Goal: Use online tool/utility

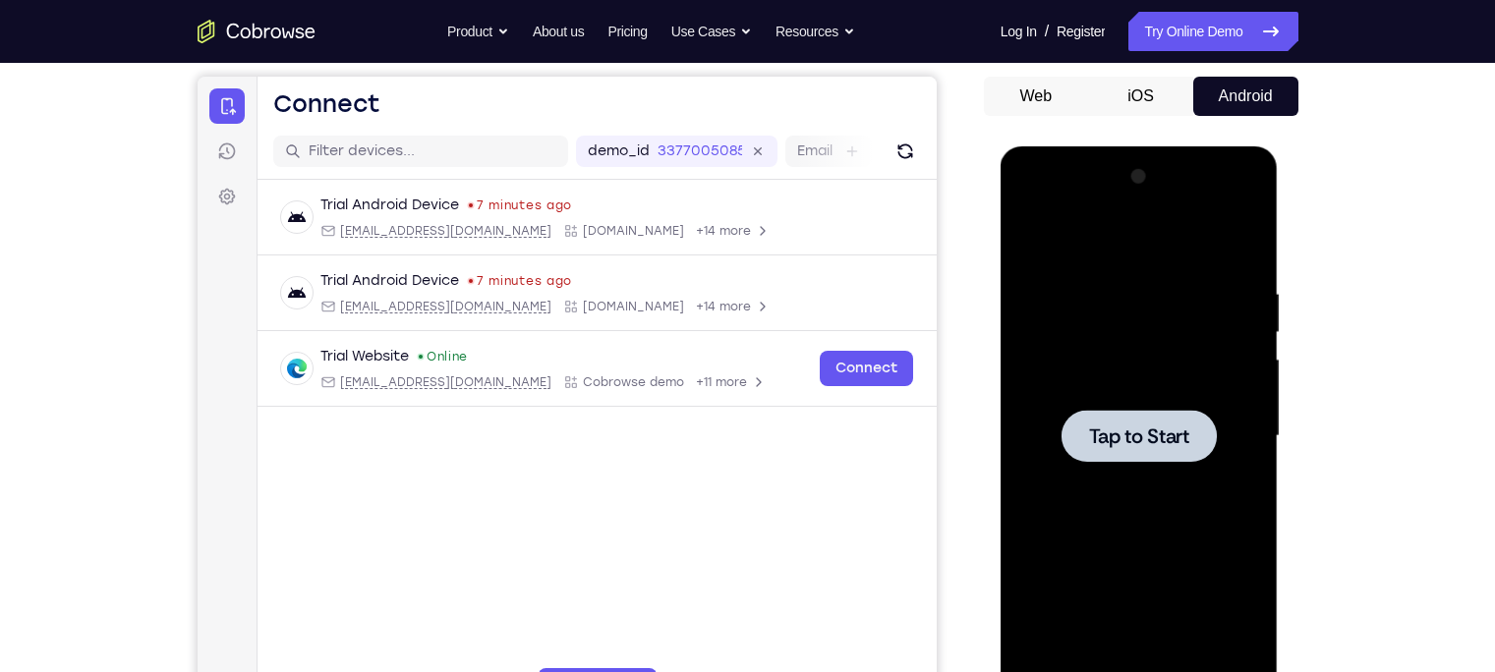
click at [1144, 433] on span "Tap to Start" at bounding box center [1139, 436] width 100 height 20
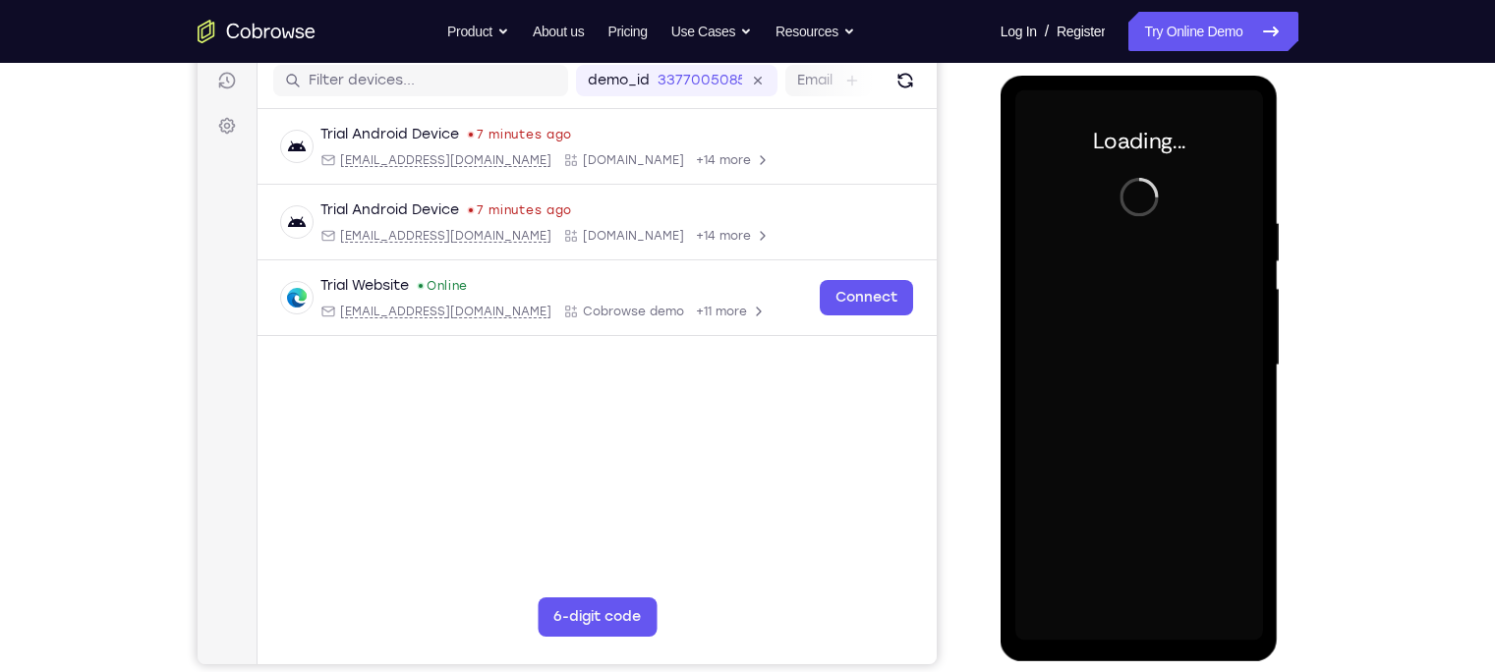
scroll to position [257, 0]
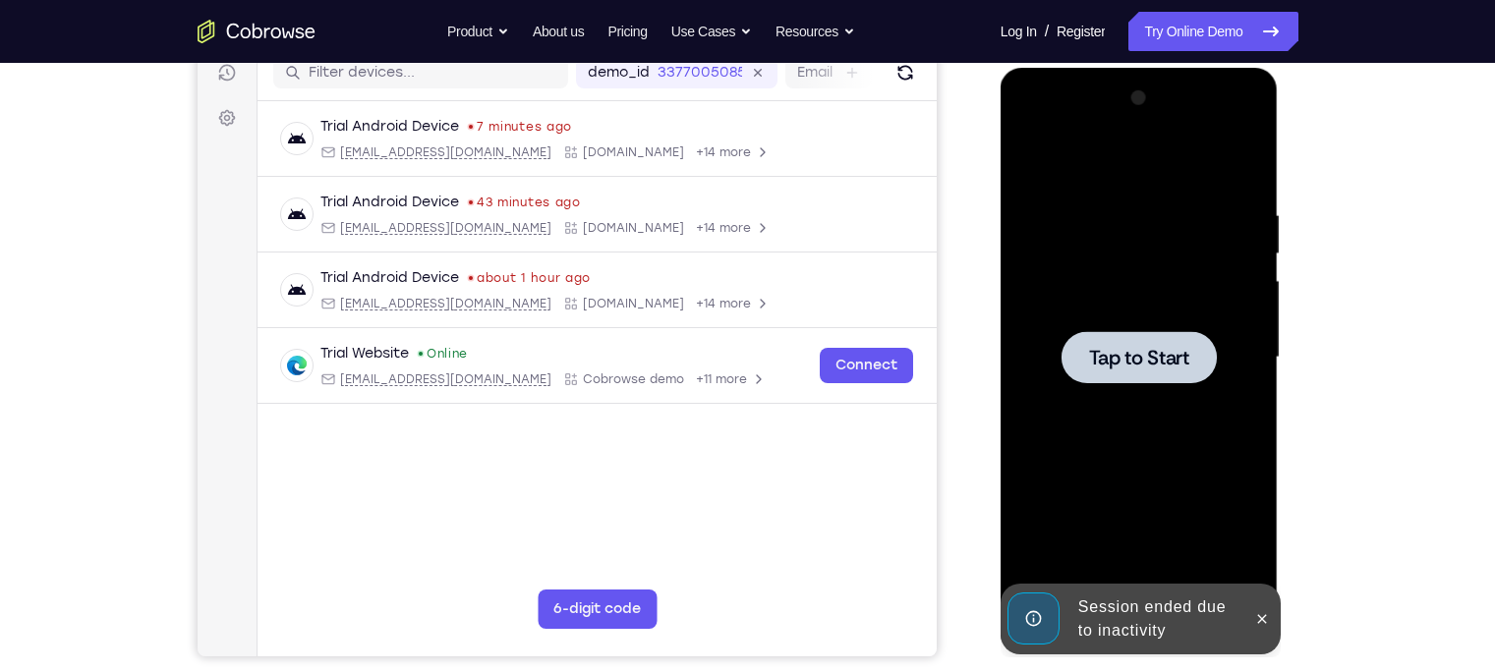
click at [1115, 328] on div at bounding box center [1139, 358] width 248 height 550
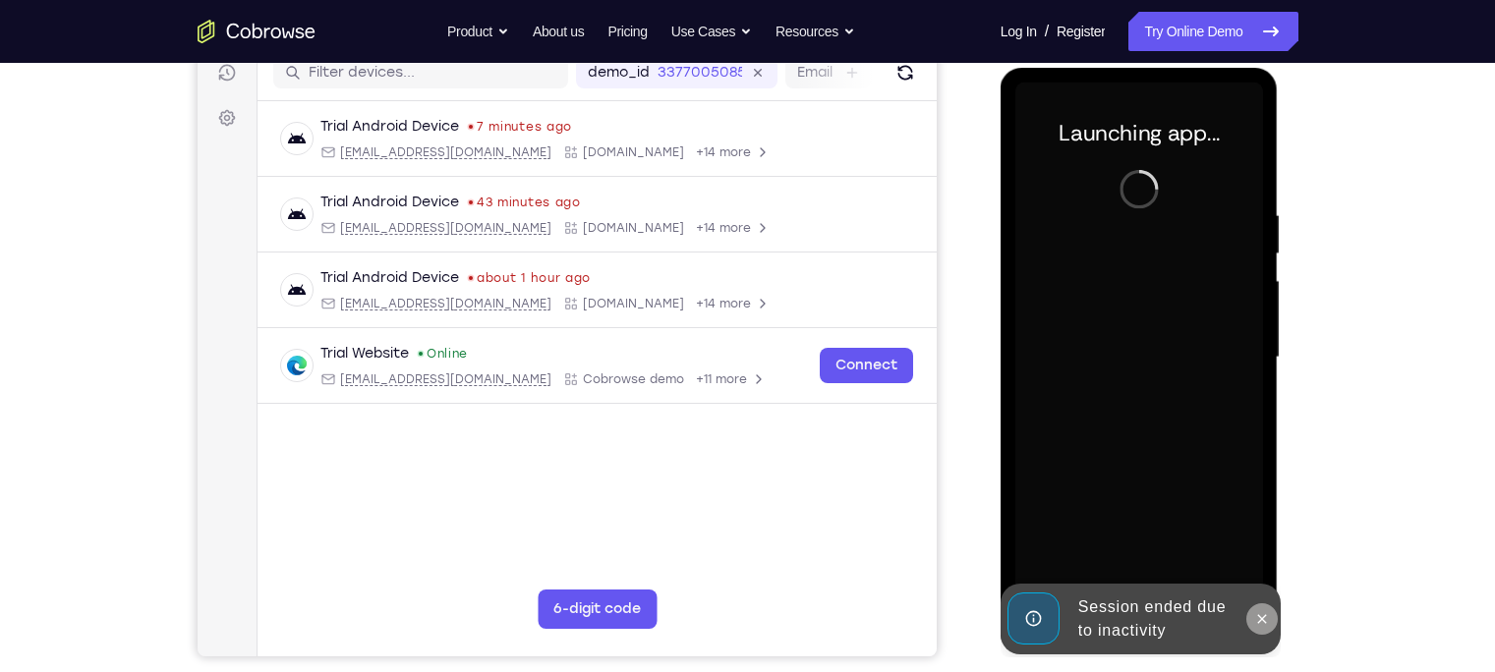
click at [1252, 619] on button at bounding box center [1261, 618] width 31 height 31
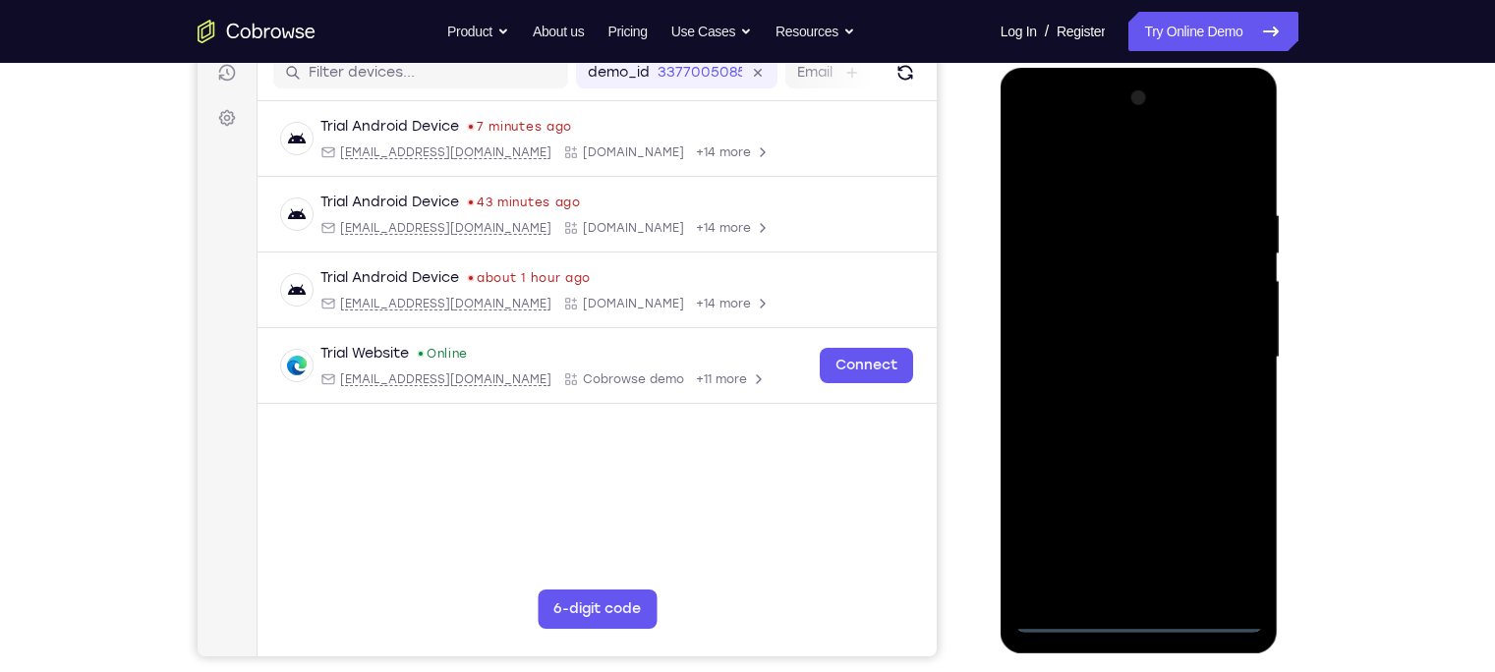
click at [1136, 623] on div at bounding box center [1139, 358] width 248 height 550
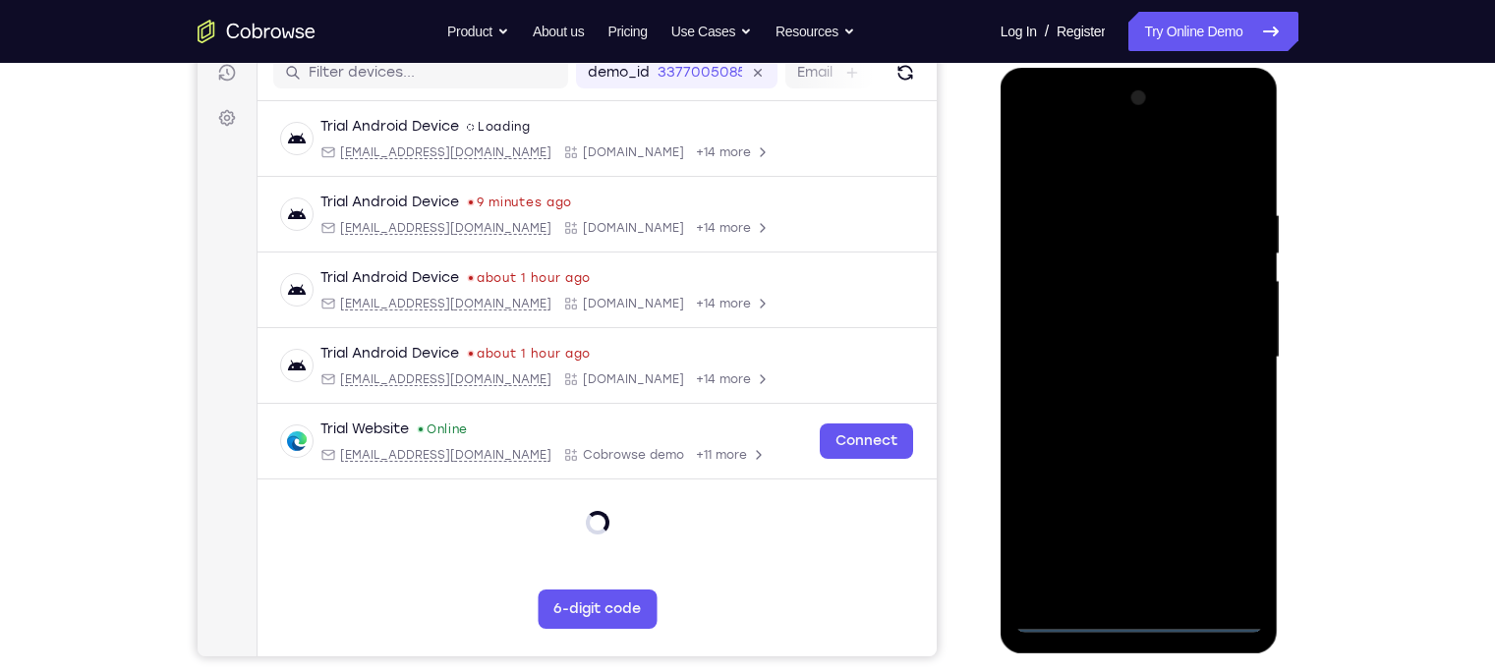
click at [1136, 623] on div at bounding box center [1139, 358] width 248 height 550
click at [1224, 546] on div at bounding box center [1139, 358] width 248 height 550
click at [1037, 134] on div at bounding box center [1139, 358] width 248 height 550
click at [1118, 247] on div at bounding box center [1139, 358] width 248 height 550
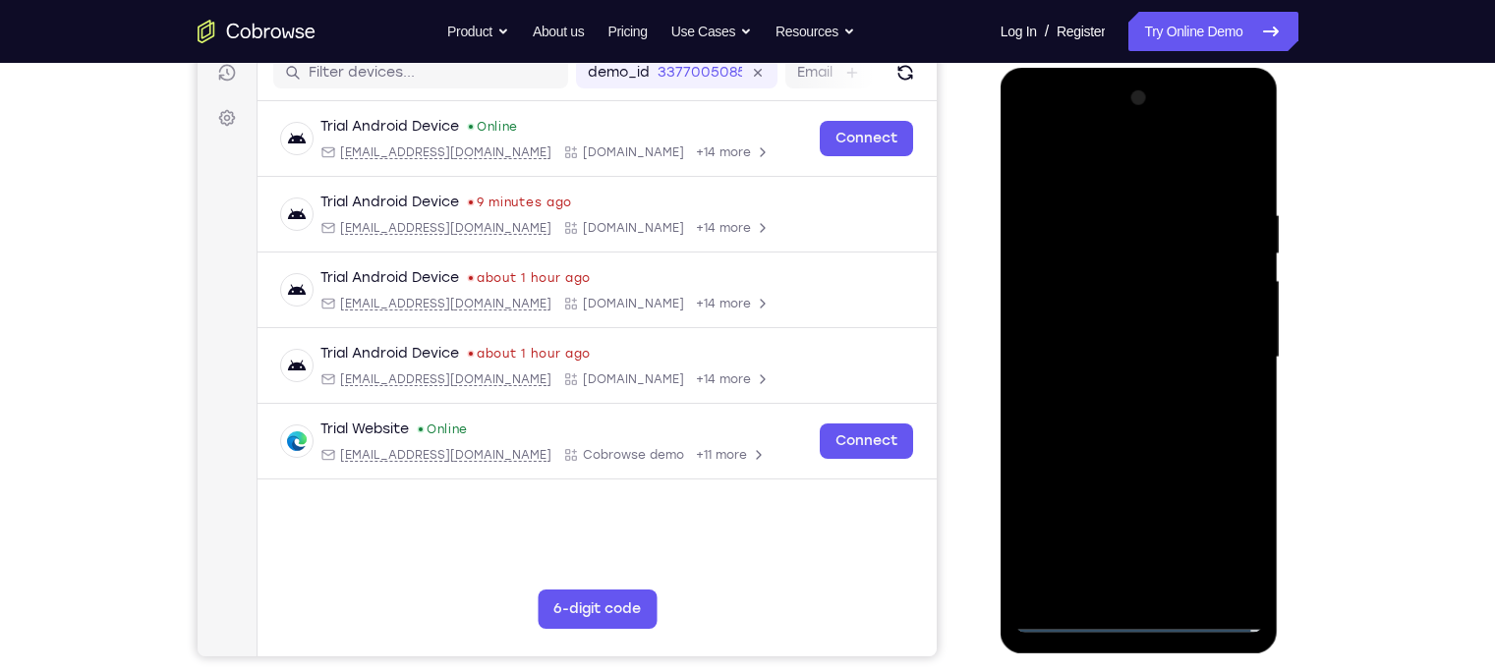
click at [1120, 482] on div at bounding box center [1139, 358] width 248 height 550
click at [1130, 411] on div at bounding box center [1139, 358] width 248 height 550
click at [1081, 588] on div at bounding box center [1139, 358] width 248 height 550
click at [1109, 154] on div at bounding box center [1139, 358] width 248 height 550
click at [1092, 311] on div at bounding box center [1139, 358] width 248 height 550
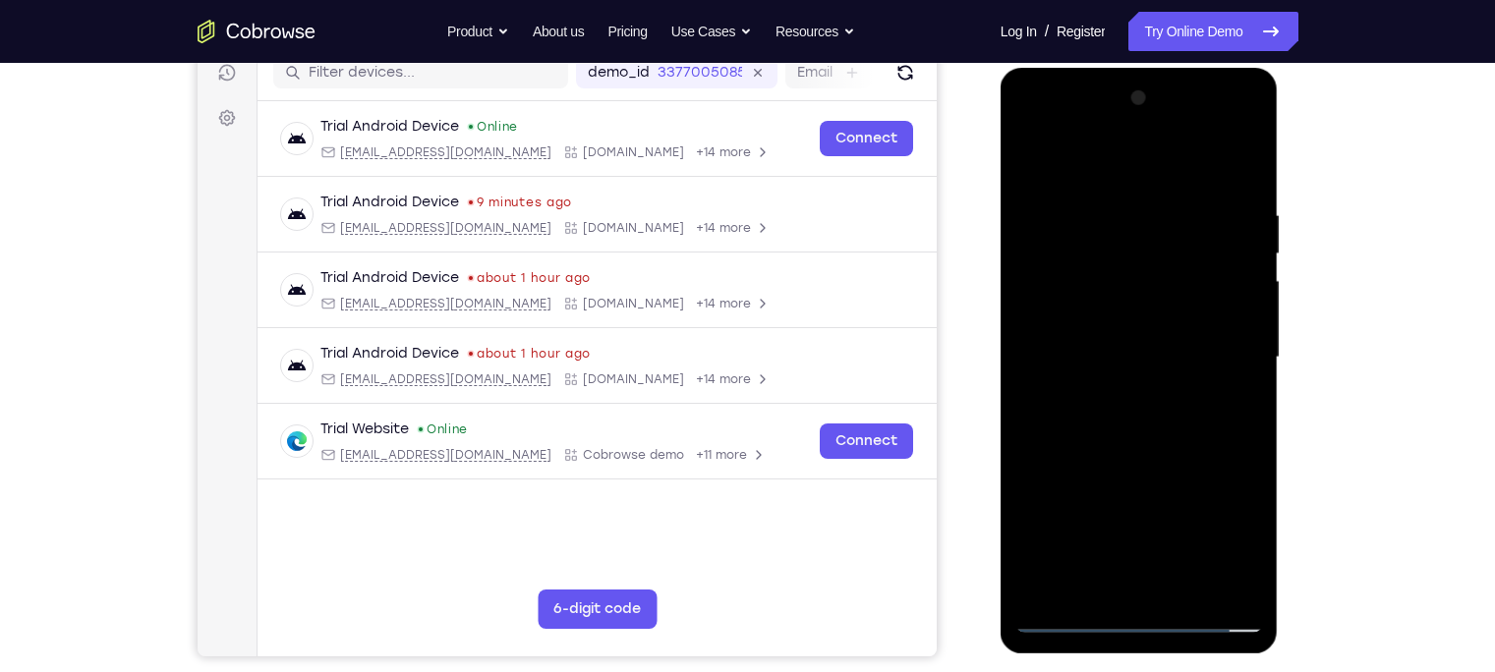
drag, startPoint x: 1133, startPoint y: 439, endPoint x: 713, endPoint y: -91, distance: 676.5
click at [1000, 68] on html "Online web based iOS Simulators and Android Emulators. Run iPhone, iPad, Mobile…" at bounding box center [1140, 363] width 280 height 590
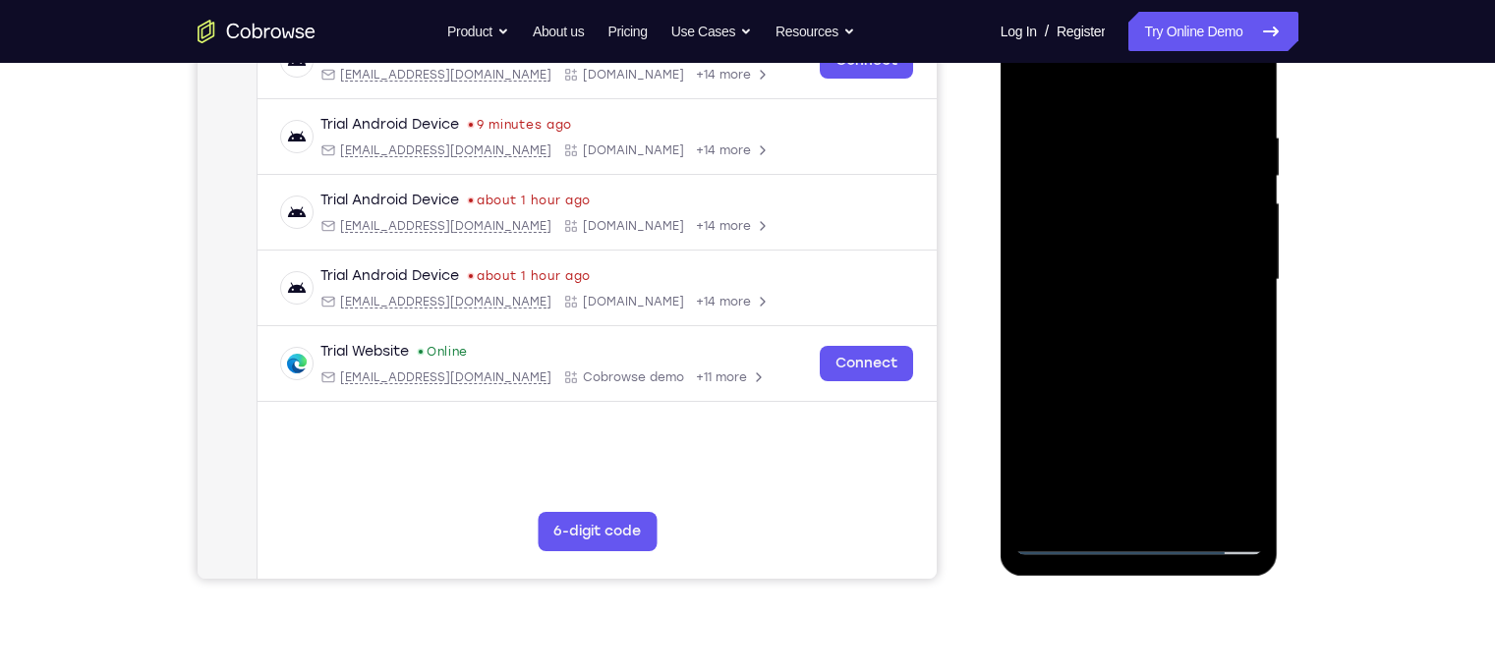
scroll to position [334, 0]
drag, startPoint x: 1098, startPoint y: 393, endPoint x: 1099, endPoint y: 131, distance: 262.4
click at [1099, 131] on div at bounding box center [1139, 281] width 248 height 550
drag, startPoint x: 1099, startPoint y: 399, endPoint x: 1088, endPoint y: 244, distance: 155.6
click at [1088, 244] on div at bounding box center [1139, 281] width 248 height 550
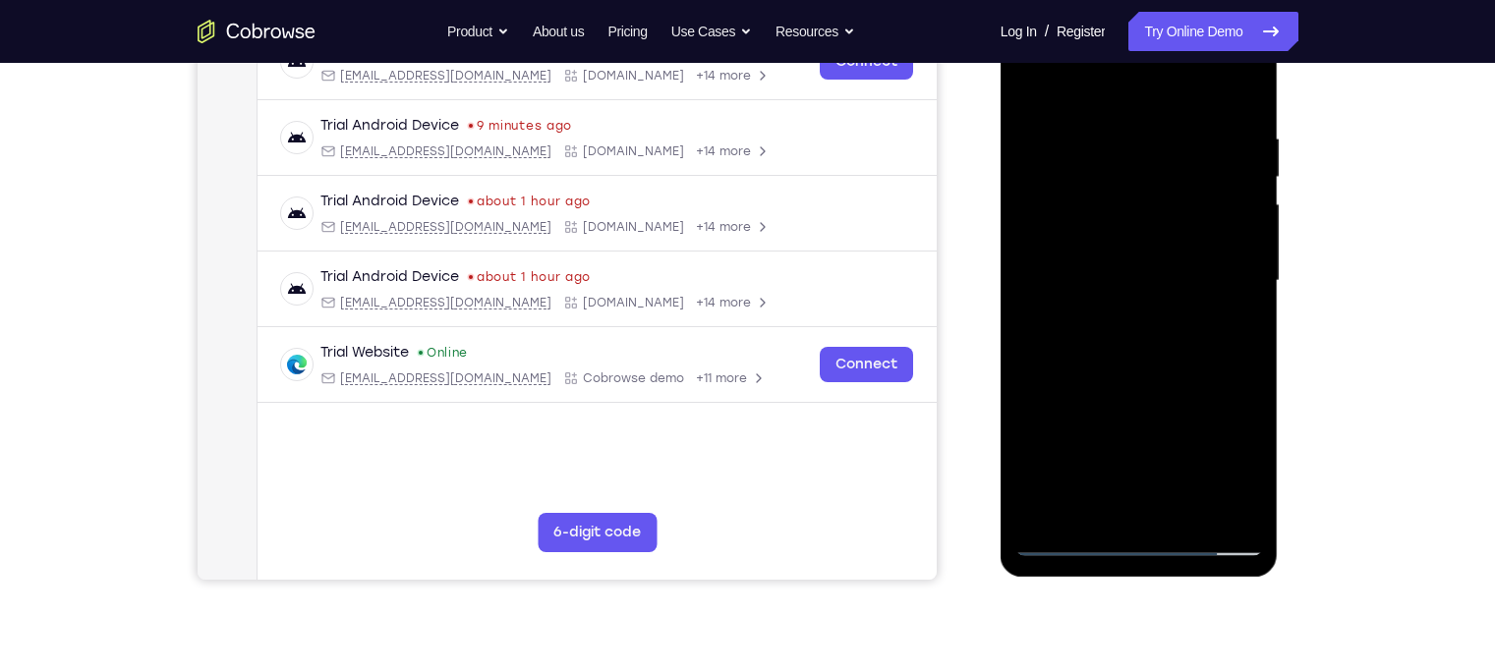
drag, startPoint x: 1109, startPoint y: 374, endPoint x: 1085, endPoint y: 126, distance: 249.8
click at [1085, 126] on div at bounding box center [1139, 281] width 248 height 550
drag, startPoint x: 1108, startPoint y: 428, endPoint x: 1039, endPoint y: 126, distance: 310.6
click at [1039, 126] on div at bounding box center [1139, 281] width 248 height 550
drag, startPoint x: 1084, startPoint y: 440, endPoint x: 1042, endPoint y: 126, distance: 317.3
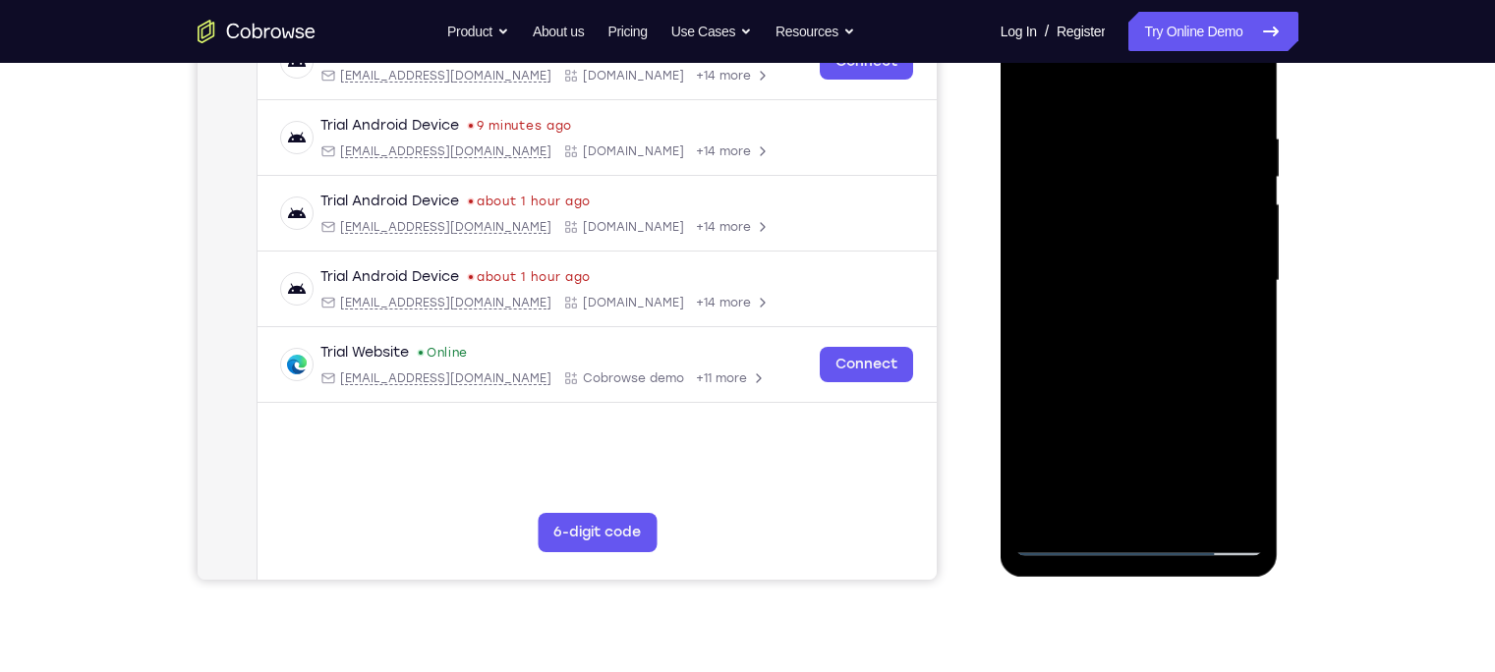
click at [1042, 126] on div at bounding box center [1139, 281] width 248 height 550
drag, startPoint x: 1099, startPoint y: 436, endPoint x: 1052, endPoint y: 126, distance: 313.9
click at [1052, 126] on div at bounding box center [1139, 281] width 248 height 550
drag, startPoint x: 1040, startPoint y: 395, endPoint x: 1021, endPoint y: 126, distance: 269.9
click at [1021, 126] on div at bounding box center [1139, 281] width 248 height 550
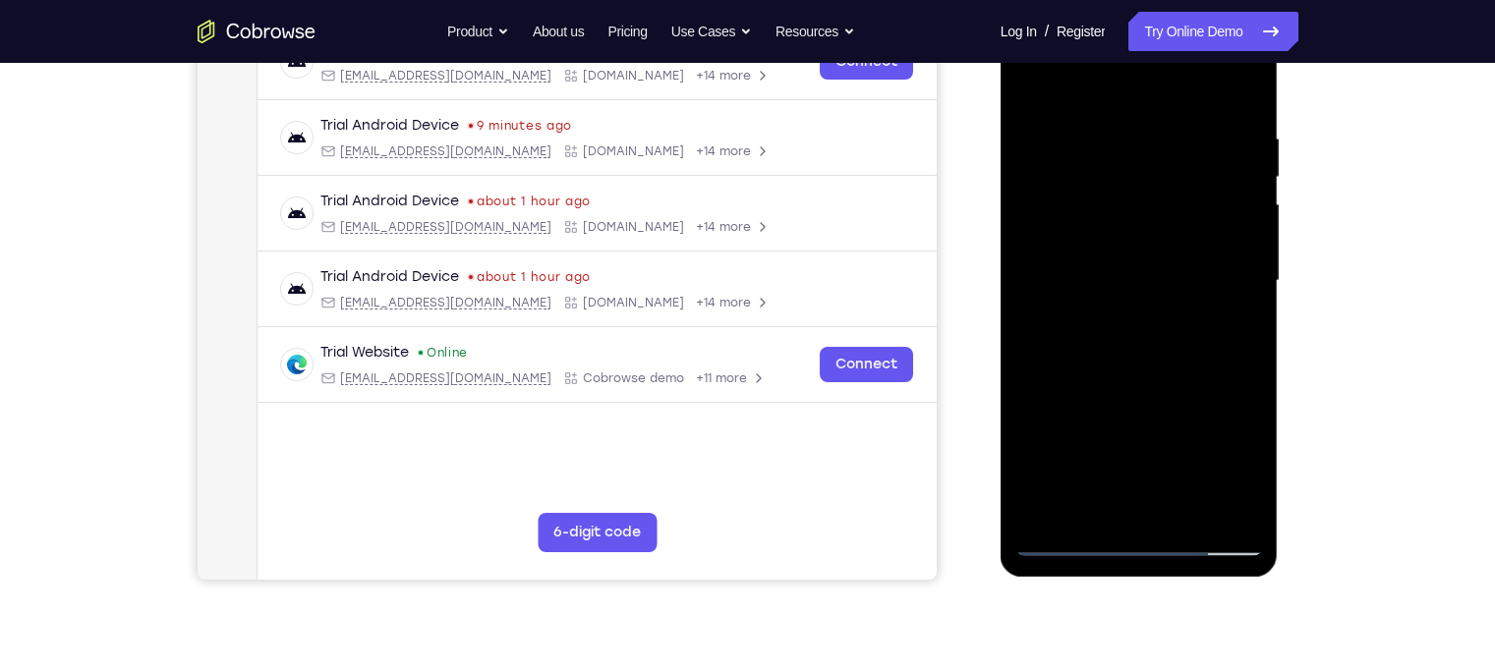
drag, startPoint x: 1024, startPoint y: 422, endPoint x: 1013, endPoint y: -92, distance: 514.0
click at [1013, 0] on html "Online web based iOS Simulators and Android Emulators. Run iPhone, iPad, Mobile…" at bounding box center [1140, 286] width 280 height 590
drag, startPoint x: 1031, startPoint y: 365, endPoint x: 1032, endPoint y: -92, distance: 456.9
click at [1032, 0] on html "Online web based iOS Simulators and Android Emulators. Run iPhone, iPad, Mobile…" at bounding box center [1140, 286] width 280 height 590
click at [1072, 419] on div at bounding box center [1139, 281] width 248 height 550
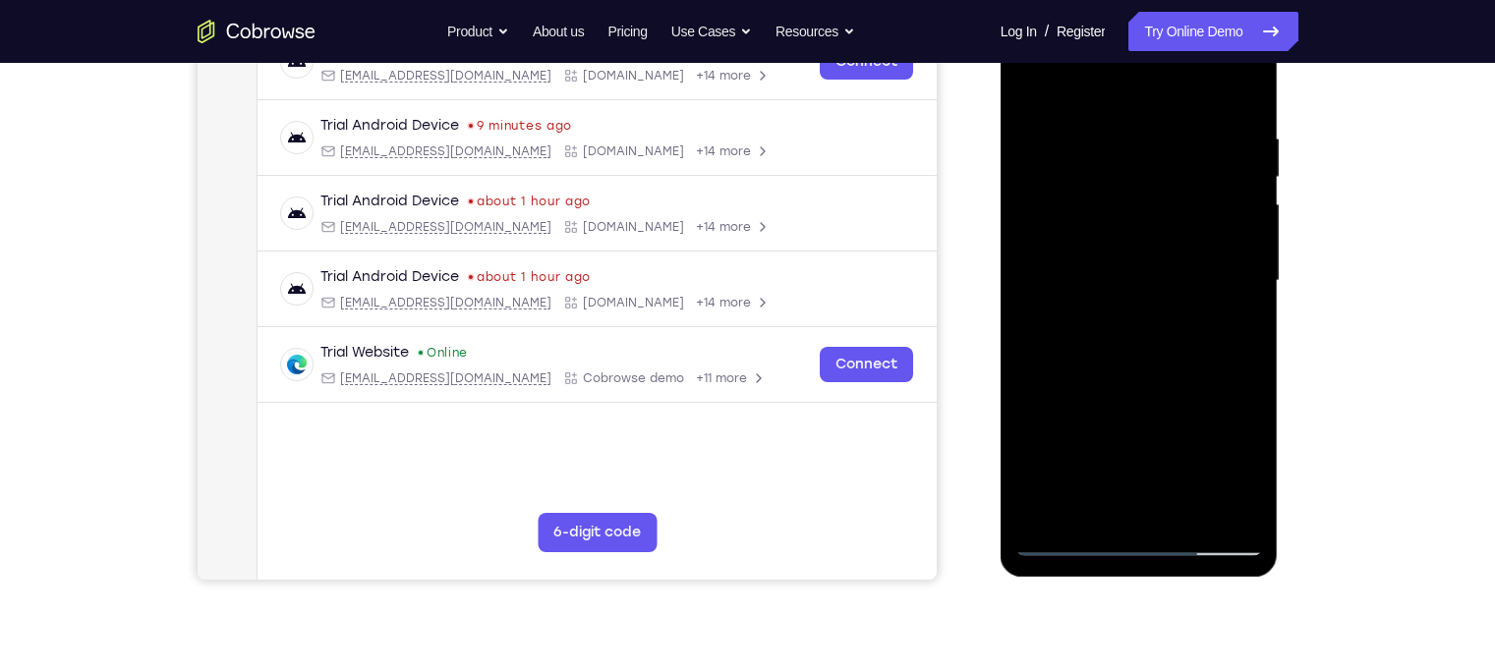
click at [1079, 400] on div at bounding box center [1139, 281] width 248 height 550
click at [1062, 416] on div at bounding box center [1139, 281] width 248 height 550
click at [1100, 399] on div at bounding box center [1139, 281] width 248 height 550
click at [1149, 401] on div at bounding box center [1139, 281] width 248 height 550
click at [1066, 545] on div at bounding box center [1139, 281] width 248 height 550
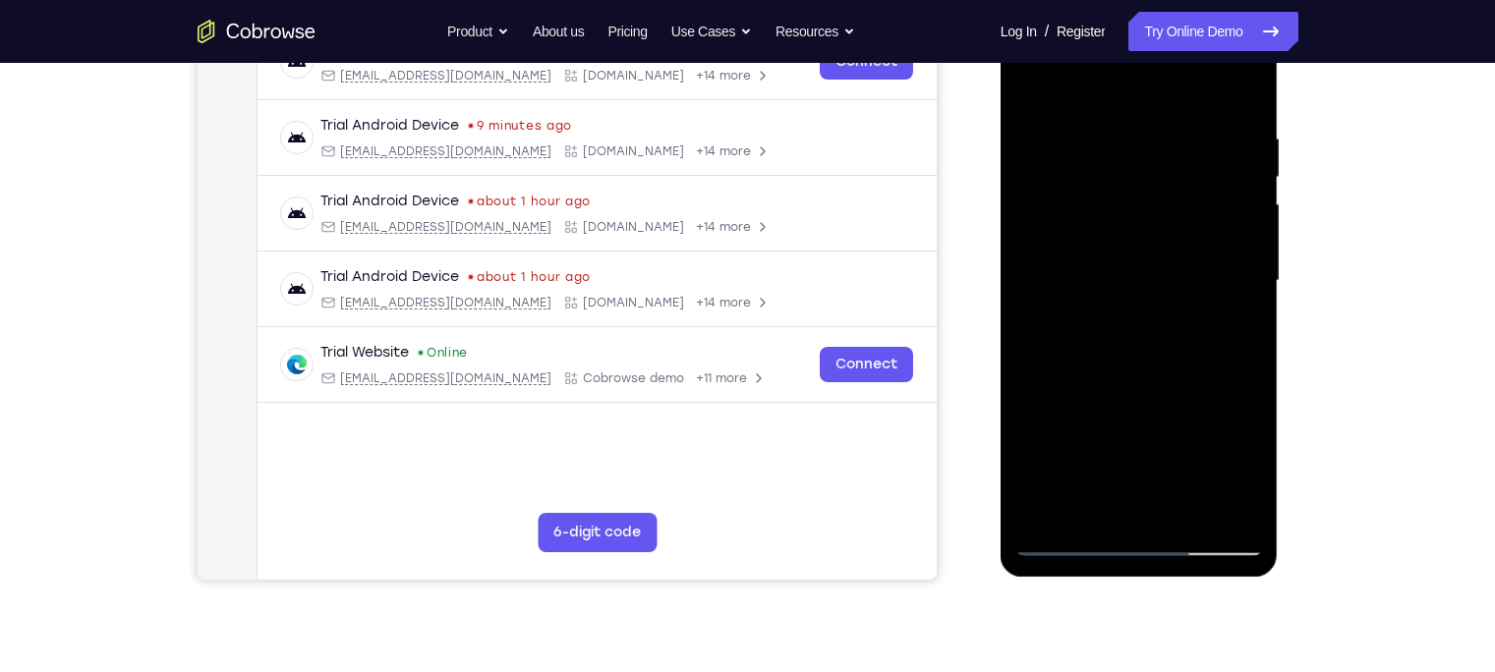
click at [1133, 400] on div at bounding box center [1139, 281] width 248 height 550
click at [1067, 418] on div at bounding box center [1139, 281] width 248 height 550
click at [1161, 400] on div at bounding box center [1139, 281] width 248 height 550
click at [1068, 534] on div at bounding box center [1139, 281] width 248 height 550
click at [1066, 546] on div at bounding box center [1139, 281] width 248 height 550
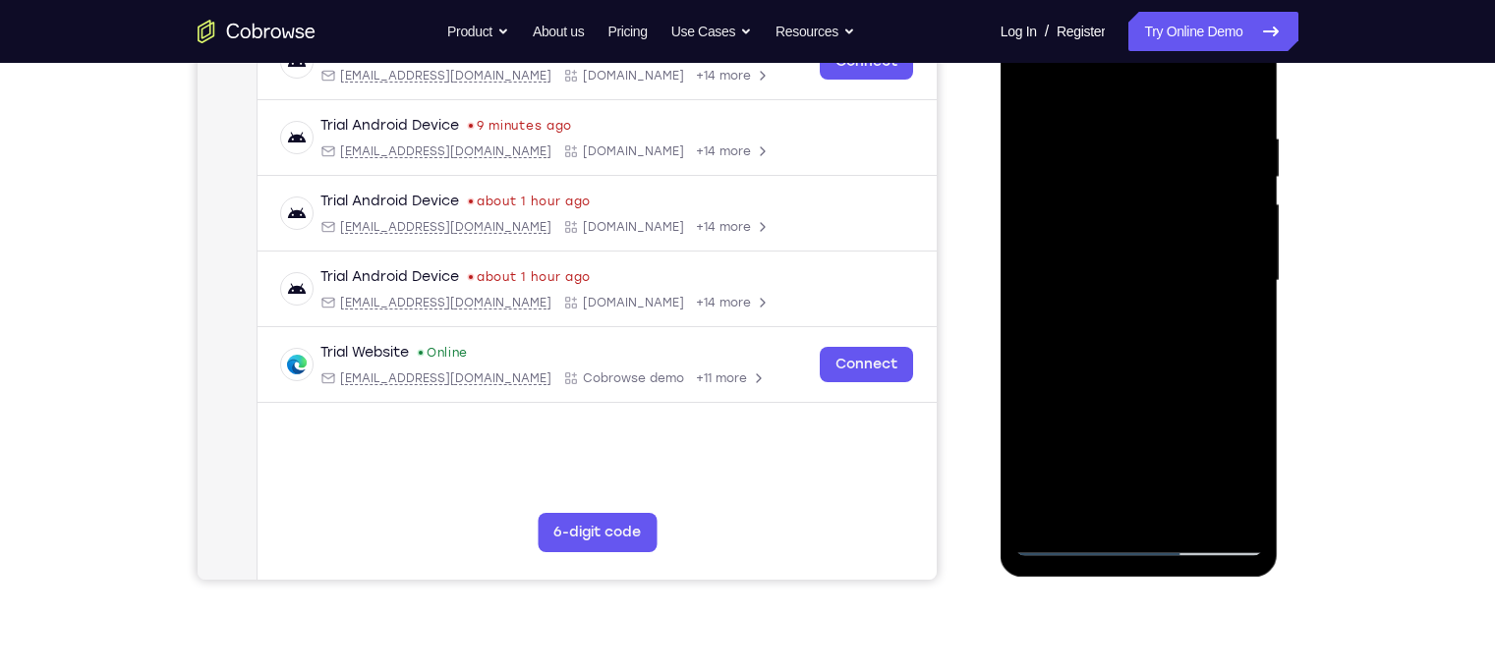
drag, startPoint x: 1077, startPoint y: 488, endPoint x: 1059, endPoint y: 191, distance: 298.3
click at [1059, 191] on div at bounding box center [1139, 281] width 248 height 550
drag, startPoint x: 1056, startPoint y: 410, endPoint x: 996, endPoint y: -92, distance: 505.7
click at [1000, 0] on html "Online web based iOS Simulators and Android Emulators. Run iPhone, iPad, Mobile…" at bounding box center [1140, 286] width 280 height 590
drag, startPoint x: 1086, startPoint y: 458, endPoint x: 1069, endPoint y: -92, distance: 550.5
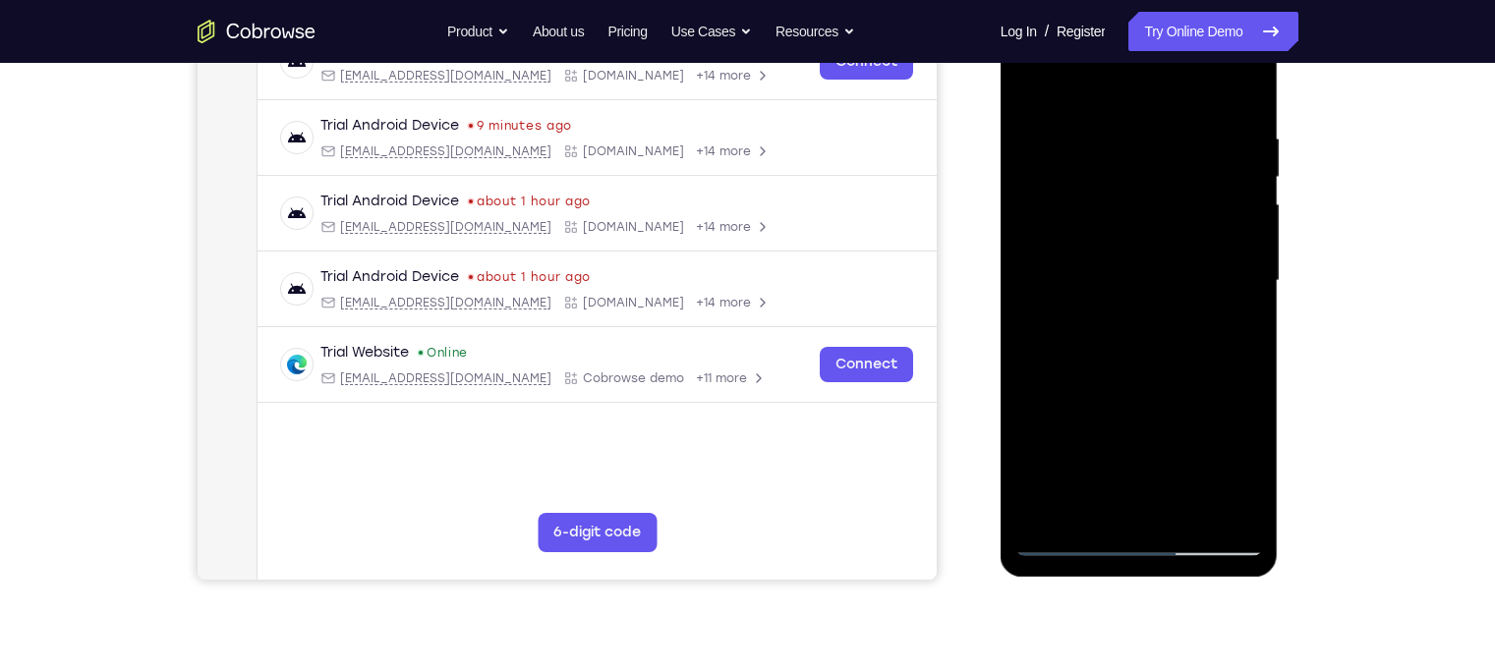
click at [1069, 0] on html "Online web based iOS Simulators and Android Emulators. Run iPhone, iPad, Mobile…" at bounding box center [1140, 286] width 280 height 590
drag, startPoint x: 1080, startPoint y: 456, endPoint x: 1059, endPoint y: -92, distance: 548.7
click at [1059, 0] on html "Online web based iOS Simulators and Android Emulators. Run iPhone, iPad, Mobile…" at bounding box center [1140, 286] width 280 height 590
drag, startPoint x: 1101, startPoint y: 322, endPoint x: 1066, endPoint y: 16, distance: 308.5
click at [1066, 16] on div at bounding box center [1139, 281] width 248 height 550
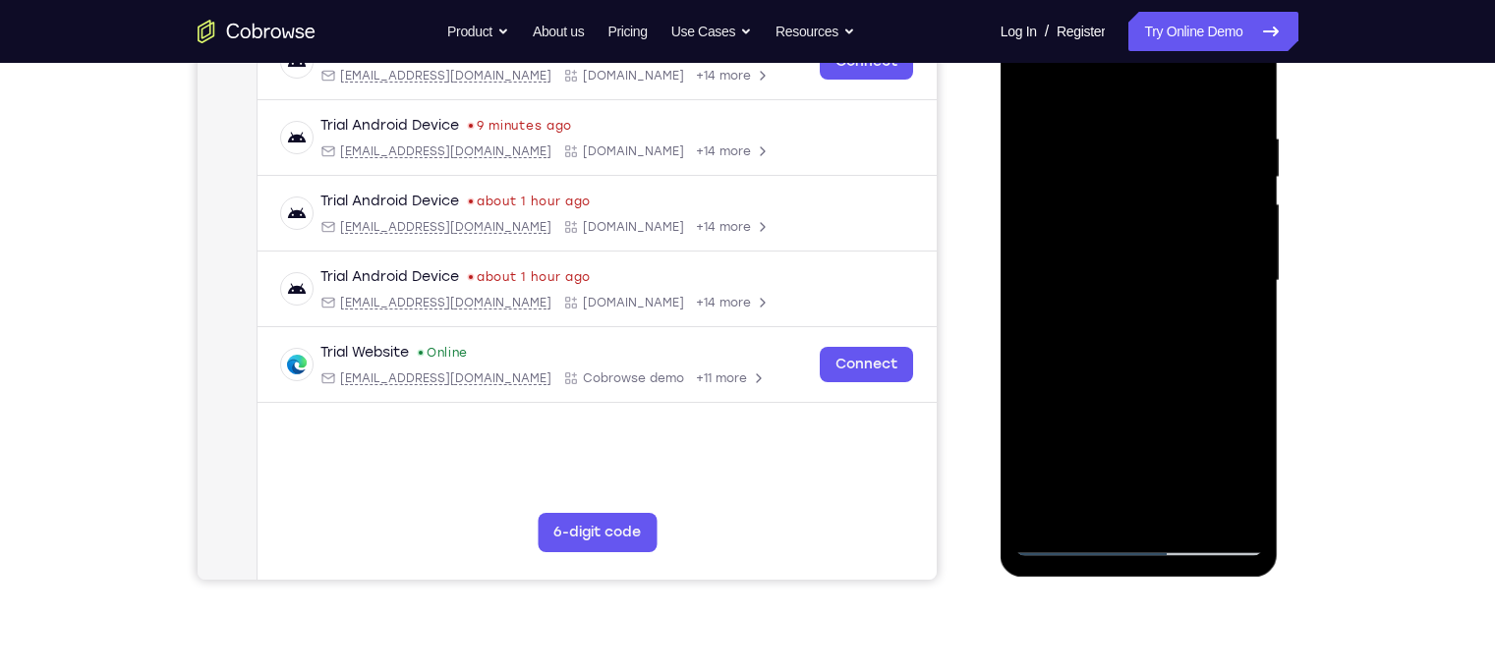
drag, startPoint x: 1084, startPoint y: 420, endPoint x: 1066, endPoint y: -68, distance: 487.7
click at [1066, 0] on html "Online web based iOS Simulators and Android Emulators. Run iPhone, iPad, Mobile…" at bounding box center [1140, 286] width 280 height 590
drag, startPoint x: 1108, startPoint y: 363, endPoint x: 1085, endPoint y: -92, distance: 455.6
click at [1085, 0] on html "Online web based iOS Simulators and Android Emulators. Run iPhone, iPad, Mobile…" at bounding box center [1140, 286] width 280 height 590
drag, startPoint x: 1089, startPoint y: 400, endPoint x: 1057, endPoint y: 47, distance: 354.2
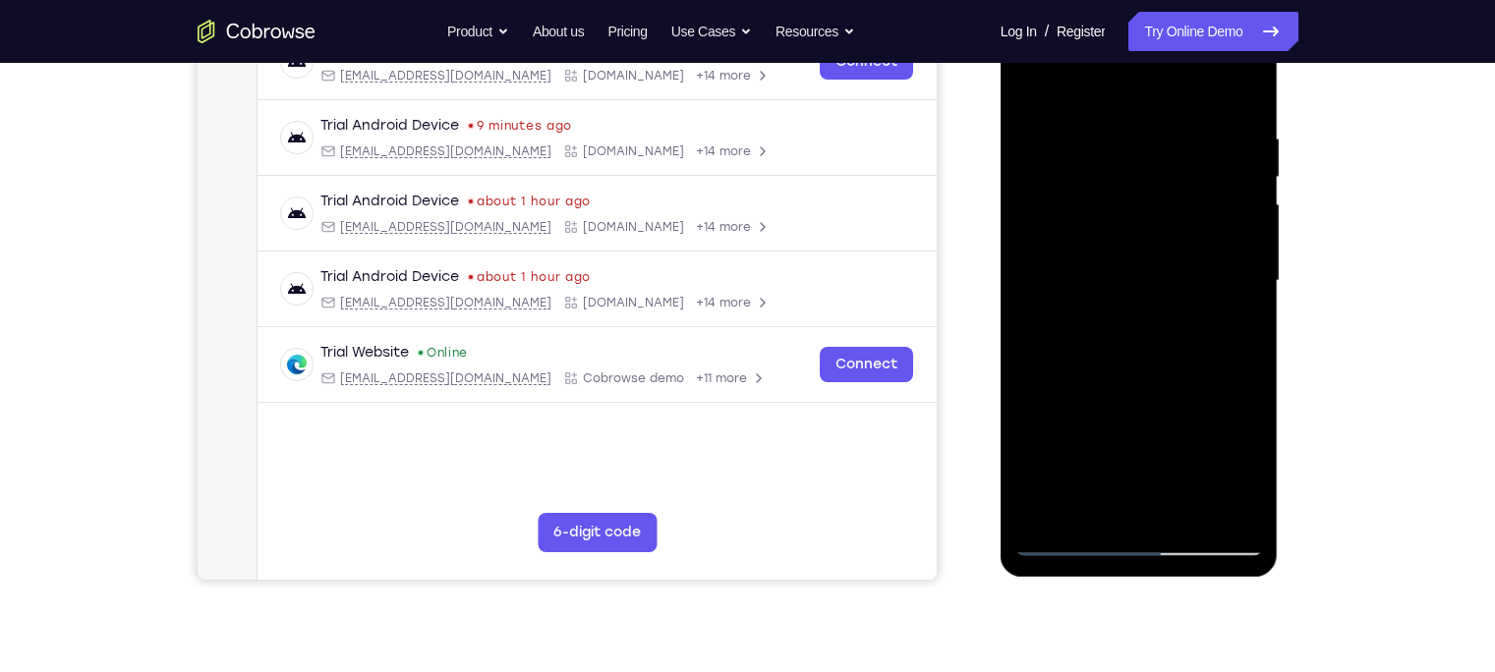
click at [1057, 47] on div at bounding box center [1139, 281] width 248 height 550
drag, startPoint x: 1105, startPoint y: 404, endPoint x: 1096, endPoint y: -83, distance: 486.5
click at [1096, 0] on html "Online web based iOS Simulators and Android Emulators. Run iPhone, iPad, Mobile…" at bounding box center [1140, 286] width 280 height 590
drag, startPoint x: 1066, startPoint y: 455, endPoint x: 1043, endPoint y: 17, distance: 438.9
click at [1043, 17] on div at bounding box center [1139, 281] width 248 height 550
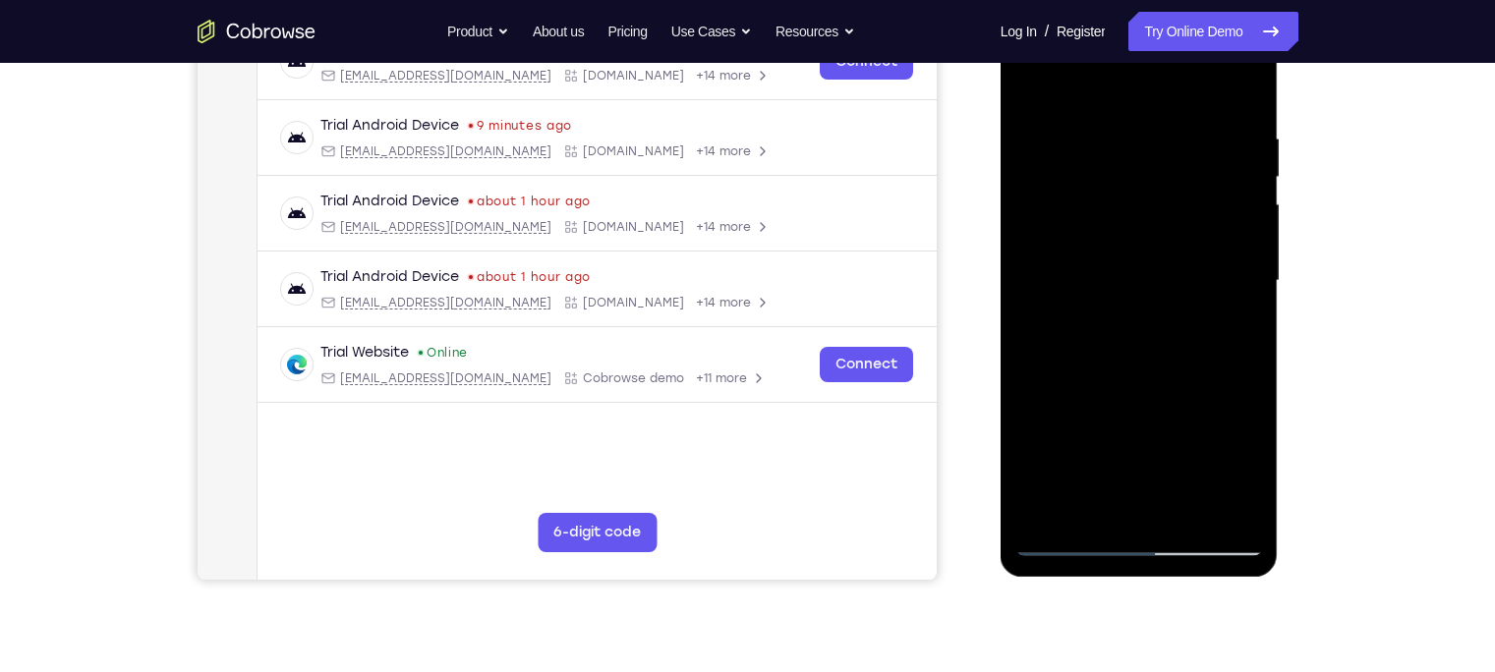
drag, startPoint x: 1102, startPoint y: 370, endPoint x: 1073, endPoint y: -92, distance: 463.7
click at [1073, 0] on html "Online web based iOS Simulators and Android Emulators. Run iPhone, iPad, Mobile…" at bounding box center [1140, 286] width 280 height 590
drag, startPoint x: 1110, startPoint y: 379, endPoint x: 1007, endPoint y: -92, distance: 482.8
click at [1007, 0] on html "Online web based iOS Simulators and Android Emulators. Run iPhone, iPad, Mobile…" at bounding box center [1140, 286] width 280 height 590
drag, startPoint x: 1117, startPoint y: 394, endPoint x: 1041, endPoint y: -92, distance: 492.4
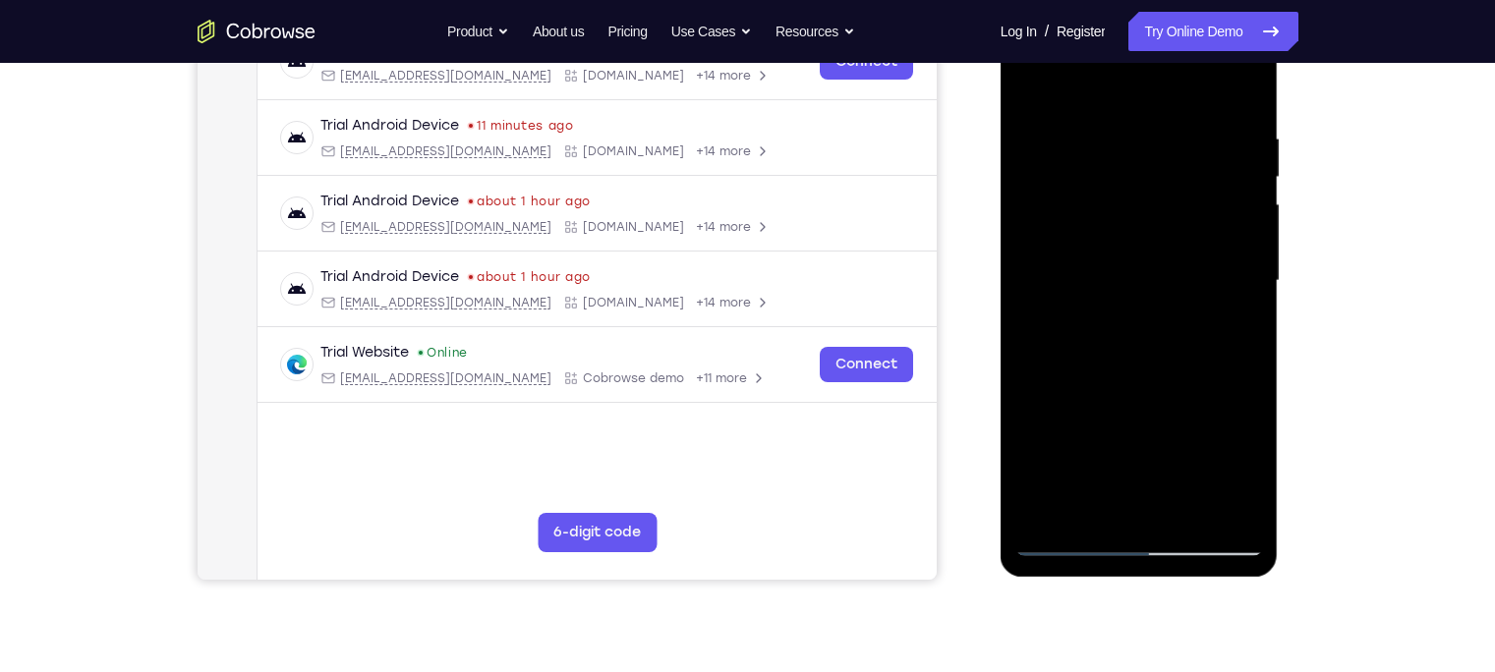
click at [1041, 0] on html "Online web based iOS Simulators and Android Emulators. Run iPhone, iPad, Mobile…" at bounding box center [1140, 286] width 280 height 590
drag, startPoint x: 1066, startPoint y: 402, endPoint x: 1022, endPoint y: -48, distance: 452.2
click at [1022, 0] on html "Online web based iOS Simulators and Android Emulators. Run iPhone, iPad, Mobile…" at bounding box center [1140, 286] width 280 height 590
drag, startPoint x: 1079, startPoint y: 419, endPoint x: 1048, endPoint y: -51, distance: 470.7
click at [1048, 0] on html "Online web based iOS Simulators and Android Emulators. Run iPhone, iPad, Mobile…" at bounding box center [1140, 286] width 280 height 590
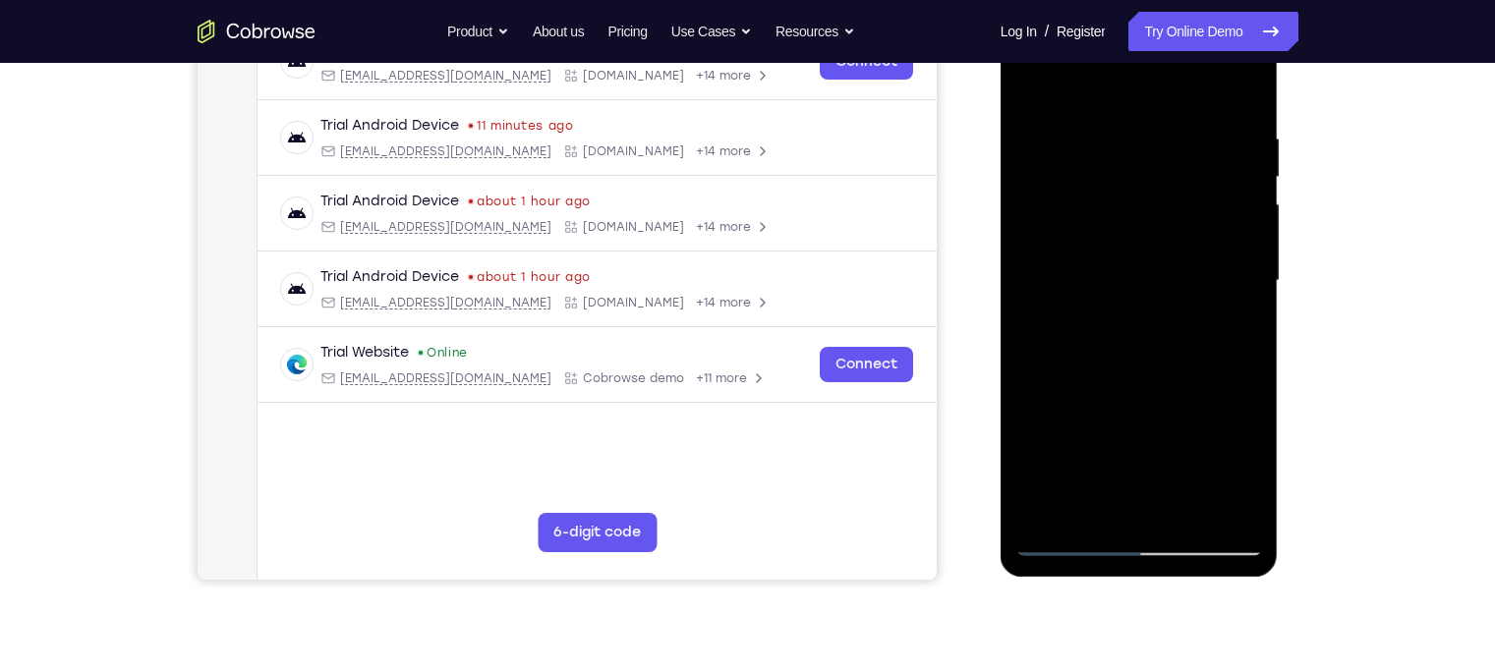
drag, startPoint x: 1102, startPoint y: 382, endPoint x: 1066, endPoint y: 6, distance: 378.1
click at [1066, 6] on div at bounding box center [1139, 281] width 248 height 550
drag, startPoint x: 1090, startPoint y: 355, endPoint x: 933, endPoint y: -92, distance: 473.9
click at [1000, 0] on html "Online web based iOS Simulators and Android Emulators. Run iPhone, iPad, Mobile…" at bounding box center [1140, 286] width 280 height 590
drag, startPoint x: 1054, startPoint y: 353, endPoint x: 953, endPoint y: -92, distance: 456.5
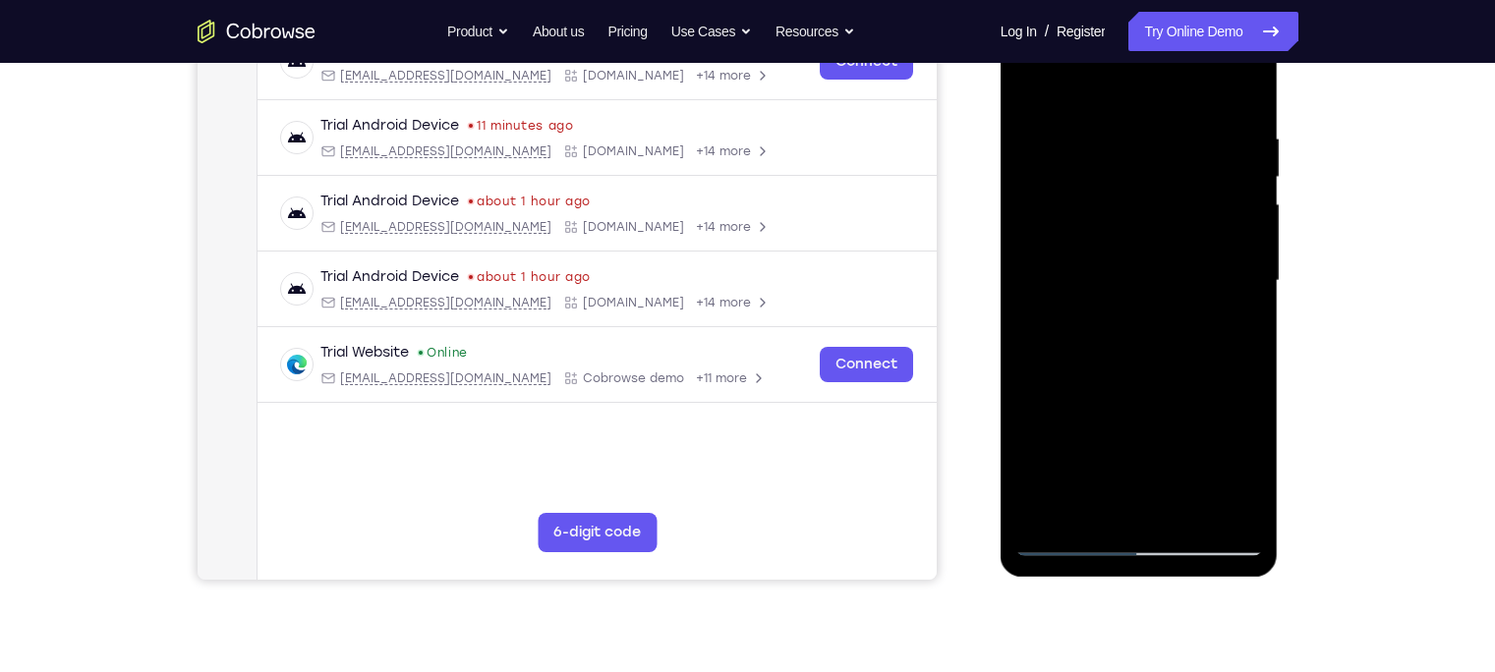
click at [1000, 0] on html "Online web based iOS Simulators and Android Emulators. Run iPhone, iPad, Mobile…" at bounding box center [1140, 286] width 280 height 590
drag, startPoint x: 1130, startPoint y: 276, endPoint x: 1171, endPoint y: 698, distance: 423.6
click at [1171, 581] on html "Online web based iOS Simulators and Android Emulators. Run iPhone, iPad, Mobile…" at bounding box center [1140, 286] width 280 height 590
drag, startPoint x: 1112, startPoint y: 278, endPoint x: 1160, endPoint y: 638, distance: 362.8
click at [1160, 581] on html "Online web based iOS Simulators and Android Emulators. Run iPhone, iPad, Mobile…" at bounding box center [1140, 286] width 280 height 590
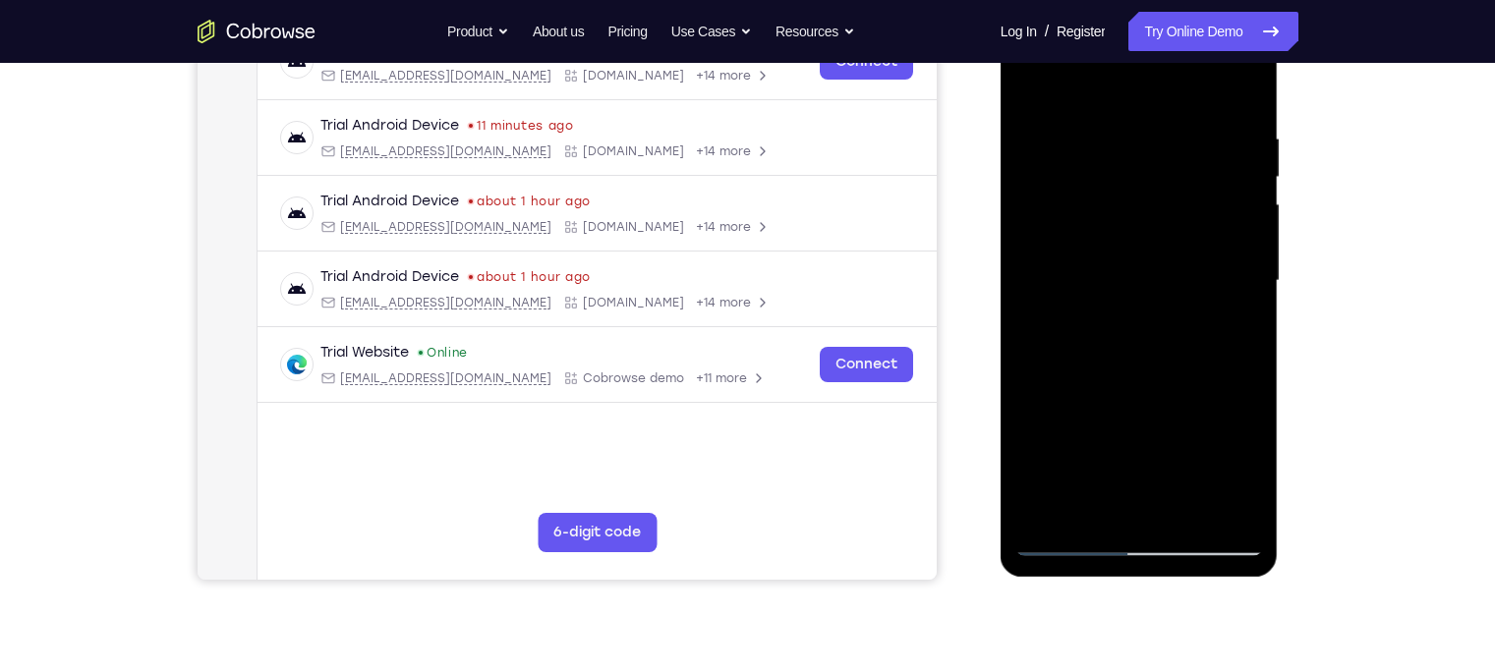
drag, startPoint x: 1109, startPoint y: 226, endPoint x: 1079, endPoint y: 75, distance: 154.4
click at [1079, 75] on div at bounding box center [1139, 281] width 248 height 550
drag, startPoint x: 1104, startPoint y: 409, endPoint x: 1098, endPoint y: 119, distance: 290.0
click at [1098, 119] on div at bounding box center [1139, 281] width 248 height 550
drag, startPoint x: 1115, startPoint y: 395, endPoint x: 1089, endPoint y: 55, distance: 341.0
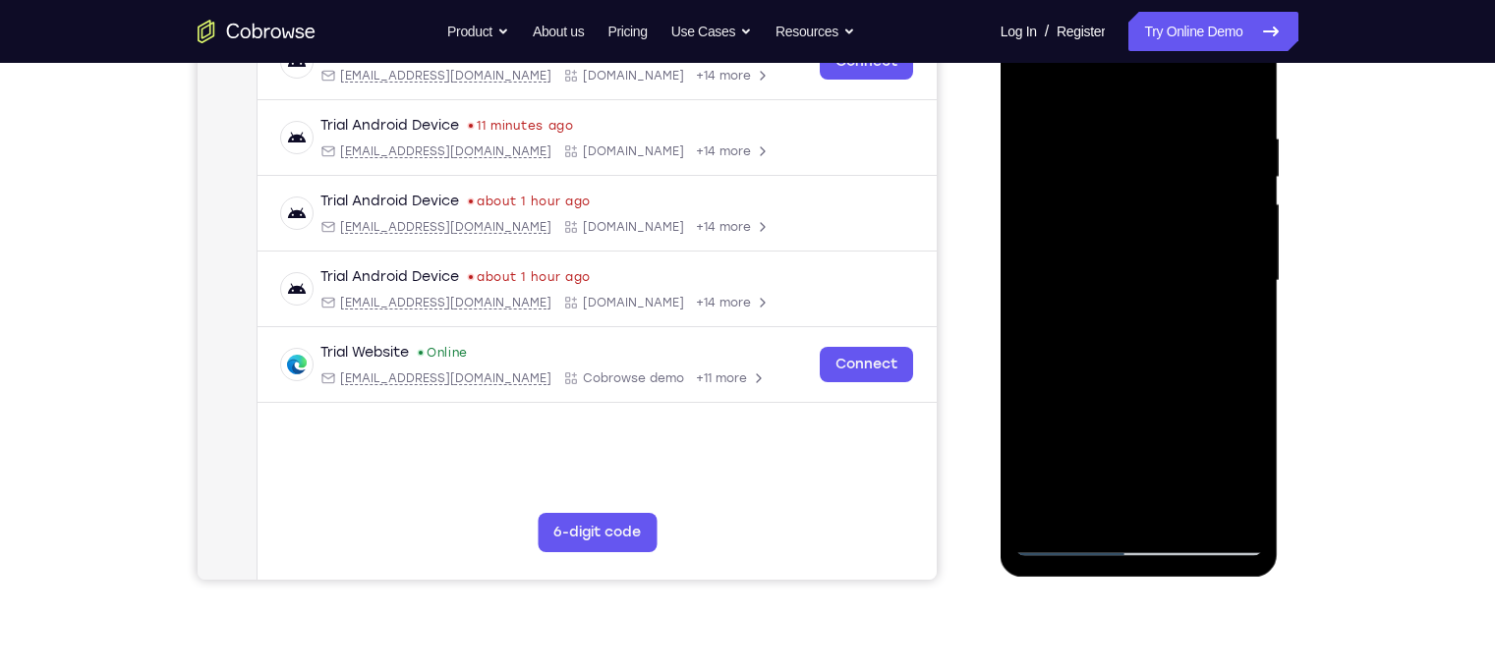
click at [1089, 55] on div at bounding box center [1139, 281] width 248 height 550
drag, startPoint x: 1115, startPoint y: 381, endPoint x: 1088, endPoint y: -9, distance: 391.1
click at [1088, 0] on div at bounding box center [1139, 284] width 278 height 586
drag, startPoint x: 1119, startPoint y: 369, endPoint x: 1089, endPoint y: -63, distance: 433.4
click at [1089, 0] on html "Online web based iOS Simulators and Android Emulators. Run iPhone, iPad, Mobile…" at bounding box center [1140, 286] width 280 height 590
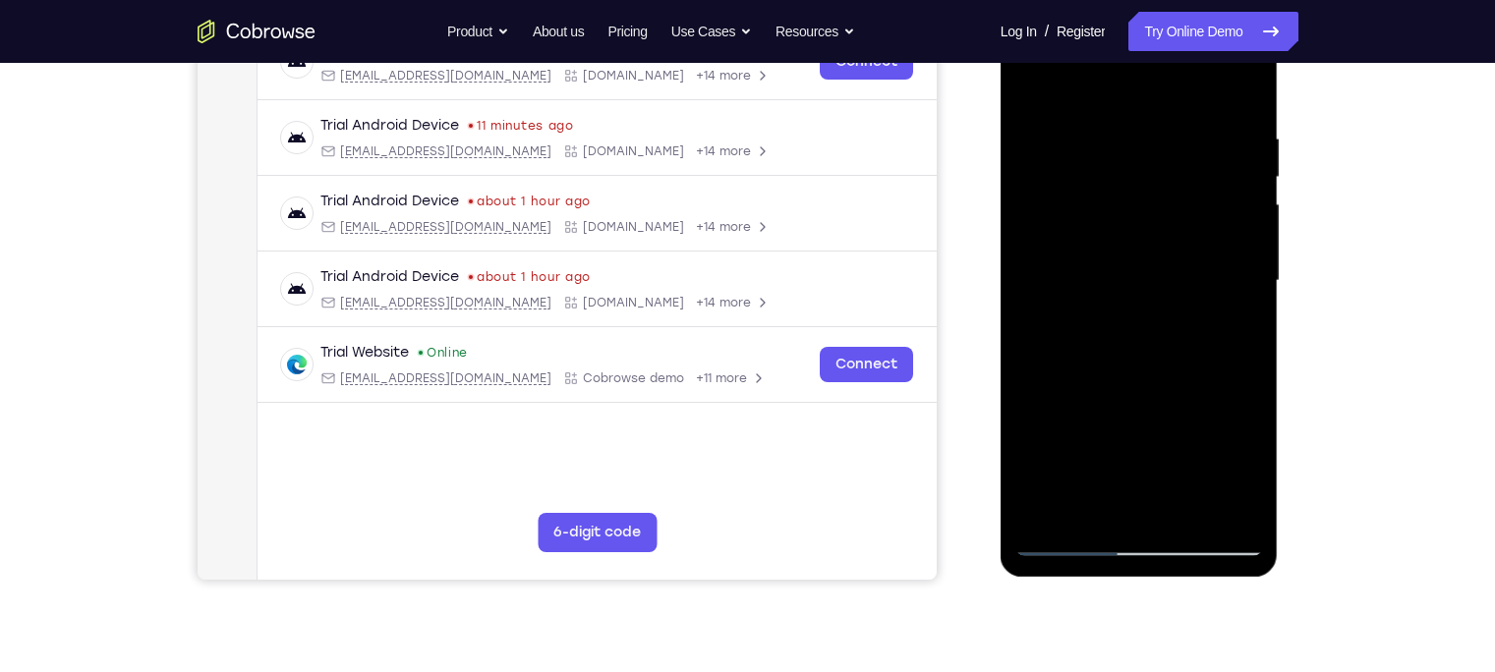
drag, startPoint x: 1124, startPoint y: 399, endPoint x: 1105, endPoint y: 4, distance: 395.5
click at [1105, 4] on div at bounding box center [1139, 284] width 278 height 586
drag, startPoint x: 1115, startPoint y: 492, endPoint x: 1076, endPoint y: 81, distance: 413.6
click at [1076, 81] on div at bounding box center [1139, 281] width 248 height 550
drag, startPoint x: 1123, startPoint y: 340, endPoint x: 1108, endPoint y: 123, distance: 217.7
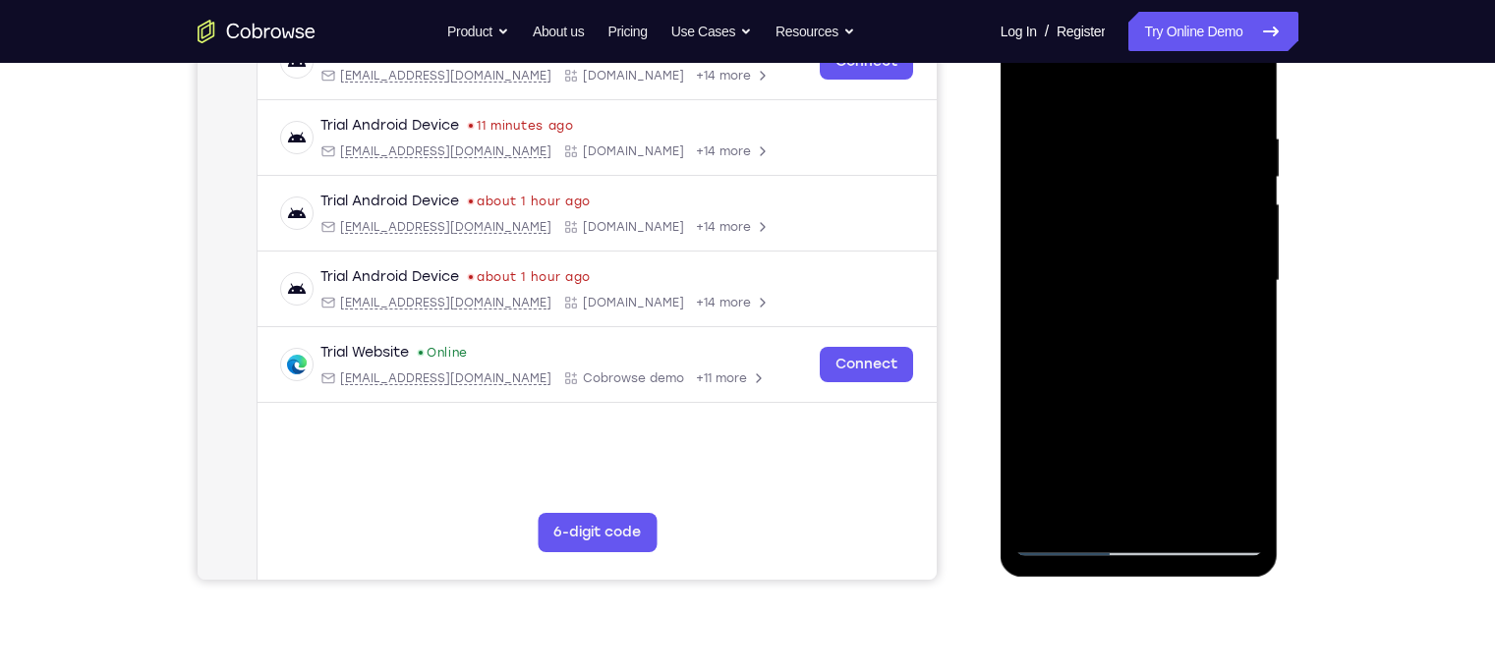
click at [1108, 123] on div at bounding box center [1139, 281] width 248 height 550
drag, startPoint x: 1093, startPoint y: 382, endPoint x: 1090, endPoint y: 166, distance: 216.2
click at [1090, 166] on div at bounding box center [1139, 281] width 248 height 550
drag, startPoint x: 1144, startPoint y: 449, endPoint x: 1107, endPoint y: 101, distance: 349.7
click at [1107, 101] on div at bounding box center [1139, 281] width 248 height 550
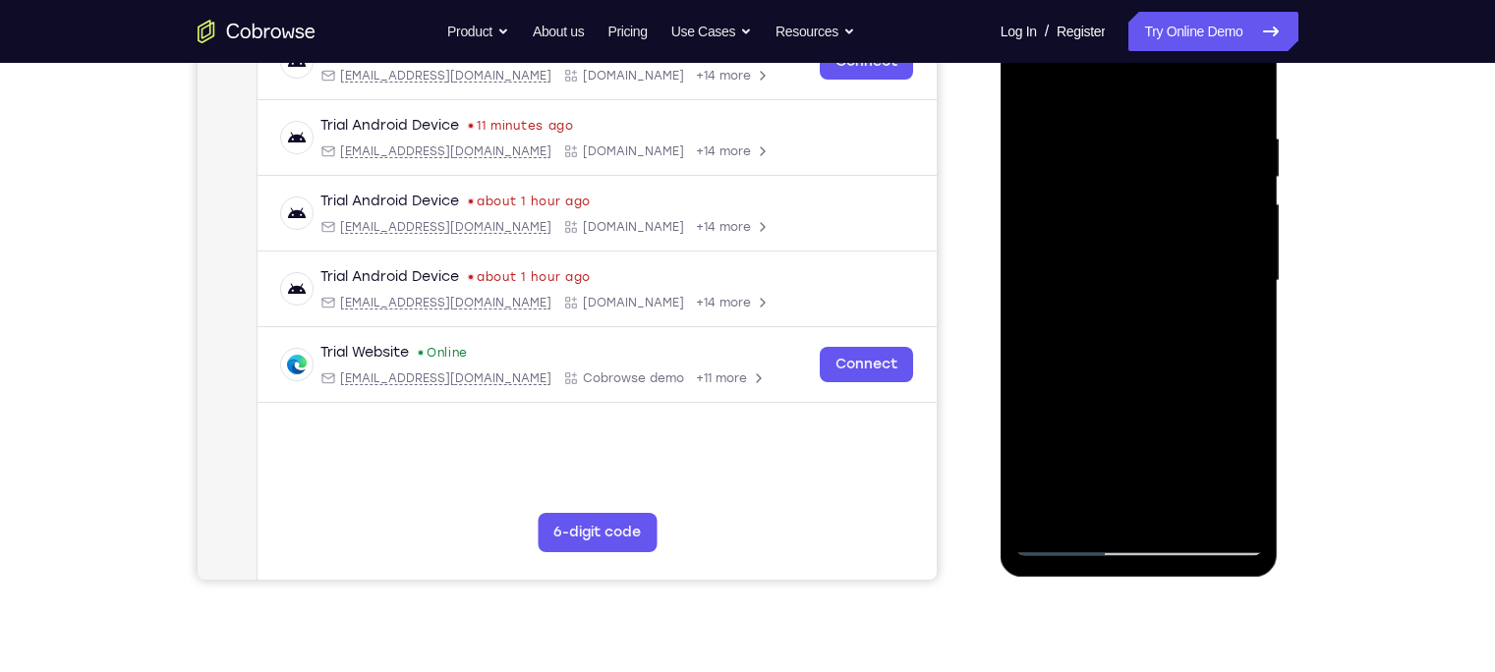
drag, startPoint x: 1127, startPoint y: 371, endPoint x: 1071, endPoint y: 16, distance: 360.1
click at [1071, 16] on div at bounding box center [1139, 281] width 248 height 550
drag, startPoint x: 1111, startPoint y: 464, endPoint x: 1091, endPoint y: 16, distance: 448.5
click at [1091, 16] on div at bounding box center [1139, 281] width 248 height 550
drag, startPoint x: 1101, startPoint y: 365, endPoint x: 1073, endPoint y: 16, distance: 349.9
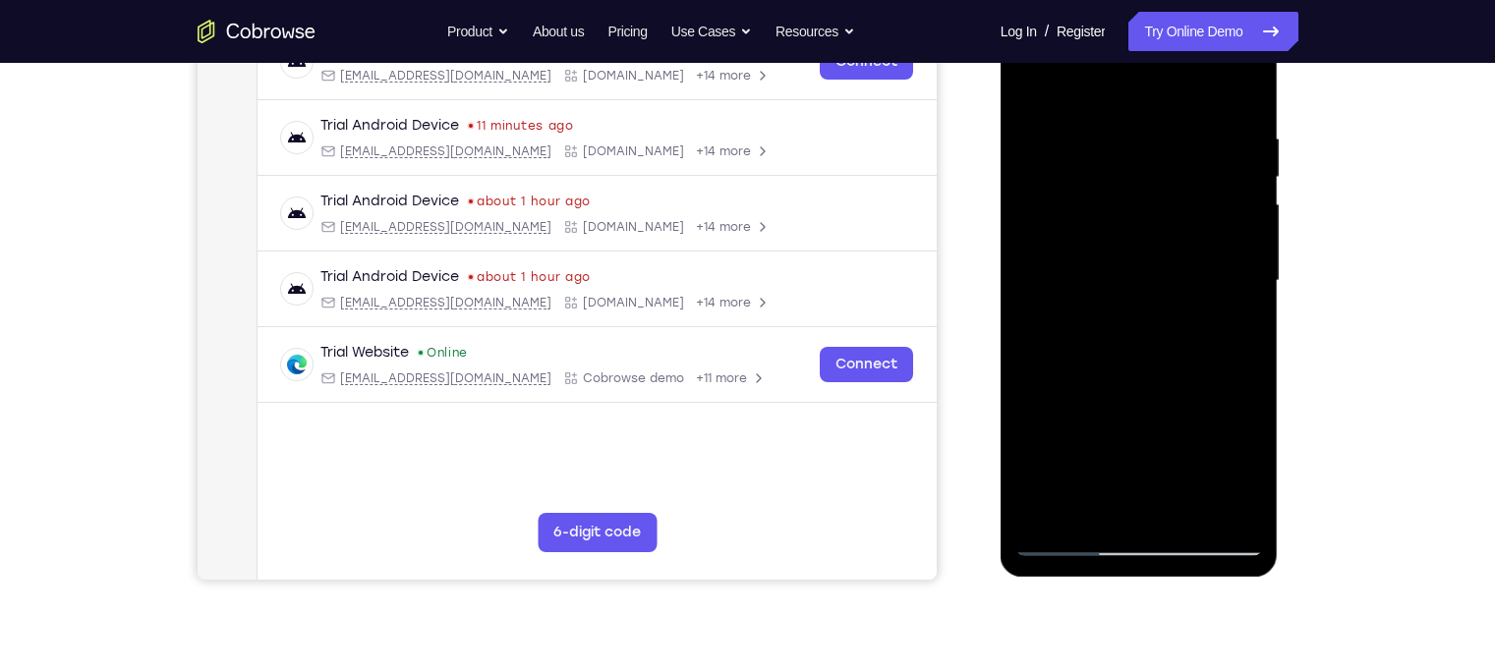
click at [1073, 16] on div at bounding box center [1139, 281] width 248 height 550
drag, startPoint x: 1108, startPoint y: 426, endPoint x: 1085, endPoint y: 16, distance: 411.4
click at [1085, 16] on div at bounding box center [1139, 281] width 248 height 550
drag, startPoint x: 1104, startPoint y: 434, endPoint x: 864, endPoint y: -92, distance: 579.1
click at [1000, 0] on html "Online web based iOS Simulators and Android Emulators. Run iPhone, iPad, Mobile…" at bounding box center [1140, 286] width 280 height 590
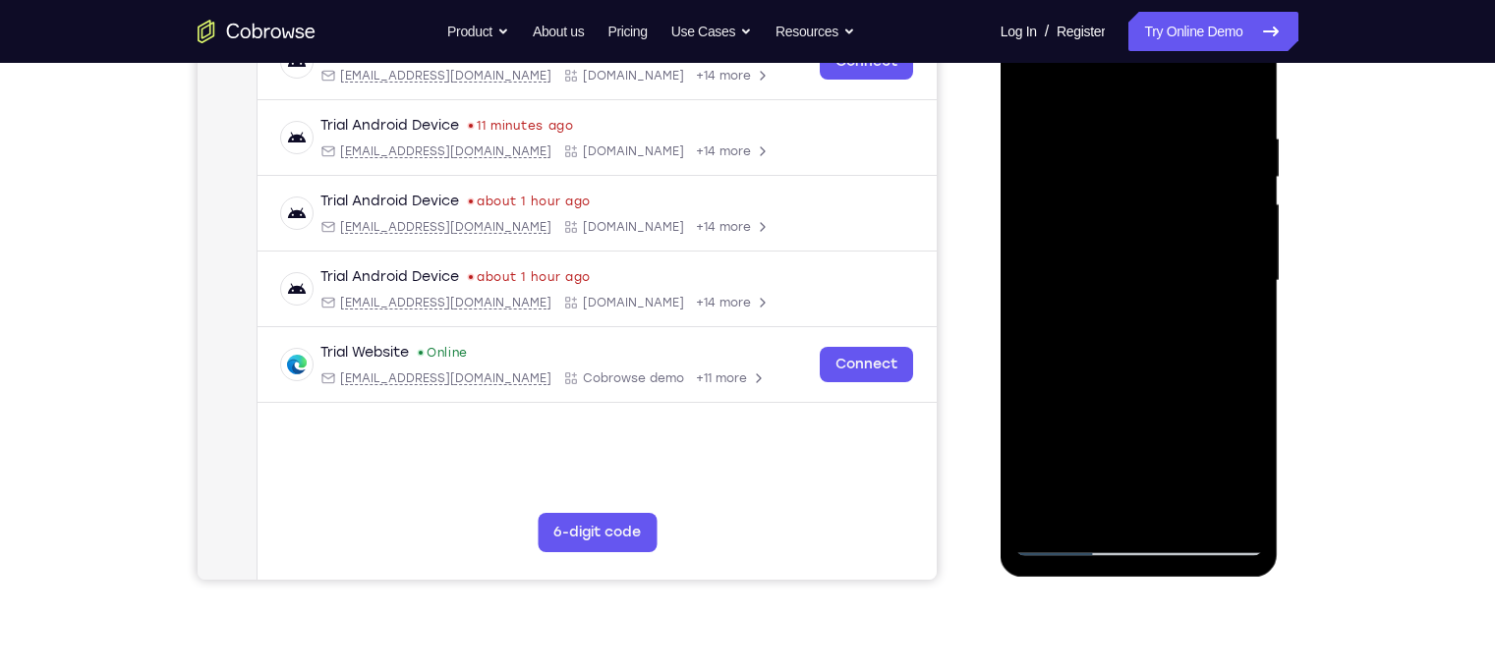
drag, startPoint x: 1123, startPoint y: 453, endPoint x: 990, endPoint y: -92, distance: 561.3
click at [1000, 0] on html "Online web based iOS Simulators and Android Emulators. Run iPhone, iPad, Mobile…" at bounding box center [1140, 286] width 280 height 590
drag, startPoint x: 1110, startPoint y: 360, endPoint x: 1079, endPoint y: -4, distance: 364.9
click at [1079, 0] on div at bounding box center [1139, 284] width 278 height 586
drag, startPoint x: 1130, startPoint y: 456, endPoint x: 1081, endPoint y: -31, distance: 489.8
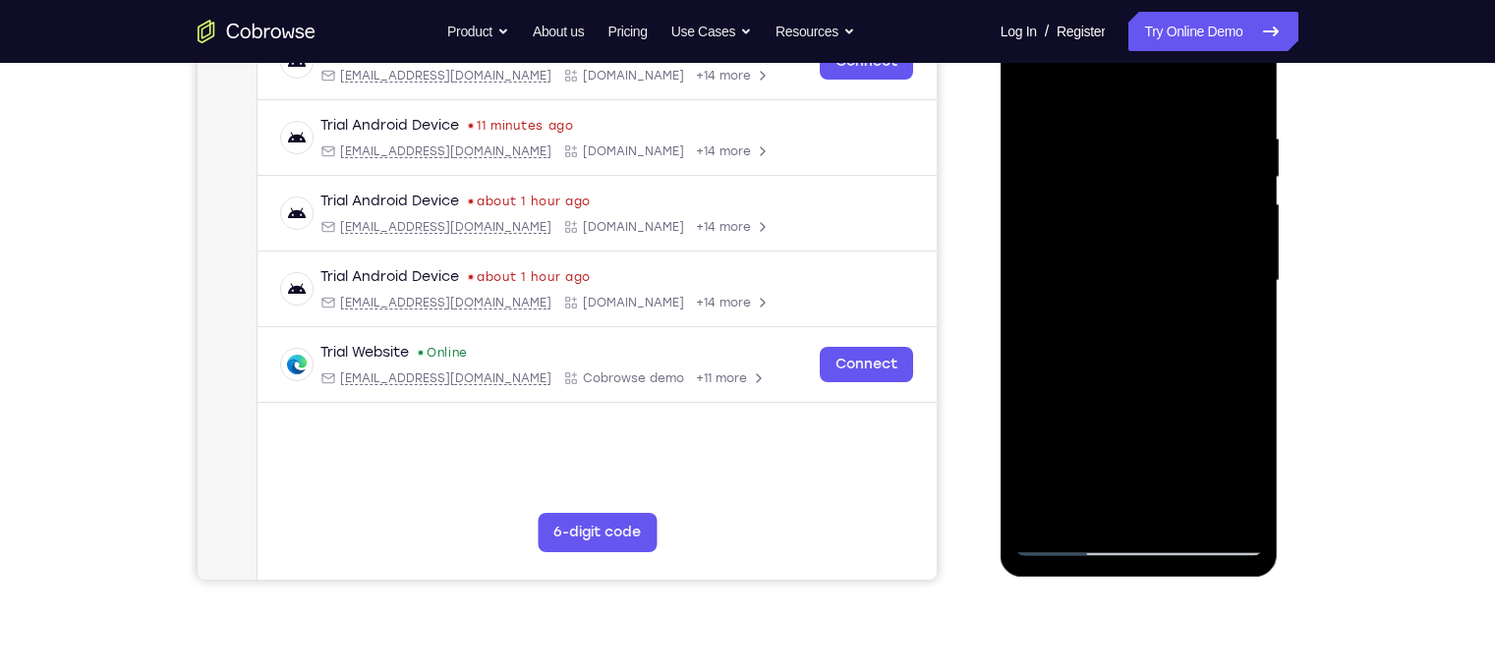
click at [1081, 0] on html "Online web based iOS Simulators and Android Emulators. Run iPhone, iPad, Mobile…" at bounding box center [1140, 286] width 280 height 590
drag, startPoint x: 1143, startPoint y: 204, endPoint x: 1109, endPoint y: -61, distance: 267.4
click at [1109, 0] on html "Online web based iOS Simulators and Android Emulators. Run iPhone, iPad, Mobile…" at bounding box center [1140, 286] width 280 height 590
drag, startPoint x: 1111, startPoint y: 450, endPoint x: 1019, endPoint y: -47, distance: 505.7
click at [1019, 0] on html "Online web based iOS Simulators and Android Emulators. Run iPhone, iPad, Mobile…" at bounding box center [1140, 286] width 280 height 590
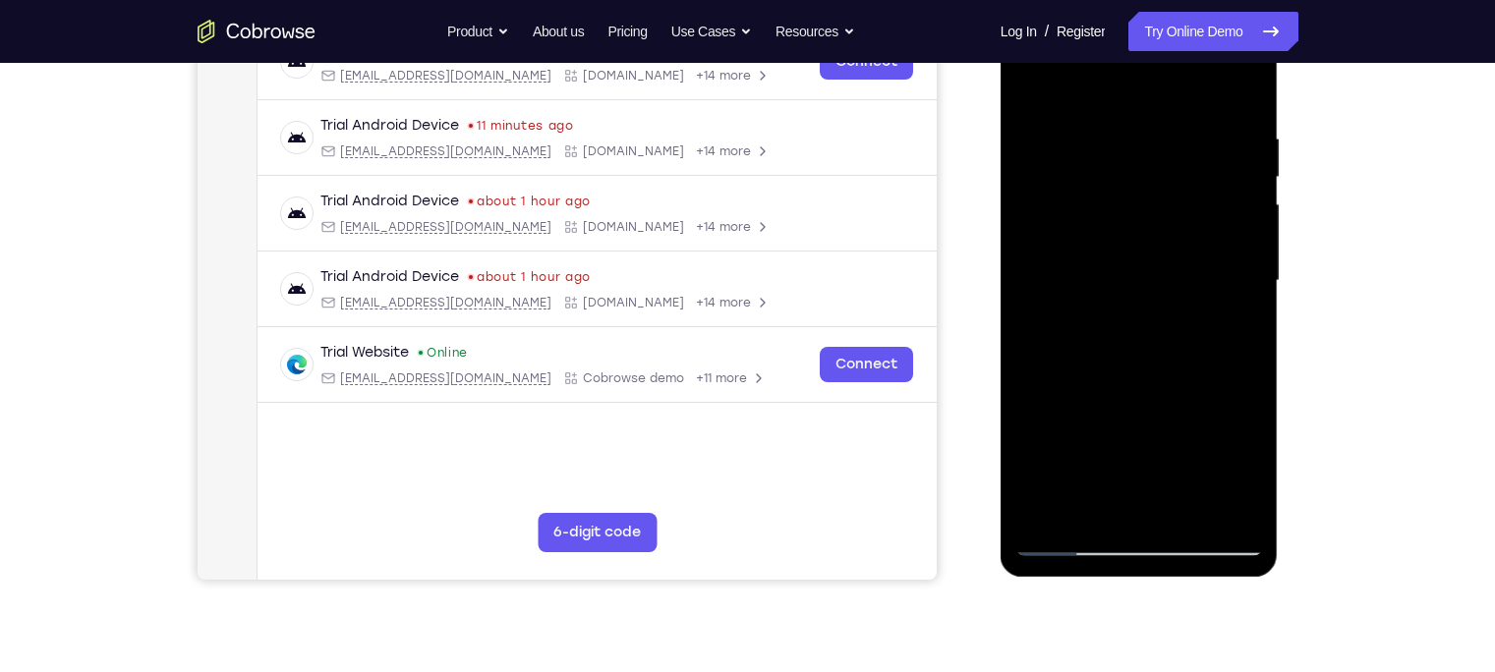
drag, startPoint x: 1116, startPoint y: 421, endPoint x: 1085, endPoint y: 49, distance: 372.8
click at [1085, 49] on div at bounding box center [1139, 281] width 248 height 550
drag, startPoint x: 1112, startPoint y: 411, endPoint x: 1069, endPoint y: 6, distance: 407.1
click at [1069, 6] on div at bounding box center [1139, 281] width 248 height 550
drag, startPoint x: 1105, startPoint y: 451, endPoint x: 1059, endPoint y: -66, distance: 518.9
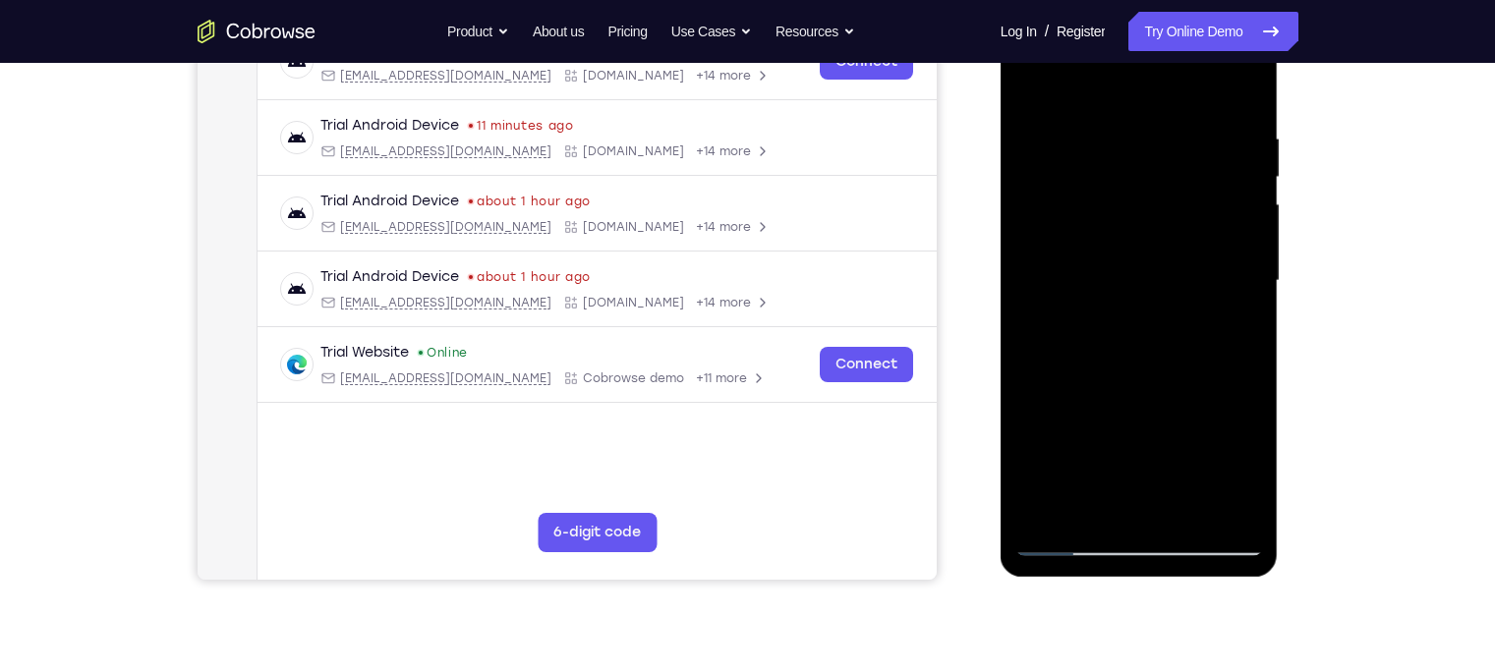
click at [1059, 0] on html "Online web based iOS Simulators and Android Emulators. Run iPhone, iPad, Mobile…" at bounding box center [1140, 286] width 280 height 590
drag, startPoint x: 1101, startPoint y: 345, endPoint x: 1058, endPoint y: -92, distance: 439.3
click at [1058, 0] on html "Online web based iOS Simulators and Android Emulators. Run iPhone, iPad, Mobile…" at bounding box center [1140, 286] width 280 height 590
drag, startPoint x: 1086, startPoint y: 344, endPoint x: 1040, endPoint y: -92, distance: 438.7
click at [1040, 0] on html "Online web based iOS Simulators and Android Emulators. Run iPhone, iPad, Mobile…" at bounding box center [1140, 286] width 280 height 590
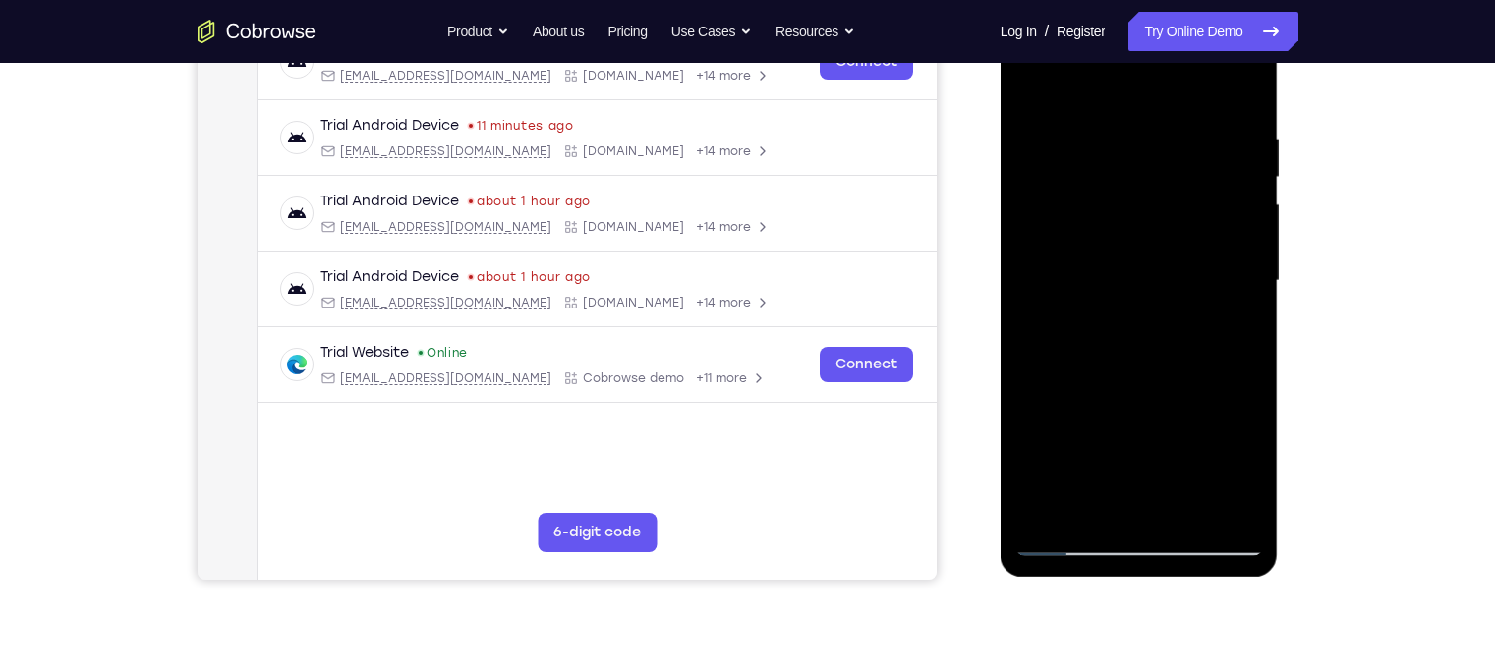
drag, startPoint x: 1096, startPoint y: 386, endPoint x: 1048, endPoint y: -2, distance: 391.0
click at [1048, 0] on div at bounding box center [1139, 284] width 278 height 586
drag, startPoint x: 1087, startPoint y: 379, endPoint x: 1059, endPoint y: 54, distance: 326.4
click at [1059, 54] on div at bounding box center [1139, 281] width 248 height 550
drag, startPoint x: 1124, startPoint y: 399, endPoint x: 1079, endPoint y: -17, distance: 418.1
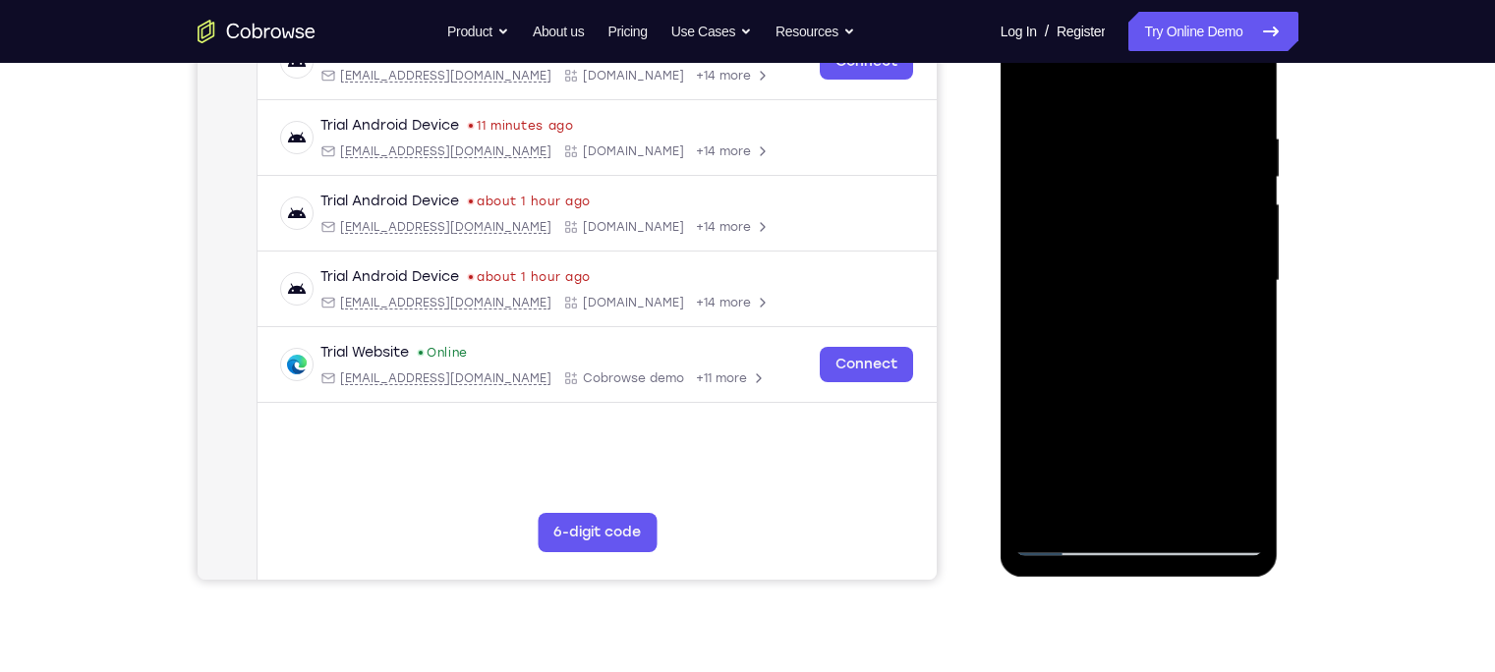
click at [1079, 0] on html "Online web based iOS Simulators and Android Emulators. Run iPhone, iPad, Mobile…" at bounding box center [1140, 286] width 280 height 590
drag, startPoint x: 1089, startPoint y: 373, endPoint x: 1079, endPoint y: -92, distance: 465.9
click at [1079, 0] on html "Online web based iOS Simulators and Android Emulators. Run iPhone, iPad, Mobile…" at bounding box center [1140, 286] width 280 height 590
drag, startPoint x: 1095, startPoint y: 414, endPoint x: 991, endPoint y: -58, distance: 482.8
click at [1000, 0] on html "Online web based iOS Simulators and Android Emulators. Run iPhone, iPad, Mobile…" at bounding box center [1140, 286] width 280 height 590
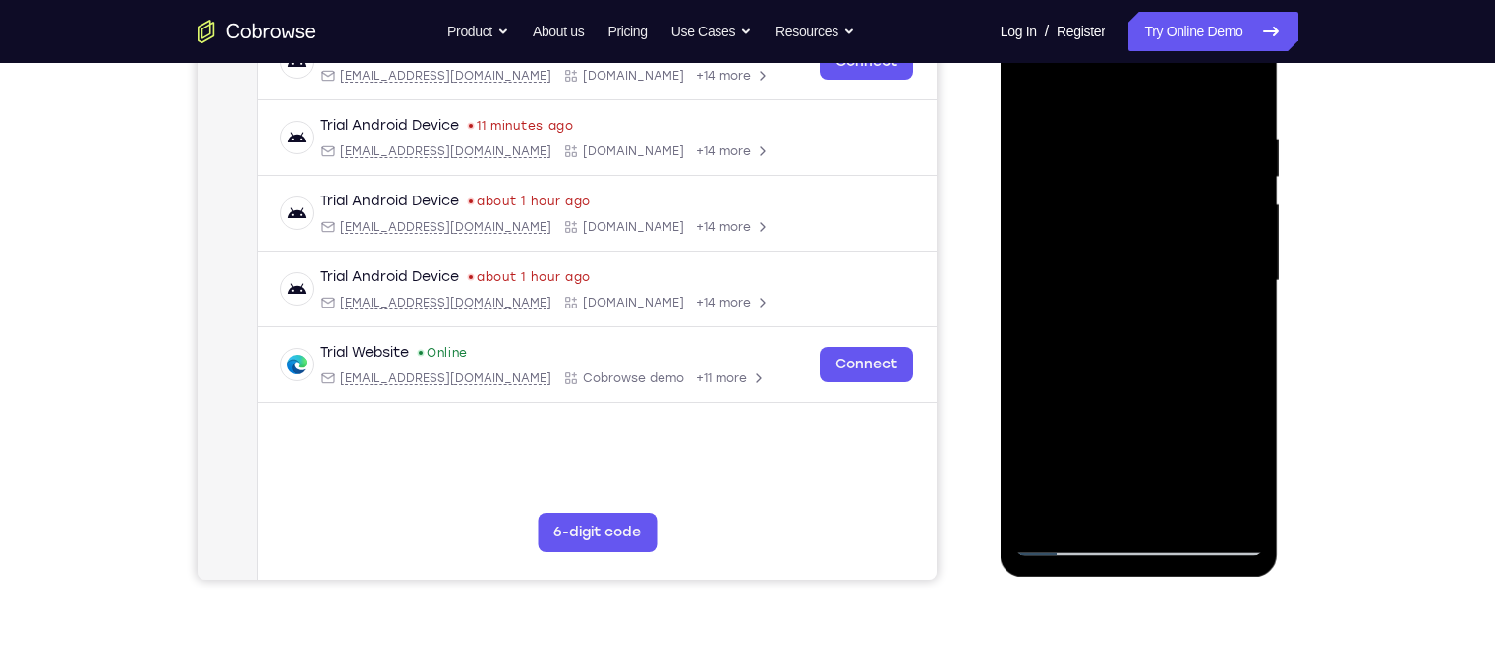
drag, startPoint x: 1105, startPoint y: 157, endPoint x: 1130, endPoint y: 488, distance: 332.1
click at [1130, 488] on div at bounding box center [1139, 281] width 248 height 550
drag, startPoint x: 1125, startPoint y: 174, endPoint x: 1155, endPoint y: 452, distance: 279.6
click at [1155, 452] on div at bounding box center [1139, 281] width 248 height 550
drag, startPoint x: 1121, startPoint y: 187, endPoint x: 1159, endPoint y: 517, distance: 332.3
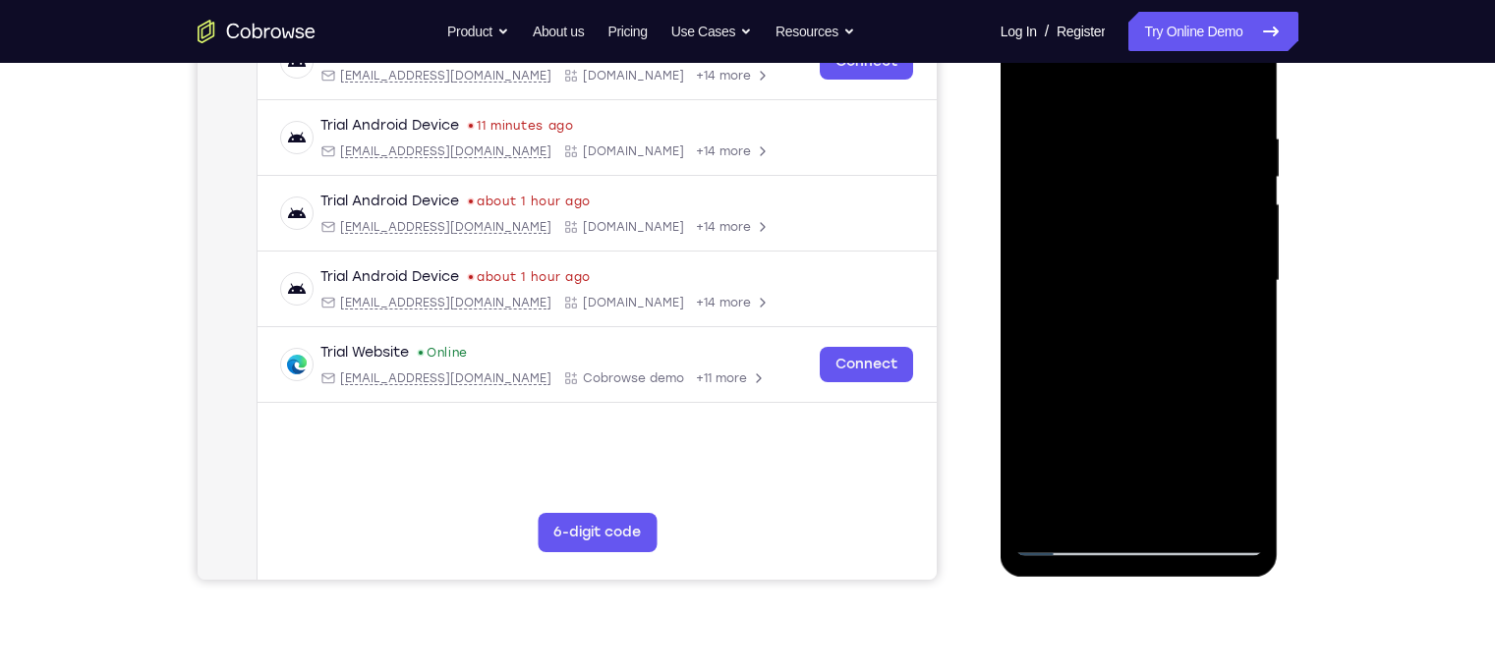
click at [1159, 517] on div at bounding box center [1139, 281] width 248 height 550
drag, startPoint x: 1116, startPoint y: 274, endPoint x: 1137, endPoint y: 738, distance: 464.3
click at [1137, 581] on html "Online web based iOS Simulators and Android Emulators. Run iPhone, iPad, Mobile…" at bounding box center [1140, 286] width 280 height 590
drag, startPoint x: 1187, startPoint y: 303, endPoint x: 1198, endPoint y: 591, distance: 288.1
click at [1198, 581] on html "Online web based iOS Simulators and Android Emulators. Run iPhone, iPad, Mobile…" at bounding box center [1140, 286] width 280 height 590
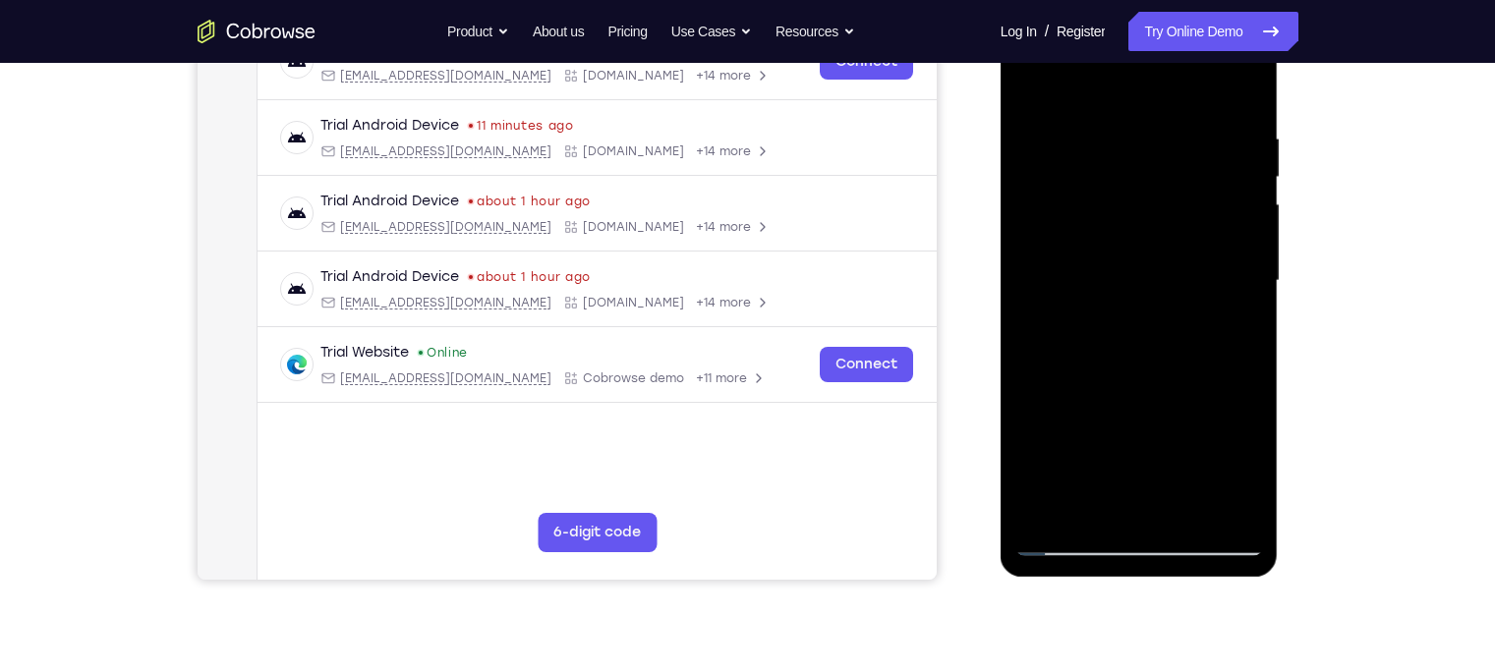
drag, startPoint x: 1138, startPoint y: 131, endPoint x: 1140, endPoint y: 285, distance: 154.3
click at [1140, 285] on div at bounding box center [1139, 281] width 248 height 550
drag, startPoint x: 1091, startPoint y: 480, endPoint x: 1038, endPoint y: -92, distance: 574.3
click at [1038, 0] on html "Online web based iOS Simulators and Android Emulators. Run iPhone, iPad, Mobile…" at bounding box center [1140, 286] width 280 height 590
drag, startPoint x: 1111, startPoint y: 448, endPoint x: 1067, endPoint y: -92, distance: 542.2
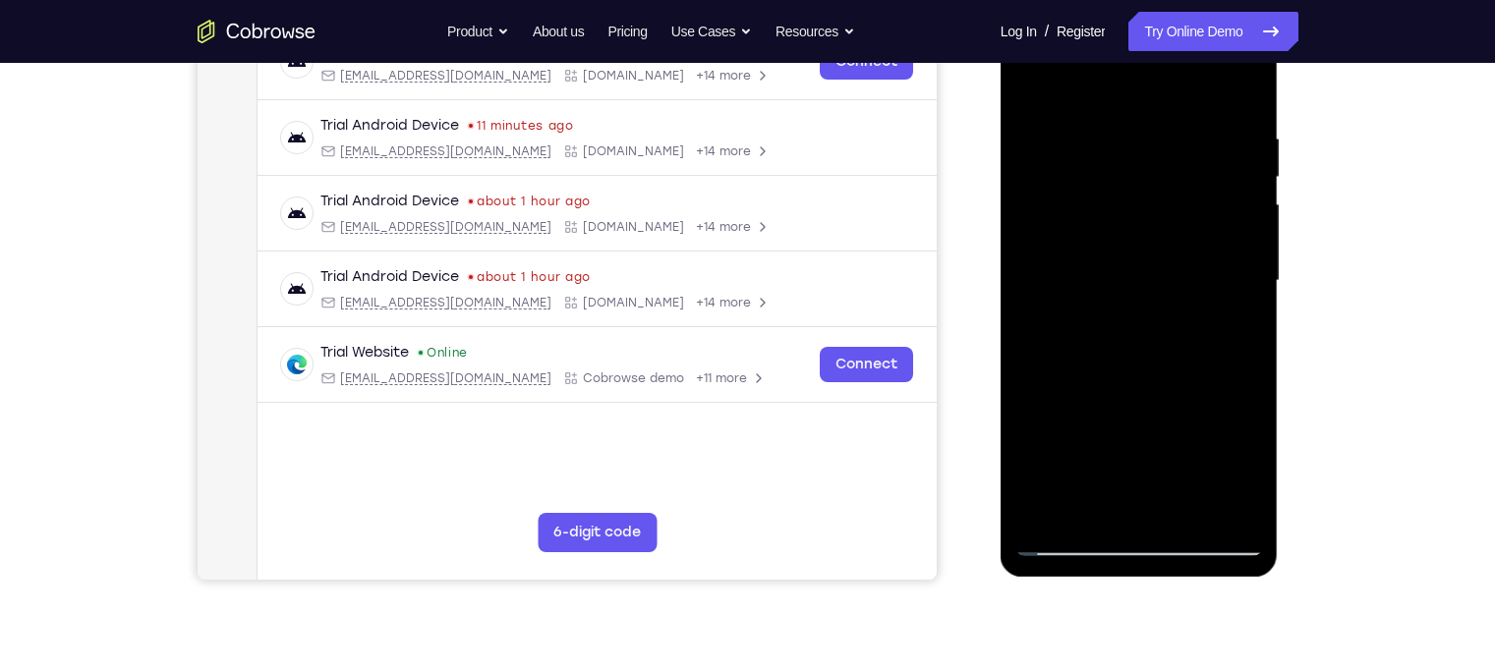
click at [1067, 0] on html "Online web based iOS Simulators and Android Emulators. Run iPhone, iPad, Mobile…" at bounding box center [1140, 286] width 280 height 590
drag, startPoint x: 1115, startPoint y: 342, endPoint x: 1035, endPoint y: -92, distance: 441.7
click at [1035, 0] on html "Online web based iOS Simulators and Android Emulators. Run iPhone, iPad, Mobile…" at bounding box center [1140, 286] width 280 height 590
drag, startPoint x: 1103, startPoint y: 350, endPoint x: 910, endPoint y: -92, distance: 482.7
click at [1000, 0] on html "Online web based iOS Simulators and Android Emulators. Run iPhone, iPad, Mobile…" at bounding box center [1140, 286] width 280 height 590
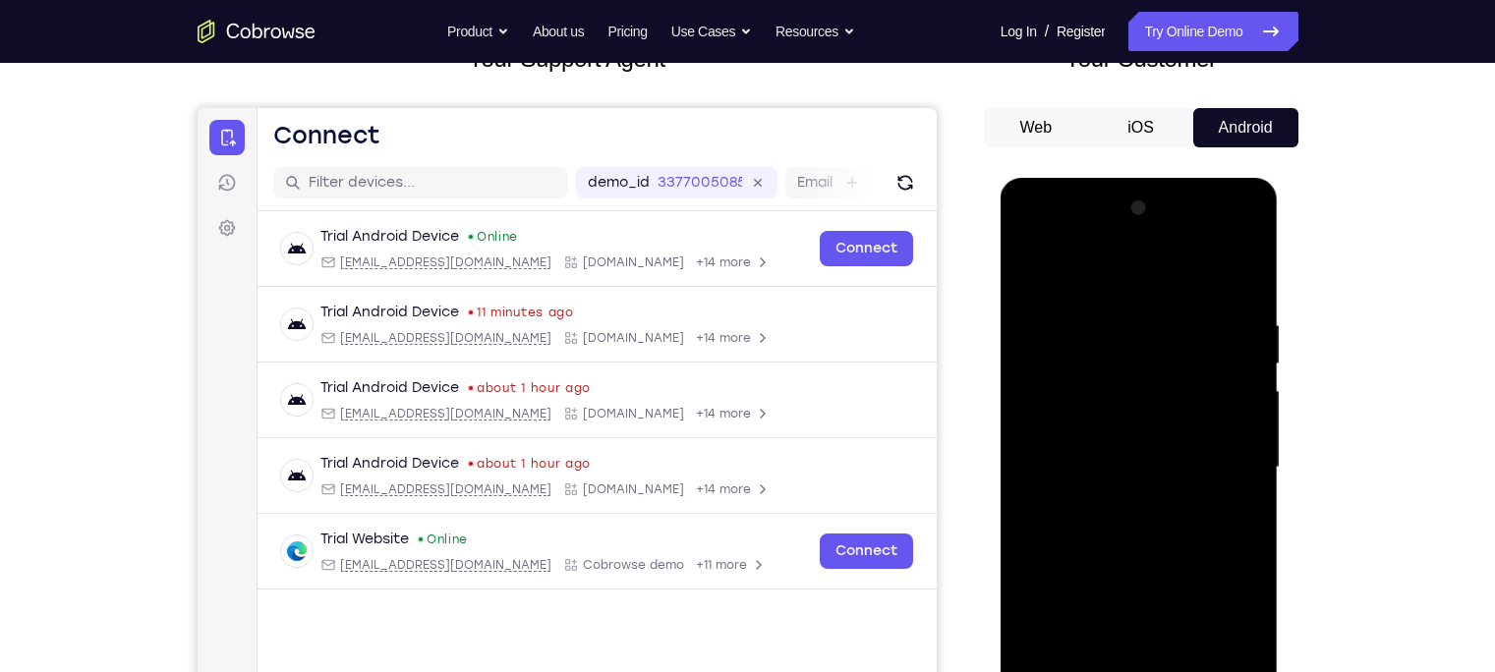
scroll to position [146, 0]
click at [1225, 140] on button "Android" at bounding box center [1245, 128] width 105 height 39
click at [1236, 125] on button "Android" at bounding box center [1245, 128] width 105 height 39
click at [1171, 117] on button "iOS" at bounding box center [1140, 128] width 105 height 39
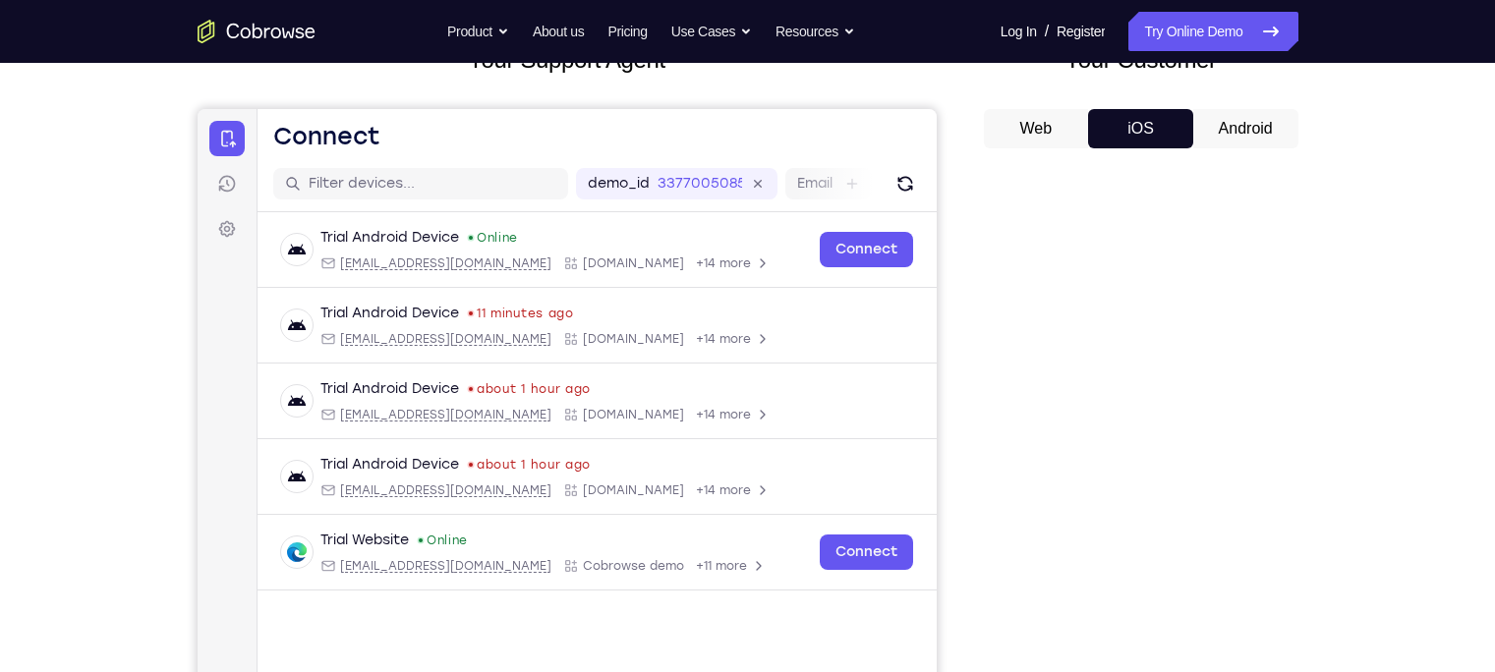
click at [1226, 129] on button "Android" at bounding box center [1245, 128] width 105 height 39
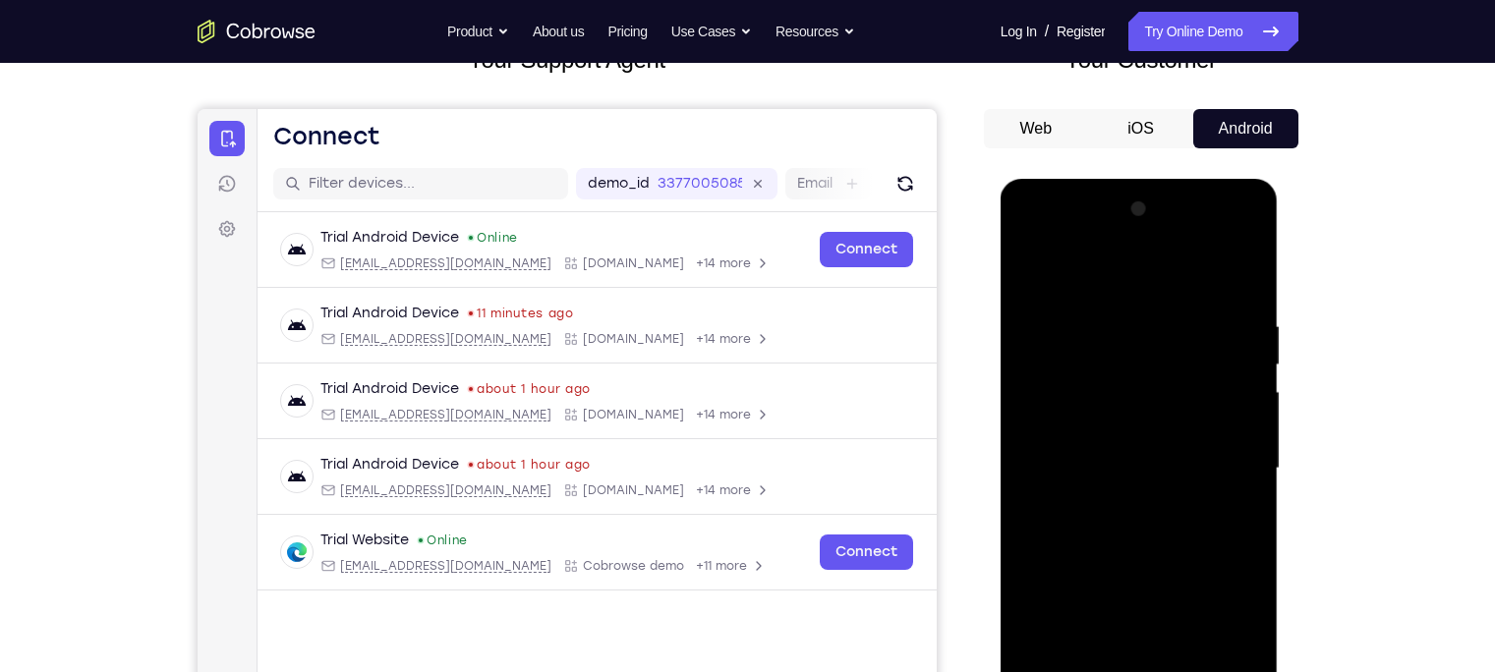
drag, startPoint x: 1125, startPoint y: 460, endPoint x: 1061, endPoint y: 45, distance: 419.6
click at [1061, 179] on html "Online web based iOS Simulators and Android Emulators. Run iPhone, iPad, Mobile…" at bounding box center [1140, 474] width 280 height 590
drag, startPoint x: 1155, startPoint y: 542, endPoint x: 1038, endPoint y: 141, distance: 418.6
click at [1038, 179] on html "Online web based iOS Simulators and Android Emulators. Run iPhone, iPad, Mobile…" at bounding box center [1140, 474] width 280 height 590
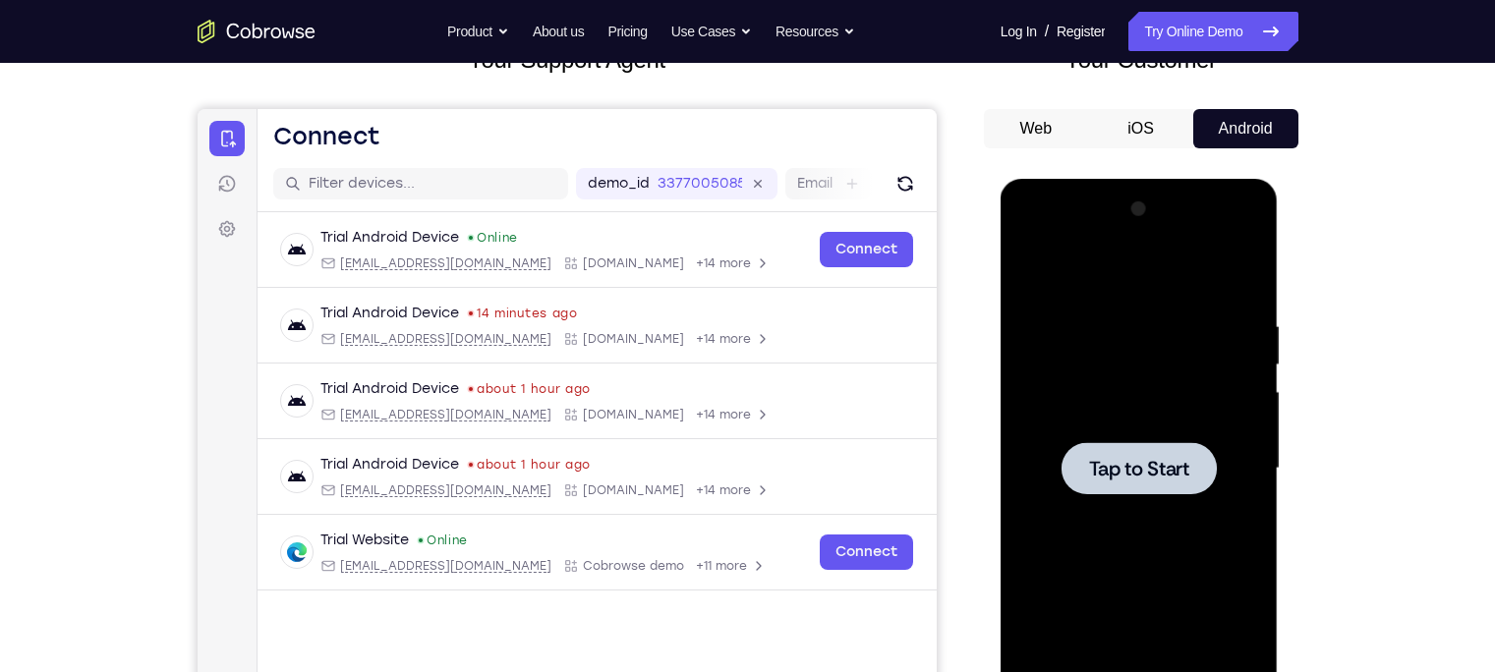
click at [1121, 461] on span "Tap to Start" at bounding box center [1139, 469] width 100 height 20
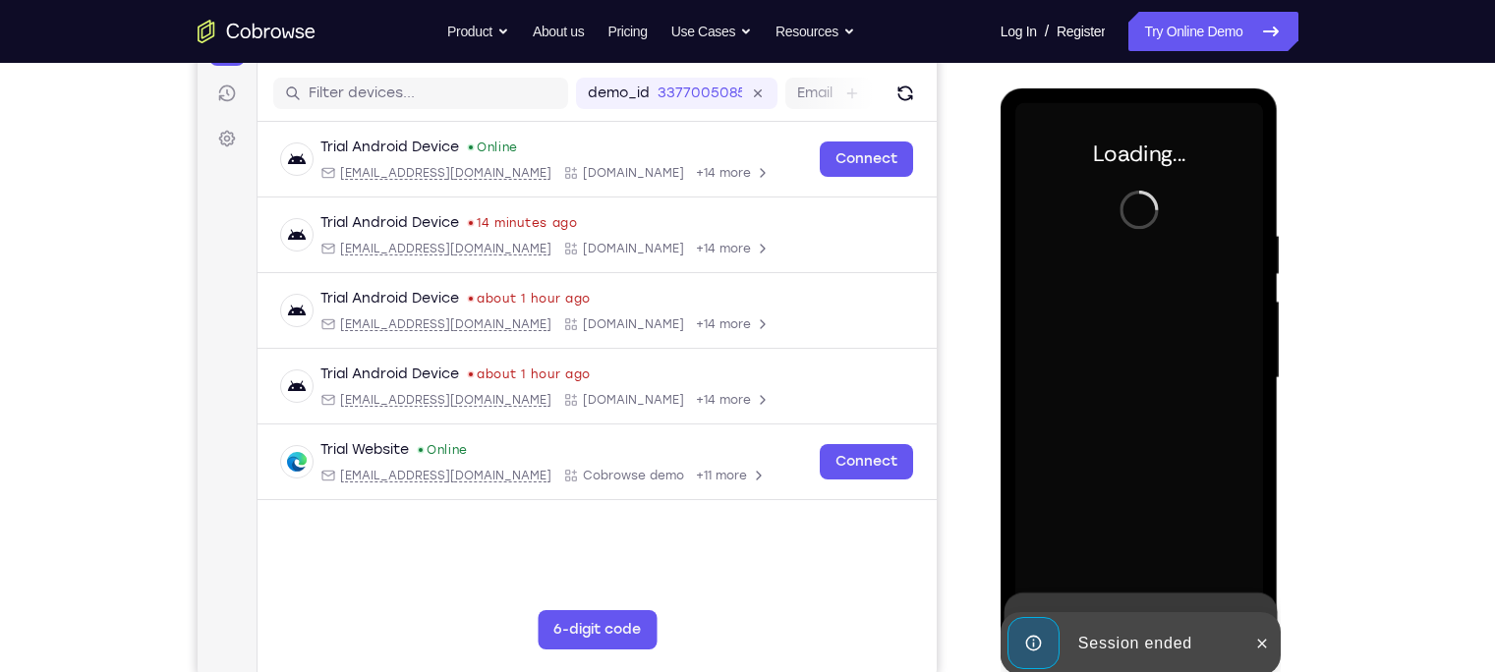
scroll to position [238, 0]
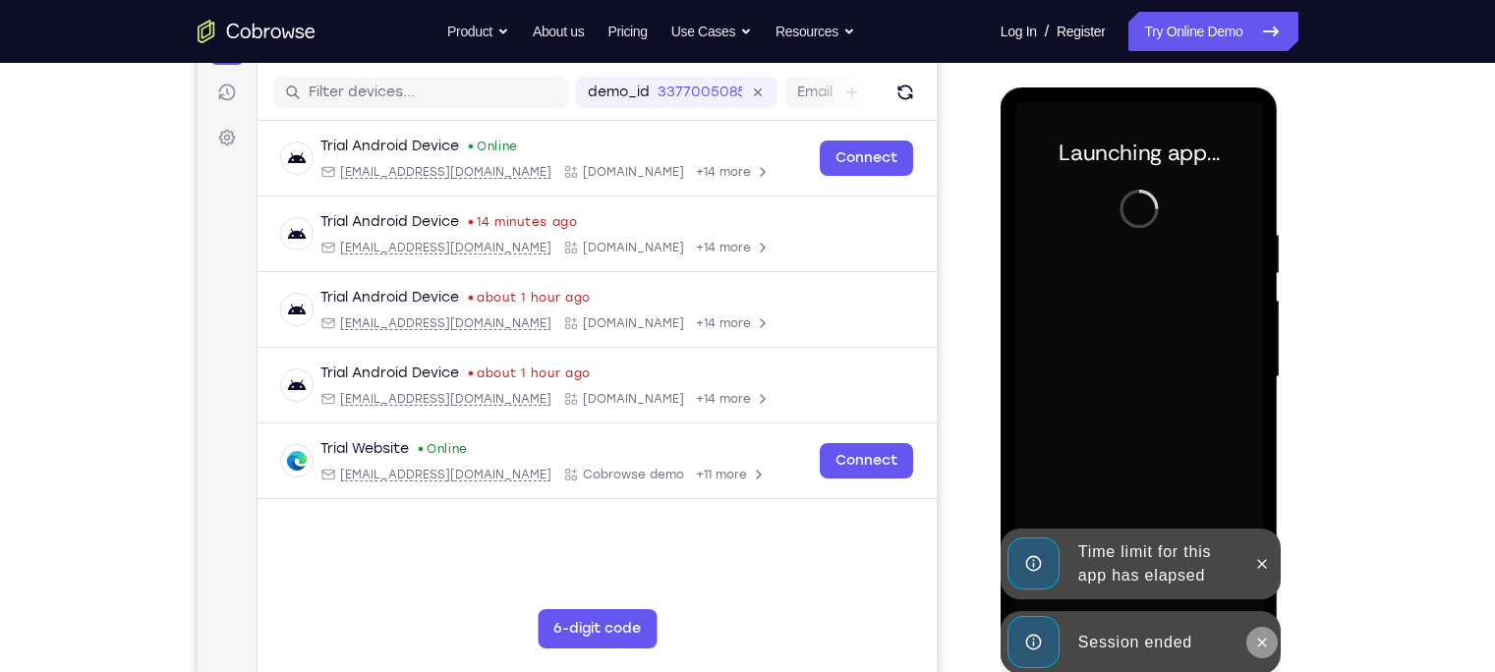
click at [1251, 641] on button at bounding box center [1261, 642] width 31 height 31
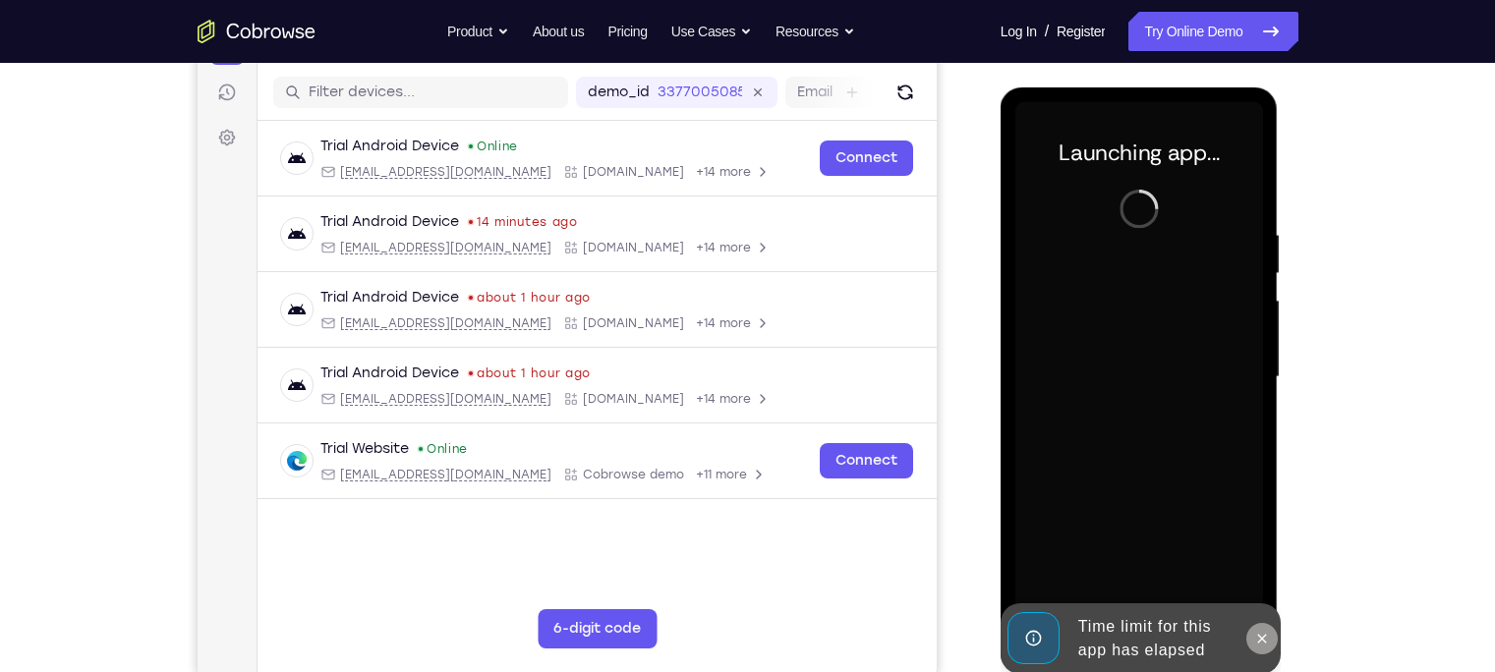
click at [1258, 638] on icon at bounding box center [1262, 639] width 16 height 16
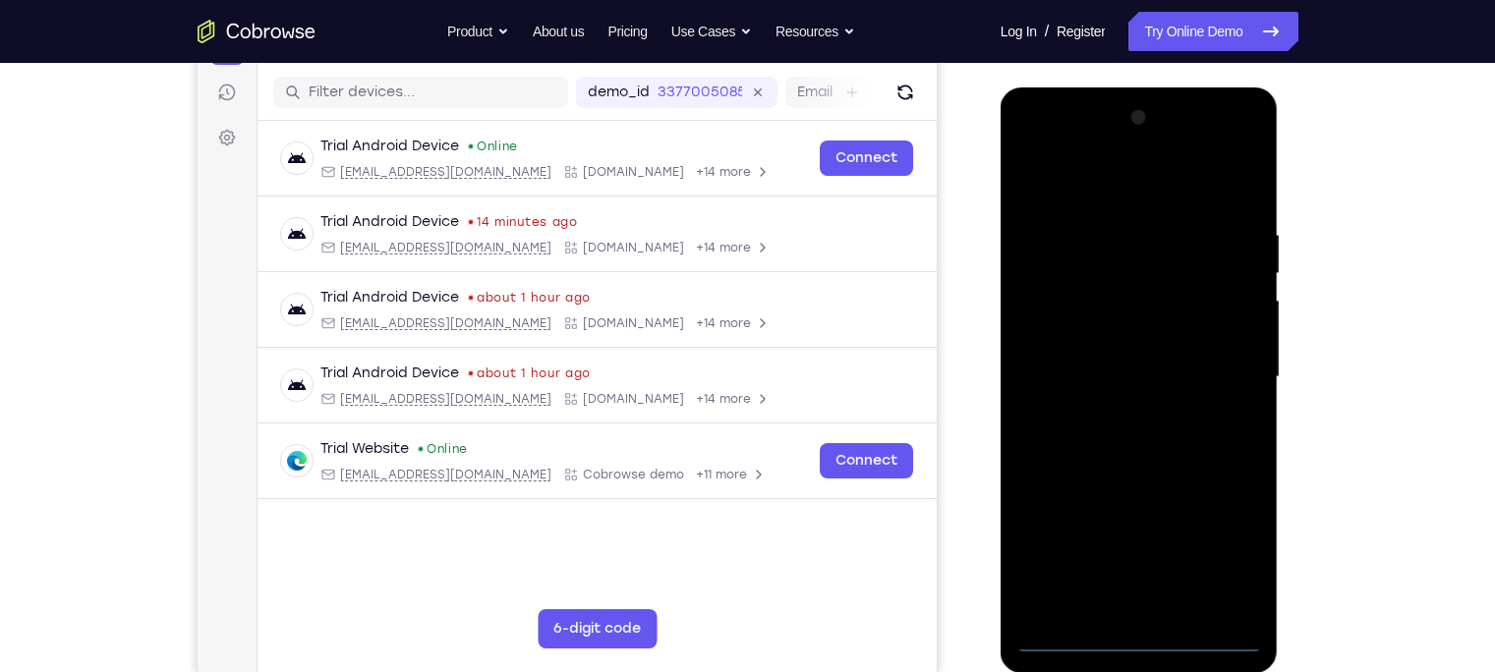
click at [1133, 646] on div at bounding box center [1139, 377] width 248 height 550
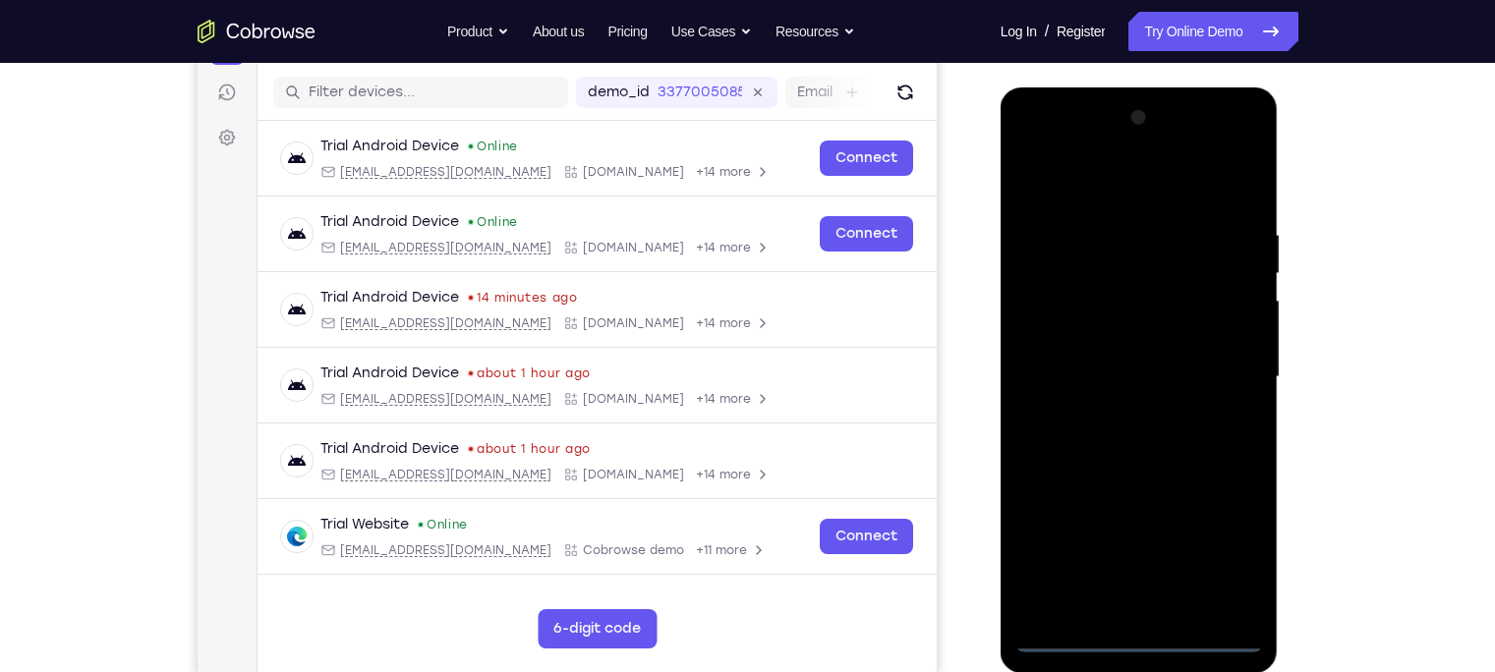
click at [1227, 565] on div at bounding box center [1139, 377] width 248 height 550
click at [1029, 146] on div at bounding box center [1139, 377] width 248 height 550
click at [1081, 263] on div at bounding box center [1139, 377] width 248 height 550
click at [1105, 503] on div at bounding box center [1139, 377] width 248 height 550
click at [1102, 422] on div at bounding box center [1139, 377] width 248 height 550
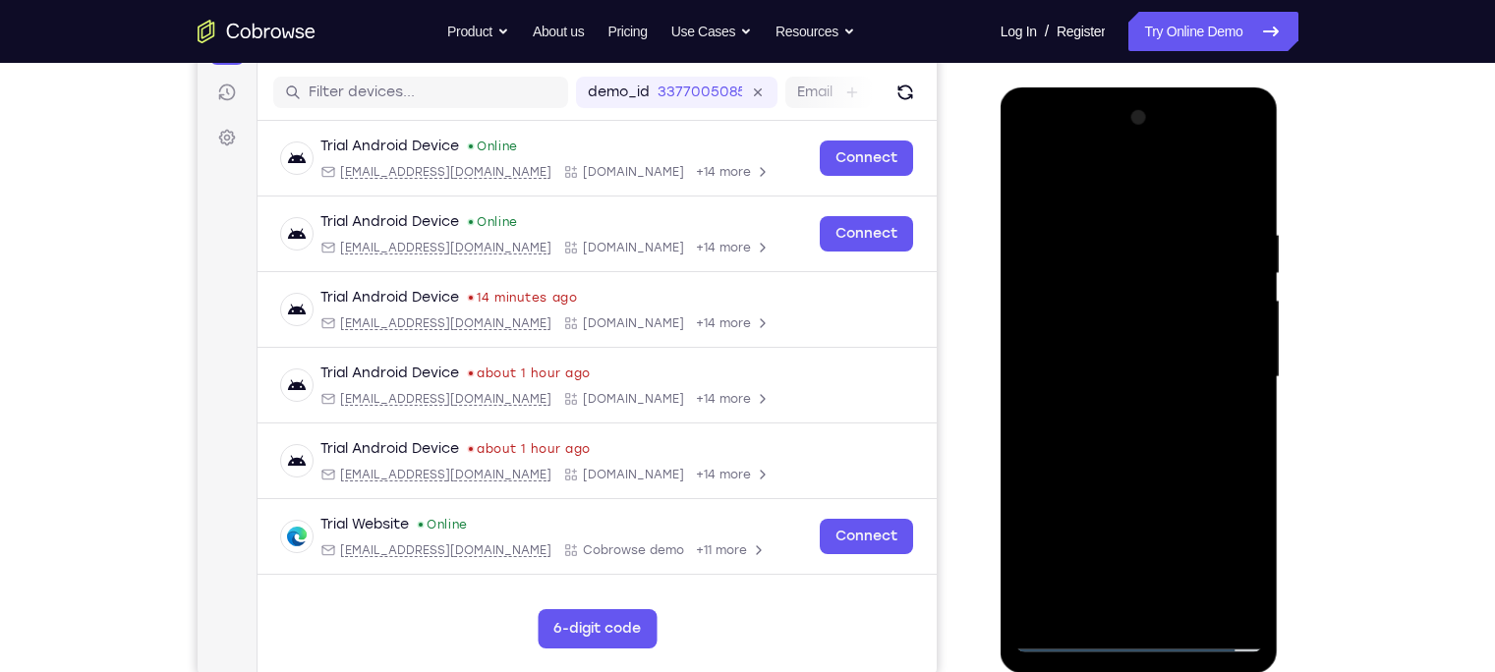
click at [1081, 596] on div at bounding box center [1139, 377] width 248 height 550
click at [1114, 187] on div at bounding box center [1139, 377] width 248 height 550
click at [1113, 279] on div at bounding box center [1139, 377] width 248 height 550
drag, startPoint x: 1129, startPoint y: 504, endPoint x: 1091, endPoint y: 143, distance: 362.6
click at [1091, 143] on div at bounding box center [1139, 377] width 248 height 550
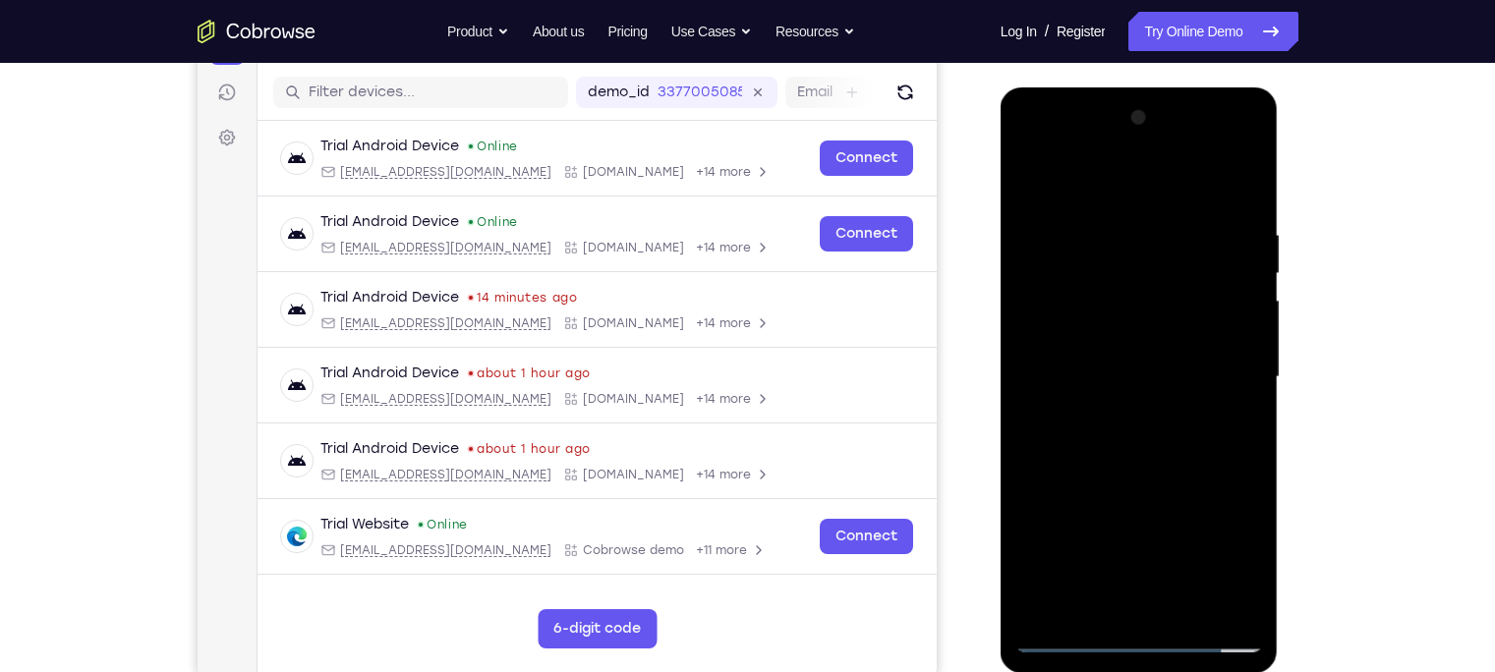
drag, startPoint x: 1145, startPoint y: 283, endPoint x: 1172, endPoint y: 608, distance: 326.4
click at [1172, 608] on div at bounding box center [1139, 377] width 248 height 550
click at [1081, 639] on div at bounding box center [1139, 377] width 248 height 550
drag, startPoint x: 1110, startPoint y: 304, endPoint x: 1142, endPoint y: 552, distance: 250.6
click at [1142, 552] on div at bounding box center [1139, 377] width 248 height 550
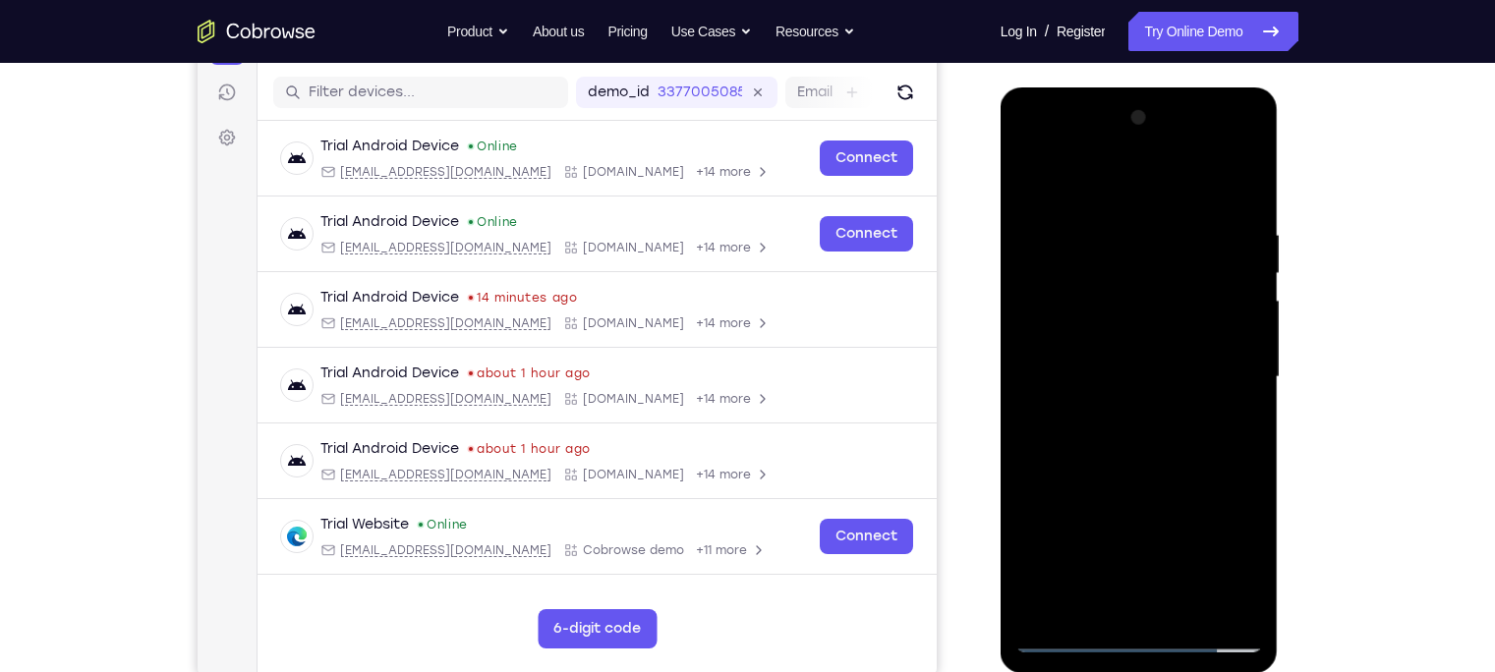
click at [1107, 178] on div at bounding box center [1139, 377] width 248 height 550
click at [1089, 363] on div at bounding box center [1139, 377] width 248 height 550
drag, startPoint x: 1133, startPoint y: 474, endPoint x: 1086, endPoint y: 183, distance: 294.7
click at [1086, 183] on div at bounding box center [1139, 377] width 248 height 550
drag, startPoint x: 1159, startPoint y: 504, endPoint x: 1087, endPoint y: 137, distance: 374.6
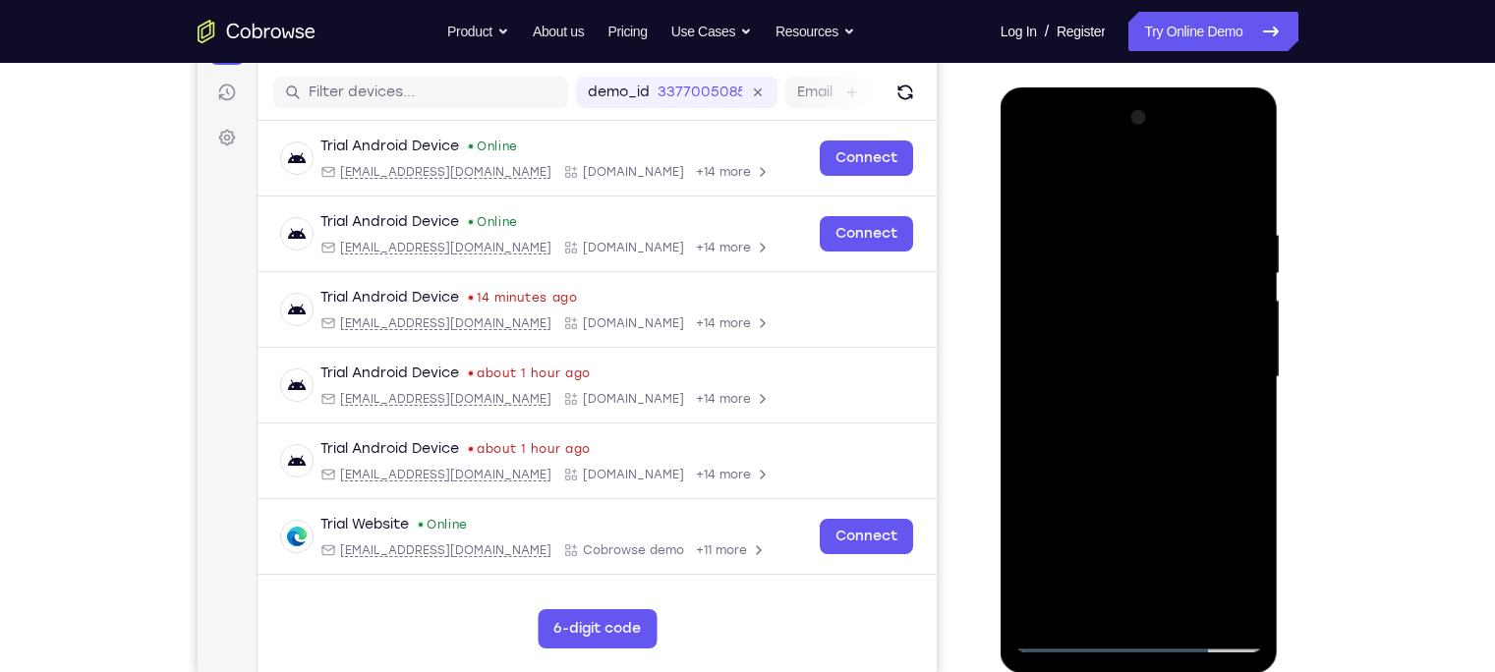
click at [1087, 137] on div at bounding box center [1139, 377] width 248 height 550
drag, startPoint x: 1124, startPoint y: 540, endPoint x: 1053, endPoint y: 99, distance: 446.8
click at [1053, 99] on div at bounding box center [1139, 380] width 278 height 586
drag, startPoint x: 1154, startPoint y: 448, endPoint x: 964, endPoint y: -29, distance: 513.8
click at [1000, 87] on html "Online web based iOS Simulators and Android Emulators. Run iPhone, iPad, Mobile…" at bounding box center [1140, 382] width 280 height 590
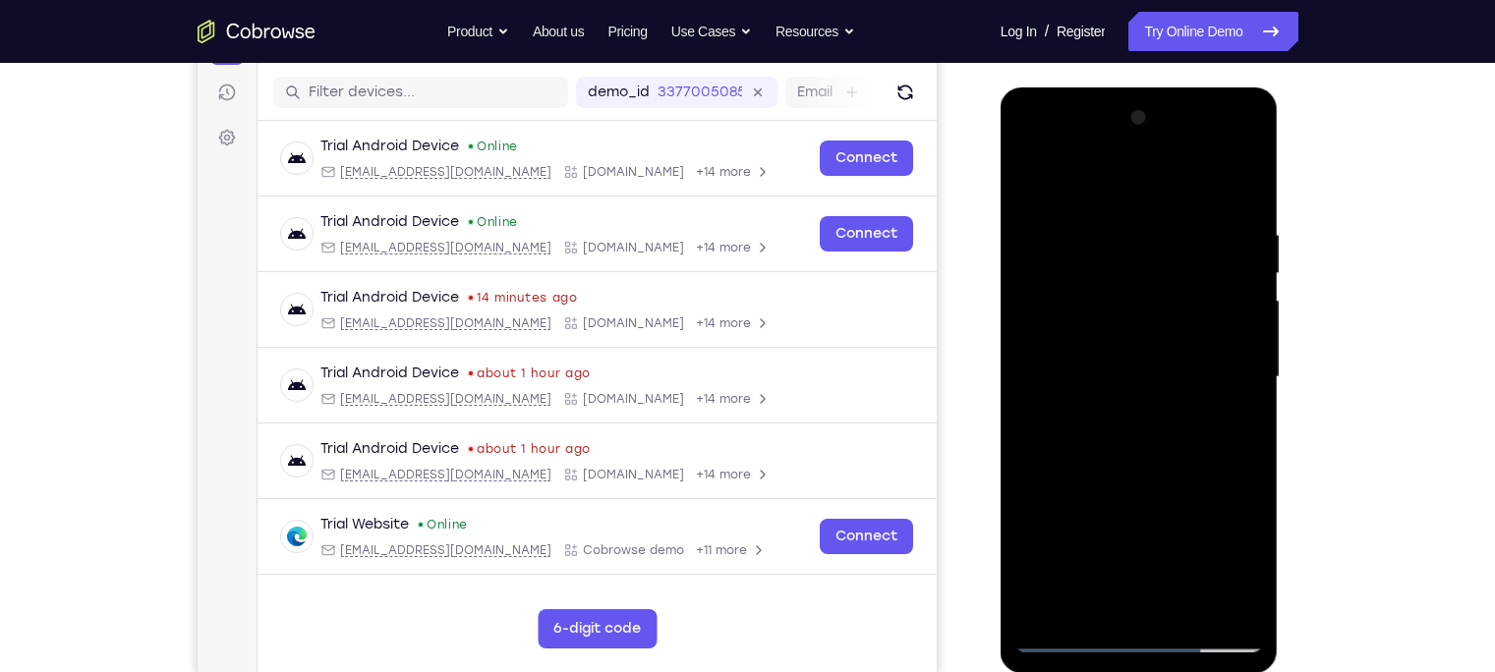
drag, startPoint x: 1137, startPoint y: 446, endPoint x: 1061, endPoint y: 142, distance: 312.9
click at [1061, 142] on div at bounding box center [1139, 377] width 248 height 550
click at [1075, 613] on div at bounding box center [1139, 377] width 248 height 550
click at [1103, 183] on div at bounding box center [1139, 377] width 248 height 550
drag, startPoint x: 1101, startPoint y: 367, endPoint x: 1080, endPoint y: 196, distance: 173.2
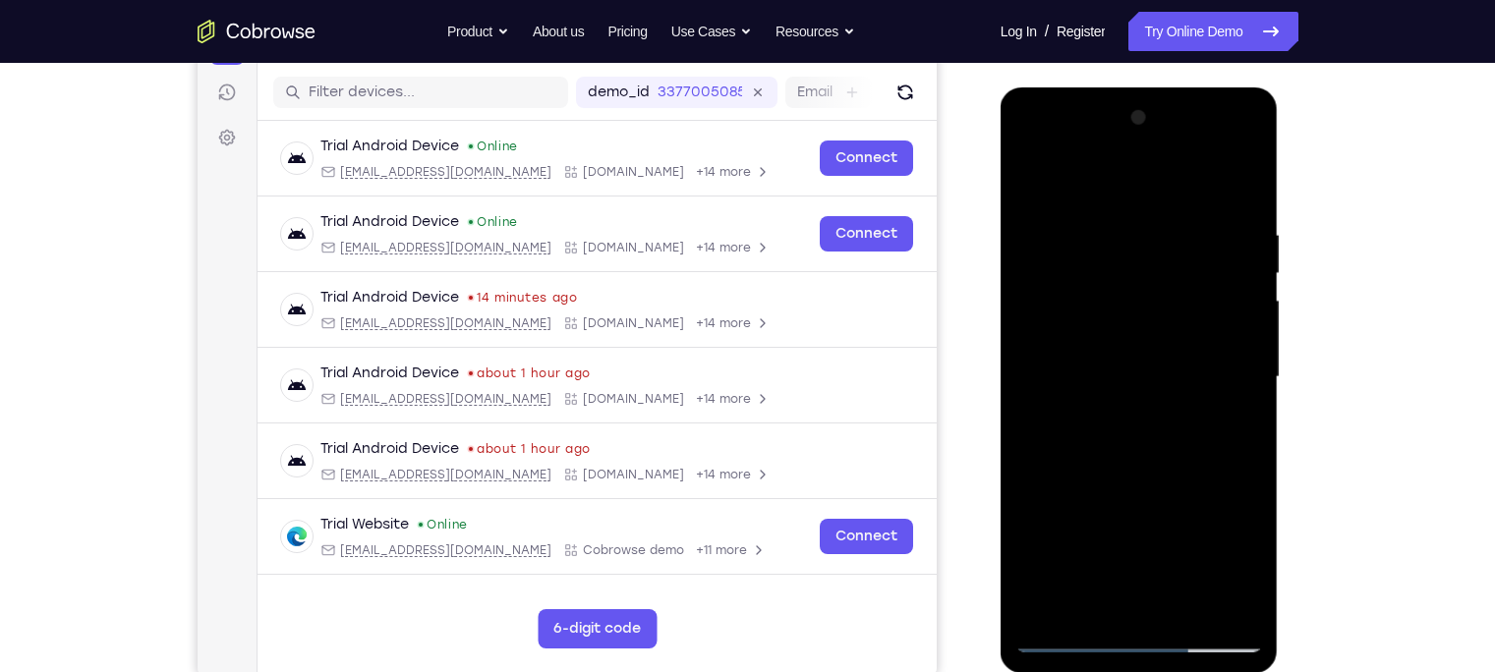
click at [1080, 196] on div at bounding box center [1139, 377] width 248 height 550
click at [1207, 182] on div at bounding box center [1139, 377] width 248 height 550
drag, startPoint x: 1115, startPoint y: 542, endPoint x: 1104, endPoint y: 225, distance: 317.6
click at [1104, 225] on div at bounding box center [1139, 377] width 248 height 550
drag, startPoint x: 1134, startPoint y: 279, endPoint x: 1186, endPoint y: 584, distance: 309.0
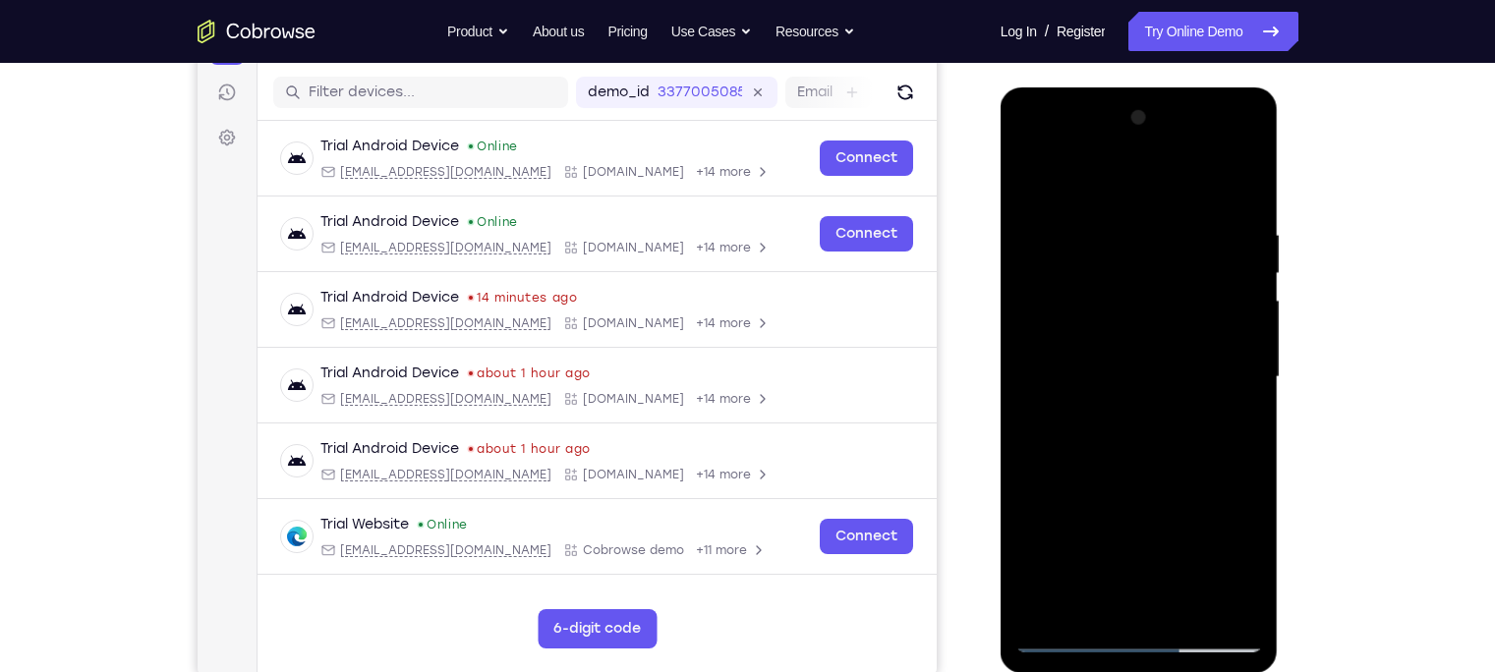
click at [1186, 584] on div at bounding box center [1139, 377] width 248 height 550
click at [1058, 351] on div at bounding box center [1139, 377] width 248 height 550
drag, startPoint x: 1151, startPoint y: 487, endPoint x: 1000, endPoint y: 87, distance: 427.2
click at [1000, 87] on div at bounding box center [1139, 380] width 278 height 586
click at [1071, 643] on div at bounding box center [1139, 377] width 248 height 550
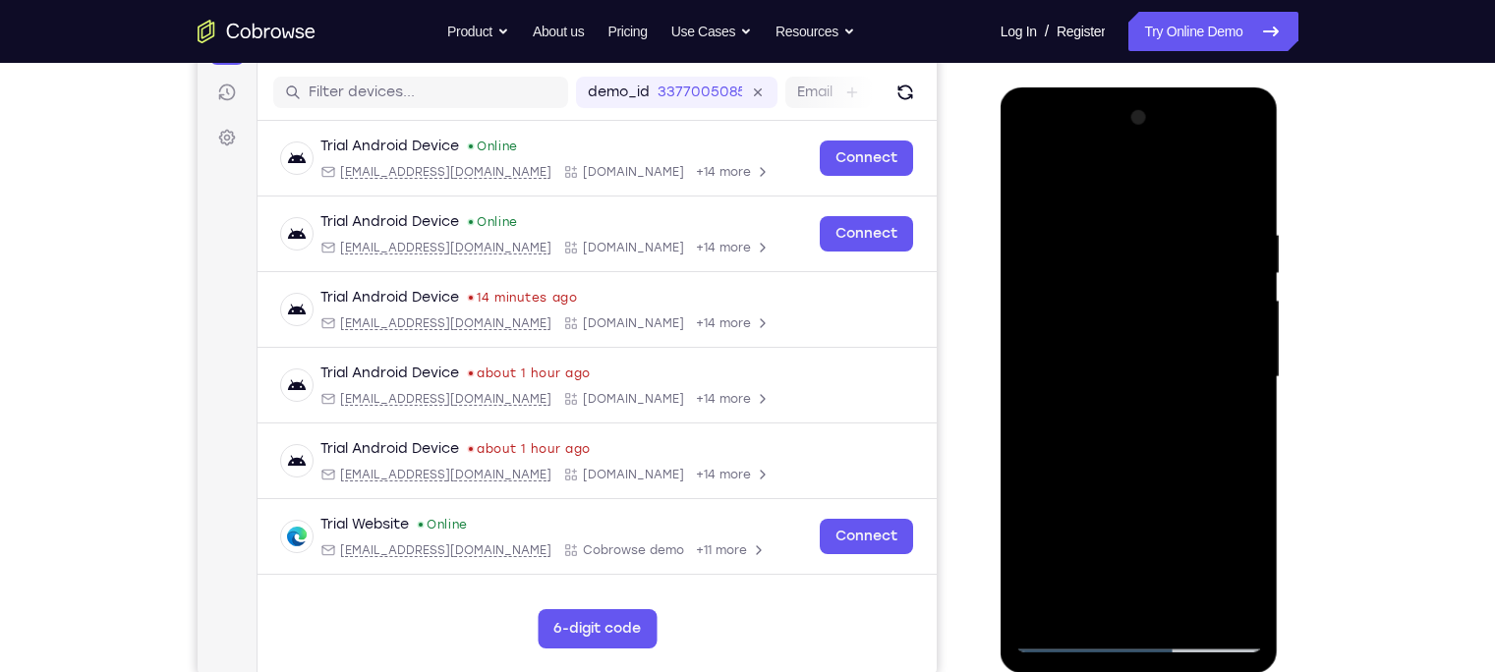
drag, startPoint x: 1123, startPoint y: 520, endPoint x: 1028, endPoint y: 48, distance: 481.2
click at [1028, 87] on html "Online web based iOS Simulators and Android Emulators. Run iPhone, iPad, Mobile…" at bounding box center [1140, 382] width 280 height 590
drag, startPoint x: 1098, startPoint y: 314, endPoint x: 1183, endPoint y: 792, distance: 485.1
click at [1183, 671] on html "Online web based iOS Simulators and Android Emulators. Run iPhone, iPad, Mobile…" at bounding box center [1140, 382] width 280 height 590
click at [1190, 211] on div at bounding box center [1139, 377] width 248 height 550
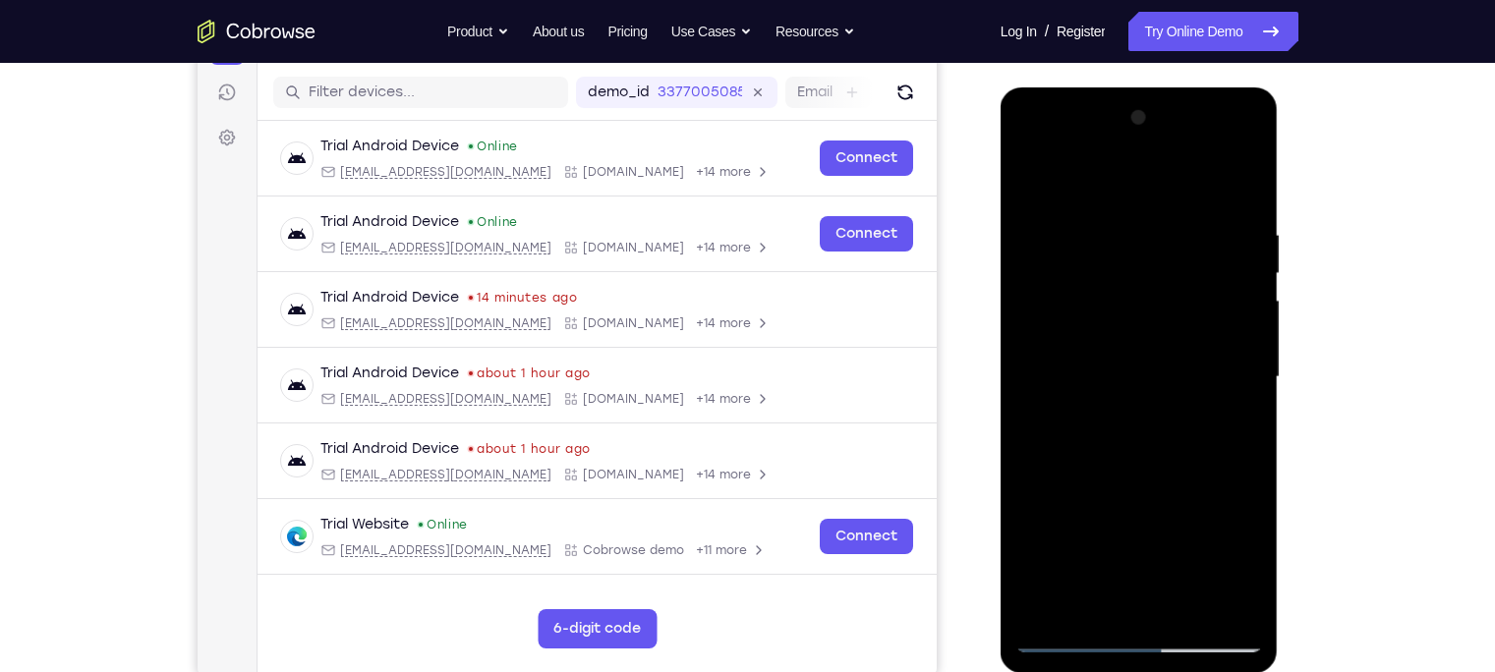
drag, startPoint x: 1136, startPoint y: 499, endPoint x: 1093, endPoint y: 197, distance: 305.7
click at [1093, 197] on div at bounding box center [1139, 377] width 248 height 550
drag, startPoint x: 1146, startPoint y: 528, endPoint x: 1117, endPoint y: 202, distance: 326.5
click at [1117, 202] on div at bounding box center [1139, 377] width 248 height 550
drag, startPoint x: 1140, startPoint y: 341, endPoint x: 1159, endPoint y: 697, distance: 356.2
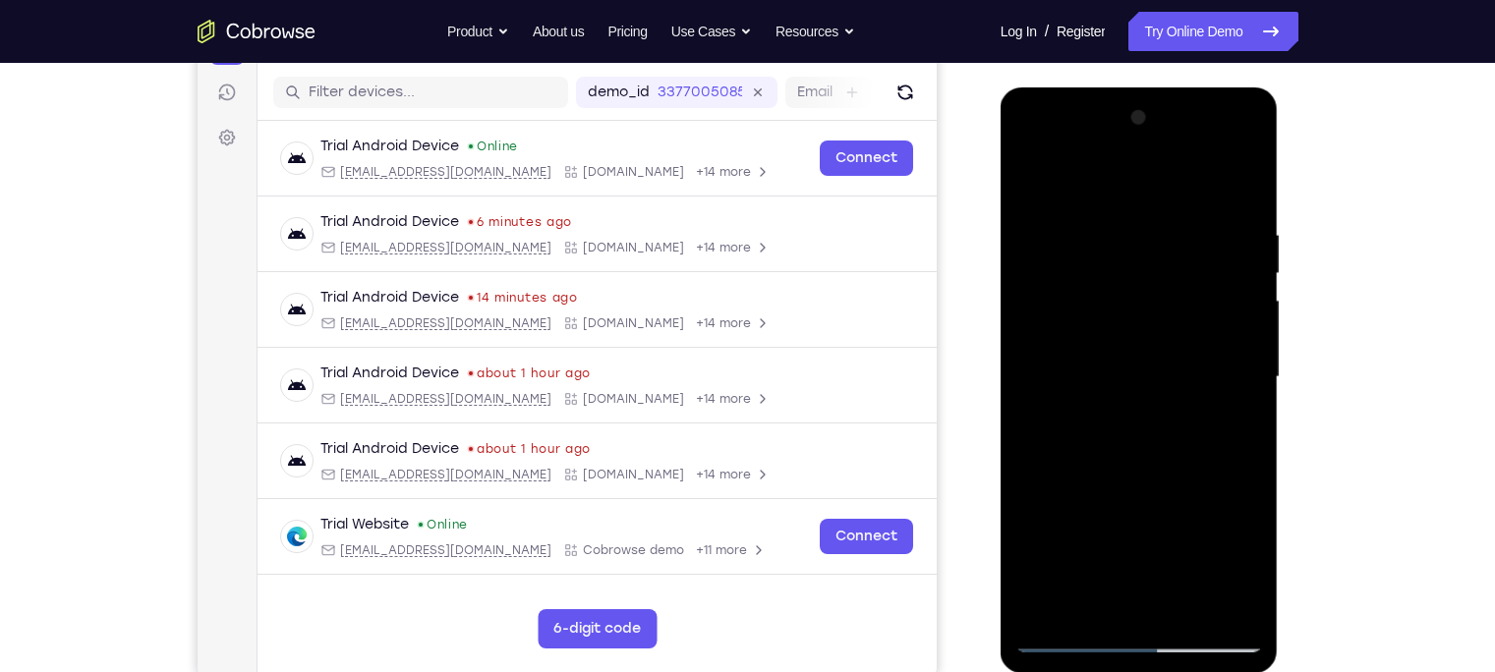
click at [1159, 671] on html "Online web based iOS Simulators and Android Emulators. Run iPhone, iPad, Mobile…" at bounding box center [1140, 382] width 280 height 590
click at [1102, 183] on div at bounding box center [1139, 377] width 248 height 550
click at [1098, 282] on div at bounding box center [1139, 377] width 248 height 550
drag, startPoint x: 1138, startPoint y: 505, endPoint x: 1065, endPoint y: 169, distance: 343.8
click at [1065, 169] on div at bounding box center [1139, 377] width 248 height 550
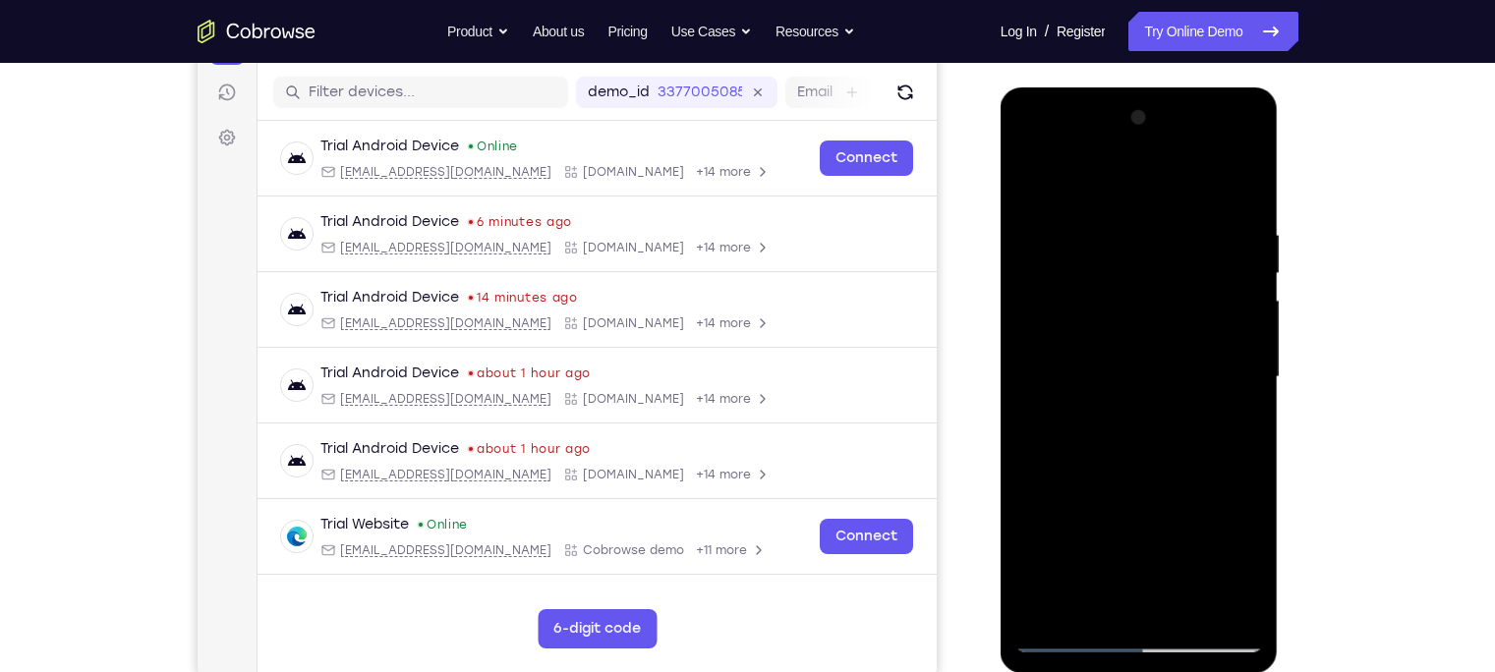
drag, startPoint x: 1148, startPoint y: 499, endPoint x: 1065, endPoint y: 193, distance: 317.5
click at [1065, 193] on div at bounding box center [1139, 377] width 248 height 550
drag, startPoint x: 1145, startPoint y: 505, endPoint x: 1045, endPoint y: 87, distance: 429.5
click at [1045, 87] on div at bounding box center [1139, 380] width 278 height 586
drag, startPoint x: 1139, startPoint y: 487, endPoint x: 1029, endPoint y: -29, distance: 528.4
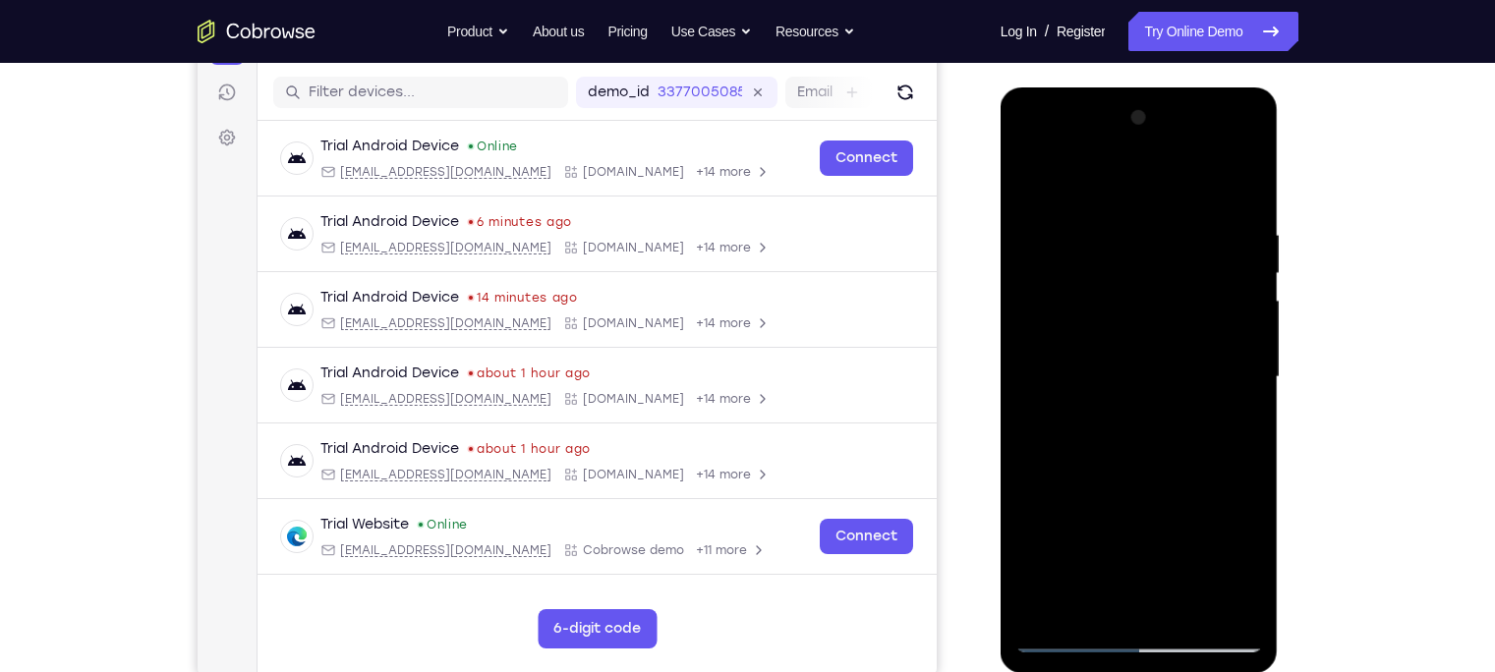
click at [1029, 87] on html "Online web based iOS Simulators and Android Emulators. Run iPhone, iPad, Mobile…" at bounding box center [1140, 382] width 280 height 590
drag, startPoint x: 1132, startPoint y: 495, endPoint x: 1058, endPoint y: 147, distance: 355.6
click at [1058, 147] on div at bounding box center [1139, 377] width 248 height 550
drag, startPoint x: 1135, startPoint y: 436, endPoint x: 992, endPoint y: -92, distance: 547.5
click at [1000, 87] on html "Online web based iOS Simulators and Android Emulators. Run iPhone, iPad, Mobile…" at bounding box center [1140, 382] width 280 height 590
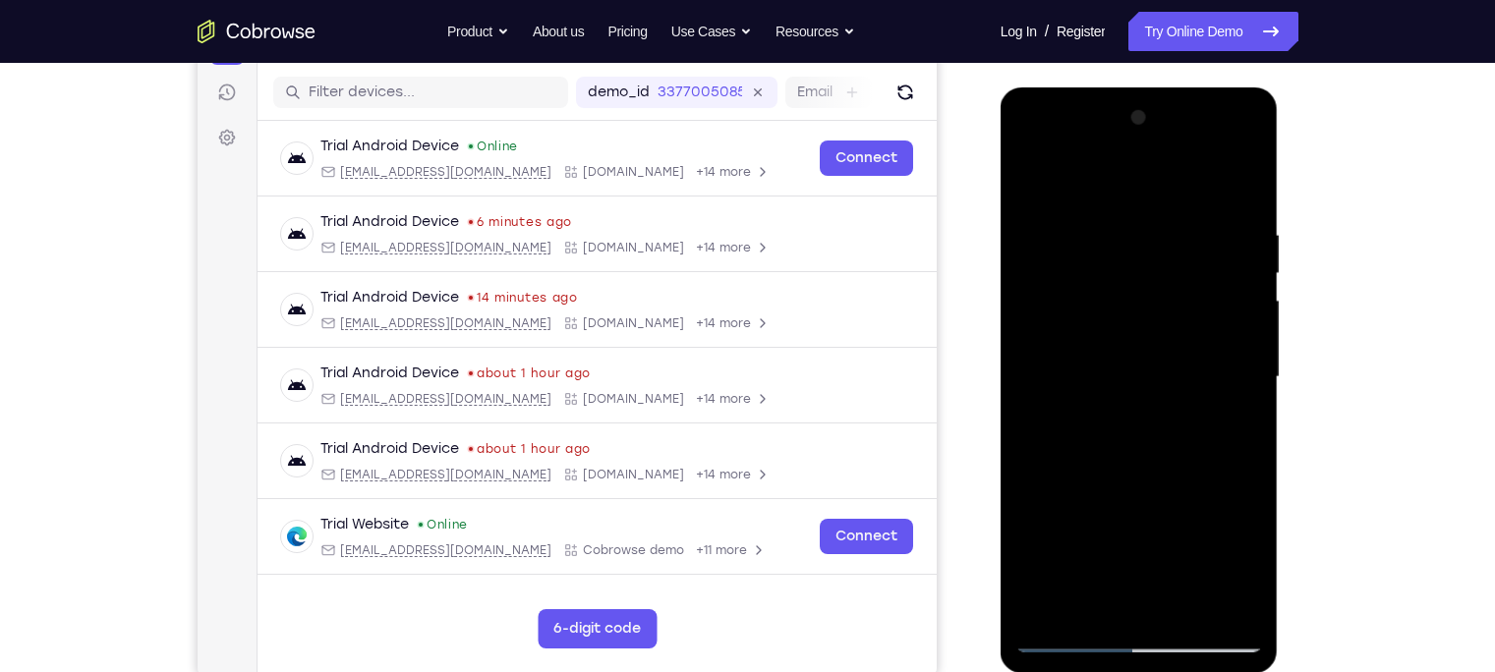
click at [1071, 635] on div at bounding box center [1139, 377] width 248 height 550
drag, startPoint x: 1131, startPoint y: 532, endPoint x: 1074, endPoint y: 152, distance: 383.5
click at [1074, 152] on div at bounding box center [1139, 377] width 248 height 550
drag, startPoint x: 1130, startPoint y: 564, endPoint x: 1110, endPoint y: 368, distance: 196.5
click at [1110, 368] on div at bounding box center [1139, 377] width 248 height 550
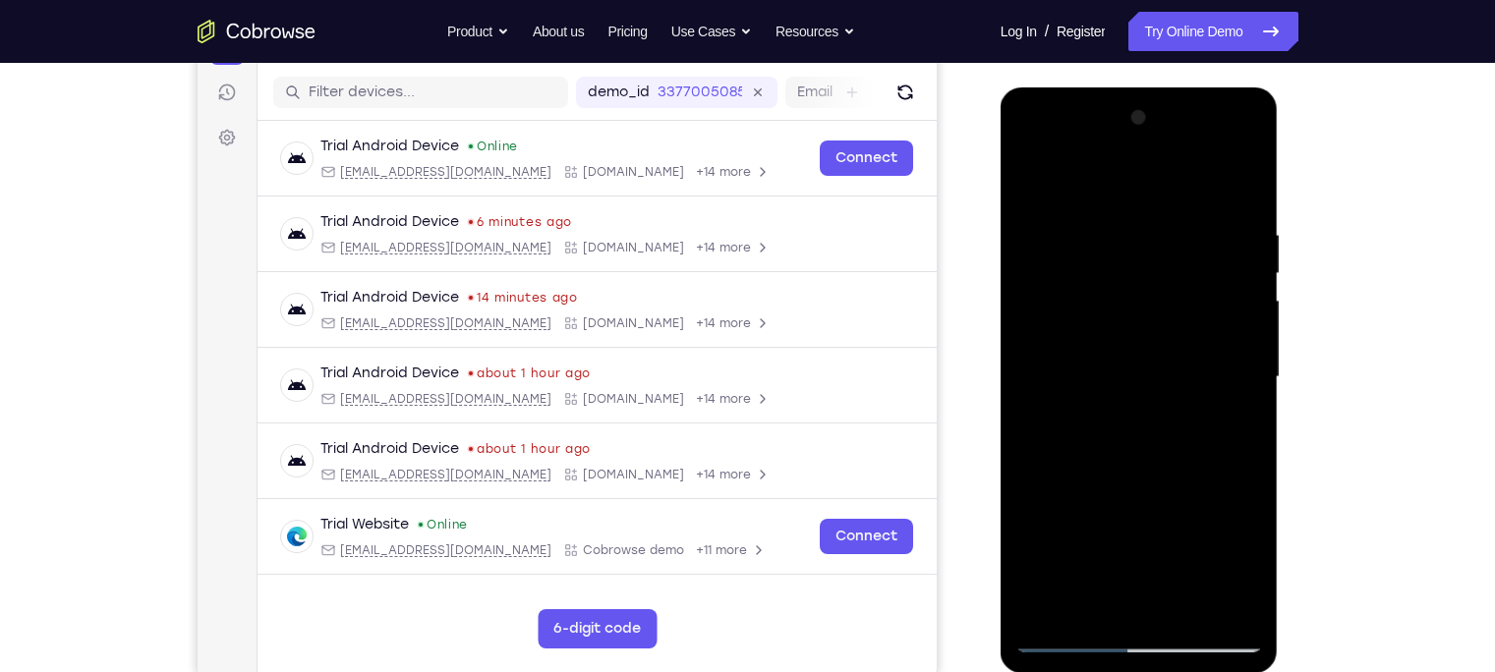
drag, startPoint x: 1116, startPoint y: 269, endPoint x: 1233, endPoint y: 791, distance: 534.7
click at [1233, 671] on html "Online web based iOS Simulators and Android Emulators. Run iPhone, iPad, Mobile…" at bounding box center [1140, 382] width 280 height 590
click at [1107, 191] on div at bounding box center [1139, 377] width 248 height 550
click at [1070, 321] on div at bounding box center [1139, 377] width 248 height 550
click at [1022, 184] on div at bounding box center [1139, 377] width 248 height 550
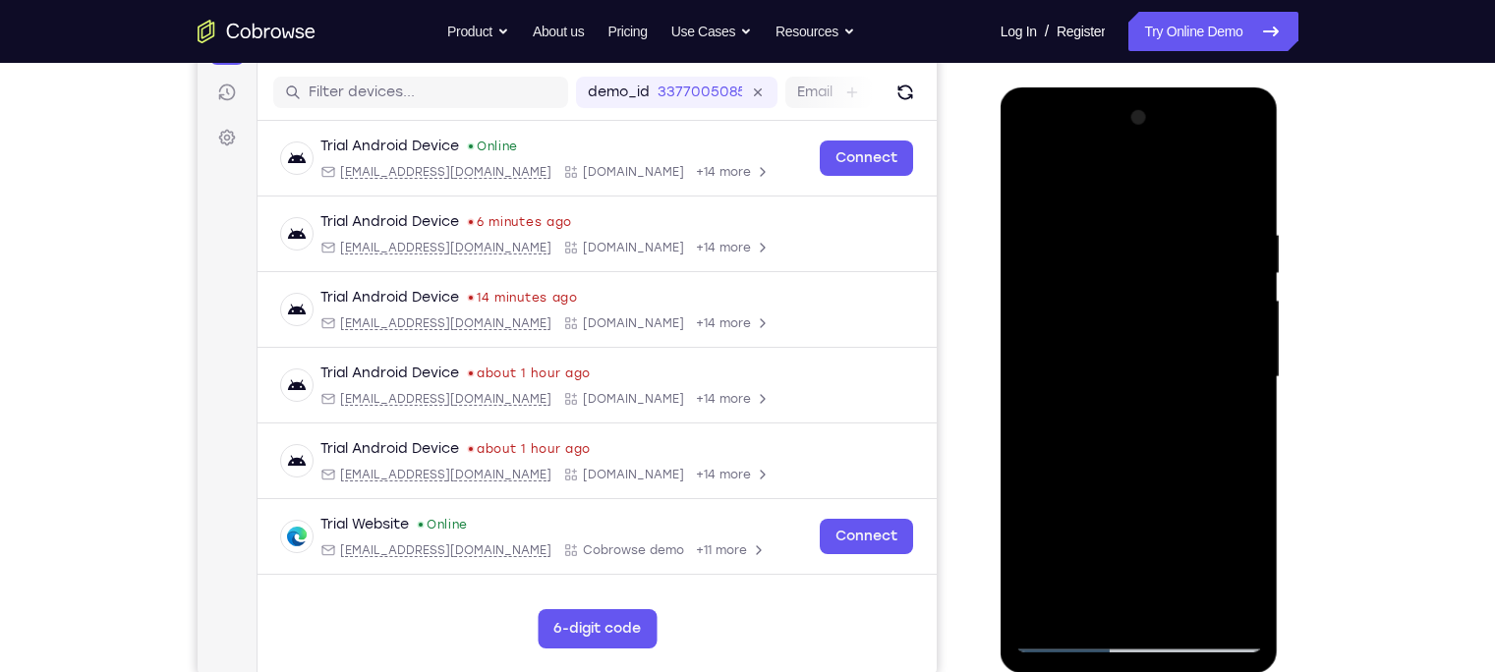
drag, startPoint x: 1135, startPoint y: 197, endPoint x: 1231, endPoint y: 680, distance: 492.9
click at [1231, 671] on html "Online web based iOS Simulators and Android Emulators. Run iPhone, iPad, Mobile…" at bounding box center [1140, 382] width 280 height 590
click at [1108, 181] on div at bounding box center [1139, 377] width 248 height 550
click at [1076, 250] on div at bounding box center [1139, 377] width 248 height 550
drag, startPoint x: 1159, startPoint y: 507, endPoint x: 1089, endPoint y: 201, distance: 313.5
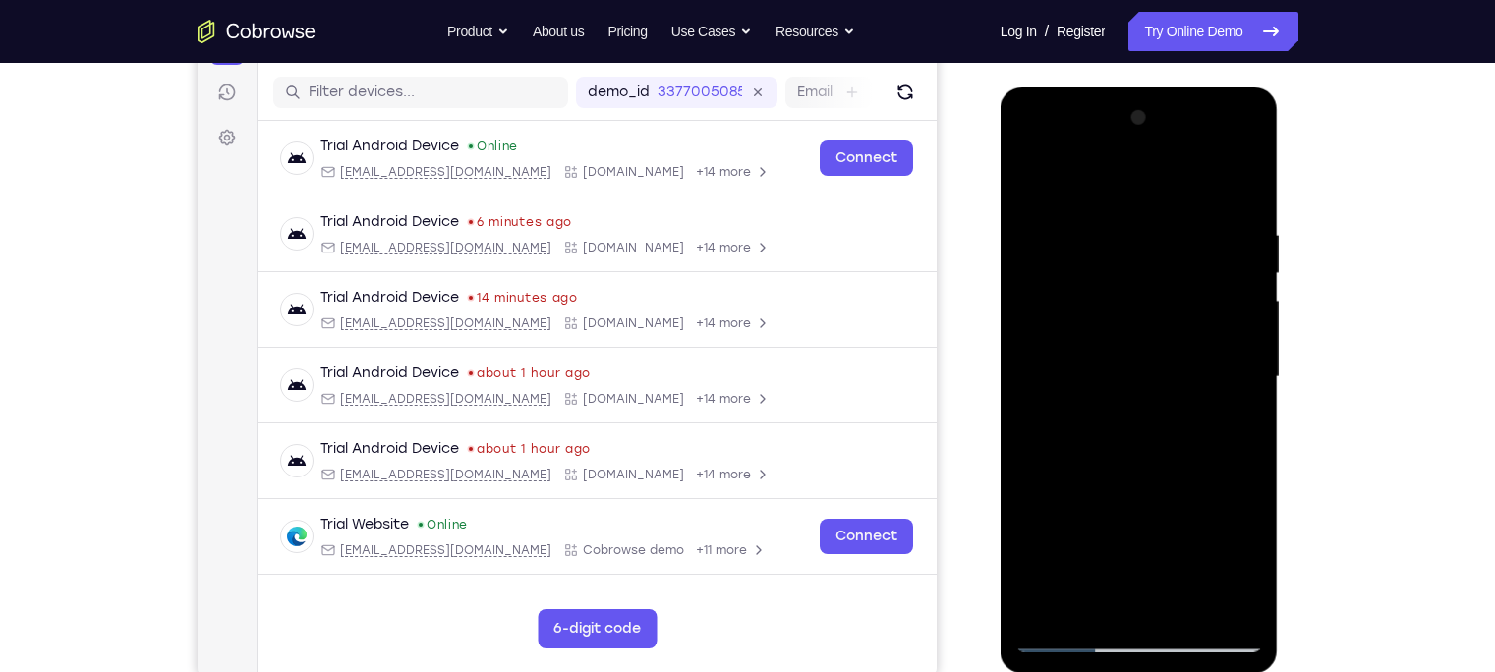
click at [1089, 201] on div at bounding box center [1139, 377] width 248 height 550
click at [1066, 630] on div at bounding box center [1139, 377] width 248 height 550
click at [1069, 641] on div at bounding box center [1139, 377] width 248 height 550
click at [1150, 172] on div at bounding box center [1139, 377] width 248 height 550
click at [1091, 361] on div at bounding box center [1139, 377] width 248 height 550
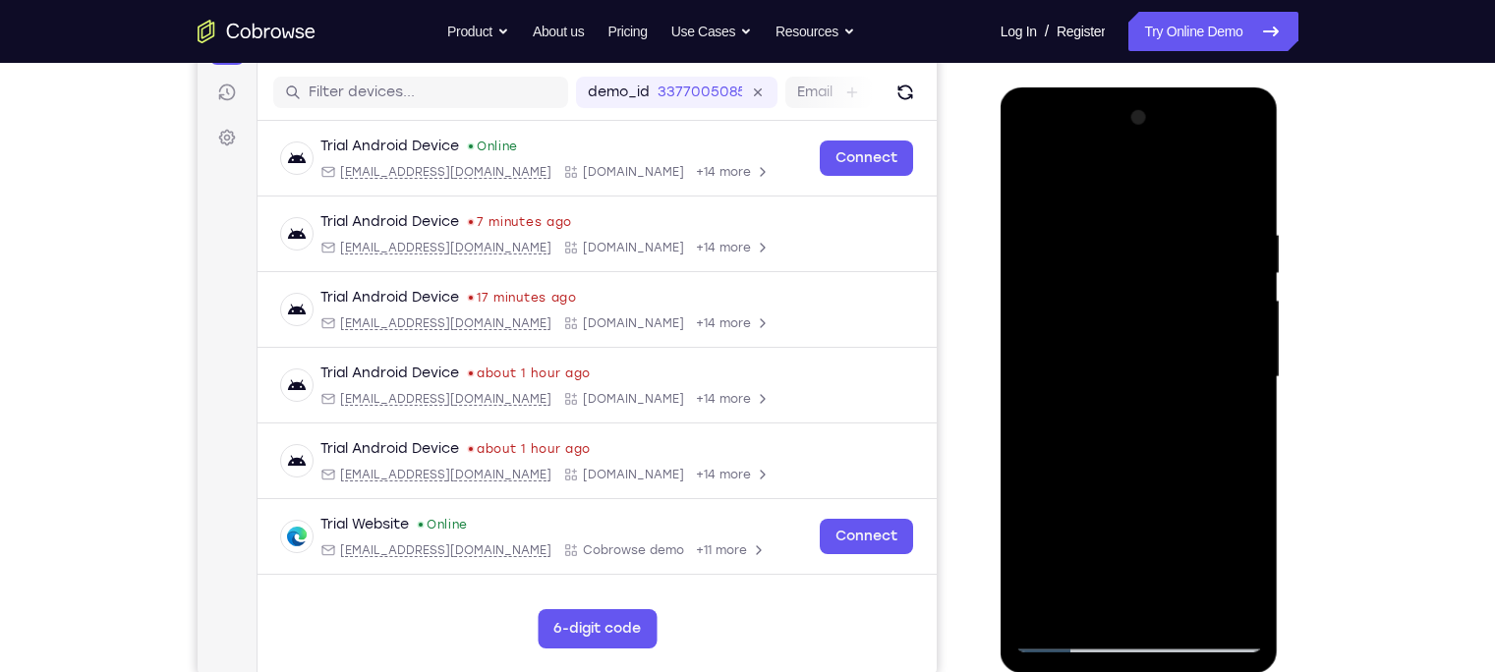
drag, startPoint x: 1130, startPoint y: 471, endPoint x: 1066, endPoint y: 176, distance: 301.6
click at [1066, 176] on div at bounding box center [1139, 377] width 248 height 550
drag, startPoint x: 1143, startPoint y: 532, endPoint x: 963, endPoint y: 26, distance: 537.0
click at [1000, 87] on html "Online web based iOS Simulators and Android Emulators. Run iPhone, iPad, Mobile…" at bounding box center [1140, 382] width 280 height 590
click at [1066, 608] on div at bounding box center [1139, 377] width 248 height 550
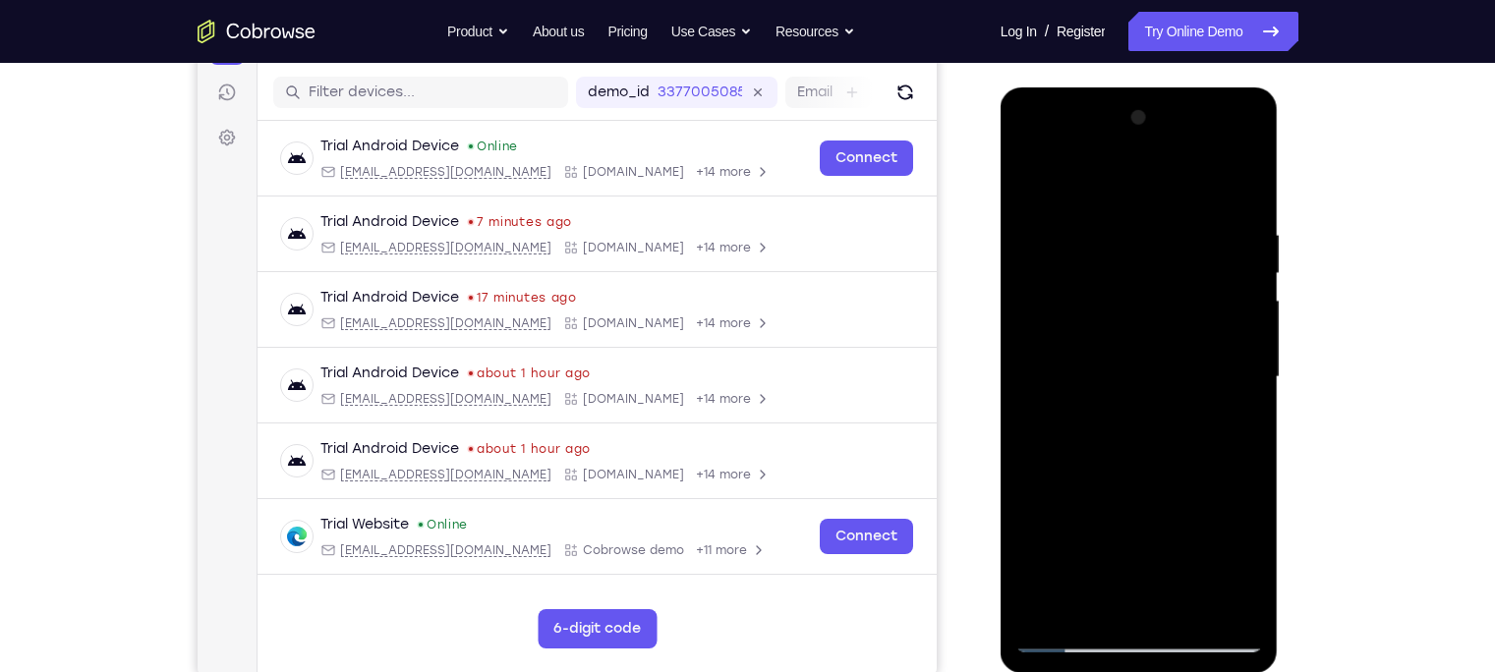
click at [1080, 608] on div at bounding box center [1139, 377] width 248 height 550
click at [1109, 176] on div at bounding box center [1139, 377] width 248 height 550
click at [1110, 180] on div at bounding box center [1139, 377] width 248 height 550
drag, startPoint x: 1141, startPoint y: 510, endPoint x: 1157, endPoint y: 200, distance: 309.9
click at [1157, 200] on div at bounding box center [1139, 377] width 248 height 550
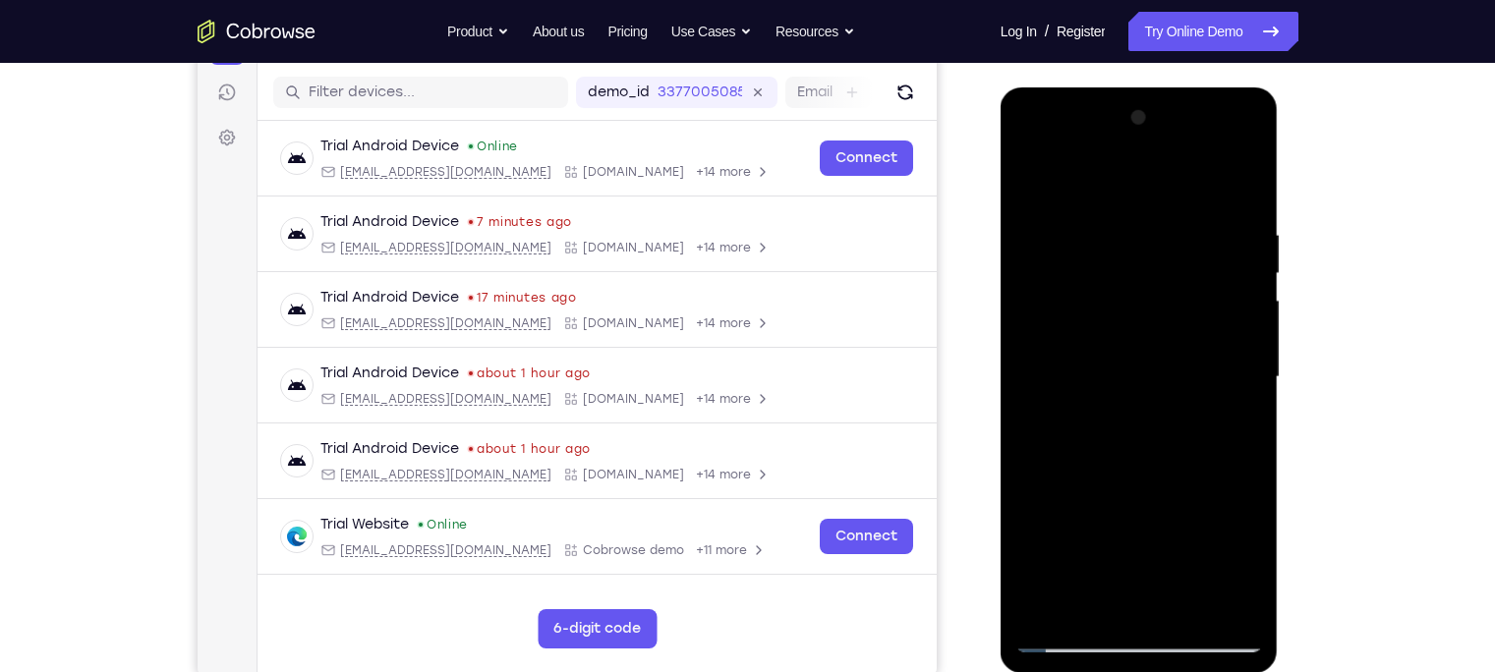
drag, startPoint x: 1135, startPoint y: 468, endPoint x: 1078, endPoint y: 113, distance: 359.3
click at [1078, 113] on div at bounding box center [1139, 377] width 248 height 550
drag, startPoint x: 1146, startPoint y: 436, endPoint x: 971, endPoint y: -92, distance: 556.8
click at [1000, 87] on html "Online web based iOS Simulators and Android Emulators. Run iPhone, iPad, Mobile…" at bounding box center [1140, 382] width 280 height 590
click at [1080, 605] on div at bounding box center [1139, 377] width 248 height 550
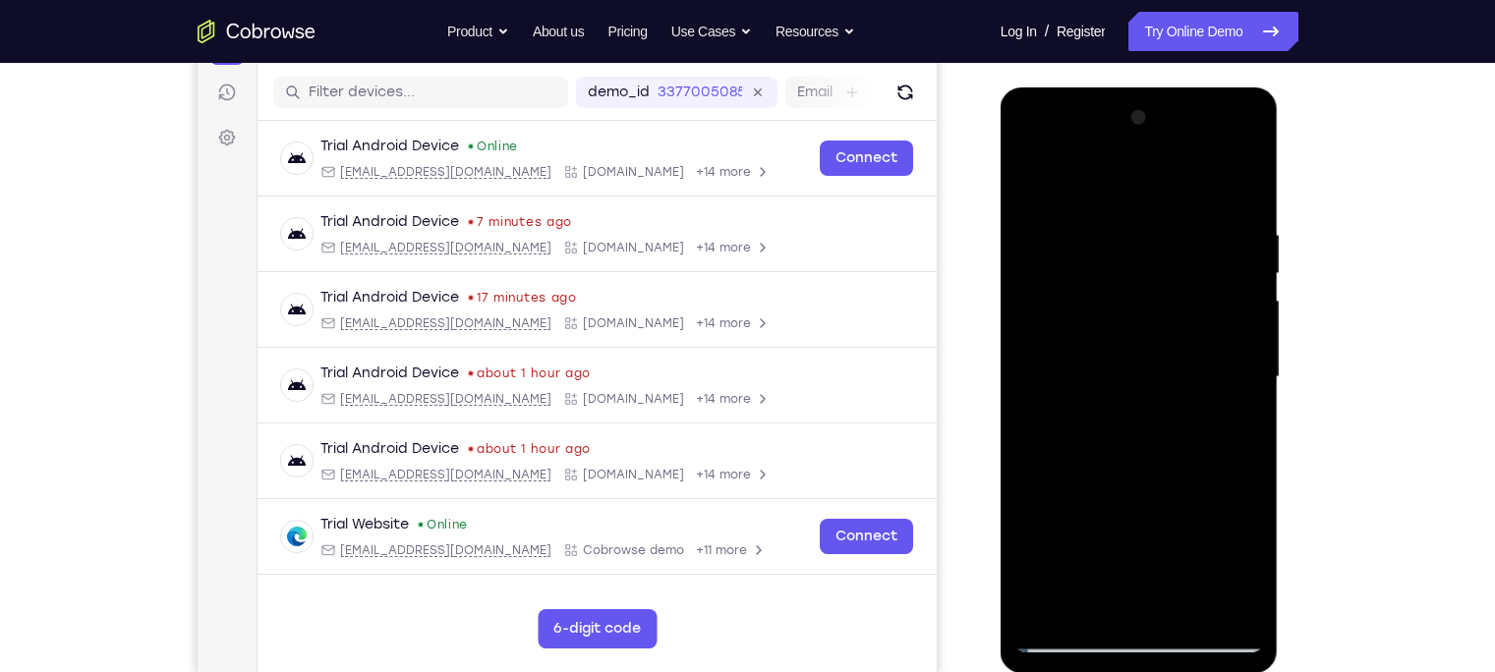
click at [1110, 181] on div at bounding box center [1139, 377] width 248 height 550
click at [1076, 317] on div at bounding box center [1139, 377] width 248 height 550
drag, startPoint x: 1097, startPoint y: 505, endPoint x: 1095, endPoint y: 312, distance: 192.6
click at [1095, 312] on div at bounding box center [1139, 377] width 248 height 550
click at [1081, 611] on div at bounding box center [1139, 377] width 248 height 550
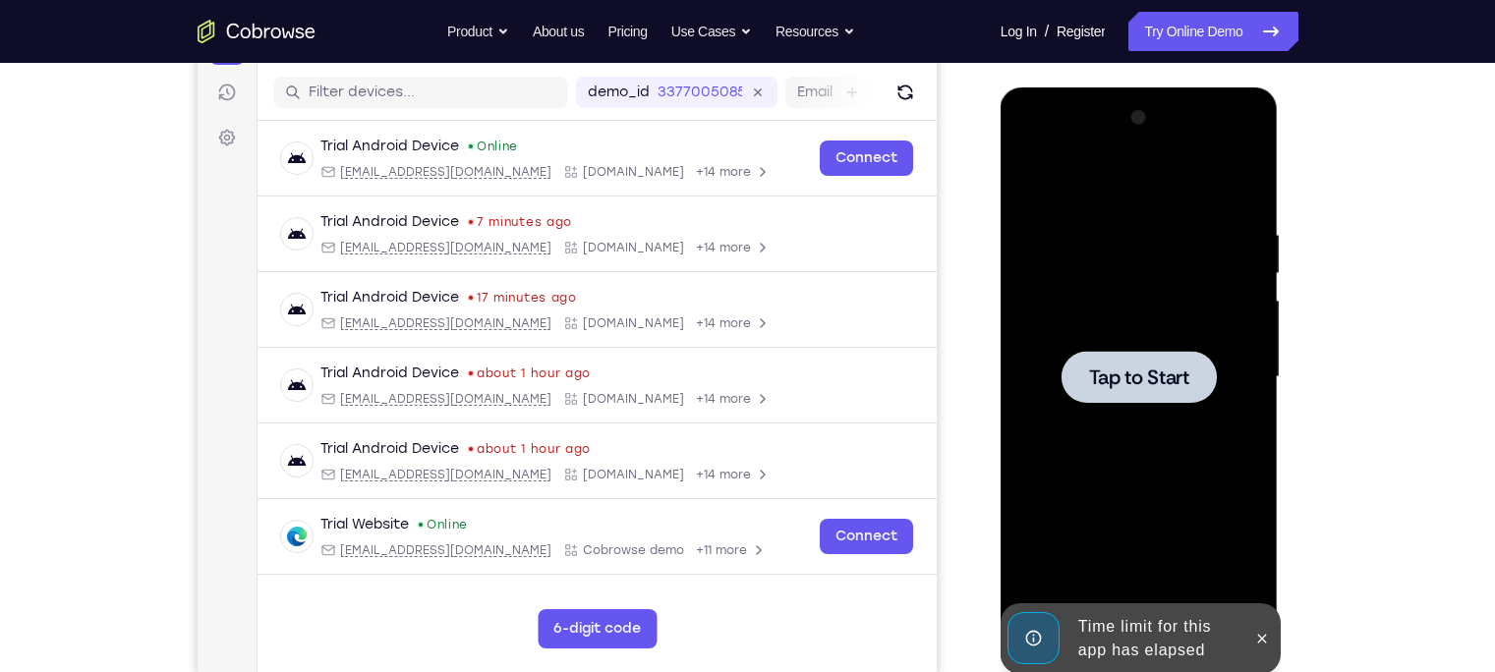
click at [1108, 181] on div at bounding box center [1139, 377] width 248 height 550
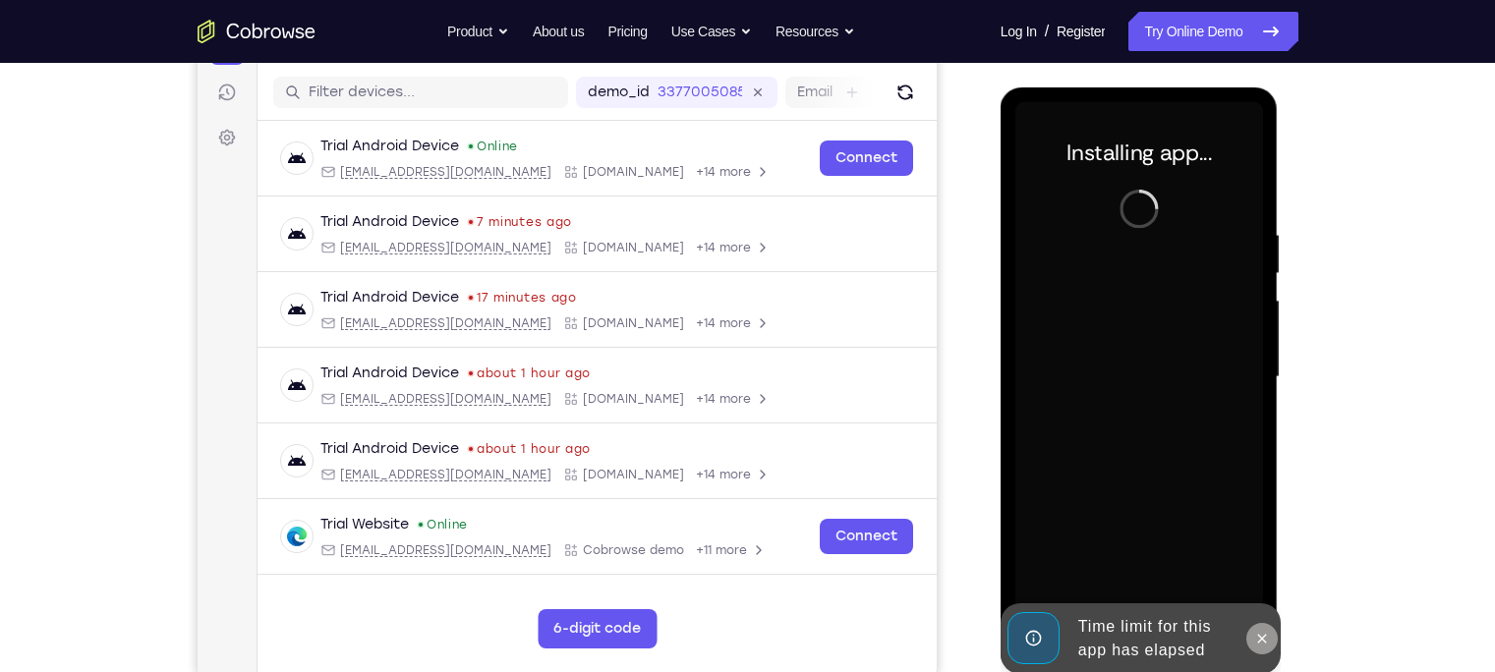
click at [1250, 643] on button at bounding box center [1261, 638] width 31 height 31
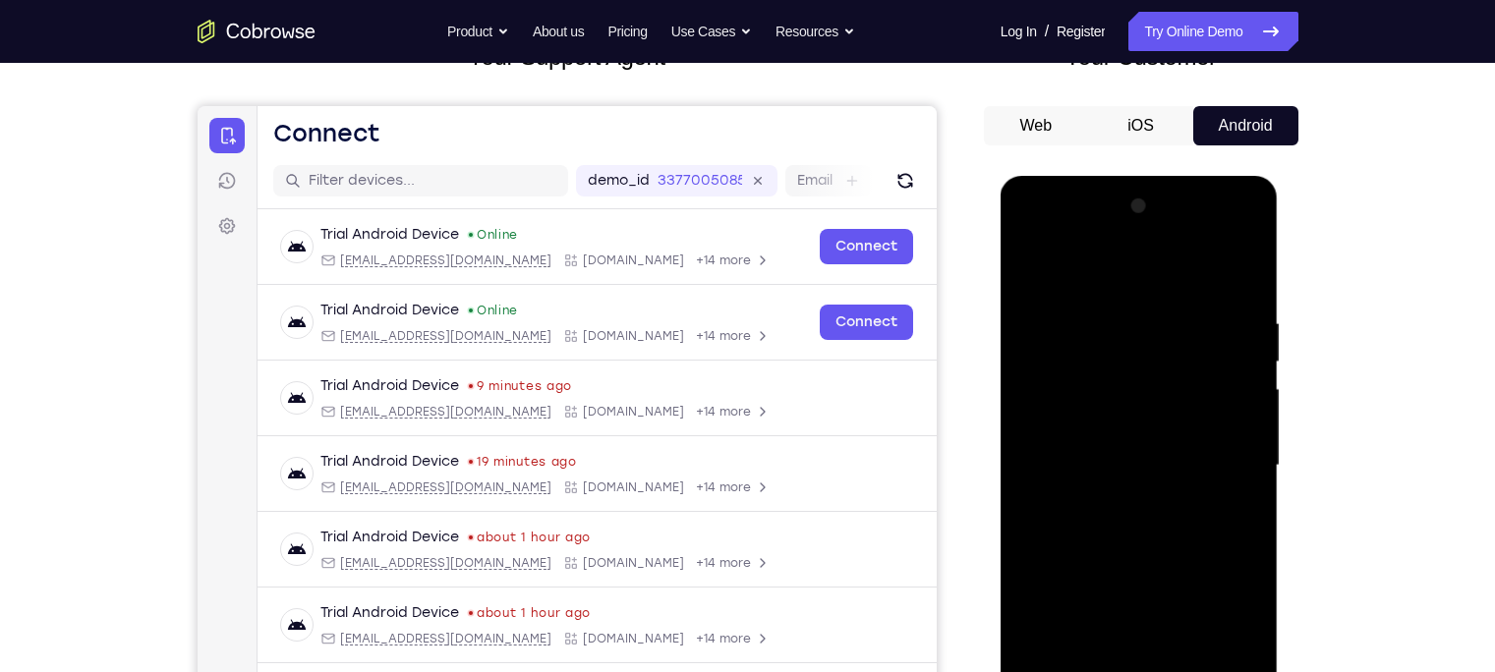
scroll to position [148, 0]
click at [1026, 129] on button "Web" at bounding box center [1036, 126] width 105 height 39
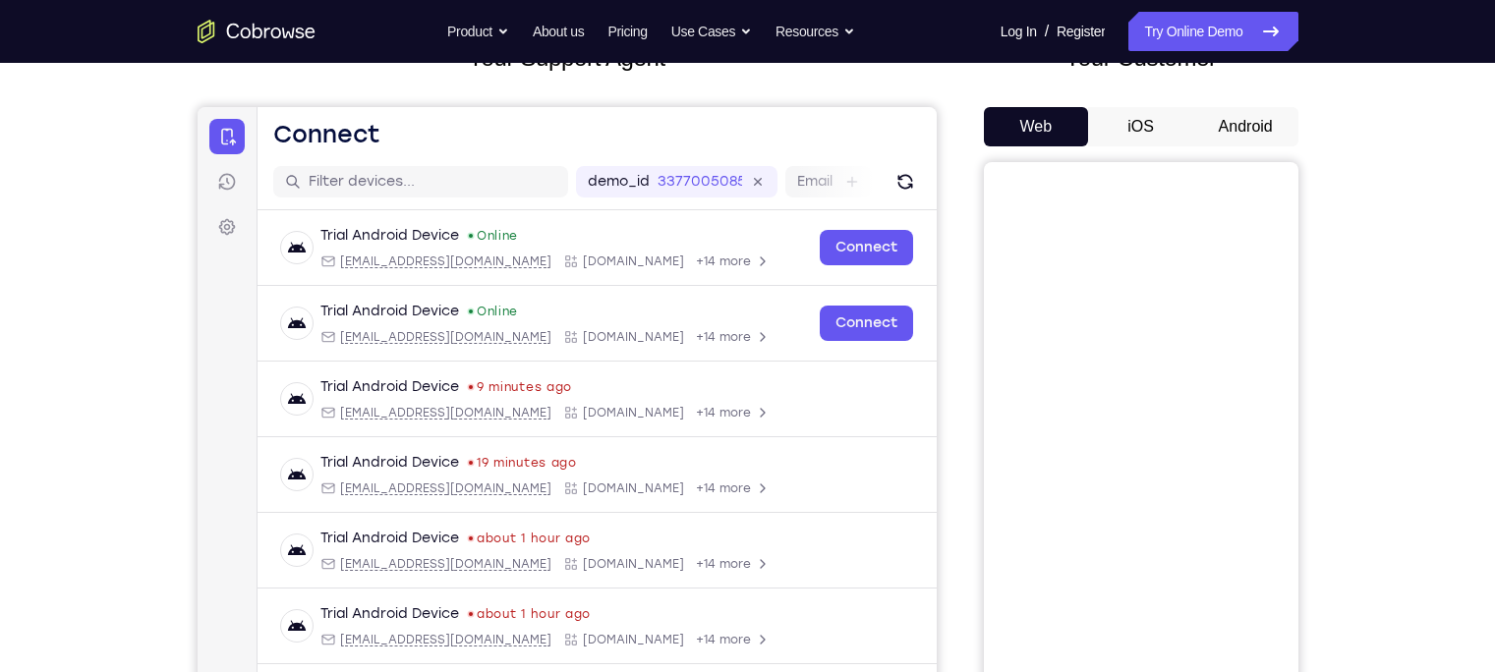
click at [1227, 129] on button "Android" at bounding box center [1245, 126] width 105 height 39
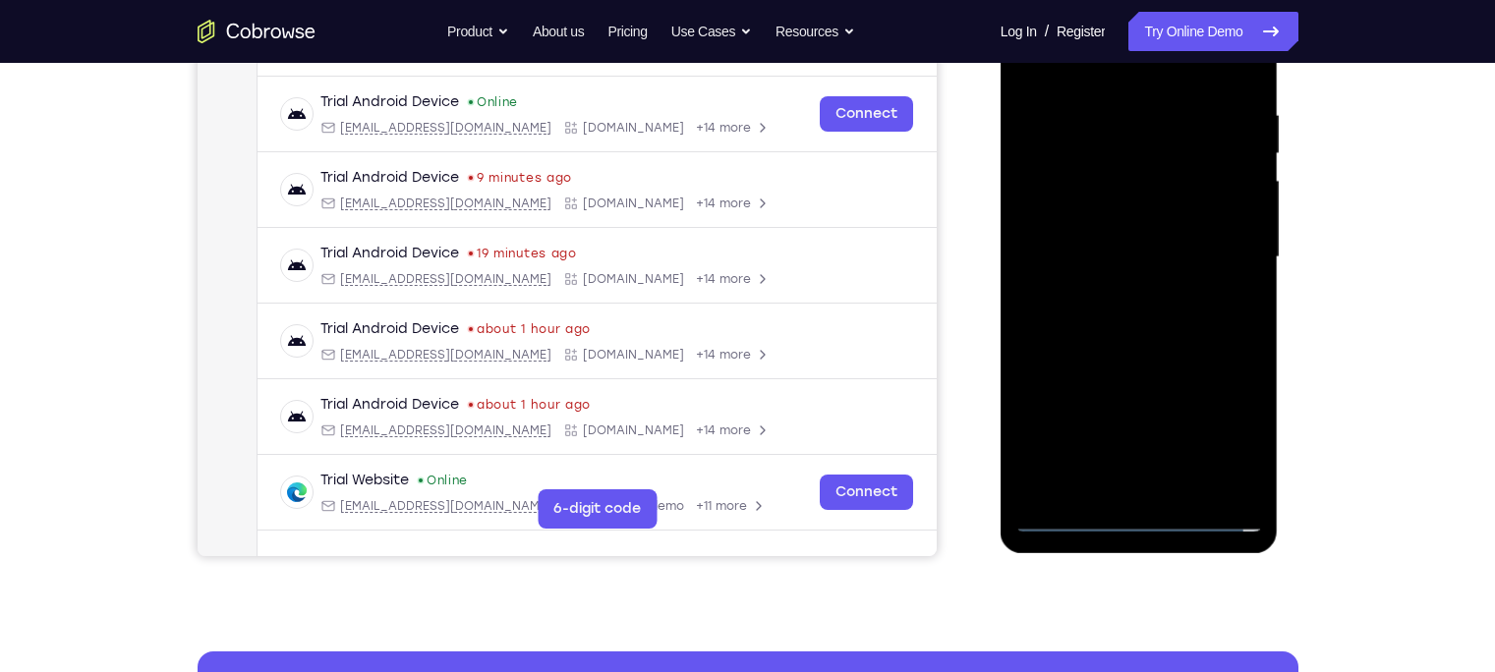
scroll to position [360, 0]
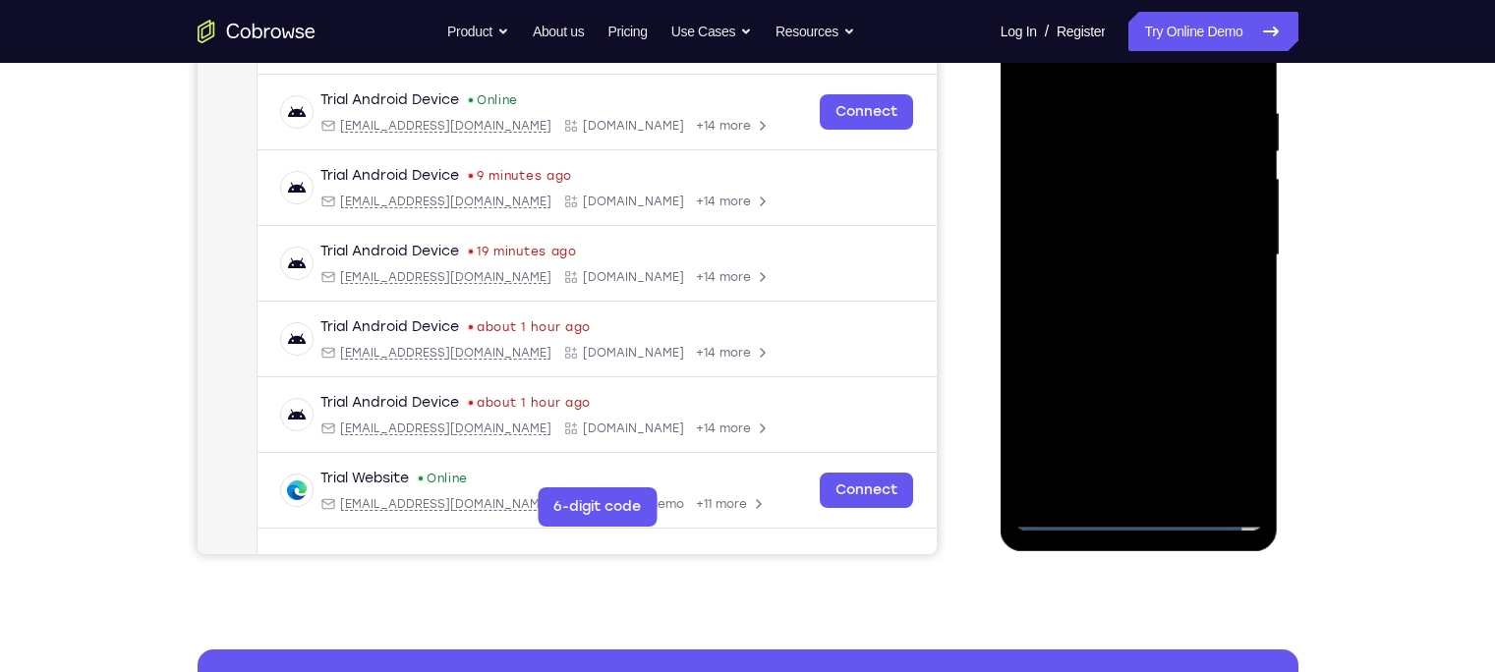
click at [1143, 519] on div at bounding box center [1139, 255] width 248 height 550
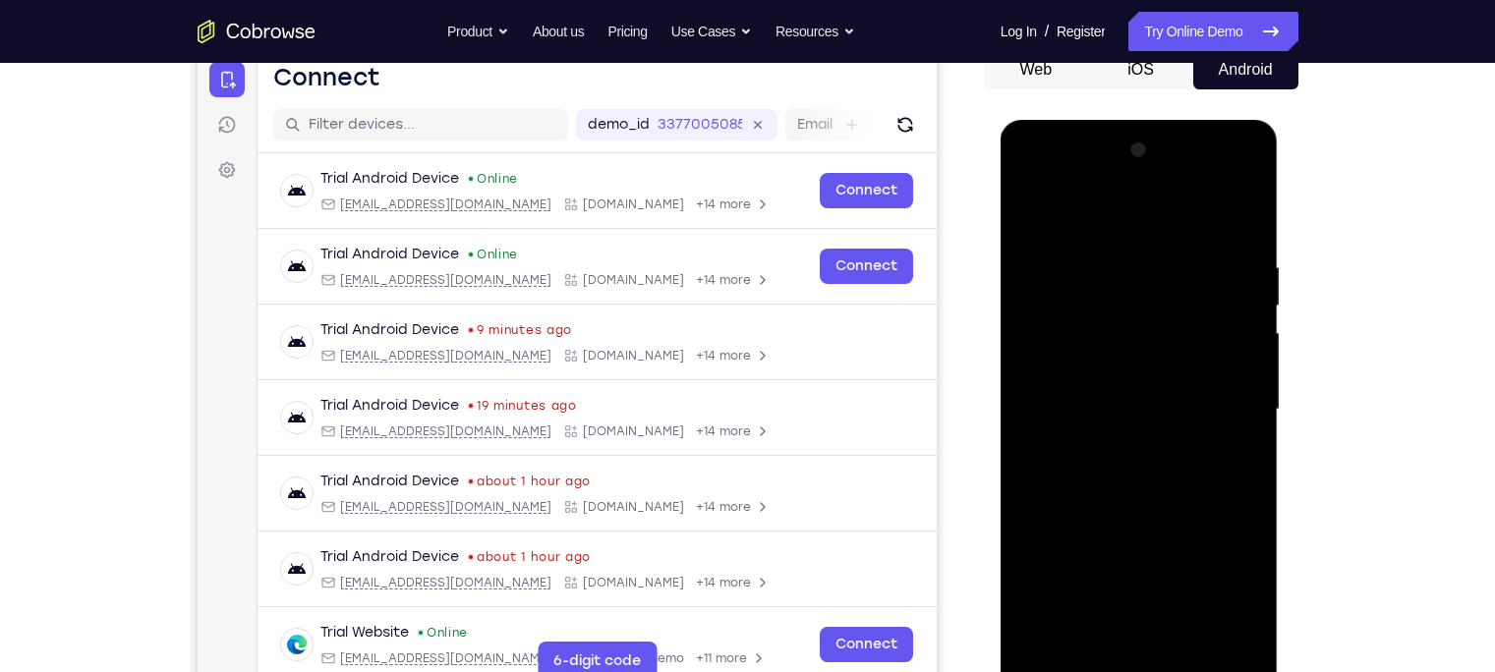
scroll to position [200, 0]
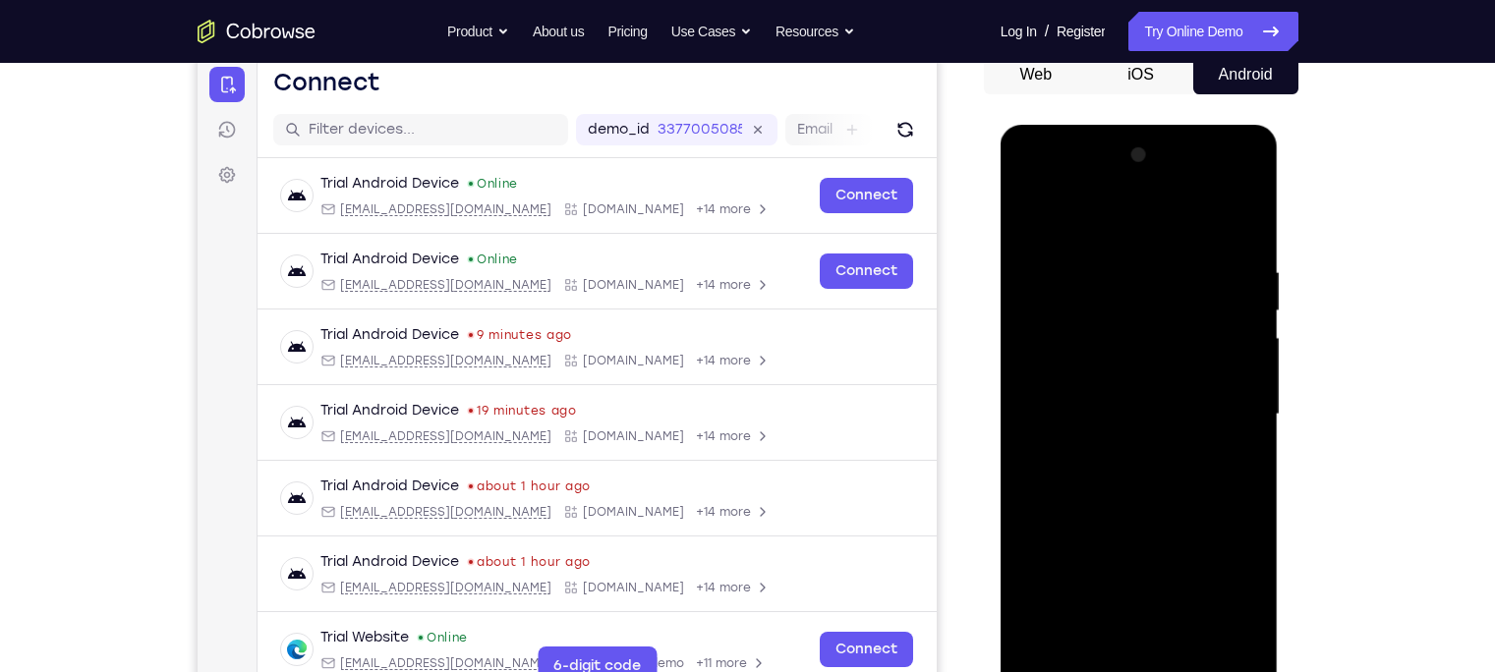
click at [1222, 573] on div at bounding box center [1139, 415] width 248 height 550
click at [1037, 190] on div at bounding box center [1139, 415] width 248 height 550
click at [1132, 307] on div at bounding box center [1139, 415] width 248 height 550
click at [1048, 370] on div at bounding box center [1139, 415] width 248 height 550
click at [1135, 539] on div at bounding box center [1139, 415] width 248 height 550
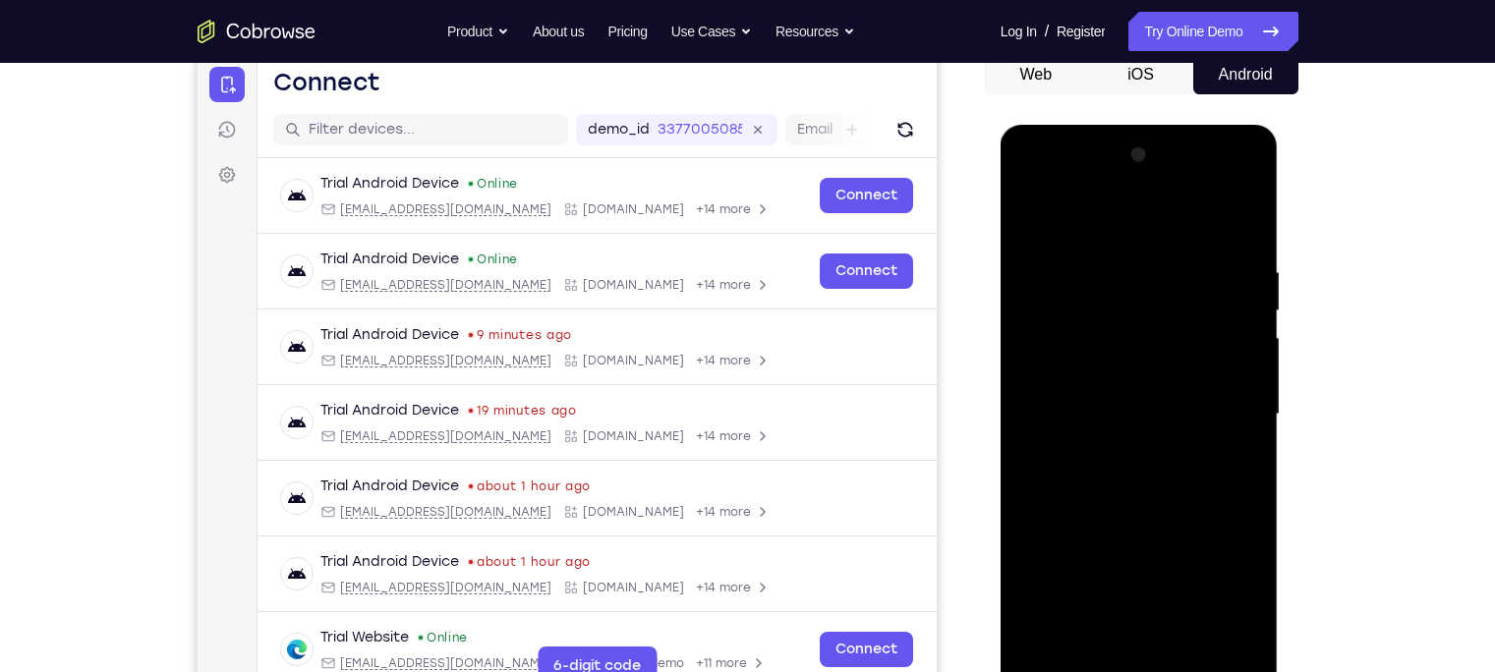
click at [1228, 568] on div at bounding box center [1139, 415] width 248 height 550
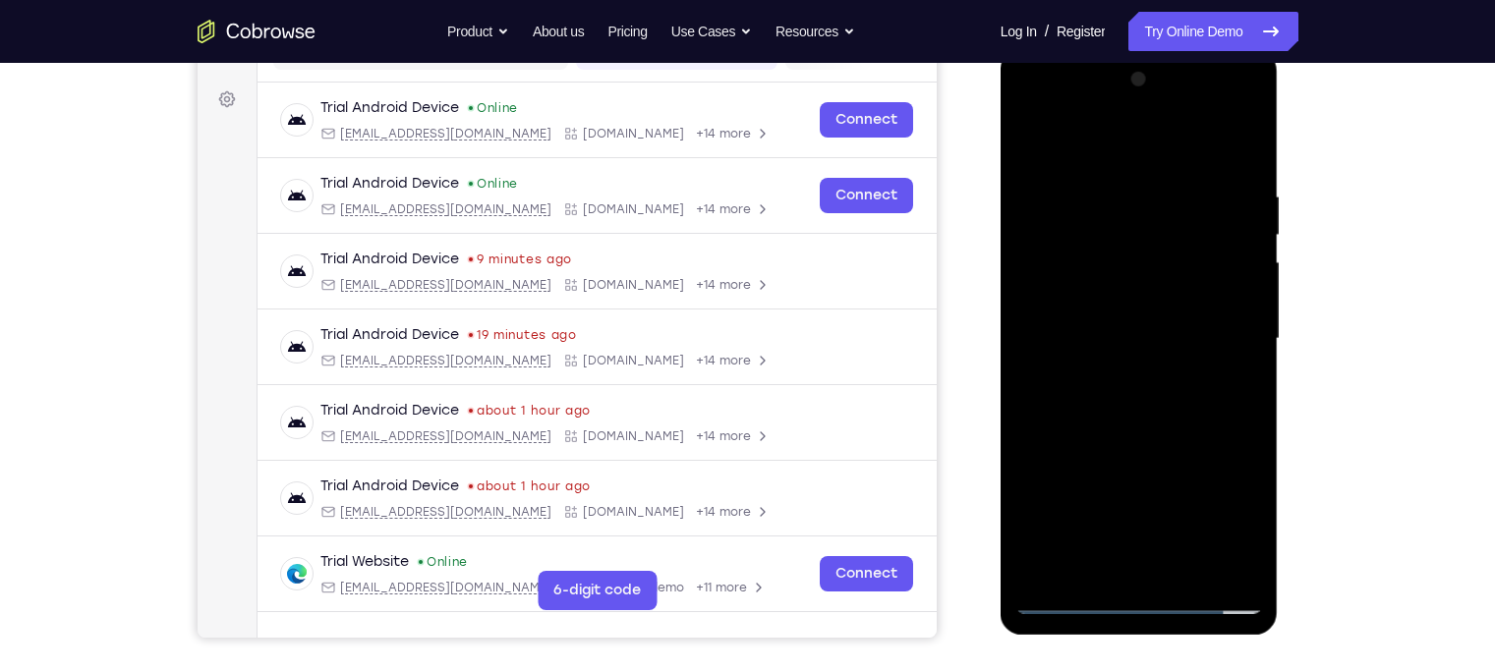
scroll to position [277, 0]
drag, startPoint x: 1172, startPoint y: 472, endPoint x: 1102, endPoint y: 142, distance: 336.5
click at [1102, 142] on div at bounding box center [1139, 338] width 248 height 550
drag, startPoint x: 1172, startPoint y: 548, endPoint x: 1098, endPoint y: 118, distance: 436.8
click at [1098, 118] on div at bounding box center [1139, 338] width 248 height 550
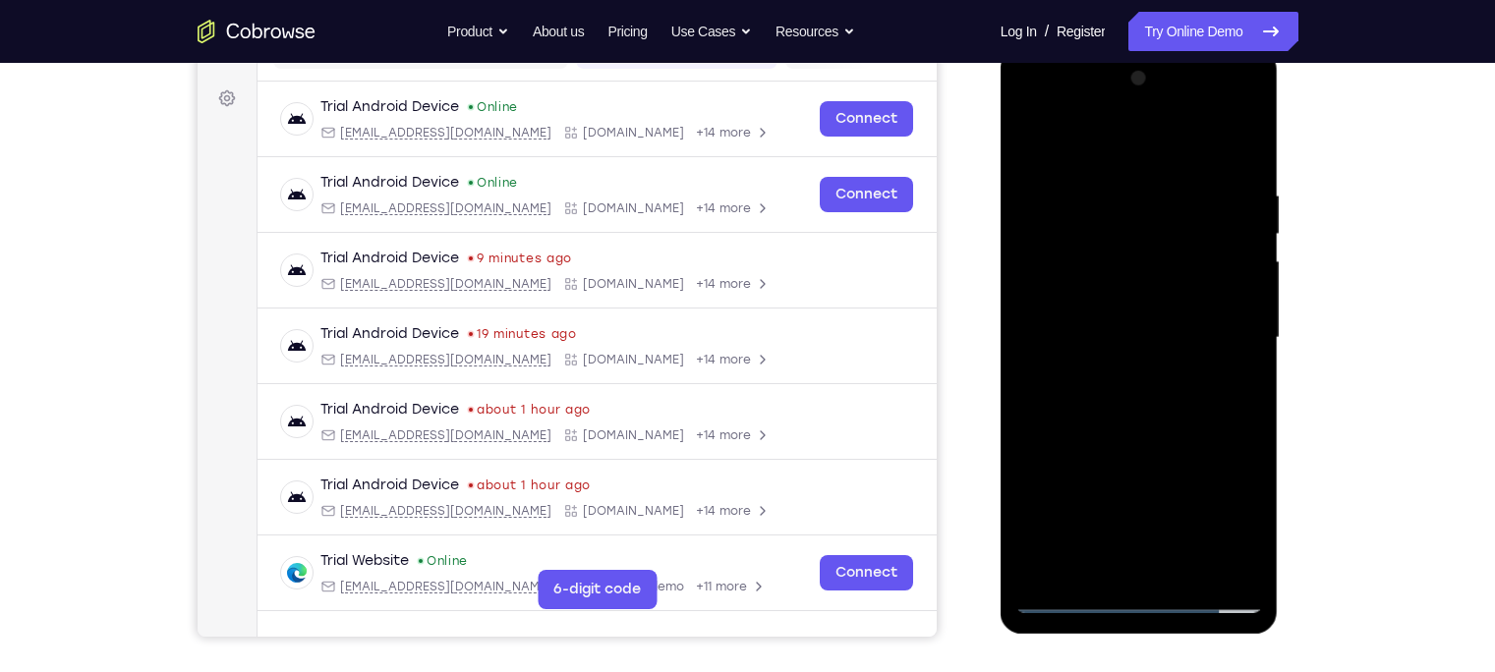
drag, startPoint x: 1154, startPoint y: 505, endPoint x: 1098, endPoint y: 120, distance: 389.2
click at [1098, 120] on div at bounding box center [1139, 338] width 248 height 550
drag, startPoint x: 1130, startPoint y: 436, endPoint x: 1058, endPoint y: 53, distance: 389.9
click at [1058, 53] on div at bounding box center [1139, 341] width 278 height 586
drag, startPoint x: 1123, startPoint y: 370, endPoint x: 1066, endPoint y: 112, distance: 264.6
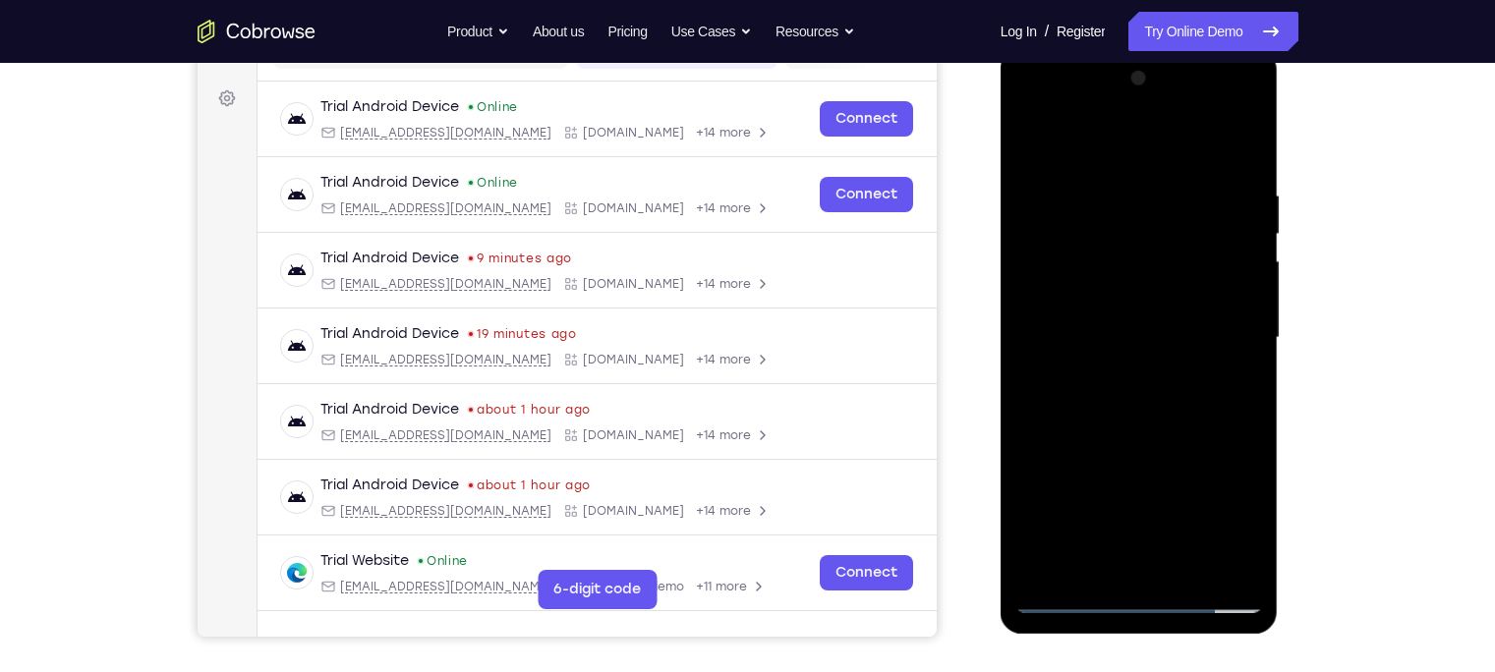
click at [1066, 112] on div at bounding box center [1139, 338] width 248 height 550
drag, startPoint x: 1140, startPoint y: 454, endPoint x: 1086, endPoint y: 124, distance: 334.6
click at [1086, 124] on div at bounding box center [1139, 338] width 248 height 550
drag, startPoint x: 1130, startPoint y: 465, endPoint x: 1097, endPoint y: 150, distance: 316.2
click at [1097, 150] on div at bounding box center [1139, 338] width 248 height 550
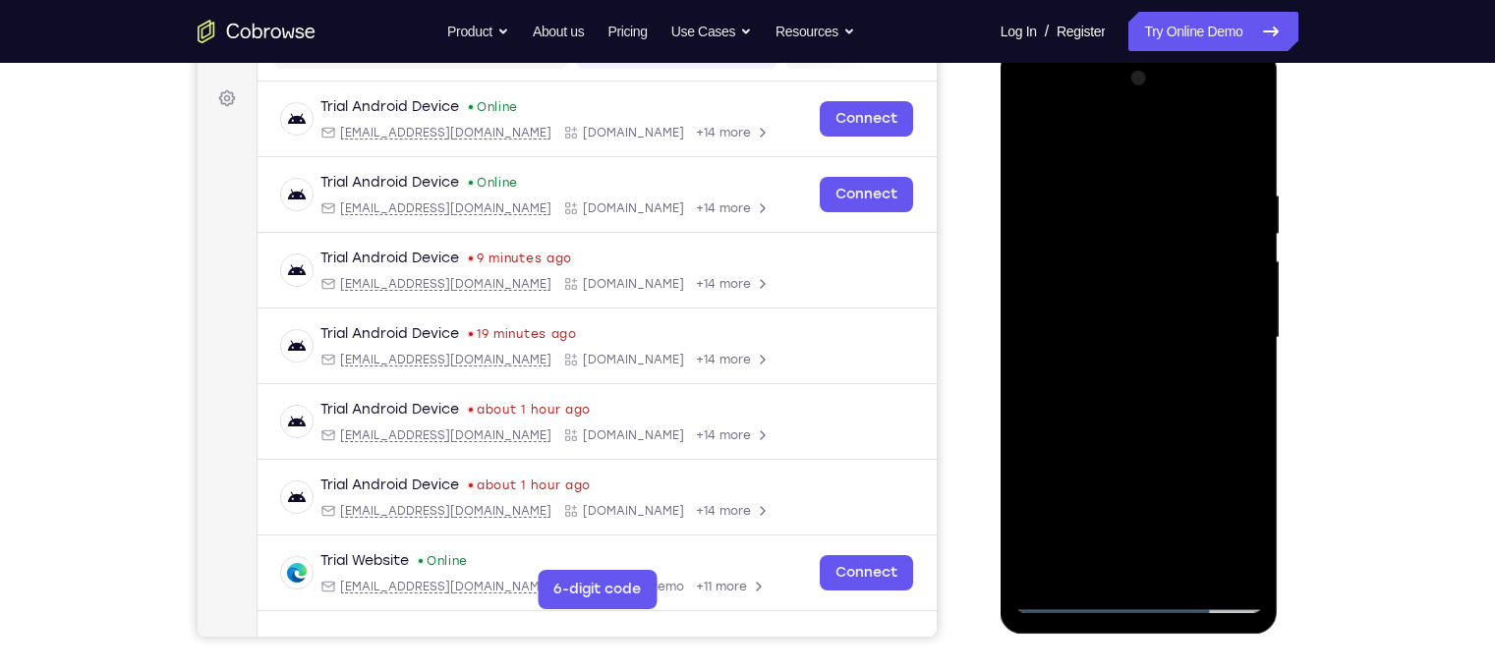
drag, startPoint x: 1143, startPoint y: 536, endPoint x: 1063, endPoint y: 142, distance: 401.0
click at [1063, 142] on div at bounding box center [1139, 338] width 248 height 550
drag, startPoint x: 1123, startPoint y: 539, endPoint x: 1070, endPoint y: 132, distance: 411.2
click at [1070, 132] on div at bounding box center [1139, 338] width 248 height 550
drag, startPoint x: 1124, startPoint y: 542, endPoint x: 1047, endPoint y: -13, distance: 560.4
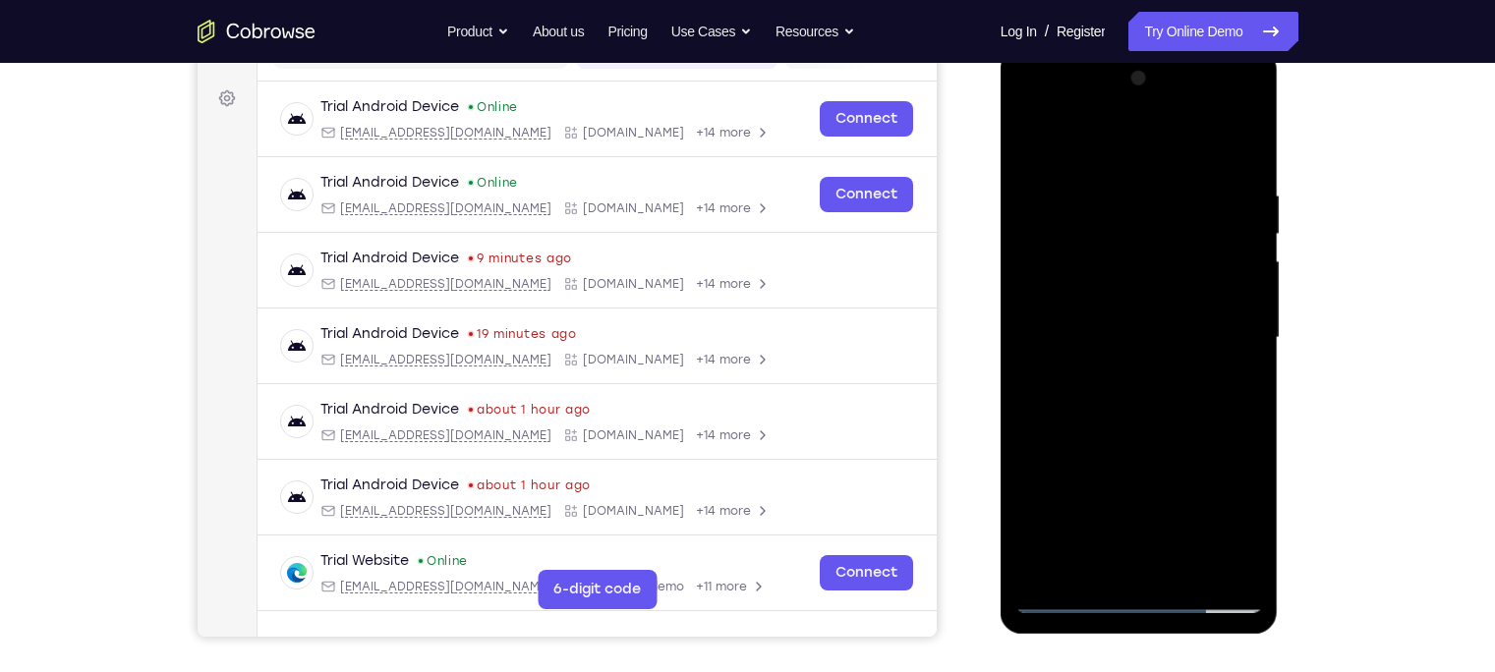
click at [1047, 48] on html "Online web based iOS Simulators and Android Emulators. Run iPhone, iPad, Mobile…" at bounding box center [1140, 343] width 280 height 590
click at [1223, 147] on div at bounding box center [1139, 338] width 248 height 550
drag, startPoint x: 1179, startPoint y: 539, endPoint x: 1126, endPoint y: 367, distance: 180.9
click at [1126, 367] on div at bounding box center [1139, 338] width 248 height 550
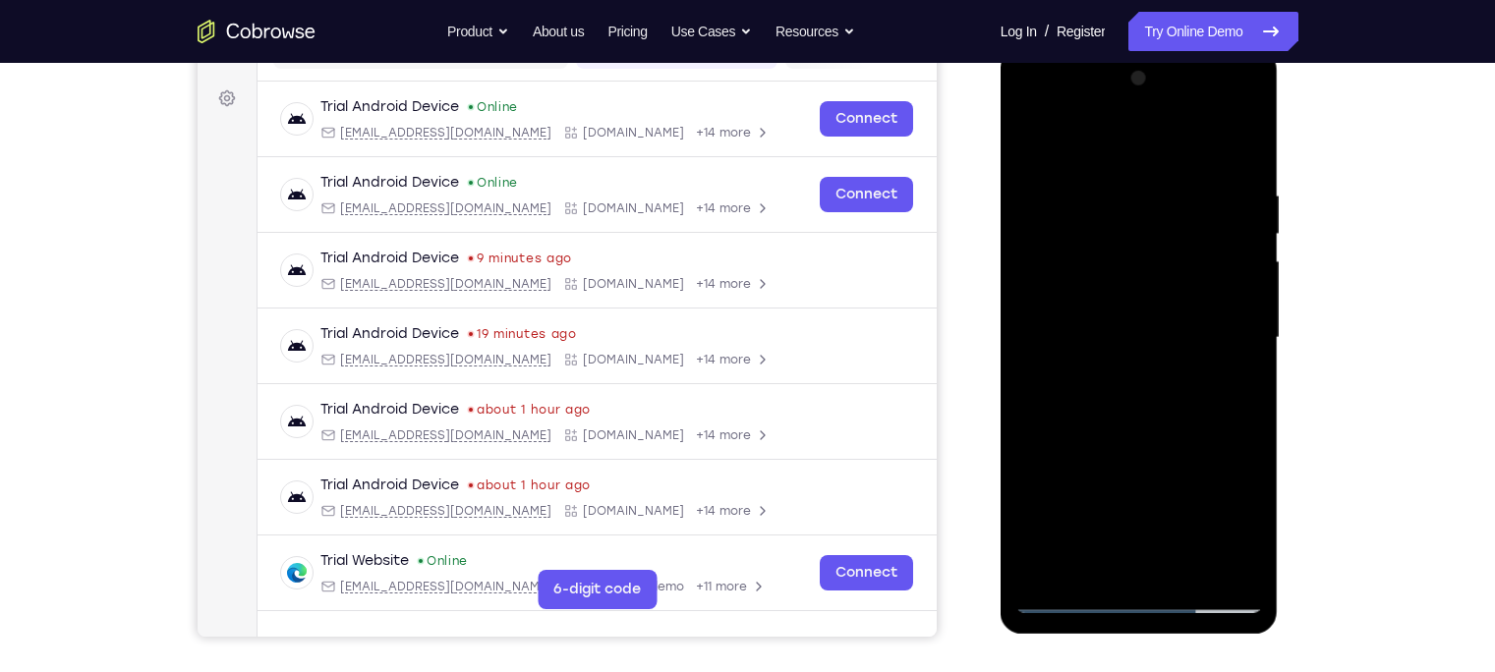
click at [1144, 328] on div at bounding box center [1139, 338] width 248 height 550
click at [1129, 320] on div at bounding box center [1139, 338] width 248 height 550
click at [1069, 387] on div at bounding box center [1139, 338] width 248 height 550
click at [1072, 389] on div at bounding box center [1139, 338] width 248 height 550
click at [1074, 394] on div at bounding box center [1139, 338] width 248 height 550
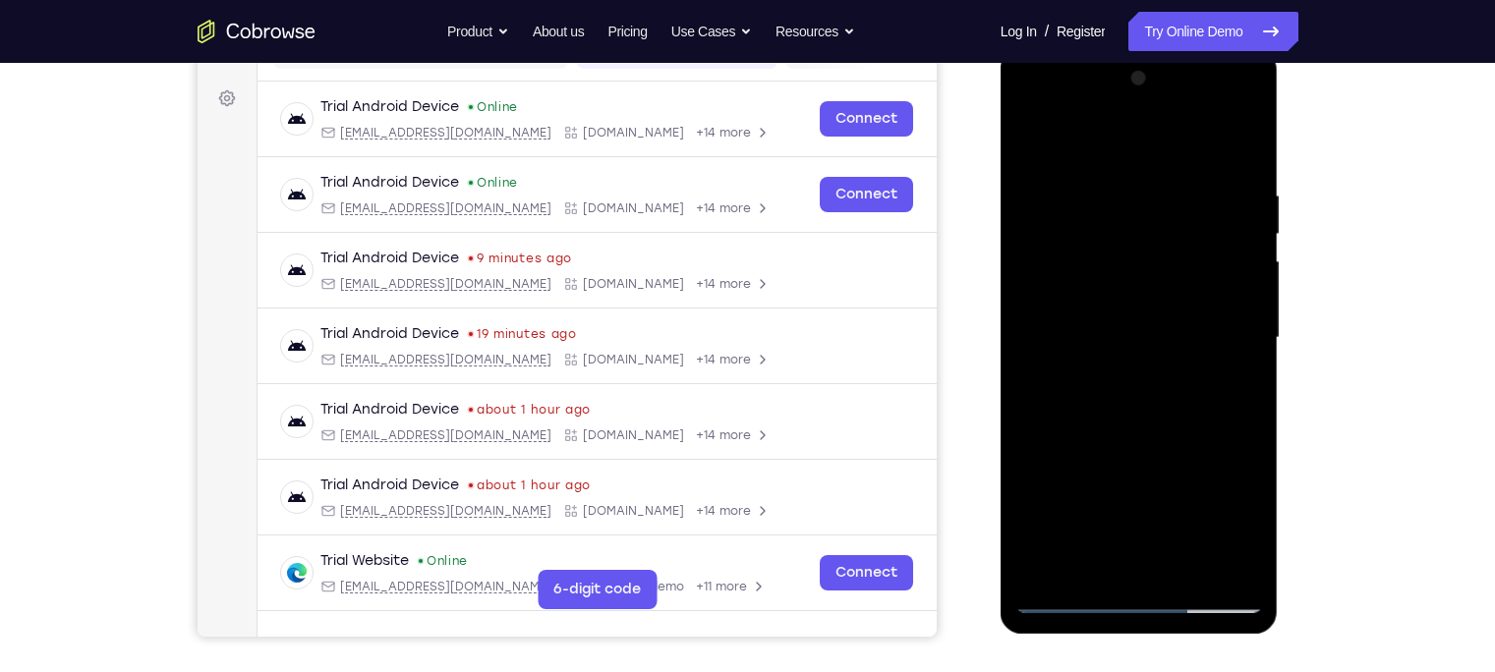
click at [1076, 394] on div at bounding box center [1139, 338] width 248 height 550
click at [1080, 397] on div at bounding box center [1139, 338] width 248 height 550
click at [1130, 330] on div at bounding box center [1139, 338] width 248 height 550
click at [1056, 402] on div at bounding box center [1139, 338] width 248 height 550
click at [1057, 394] on div at bounding box center [1139, 338] width 248 height 550
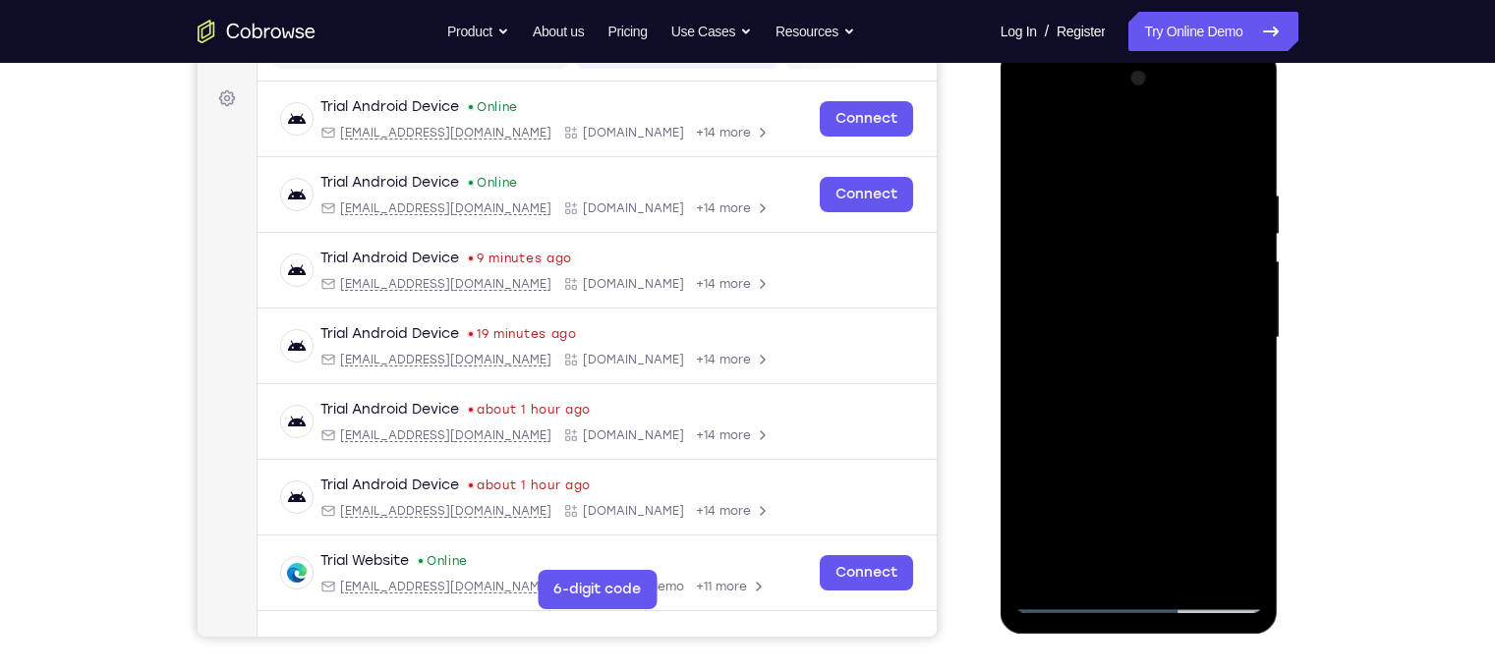
click at [1130, 322] on div at bounding box center [1139, 338] width 248 height 550
click at [1111, 395] on div at bounding box center [1139, 338] width 248 height 550
click at [1113, 391] on div at bounding box center [1139, 338] width 248 height 550
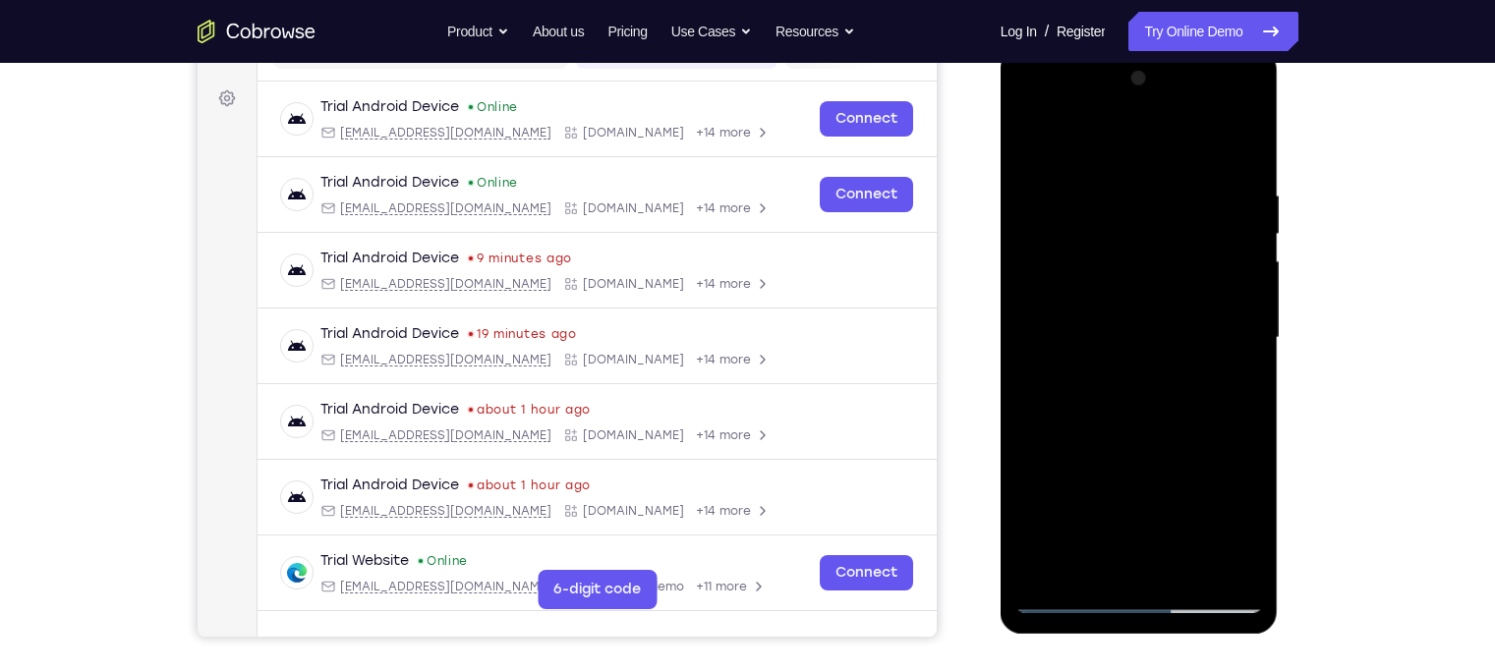
click at [1113, 387] on div at bounding box center [1139, 338] width 248 height 550
click at [1166, 390] on div at bounding box center [1139, 338] width 248 height 550
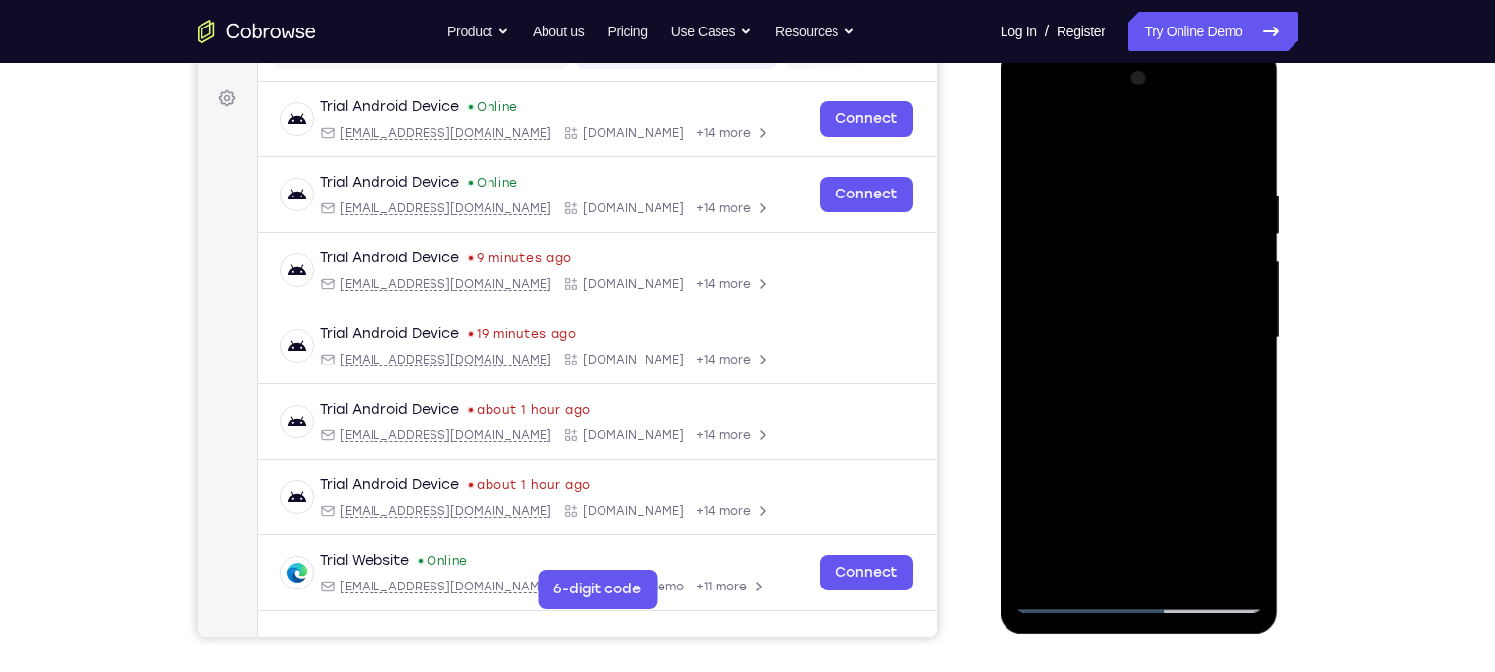
click at [1166, 391] on div at bounding box center [1139, 338] width 248 height 550
click at [1138, 318] on div at bounding box center [1139, 338] width 248 height 550
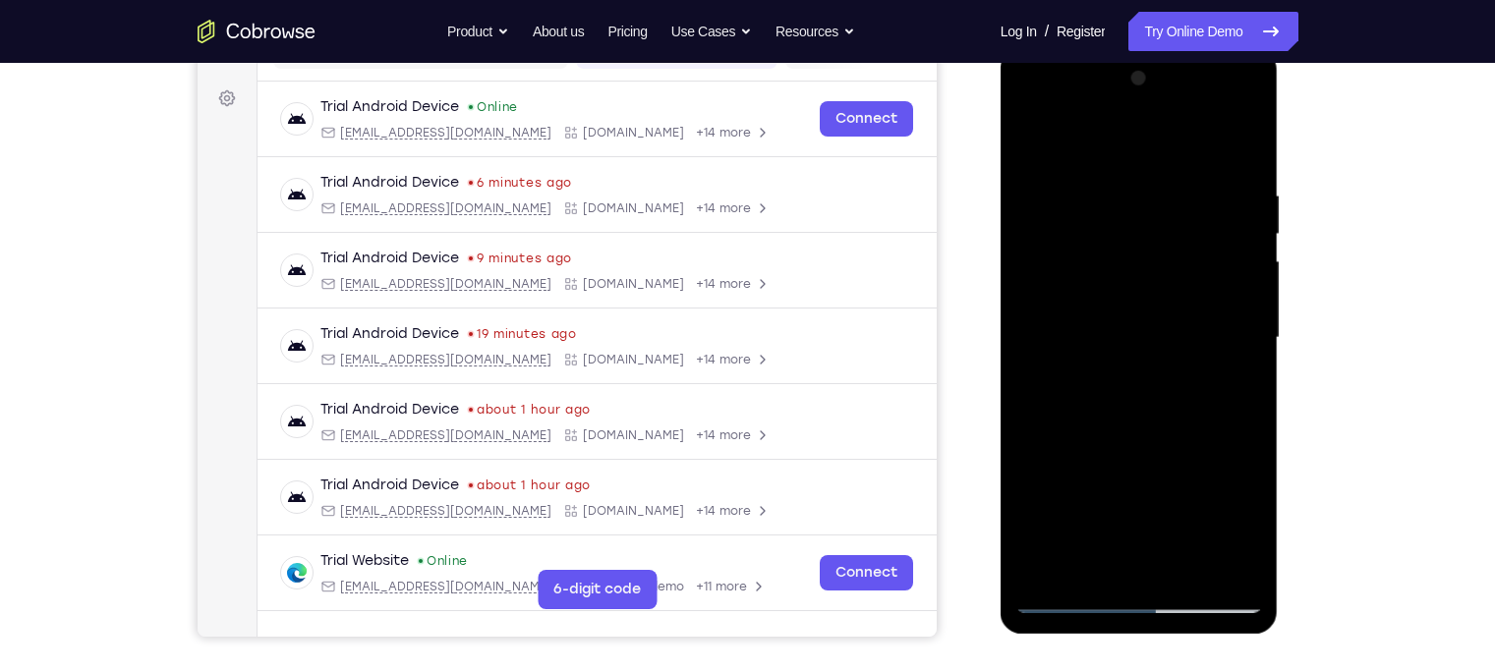
click at [1138, 334] on div at bounding box center [1139, 338] width 248 height 550
click at [1140, 326] on div at bounding box center [1139, 338] width 248 height 550
click at [1138, 332] on div at bounding box center [1139, 338] width 248 height 550
drag, startPoint x: 1118, startPoint y: 396, endPoint x: 1150, endPoint y: 392, distance: 31.7
click at [1150, 392] on div at bounding box center [1139, 338] width 248 height 550
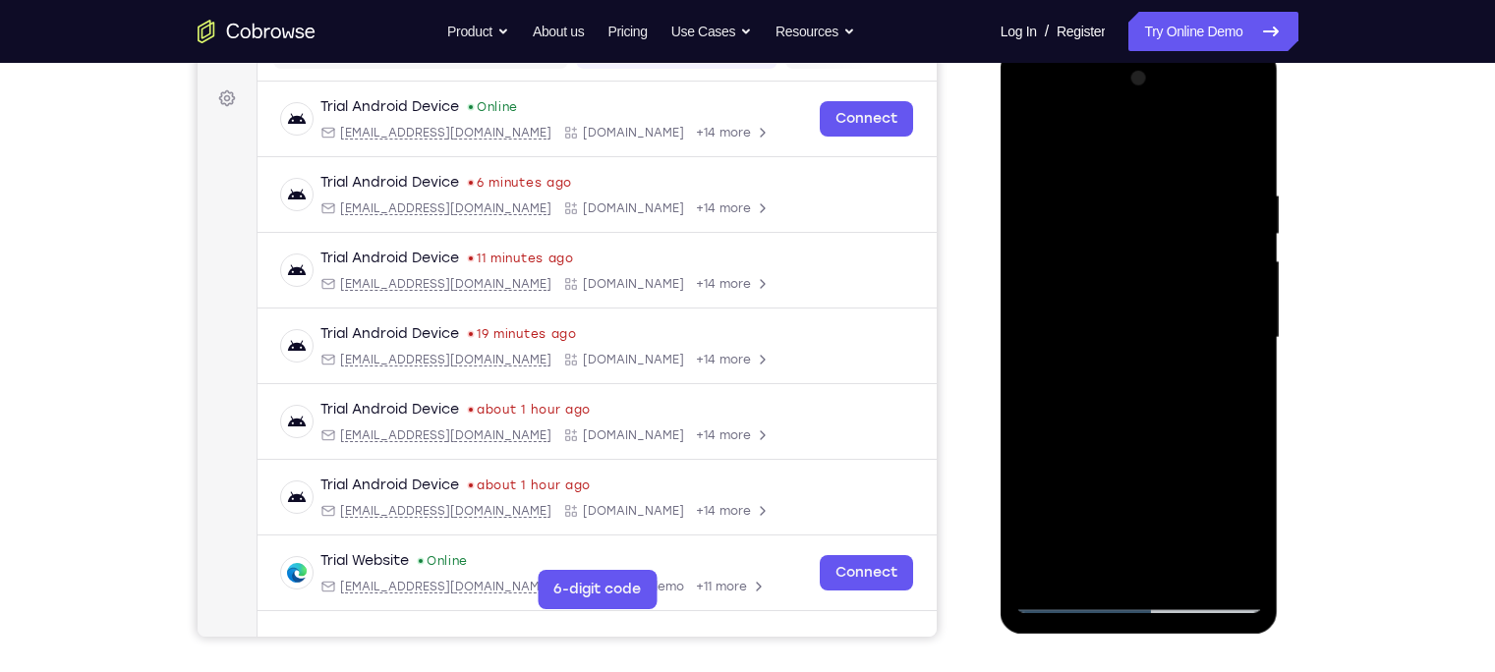
click at [1213, 320] on div at bounding box center [1139, 338] width 248 height 550
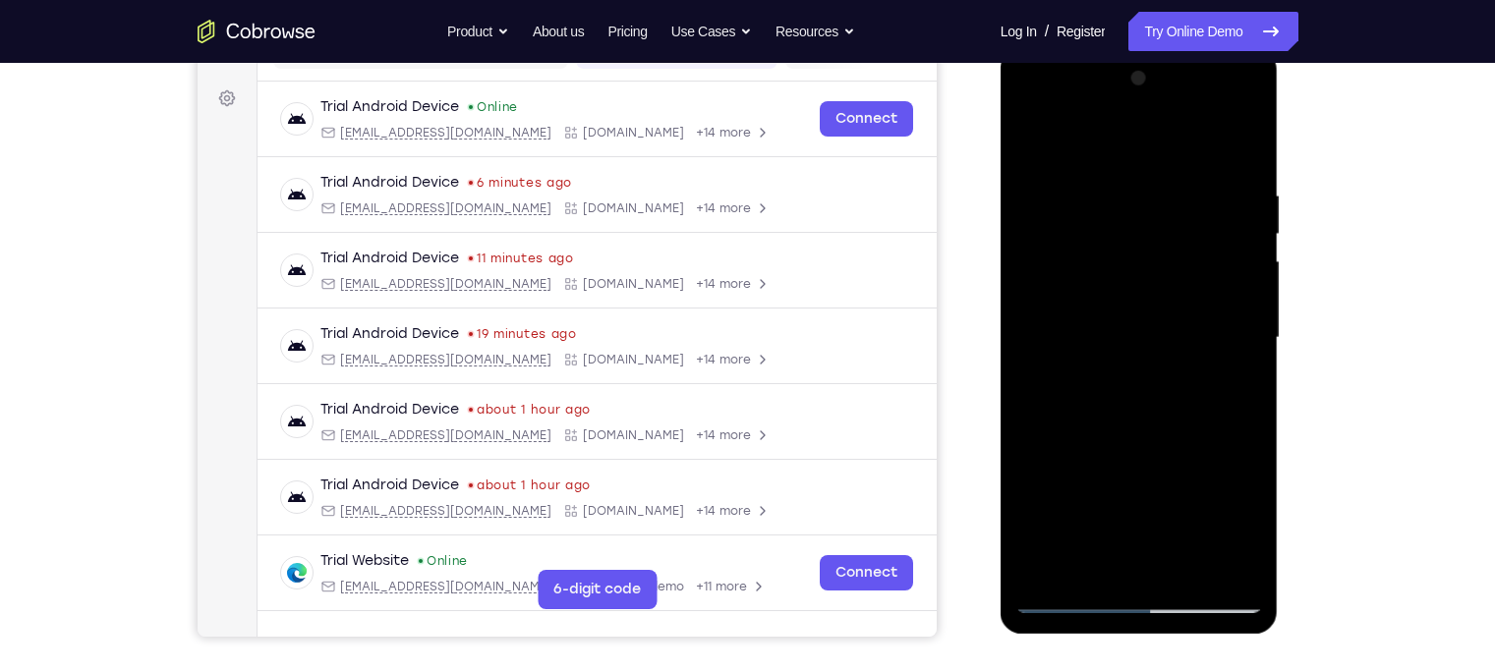
click at [1213, 320] on div at bounding box center [1139, 338] width 248 height 550
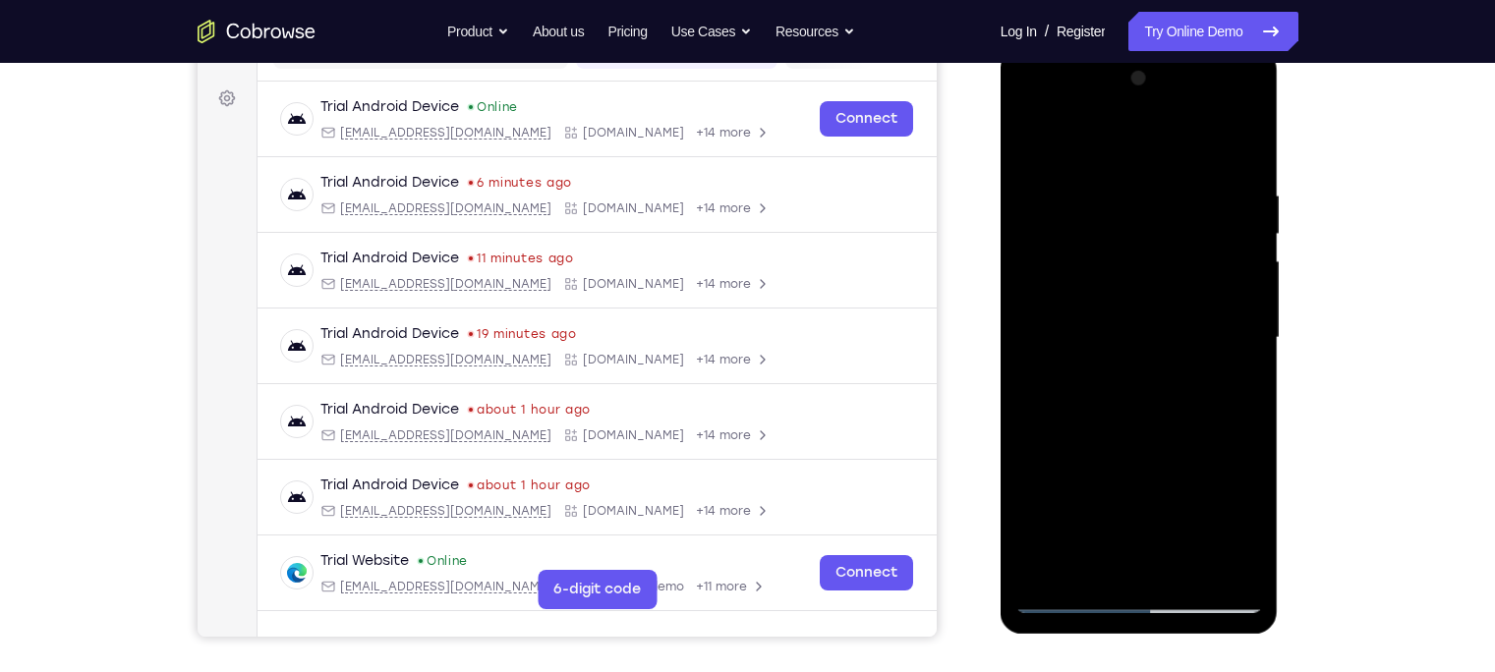
click at [1213, 320] on div at bounding box center [1139, 338] width 248 height 550
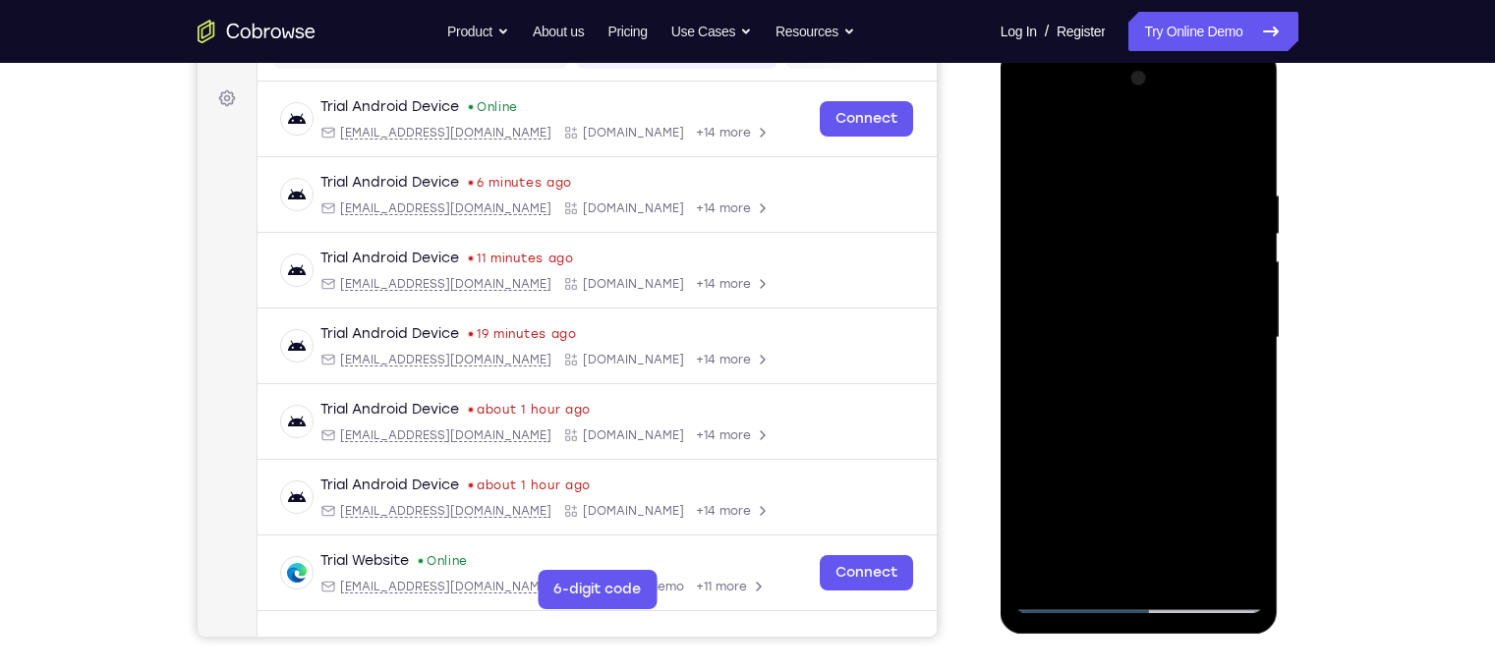
click at [1213, 320] on div at bounding box center [1139, 338] width 248 height 550
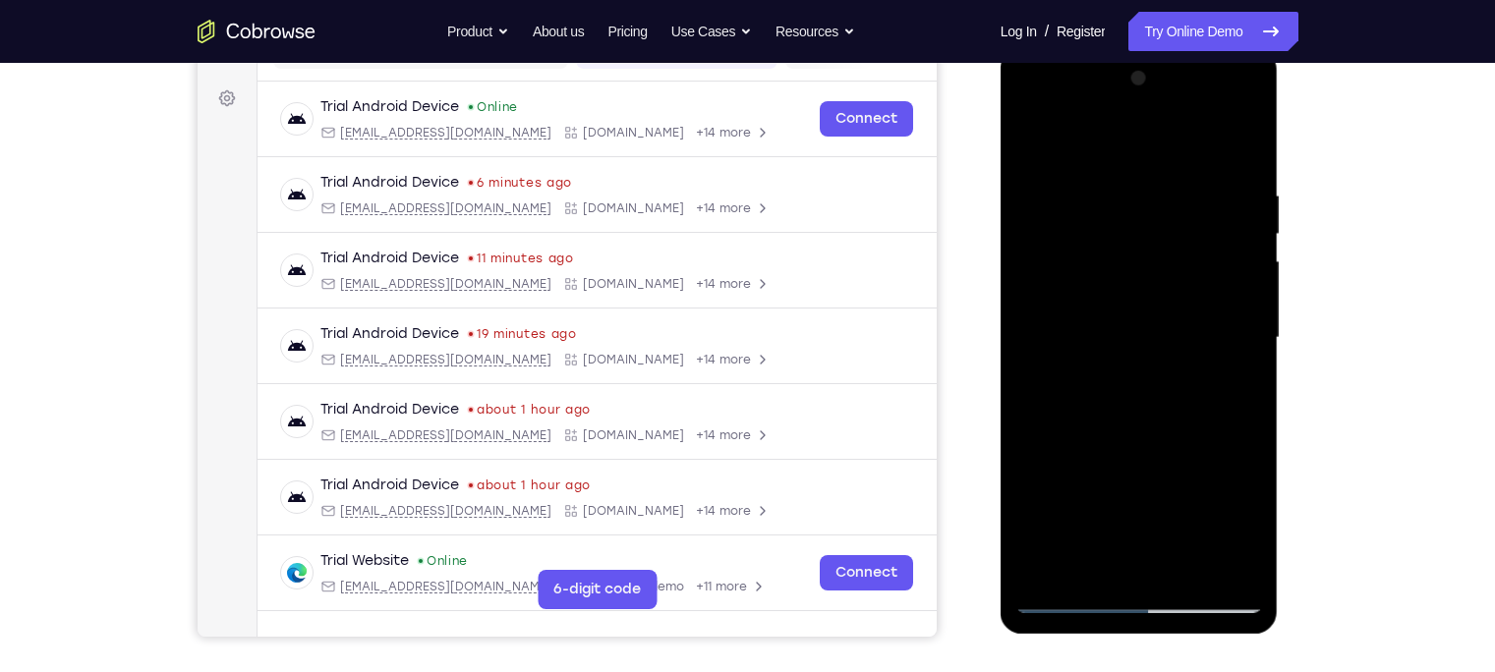
click at [1213, 320] on div at bounding box center [1139, 338] width 248 height 550
click at [1042, 314] on div at bounding box center [1139, 338] width 248 height 550
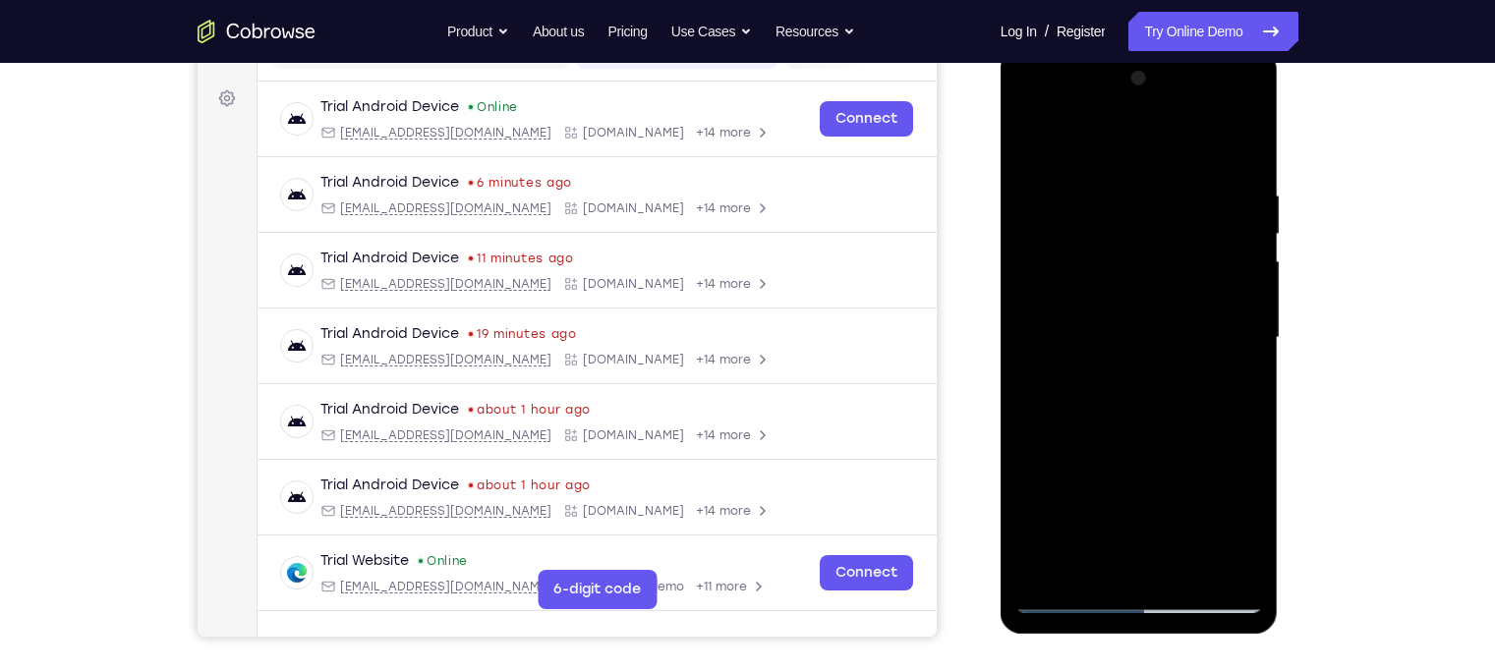
click at [1042, 314] on div at bounding box center [1139, 338] width 248 height 550
click at [1219, 318] on div at bounding box center [1139, 338] width 248 height 550
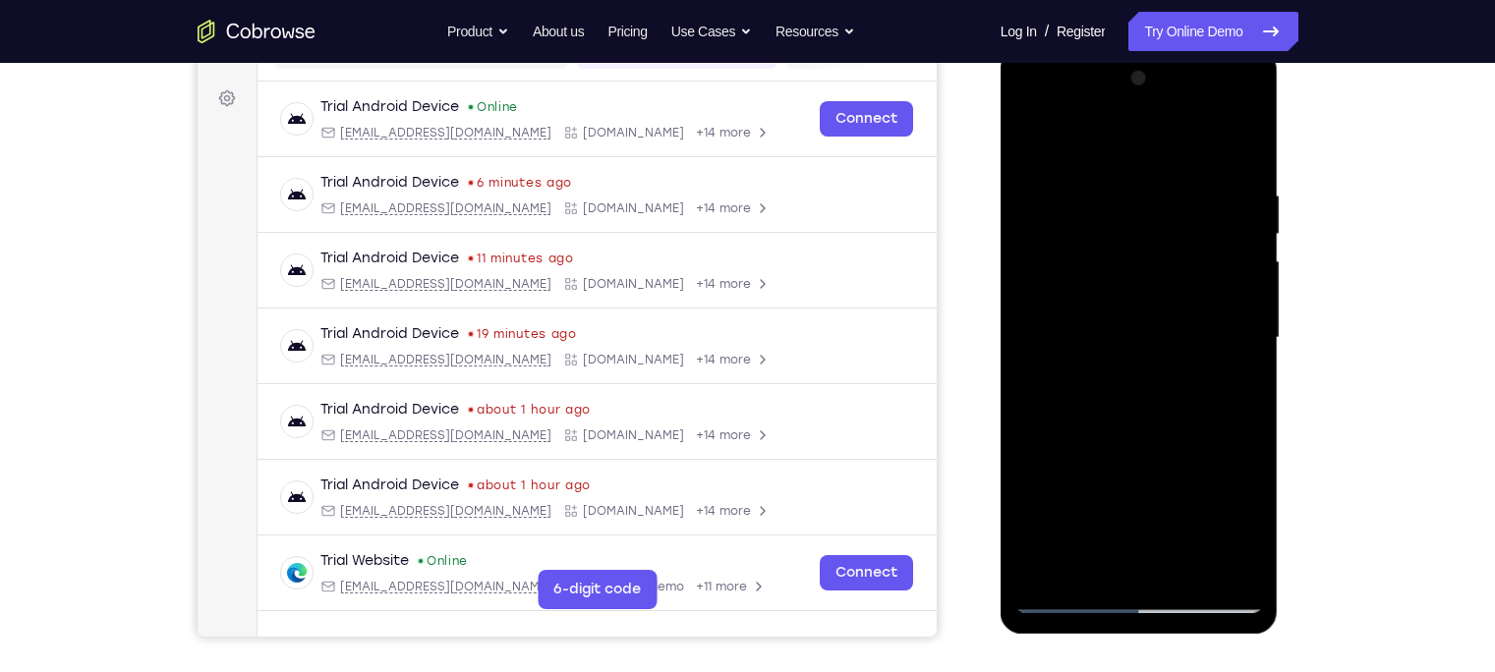
click at [1219, 318] on div at bounding box center [1139, 338] width 248 height 550
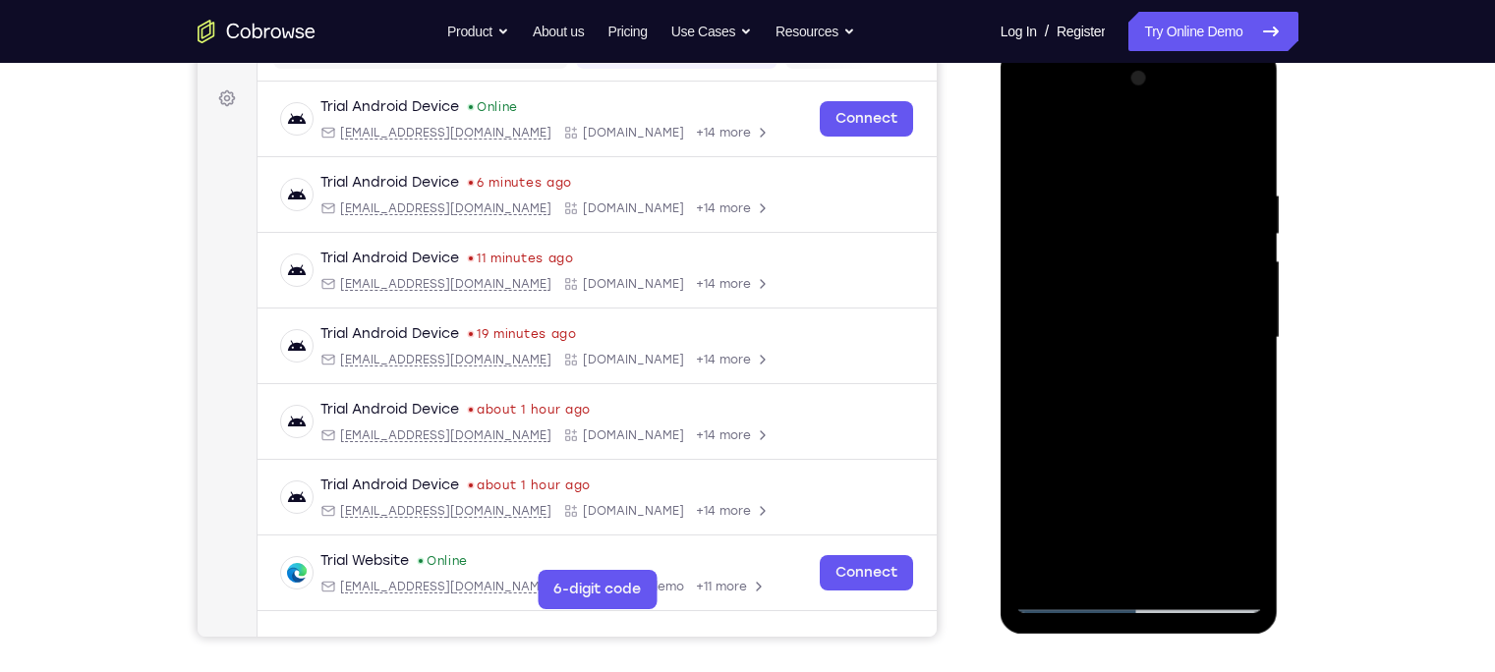
click at [1219, 318] on div at bounding box center [1139, 338] width 248 height 550
click at [1070, 317] on div at bounding box center [1139, 338] width 248 height 550
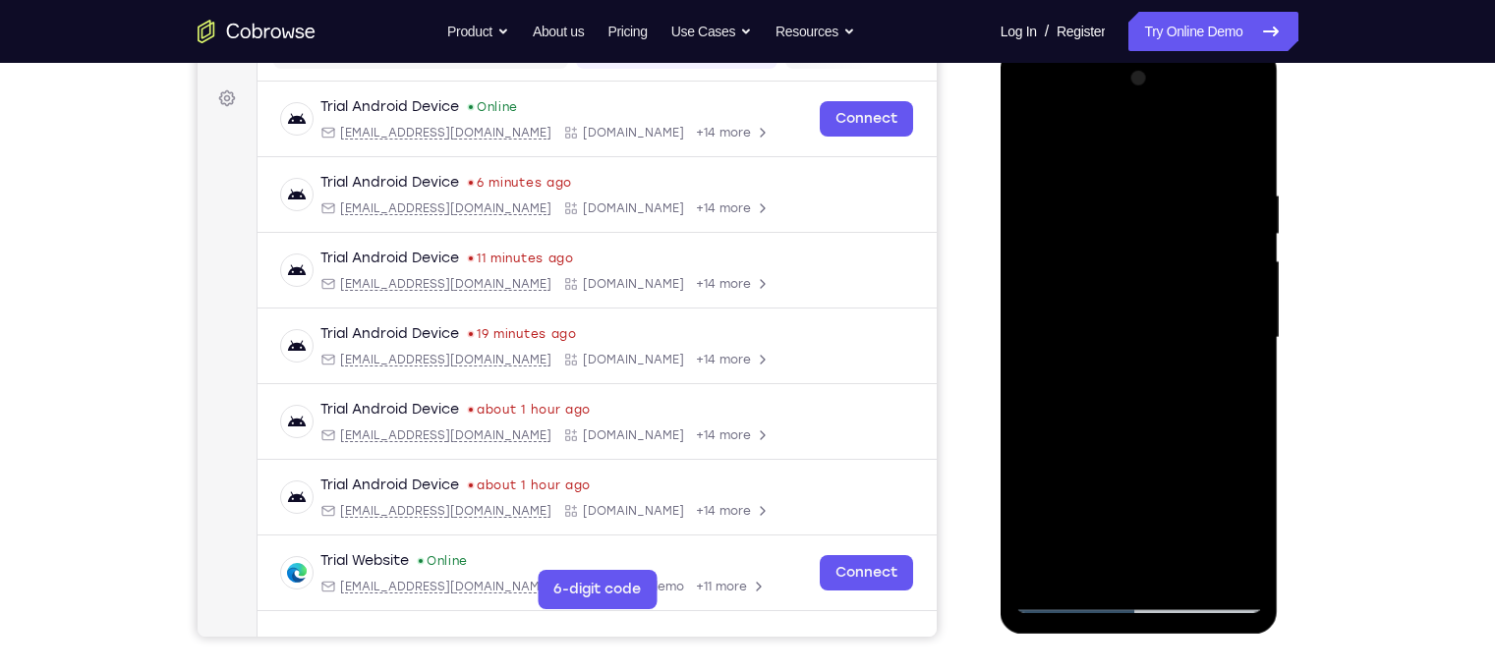
click at [1070, 317] on div at bounding box center [1139, 338] width 248 height 550
click at [1194, 329] on div at bounding box center [1139, 338] width 248 height 550
drag, startPoint x: 1154, startPoint y: 453, endPoint x: 1101, endPoint y: 225, distance: 234.1
click at [1101, 225] on div at bounding box center [1139, 338] width 248 height 550
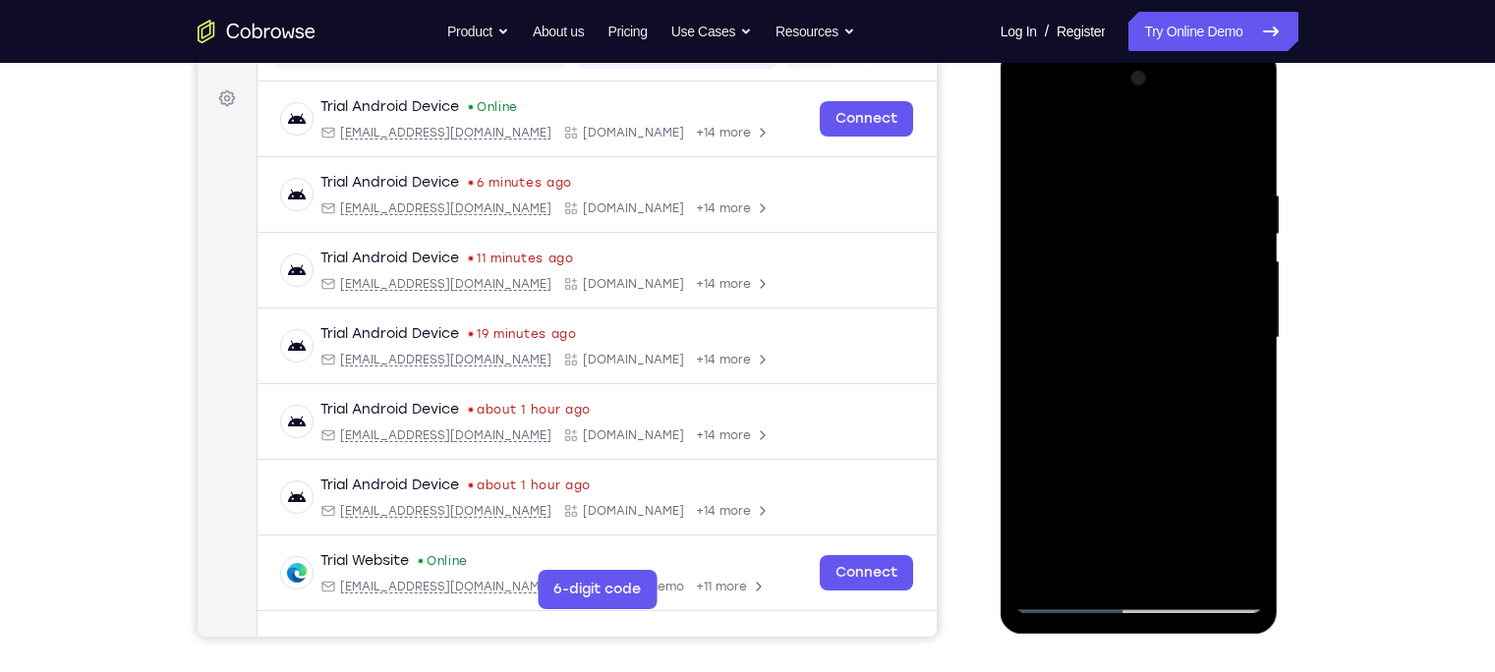
drag, startPoint x: 1148, startPoint y: 459, endPoint x: 1082, endPoint y: 175, distance: 291.5
click at [1082, 175] on div at bounding box center [1139, 338] width 248 height 550
drag, startPoint x: 1149, startPoint y: 475, endPoint x: 1082, endPoint y: 198, distance: 285.0
click at [1082, 198] on div at bounding box center [1139, 338] width 248 height 550
drag, startPoint x: 1155, startPoint y: 494, endPoint x: 1117, endPoint y: 367, distance: 133.1
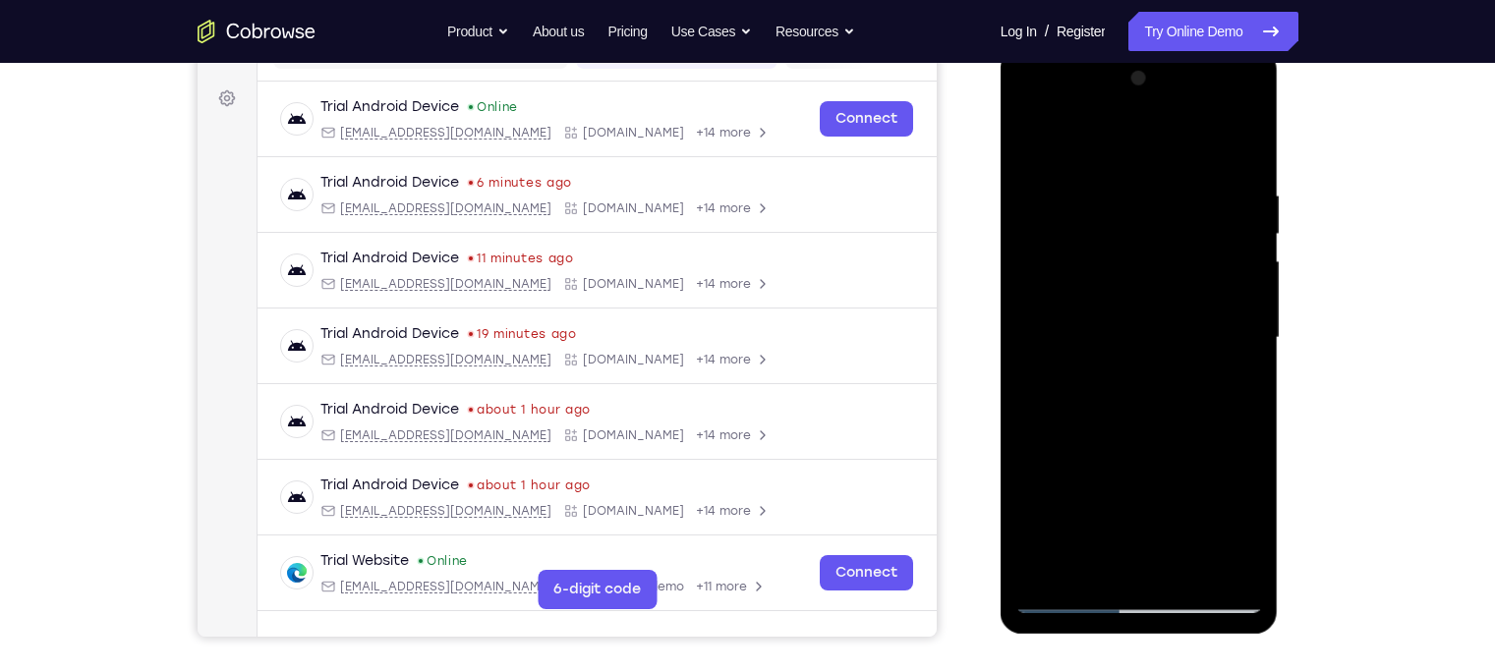
click at [1117, 367] on div at bounding box center [1139, 338] width 248 height 550
click at [1139, 332] on div at bounding box center [1139, 338] width 248 height 550
click at [1136, 328] on div at bounding box center [1139, 338] width 248 height 550
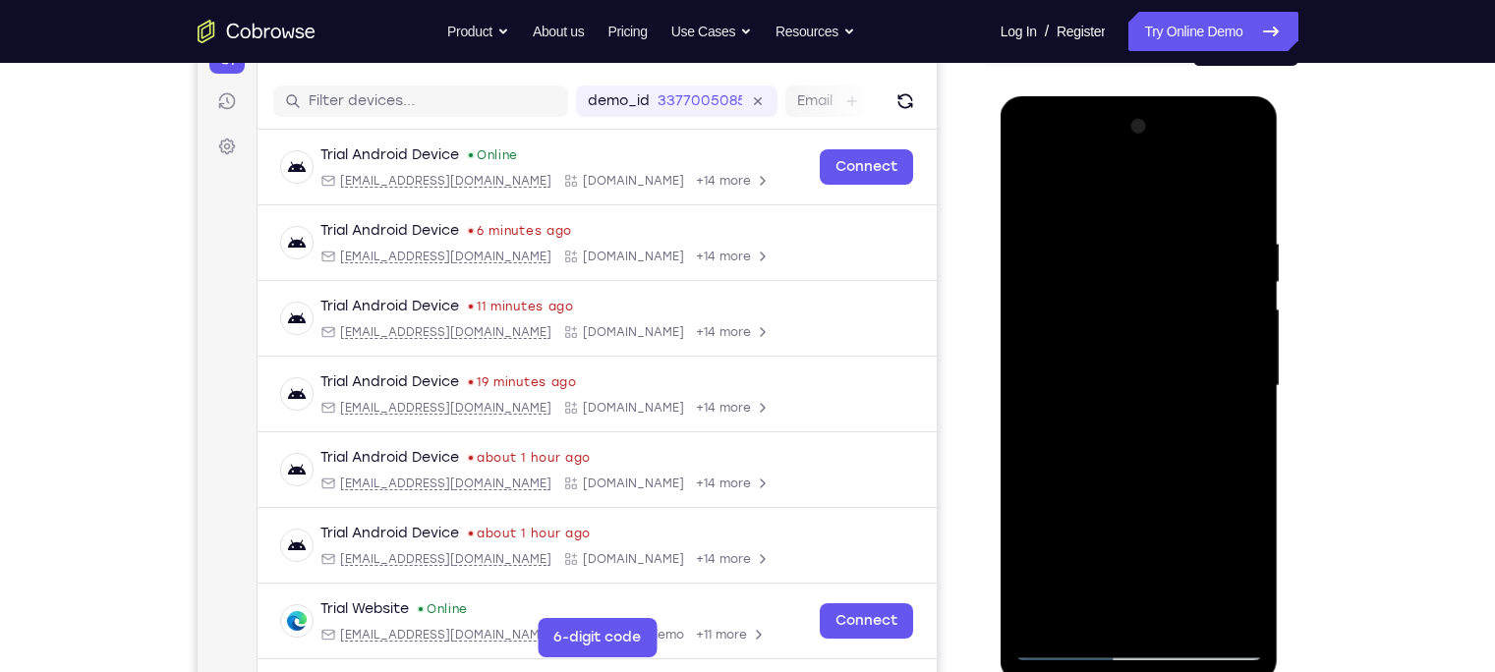
scroll to position [228, 0]
click at [1237, 429] on div at bounding box center [1139, 387] width 248 height 550
click at [1225, 391] on div at bounding box center [1139, 387] width 248 height 550
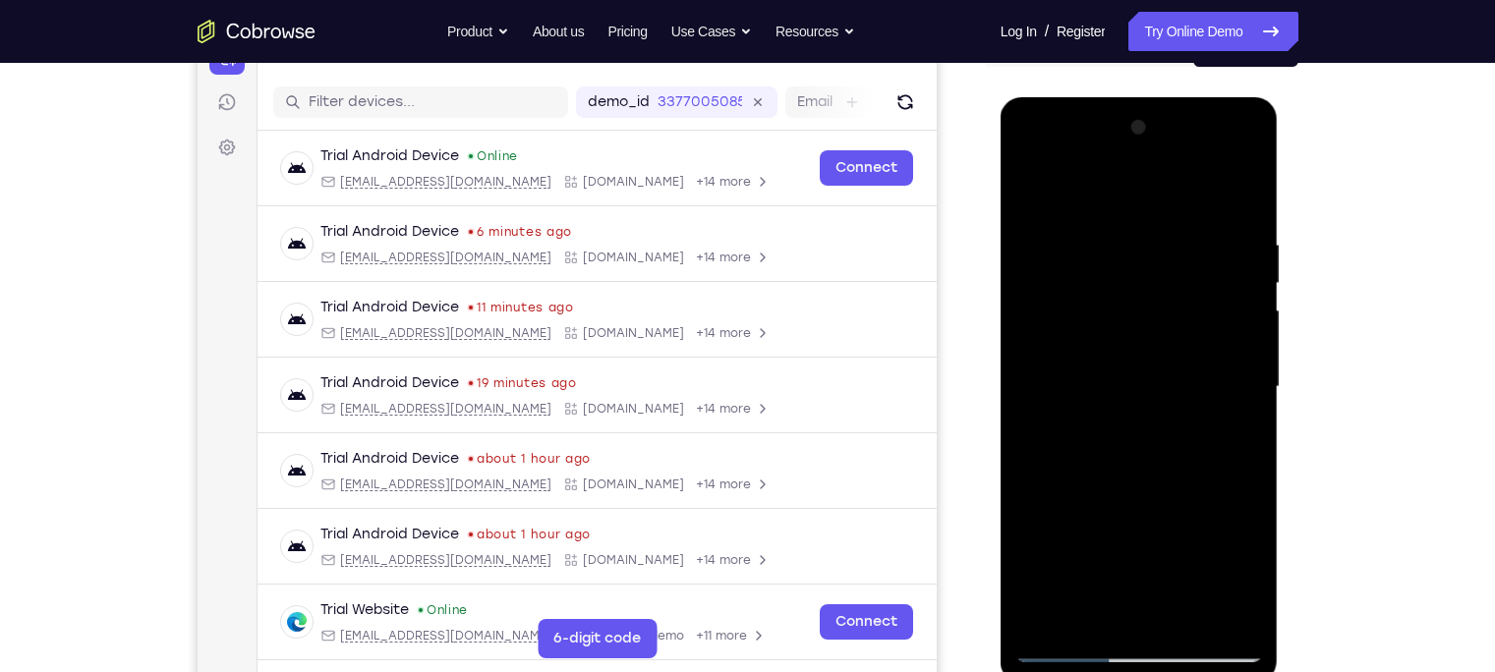
click at [1225, 391] on div at bounding box center [1139, 387] width 248 height 550
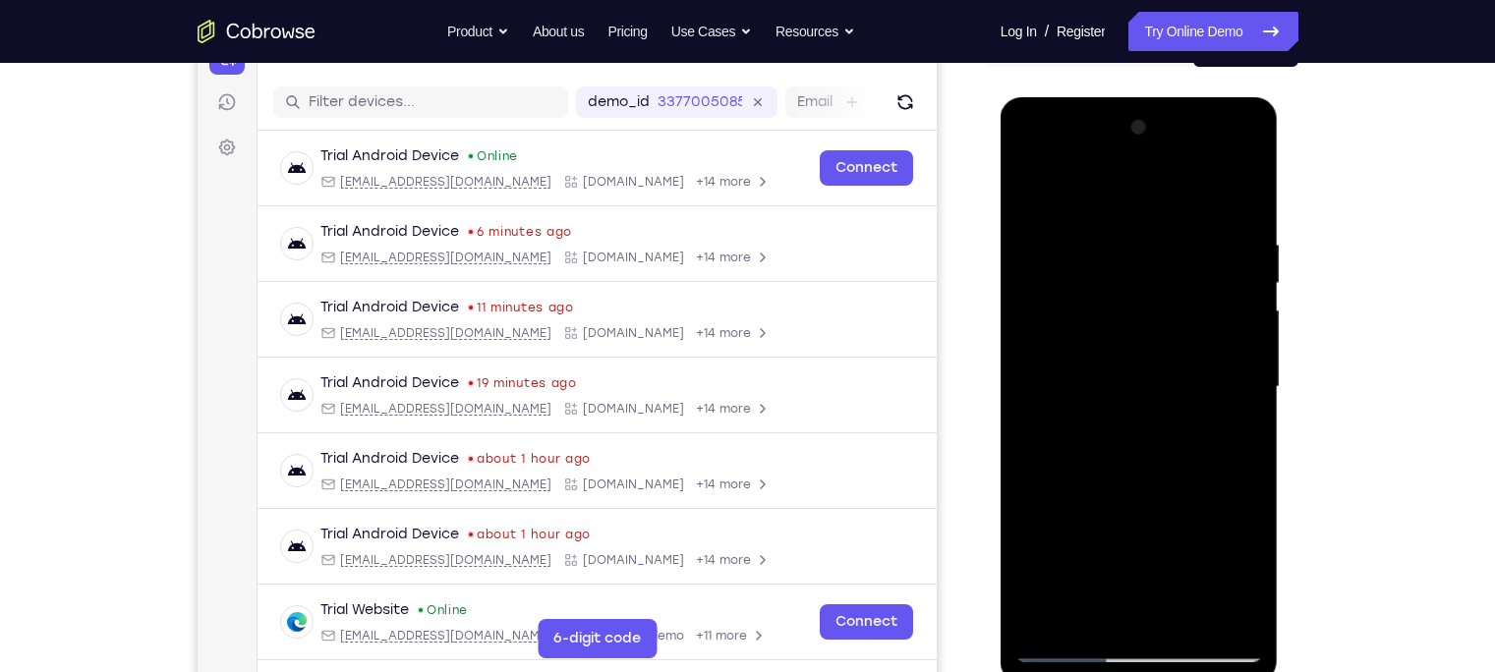
click at [1225, 391] on div at bounding box center [1139, 387] width 248 height 550
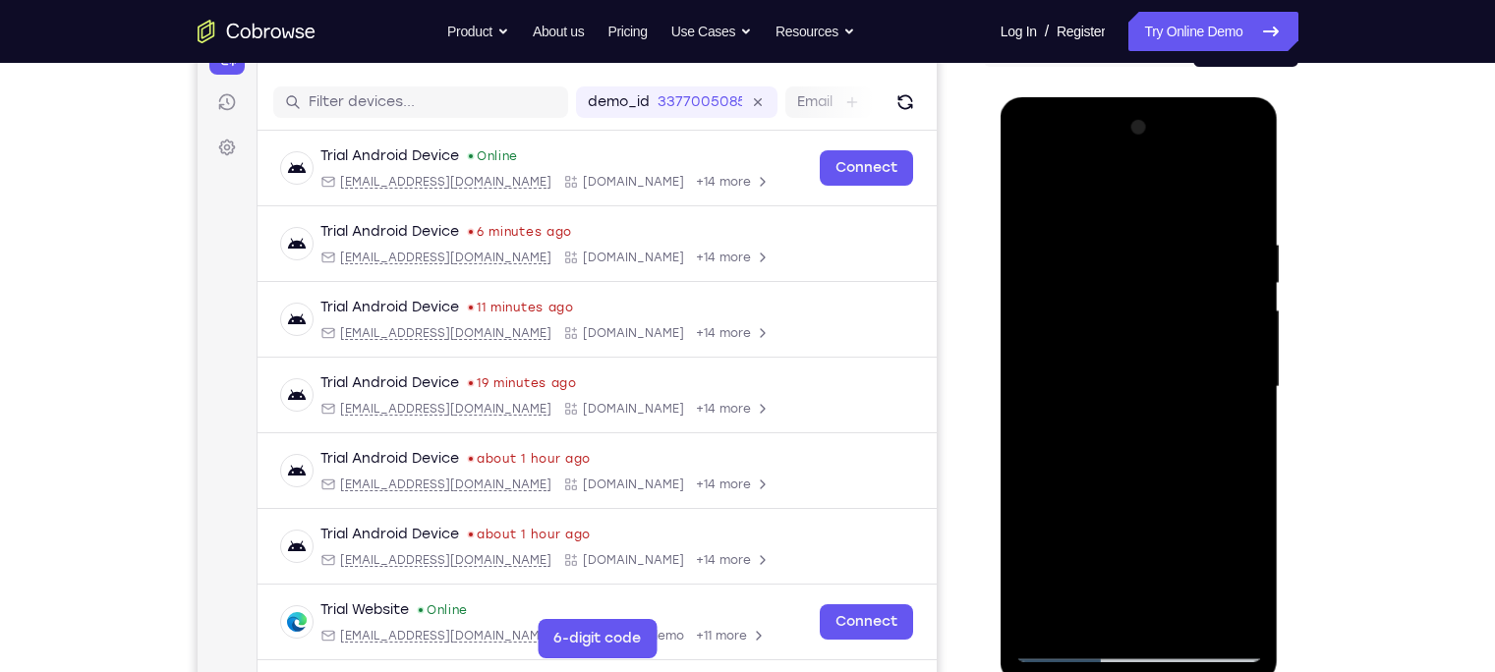
click at [1225, 391] on div at bounding box center [1139, 387] width 248 height 550
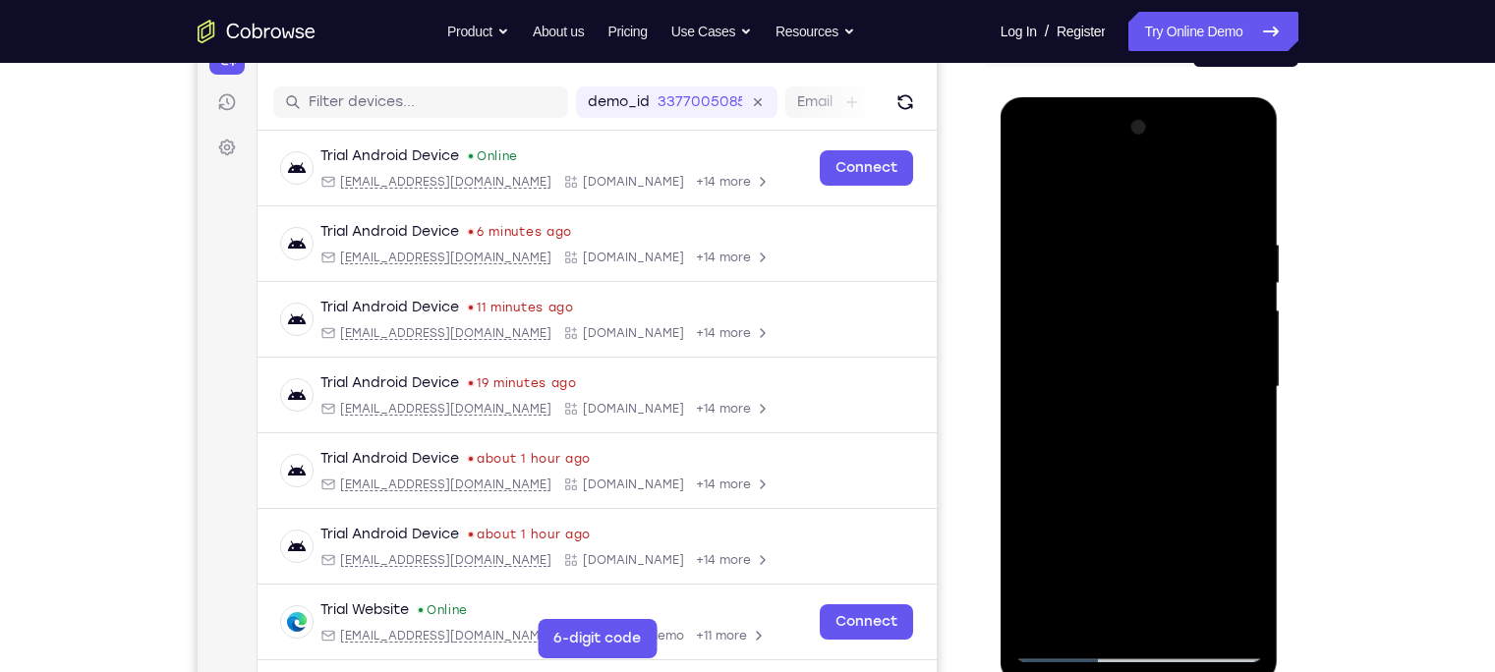
click at [1225, 391] on div at bounding box center [1139, 387] width 248 height 550
click at [1042, 363] on div at bounding box center [1139, 387] width 248 height 550
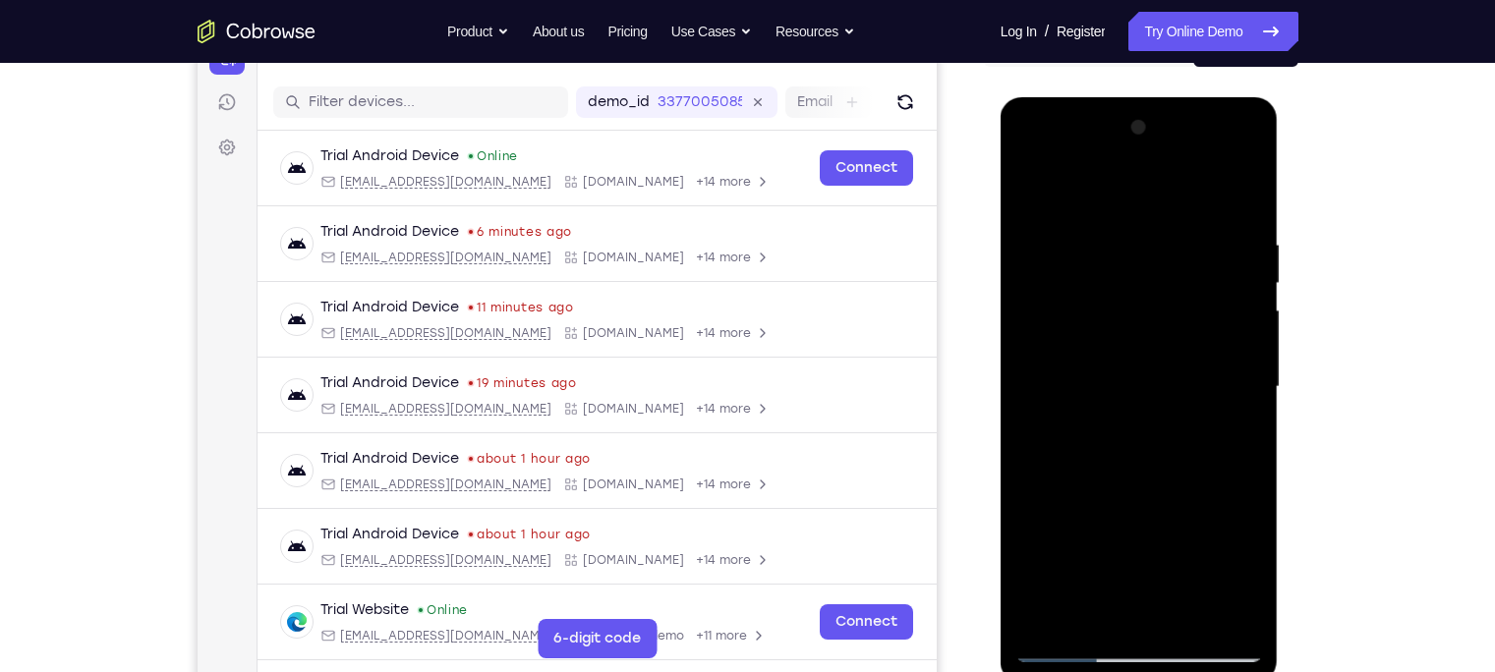
click at [1042, 363] on div at bounding box center [1139, 387] width 248 height 550
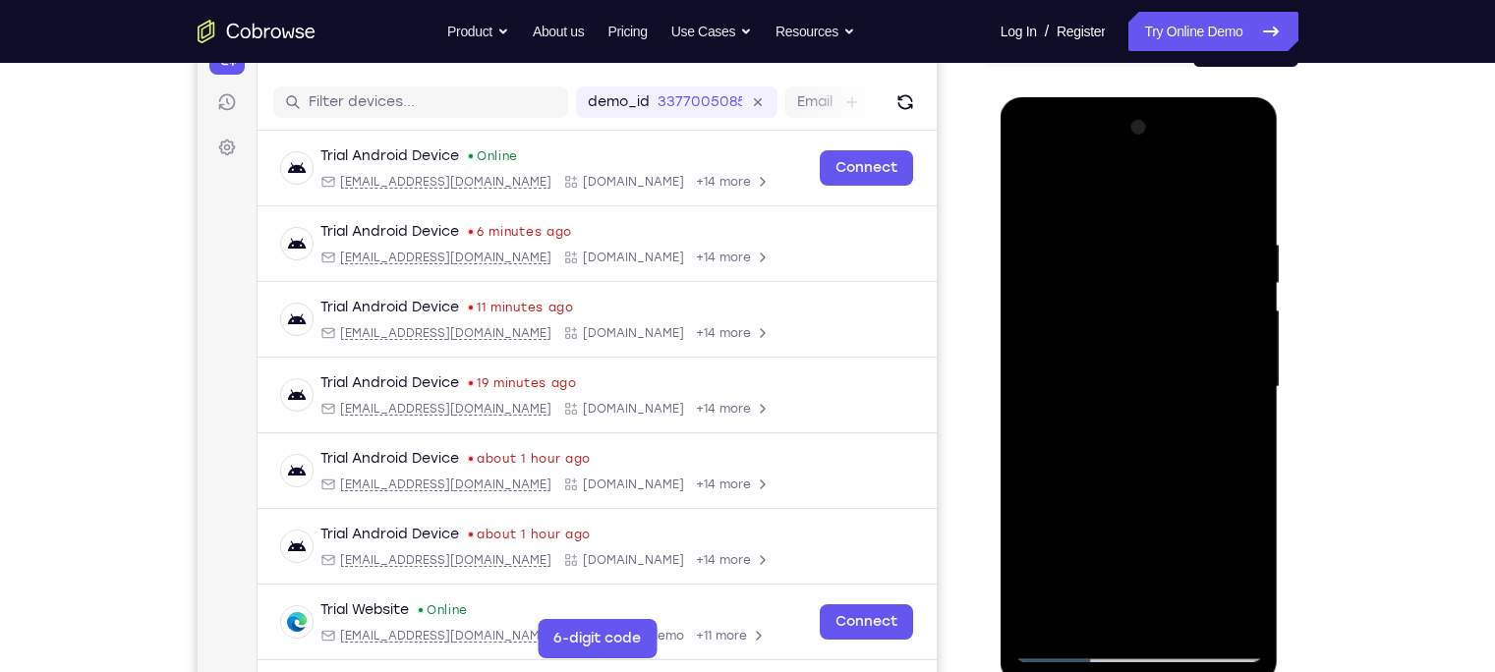
click at [1205, 369] on div at bounding box center [1139, 387] width 248 height 550
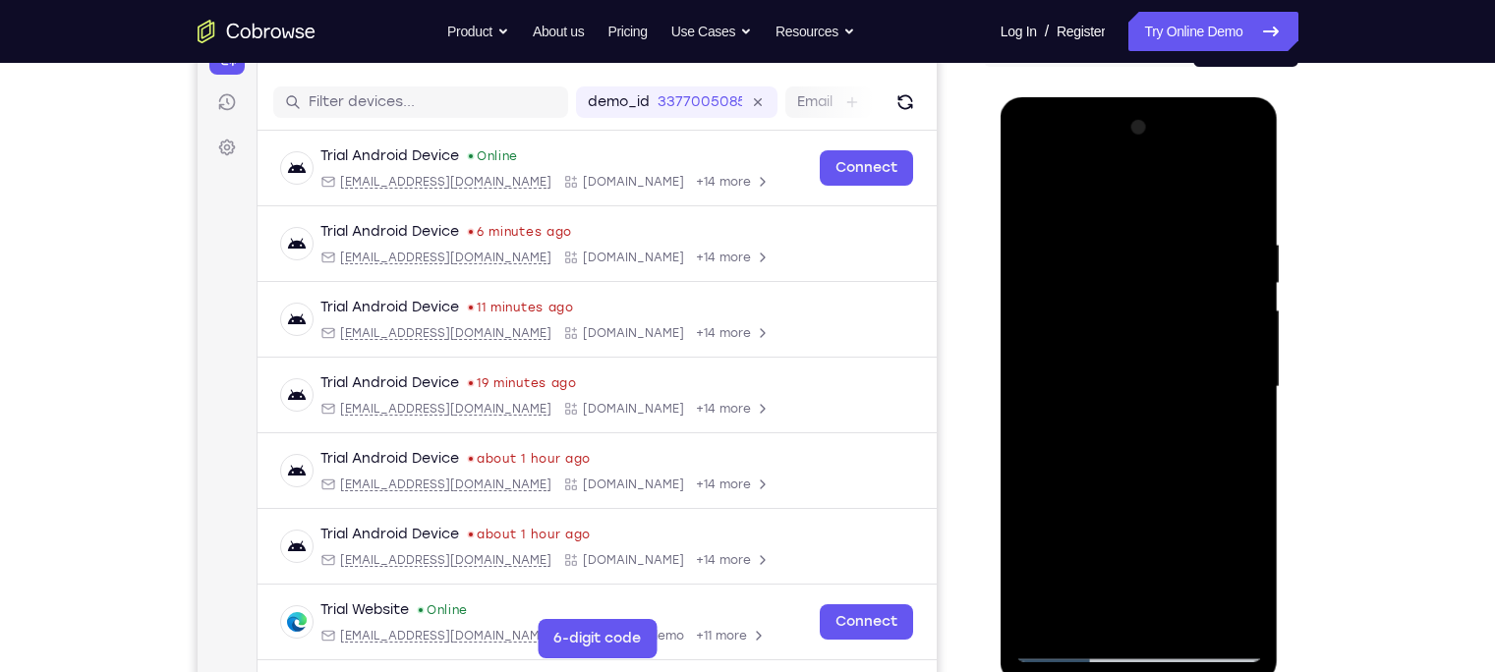
click at [1205, 369] on div at bounding box center [1139, 387] width 248 height 550
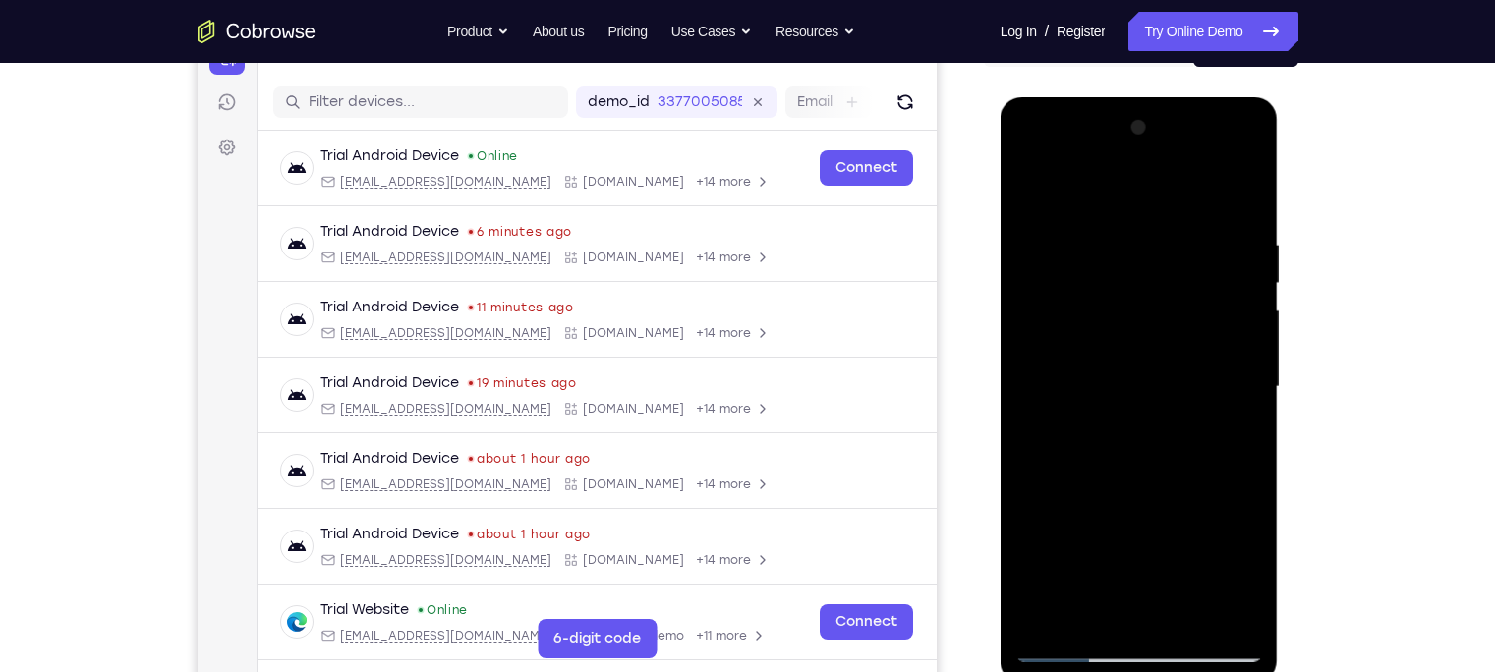
click at [1205, 369] on div at bounding box center [1139, 387] width 248 height 550
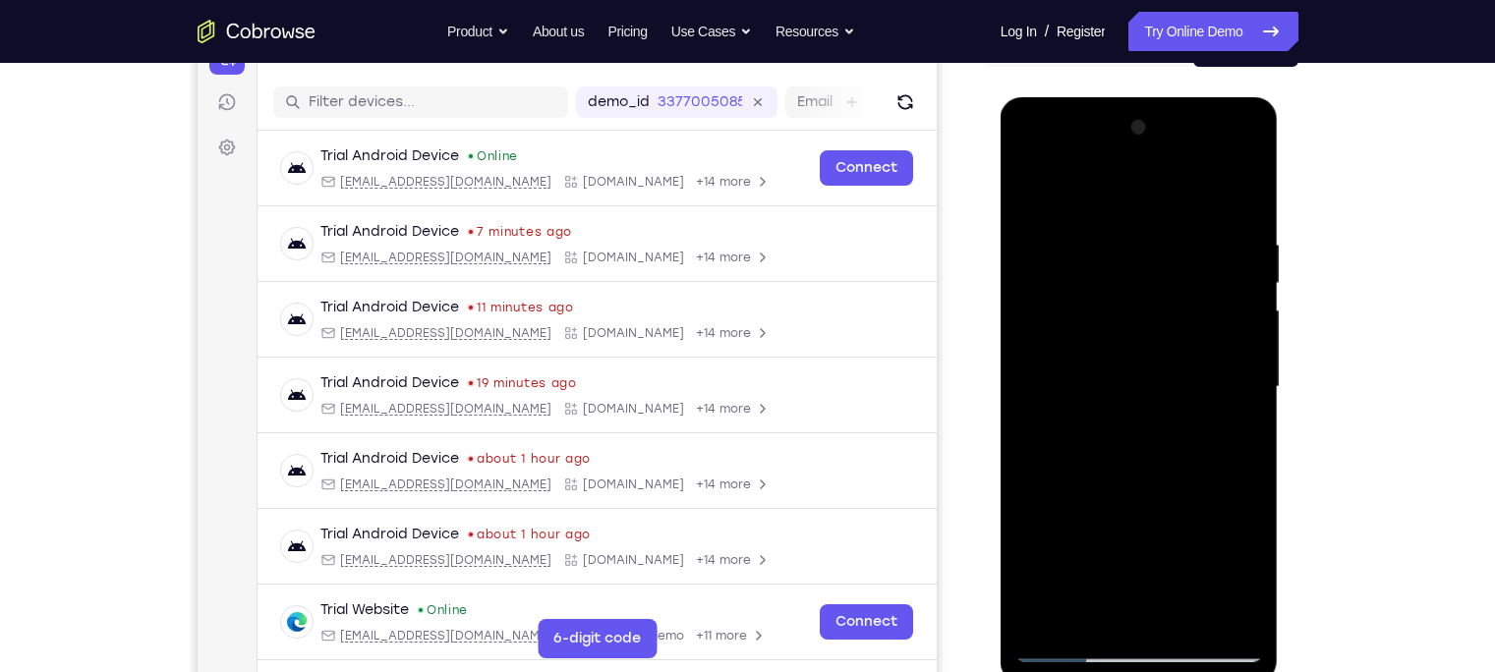
click at [1205, 369] on div at bounding box center [1139, 387] width 248 height 550
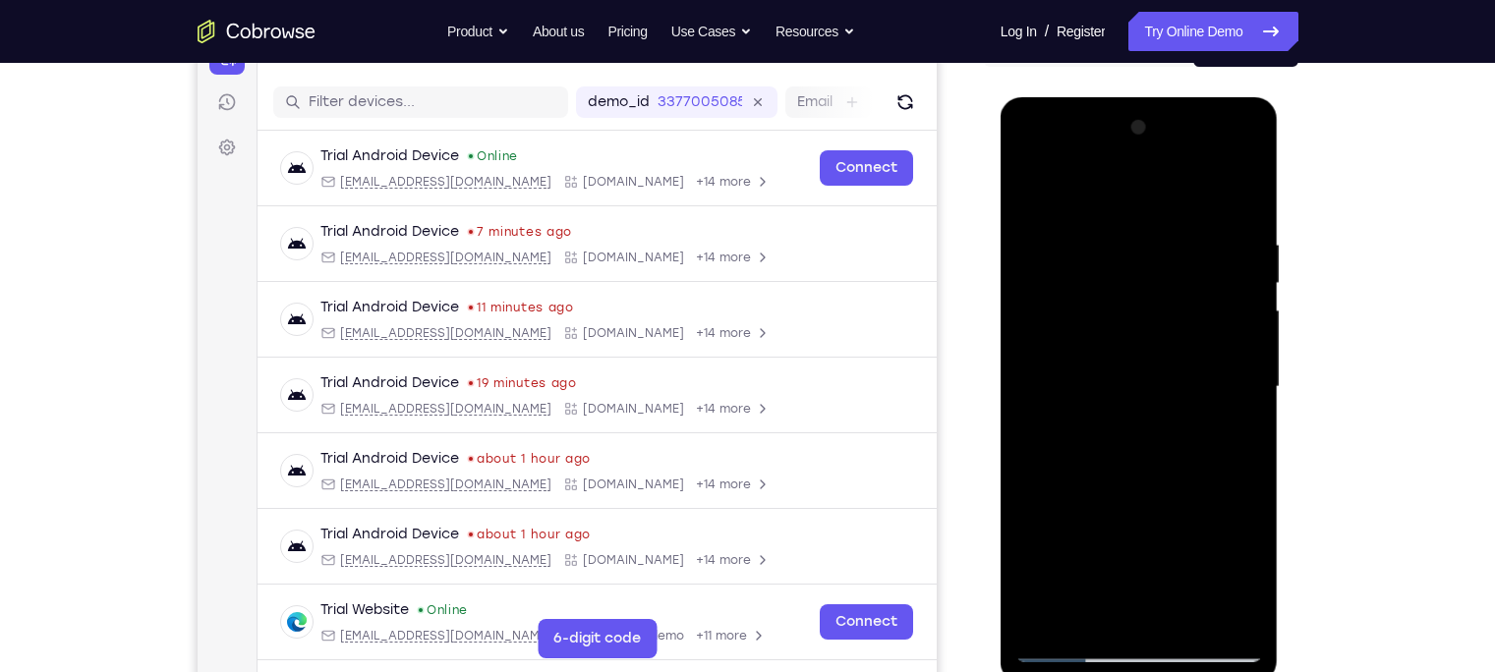
click at [1205, 369] on div at bounding box center [1139, 387] width 248 height 550
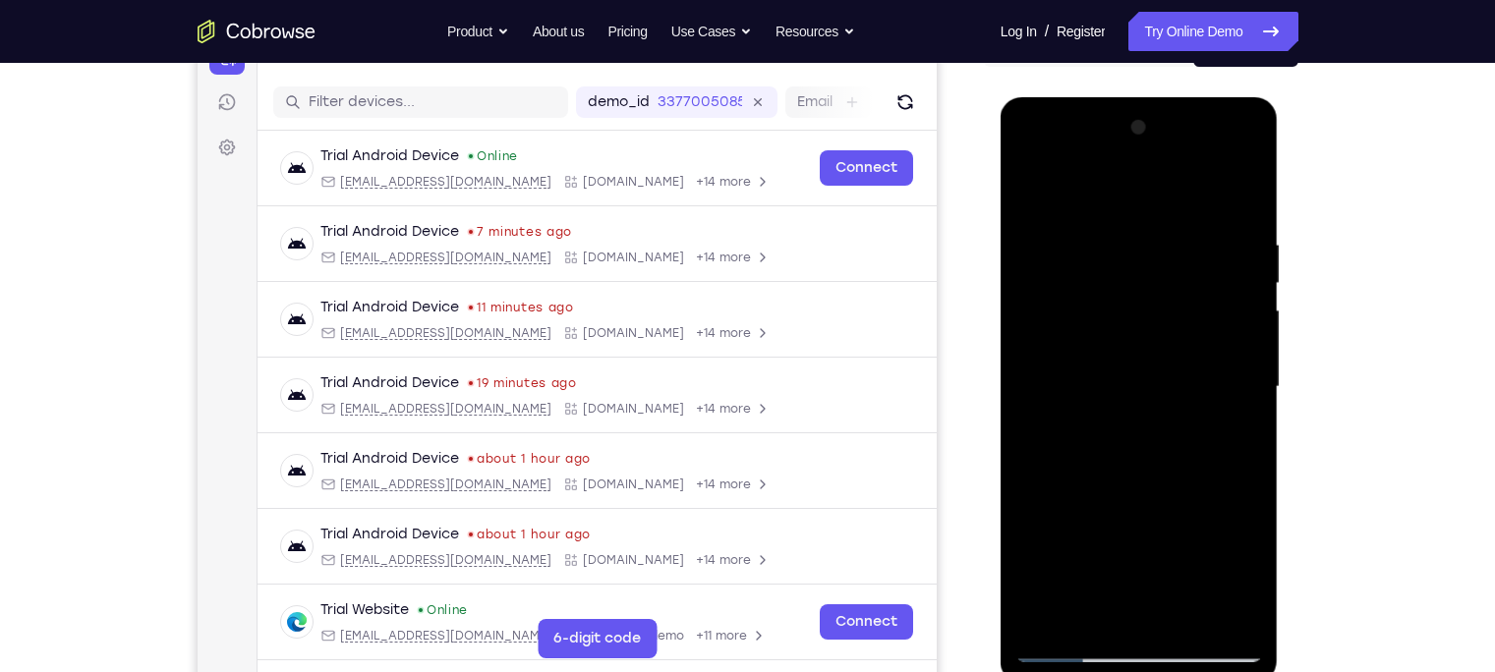
click at [1205, 369] on div at bounding box center [1139, 387] width 248 height 550
drag, startPoint x: 1151, startPoint y: 459, endPoint x: 1095, endPoint y: 209, distance: 255.8
click at [1095, 209] on div at bounding box center [1139, 387] width 248 height 550
drag, startPoint x: 1141, startPoint y: 484, endPoint x: 1103, endPoint y: 160, distance: 326.4
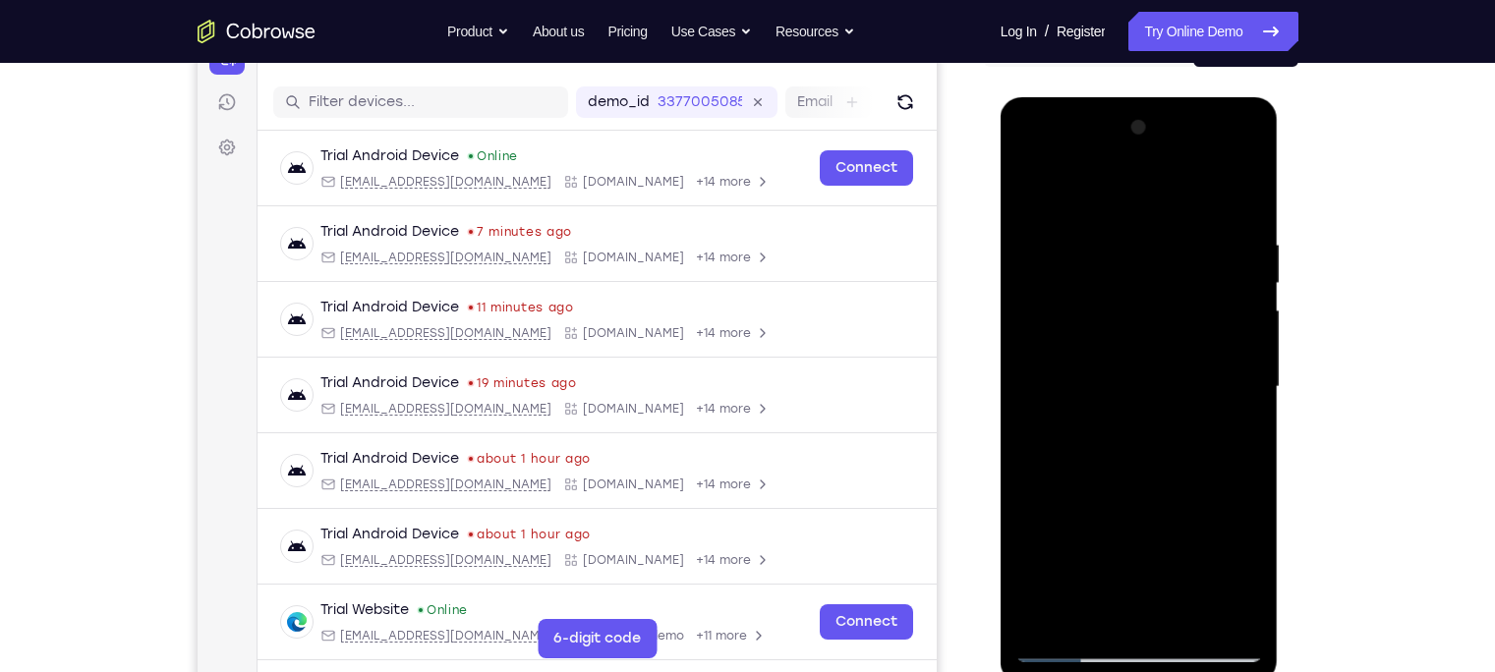
click at [1103, 160] on div at bounding box center [1139, 387] width 248 height 550
drag, startPoint x: 1134, startPoint y: 458, endPoint x: 1093, endPoint y: 202, distance: 258.8
click at [1093, 202] on div at bounding box center [1139, 387] width 248 height 550
drag, startPoint x: 1127, startPoint y: 454, endPoint x: 1052, endPoint y: 134, distance: 328.9
click at [1052, 134] on div at bounding box center [1139, 387] width 248 height 550
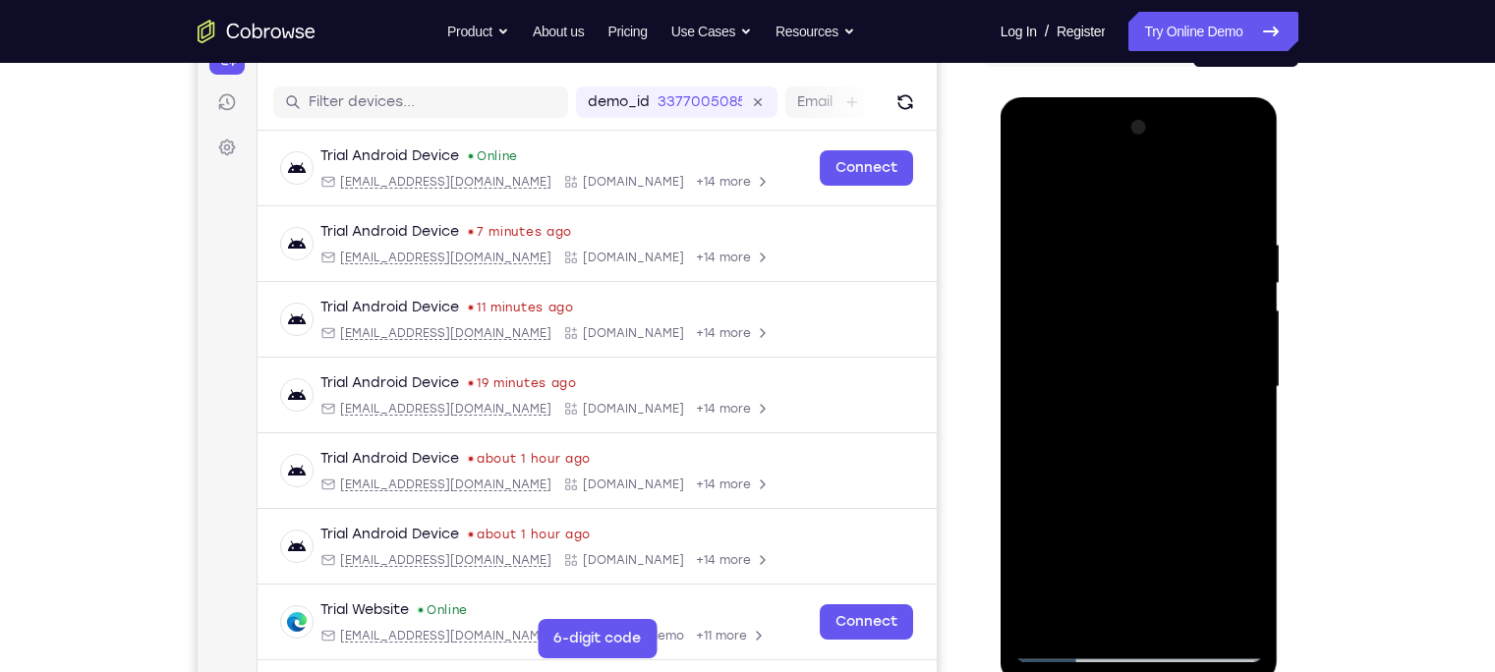
drag, startPoint x: 1102, startPoint y: 480, endPoint x: 1047, endPoint y: 203, distance: 282.3
click at [1047, 203] on div at bounding box center [1139, 387] width 248 height 550
drag, startPoint x: 1125, startPoint y: 466, endPoint x: 1069, endPoint y: 139, distance: 332.0
click at [1069, 139] on div at bounding box center [1139, 387] width 248 height 550
drag, startPoint x: 1108, startPoint y: 580, endPoint x: 1049, endPoint y: 108, distance: 475.3
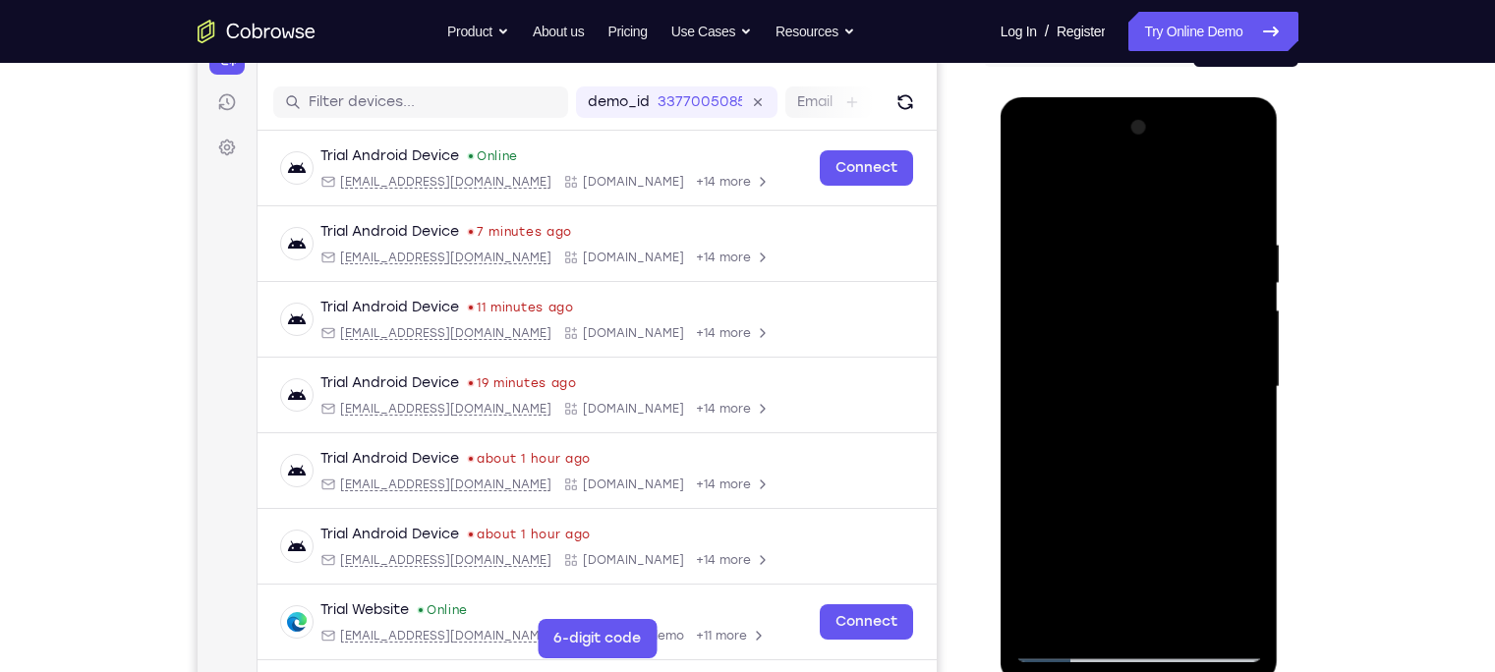
click at [1049, 108] on div at bounding box center [1139, 390] width 278 height 586
drag, startPoint x: 1110, startPoint y: 230, endPoint x: 1144, endPoint y: 647, distance: 418.0
click at [1144, 647] on div at bounding box center [1139, 387] width 248 height 550
drag, startPoint x: 1134, startPoint y: 262, endPoint x: 1159, endPoint y: 412, distance: 151.4
click at [1159, 412] on div at bounding box center [1139, 387] width 248 height 550
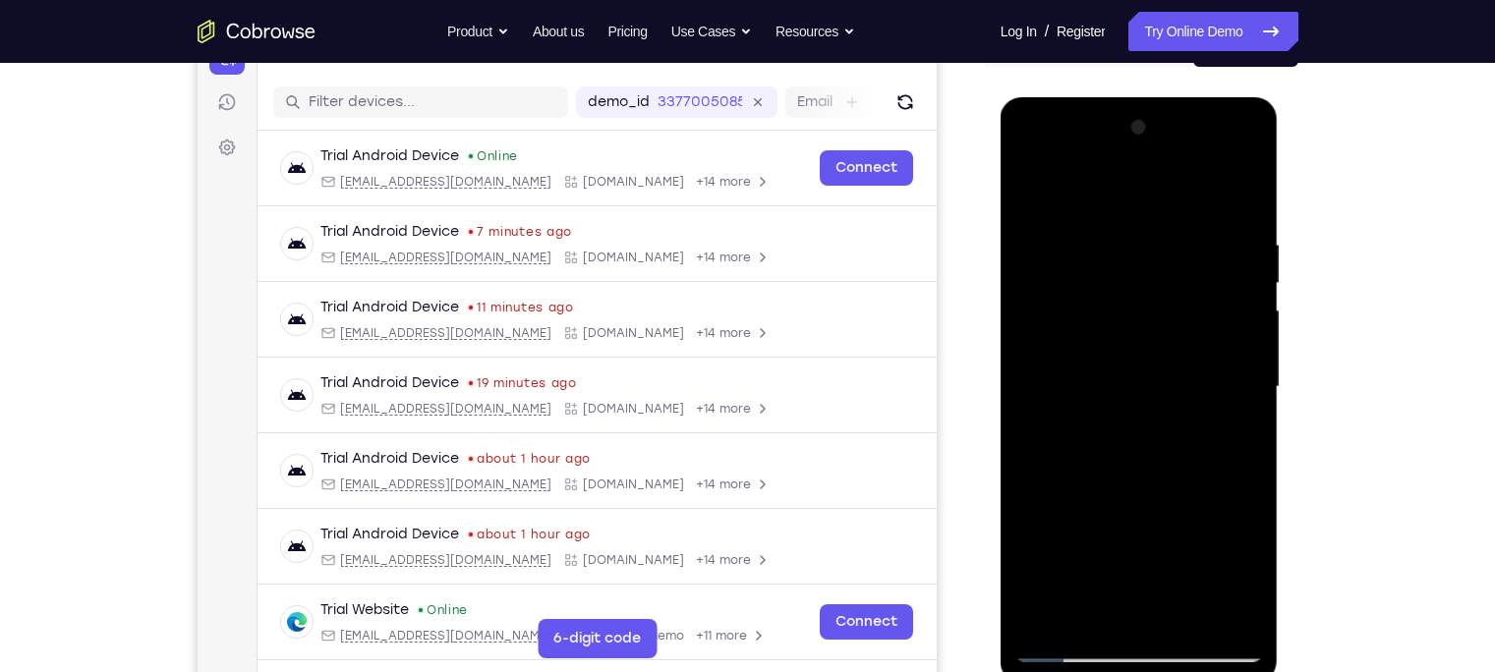
drag, startPoint x: 1138, startPoint y: 373, endPoint x: 1205, endPoint y: 744, distance: 376.4
click at [1205, 671] on html "Online web based iOS Simulators and Android Emulators. Run iPhone, iPad, Mobile…" at bounding box center [1140, 392] width 280 height 590
drag, startPoint x: 1127, startPoint y: 535, endPoint x: 1040, endPoint y: 30, distance: 511.6
click at [1040, 97] on html "Online web based iOS Simulators and Android Emulators. Run iPhone, iPad, Mobile…" at bounding box center [1140, 392] width 280 height 590
drag, startPoint x: 1151, startPoint y: 548, endPoint x: 959, endPoint y: -86, distance: 663.1
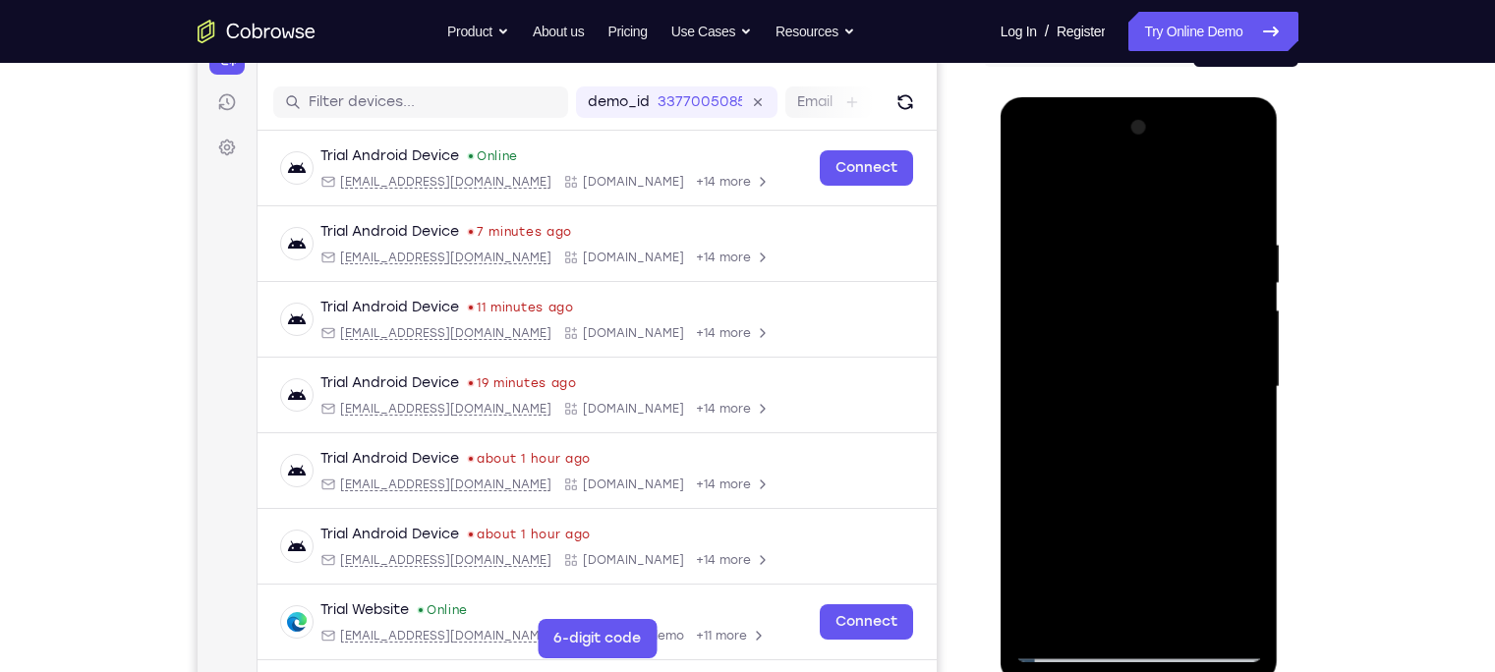
click at [1000, 97] on html "Online web based iOS Simulators and Android Emulators. Run iPhone, iPad, Mobile…" at bounding box center [1140, 392] width 280 height 590
click at [1077, 643] on div at bounding box center [1139, 387] width 248 height 550
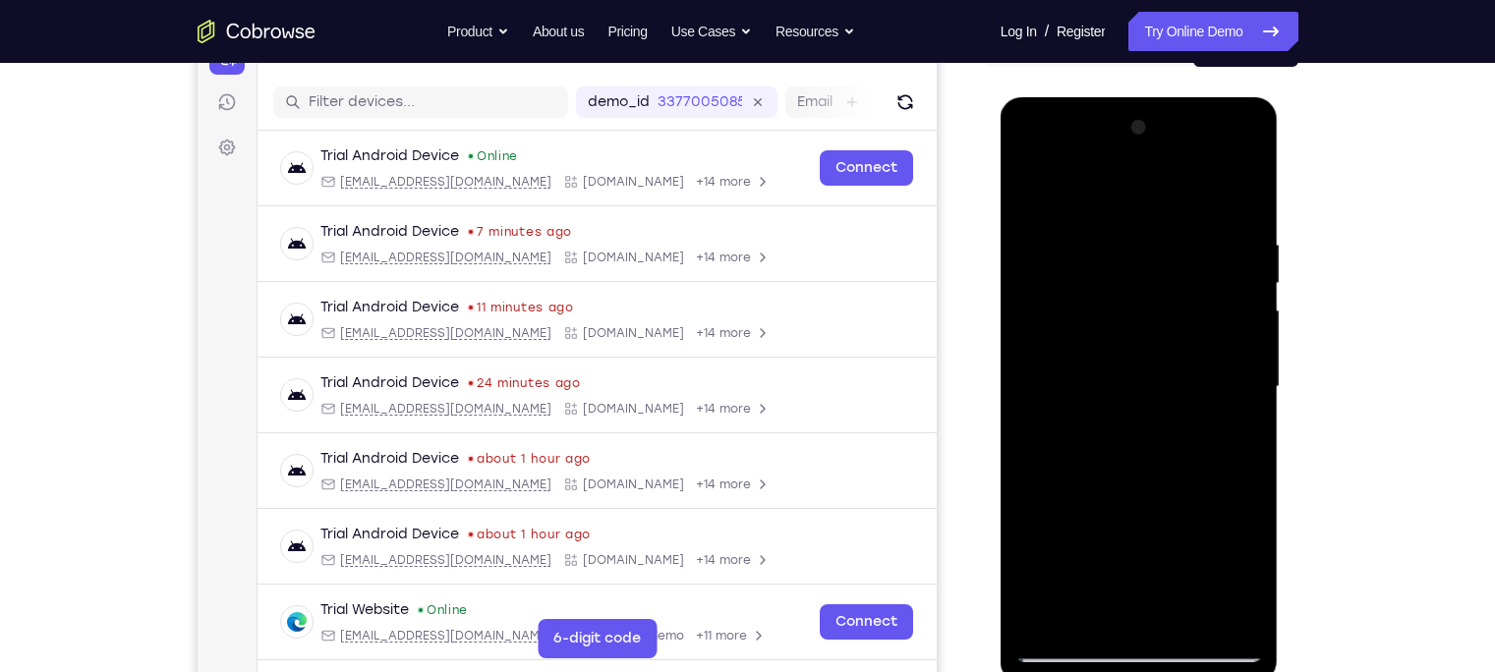
click at [1133, 285] on div at bounding box center [1139, 387] width 248 height 550
drag, startPoint x: 1132, startPoint y: 543, endPoint x: 1062, endPoint y: 166, distance: 383.7
click at [1062, 166] on div at bounding box center [1139, 387] width 248 height 550
drag, startPoint x: 1129, startPoint y: 568, endPoint x: 1078, endPoint y: 141, distance: 429.5
click at [1078, 141] on div at bounding box center [1139, 387] width 248 height 550
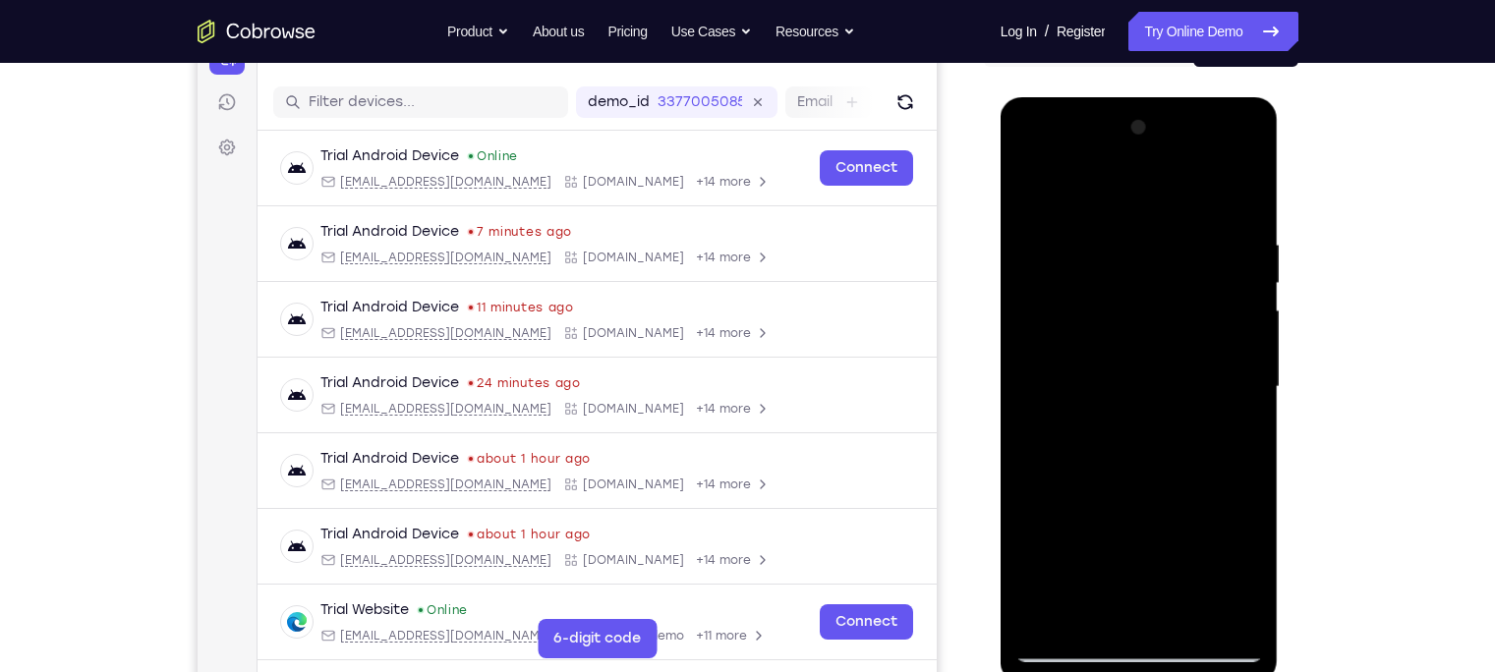
drag, startPoint x: 1156, startPoint y: 582, endPoint x: 1111, endPoint y: 239, distance: 345.8
click at [1111, 239] on div at bounding box center [1139, 387] width 248 height 550
click at [1069, 97] on div at bounding box center [1139, 97] width 278 height 0
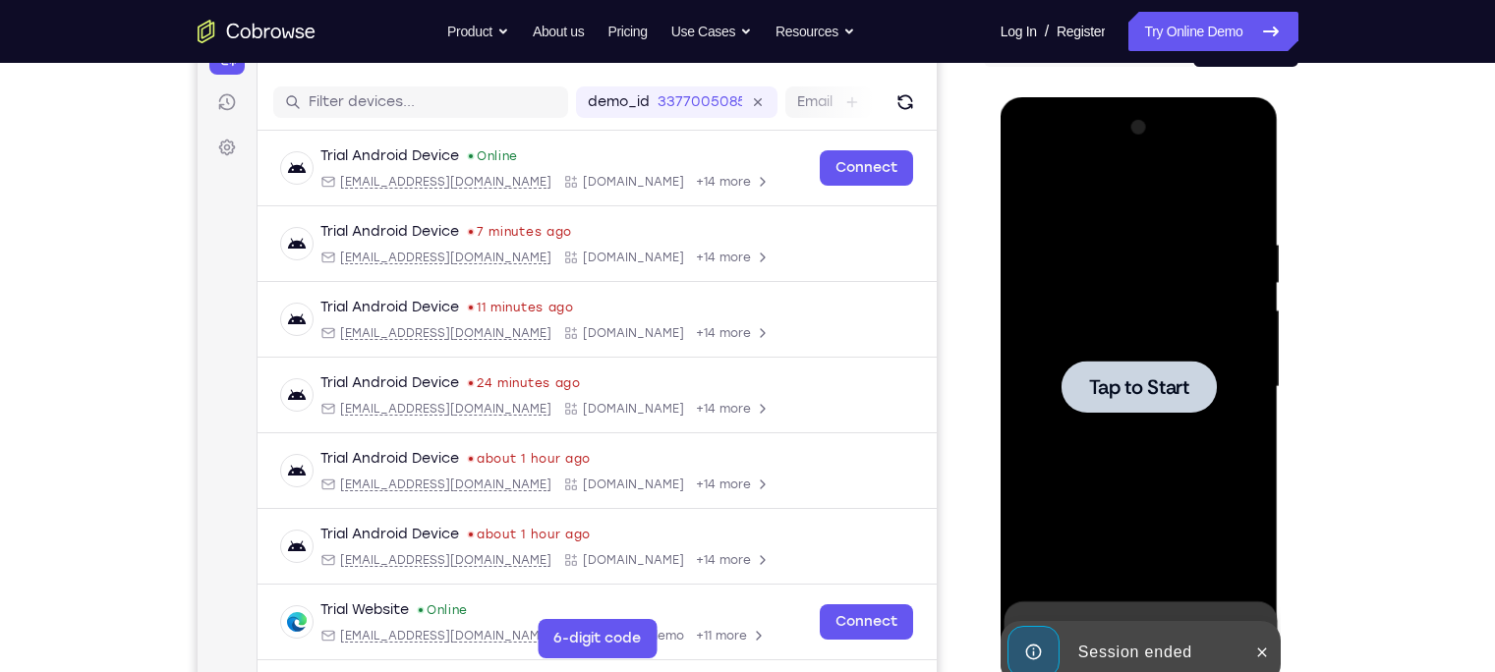
click at [1137, 417] on div at bounding box center [1139, 387] width 248 height 550
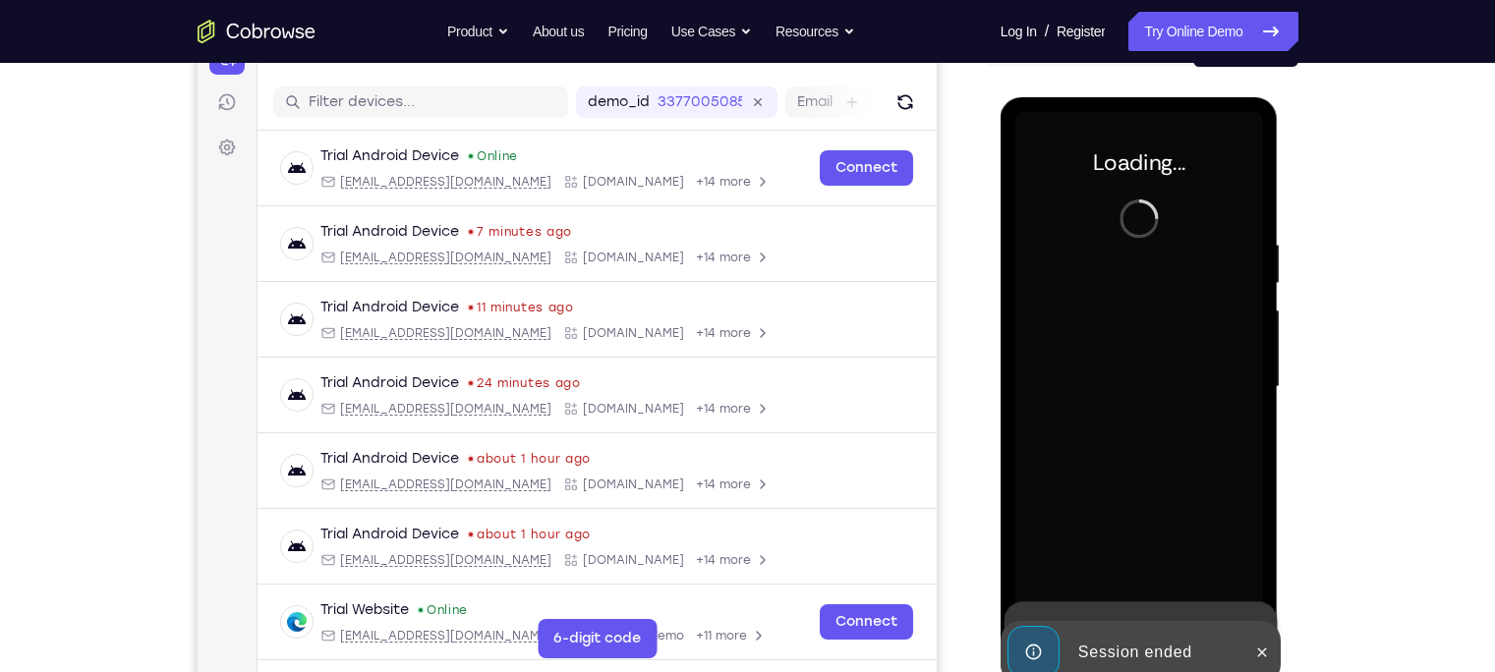
scroll to position [353, 0]
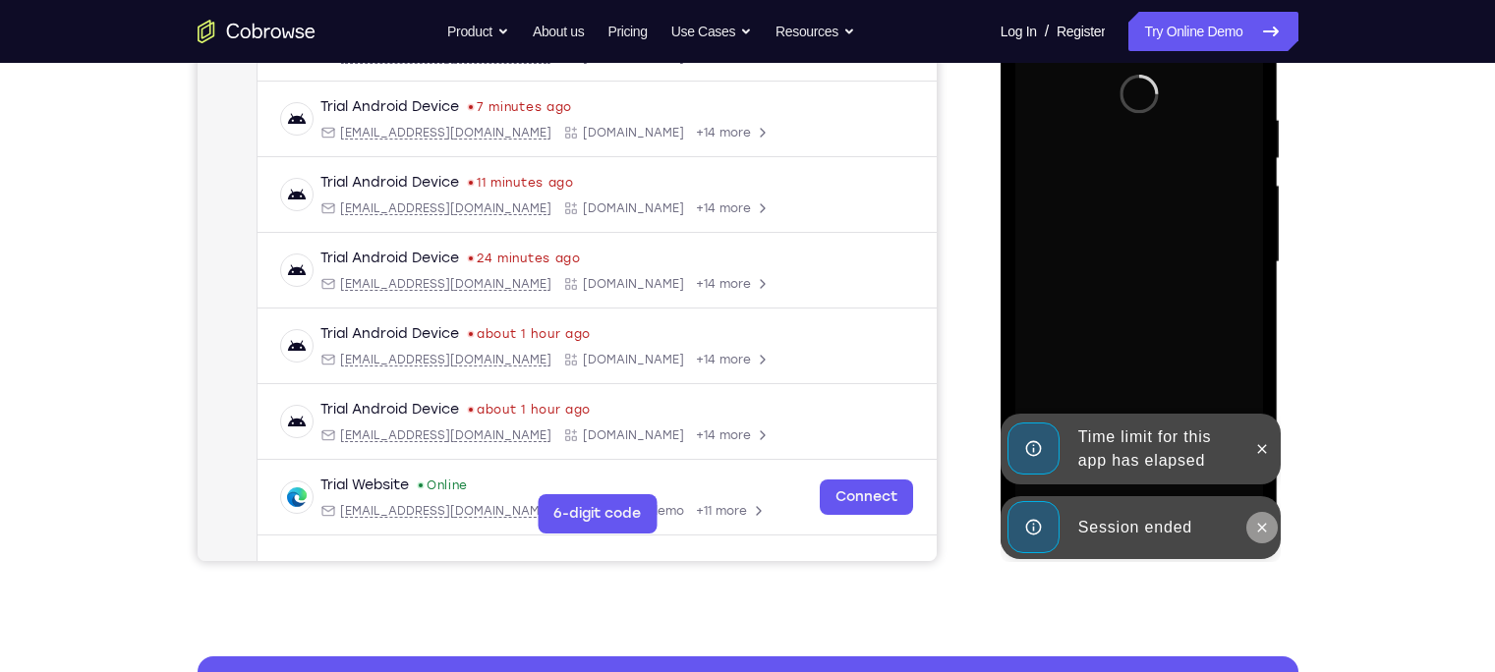
click at [1255, 522] on icon at bounding box center [1262, 528] width 16 height 16
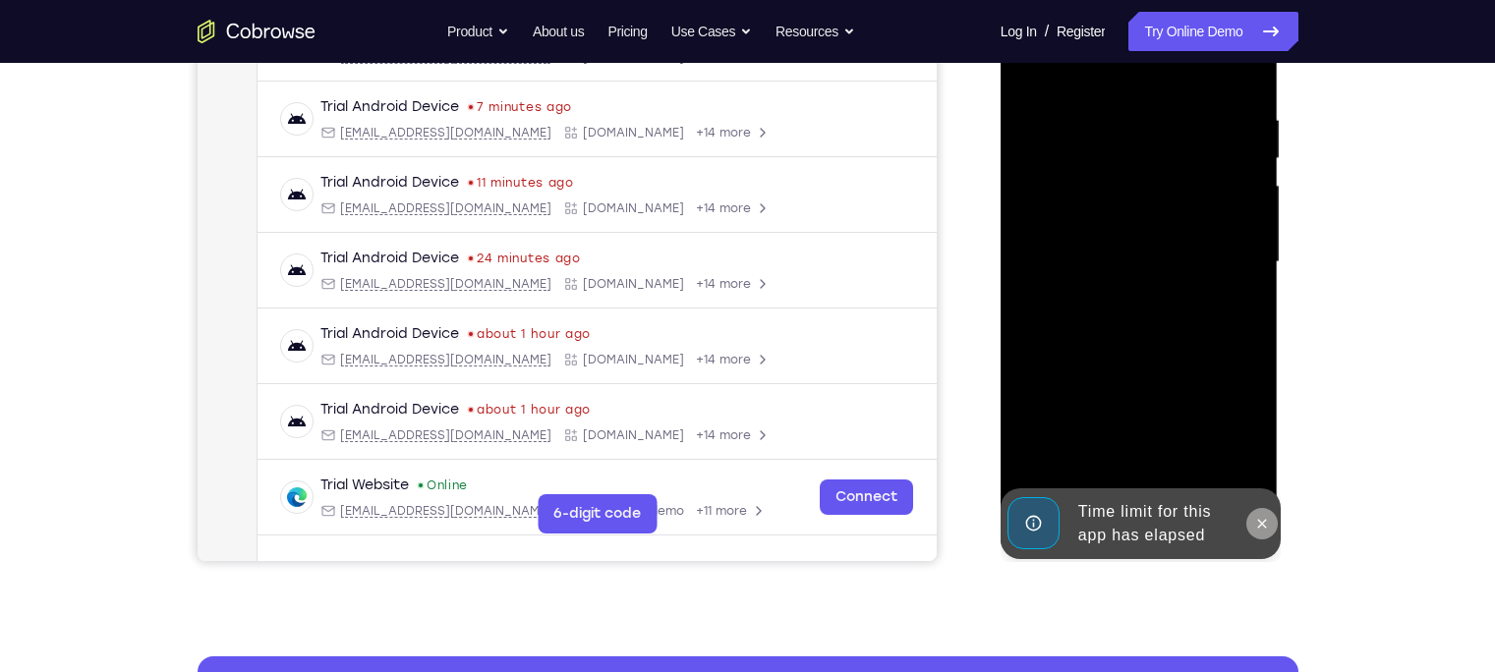
click at [1264, 517] on icon at bounding box center [1262, 524] width 16 height 16
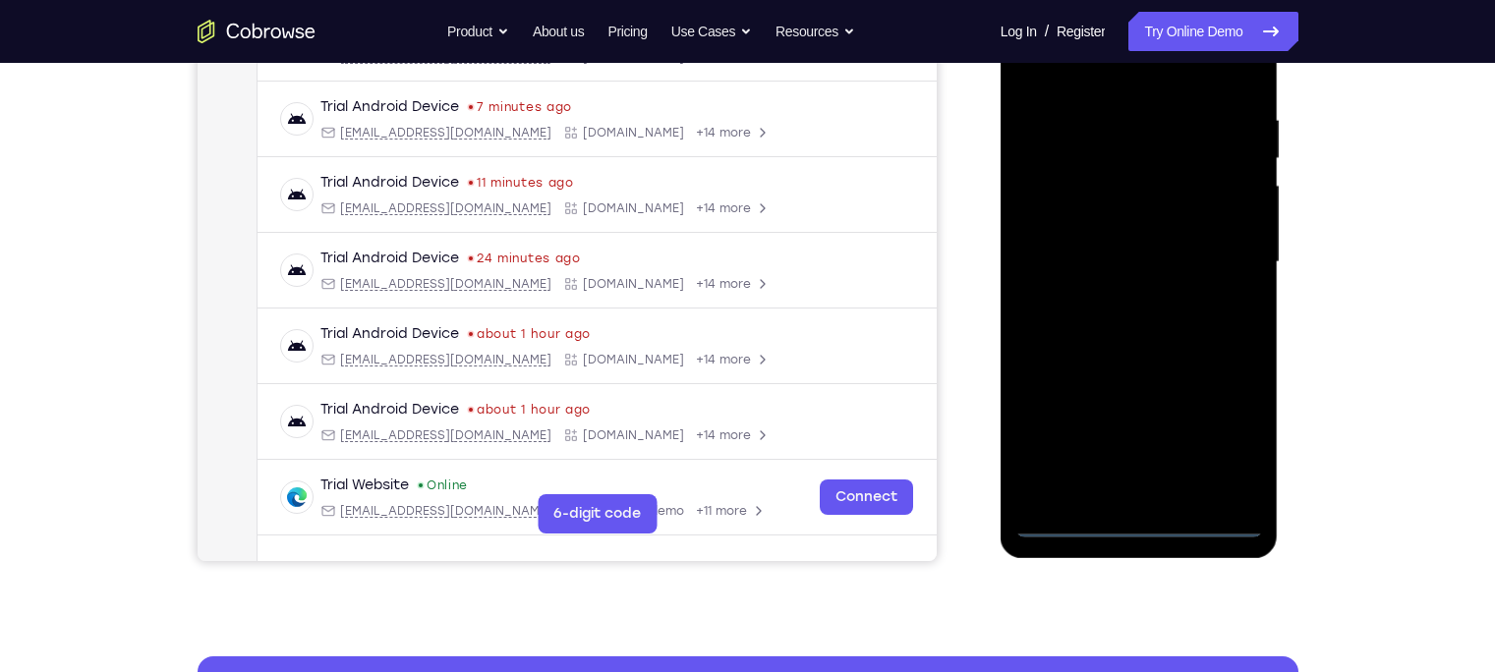
click at [1149, 528] on div at bounding box center [1139, 262] width 248 height 550
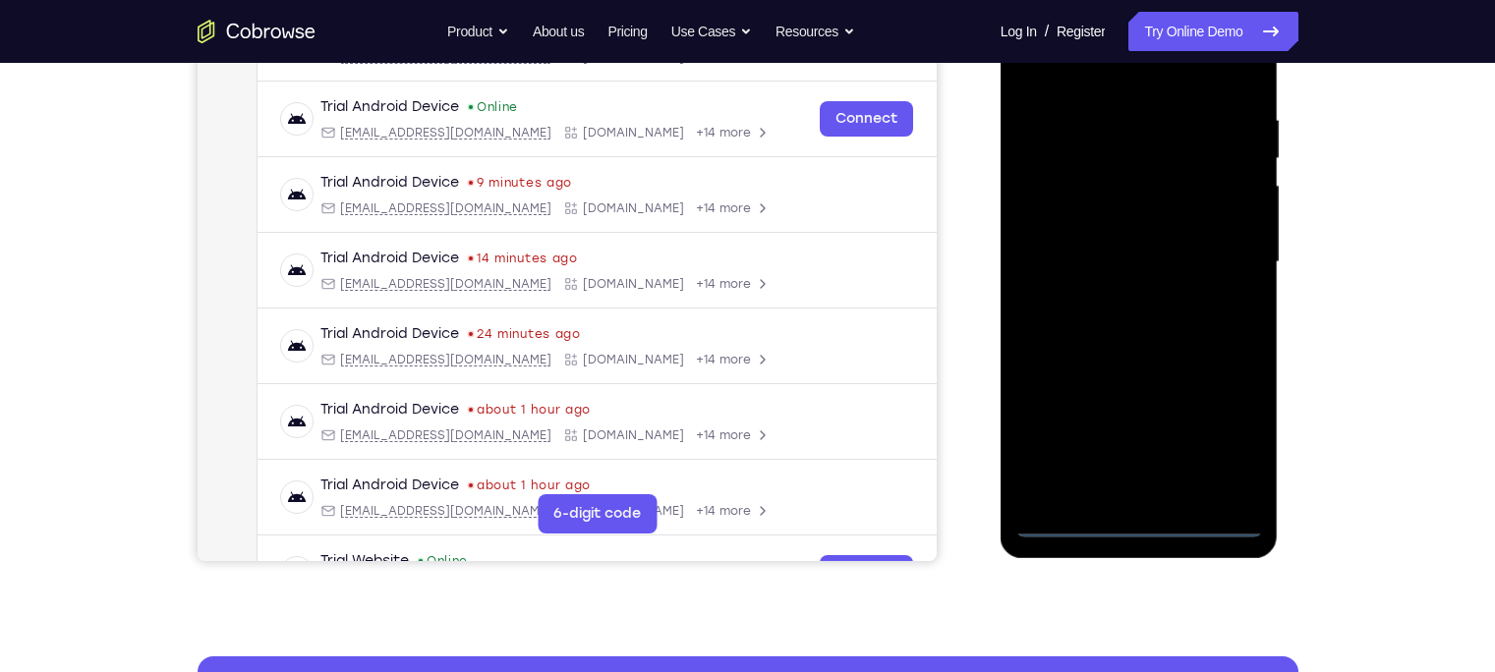
click at [1223, 508] on div at bounding box center [1139, 262] width 248 height 550
click at [1229, 434] on div at bounding box center [1139, 262] width 248 height 550
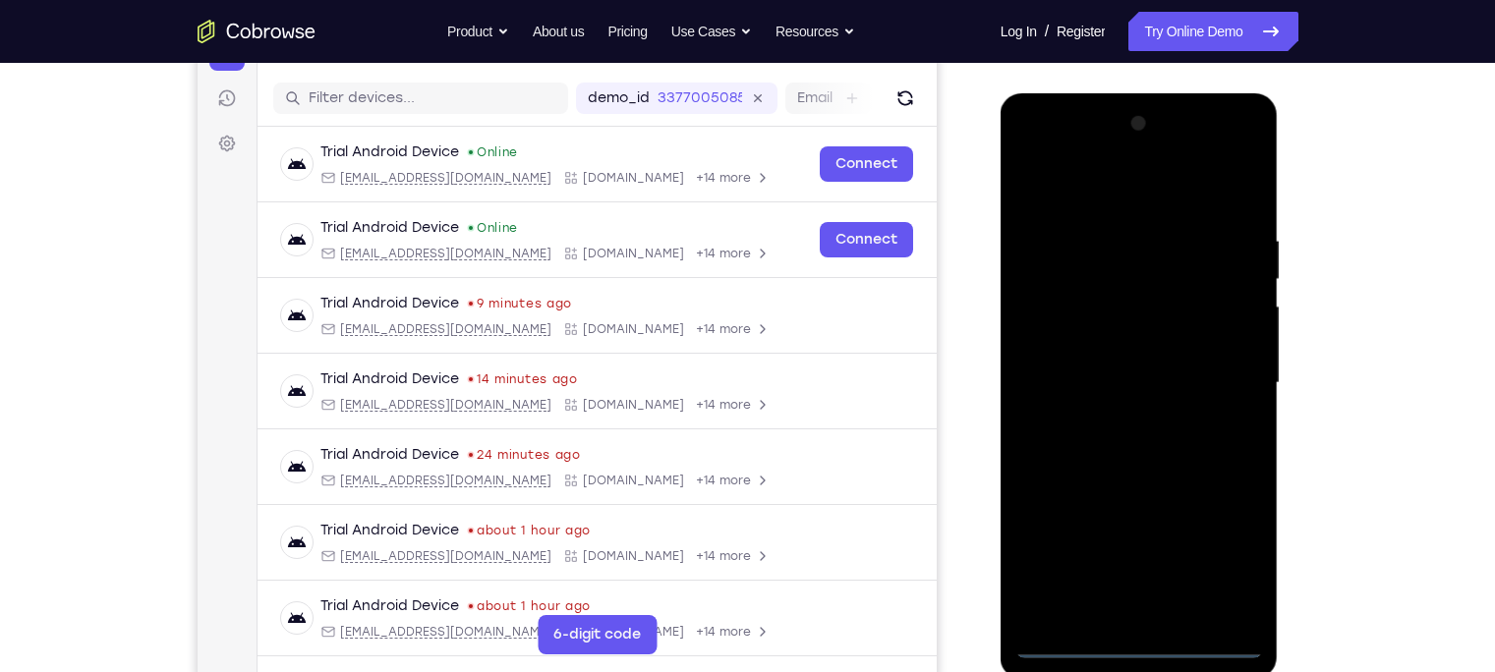
scroll to position [231, 0]
click at [1036, 156] on div at bounding box center [1139, 384] width 248 height 550
click at [1118, 279] on div at bounding box center [1139, 384] width 248 height 550
click at [1045, 336] on div at bounding box center [1139, 384] width 248 height 550
click at [1129, 511] on div at bounding box center [1139, 384] width 248 height 550
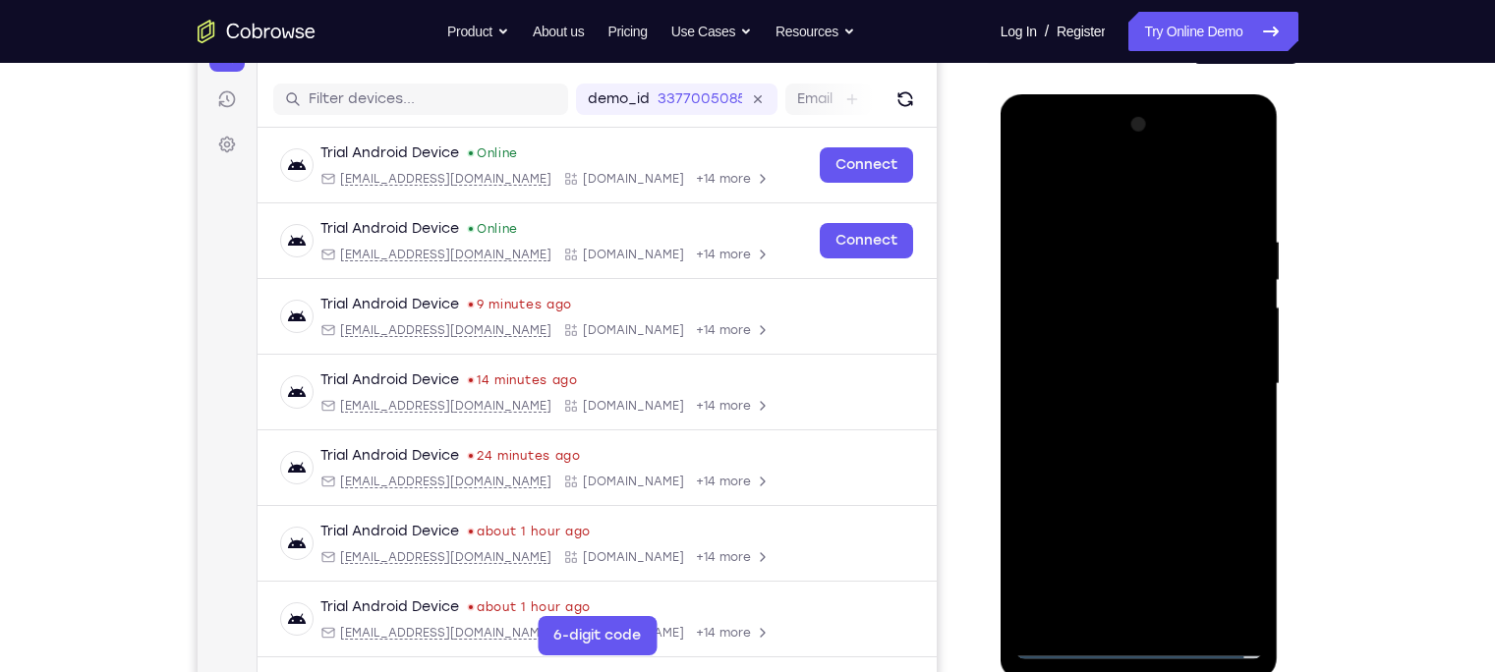
click at [1229, 534] on div at bounding box center [1139, 384] width 248 height 550
drag, startPoint x: 1122, startPoint y: 513, endPoint x: 1046, endPoint y: 256, distance: 267.7
click at [1046, 256] on div at bounding box center [1139, 384] width 248 height 550
click at [1129, 470] on div at bounding box center [1139, 384] width 248 height 550
drag, startPoint x: 1148, startPoint y: 544, endPoint x: 1078, endPoint y: 229, distance: 323.0
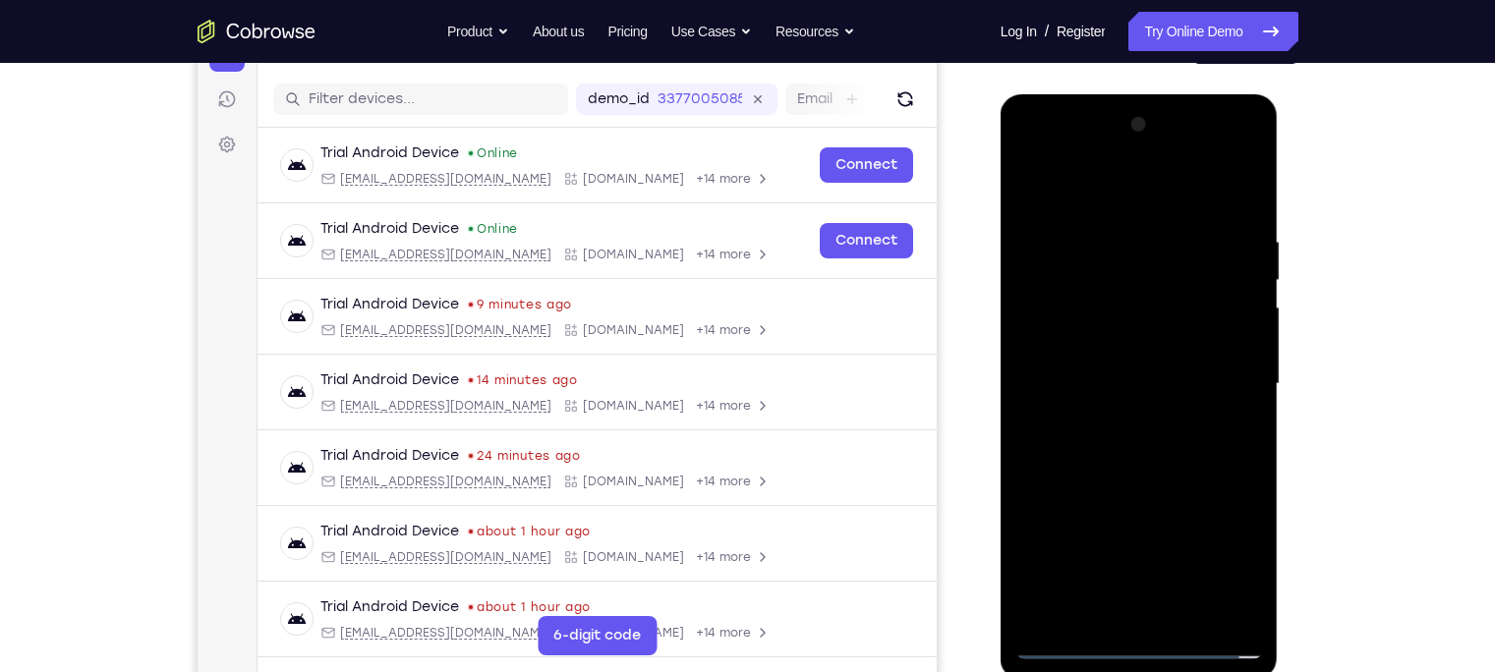
click at [1078, 229] on div at bounding box center [1139, 384] width 248 height 550
drag, startPoint x: 1155, startPoint y: 513, endPoint x: 1102, endPoint y: 167, distance: 349.8
click at [1102, 167] on div at bounding box center [1139, 384] width 248 height 550
drag, startPoint x: 1166, startPoint y: 539, endPoint x: 1115, endPoint y: 96, distance: 446.1
click at [1115, 96] on div at bounding box center [1139, 387] width 278 height 586
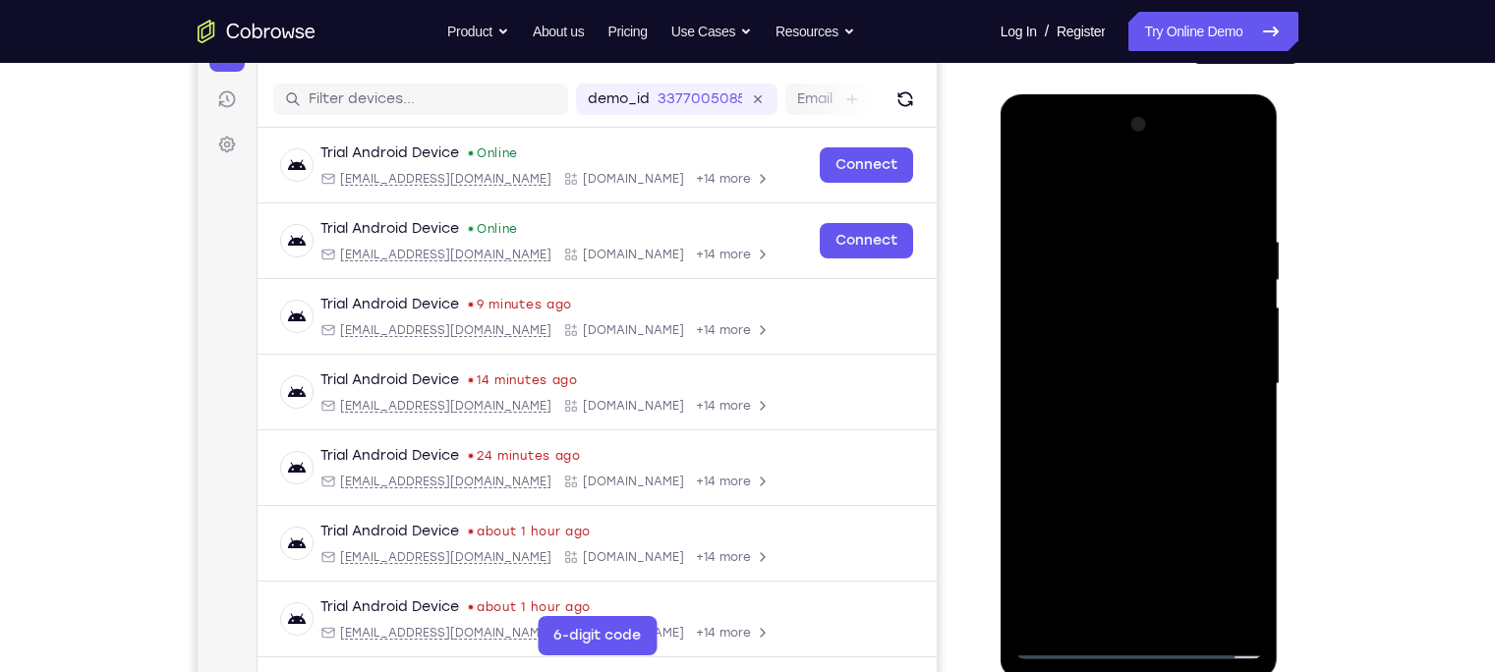
drag, startPoint x: 1151, startPoint y: 527, endPoint x: 1082, endPoint y: 4, distance: 527.3
click at [1082, 94] on html "Online web based iOS Simulators and Android Emulators. Run iPhone, iPad, Mobile…" at bounding box center [1140, 389] width 280 height 590
drag, startPoint x: 1114, startPoint y: 232, endPoint x: 1170, endPoint y: 641, distance: 412.6
click at [1170, 641] on div at bounding box center [1139, 384] width 248 height 550
drag, startPoint x: 1113, startPoint y: 324, endPoint x: 1175, endPoint y: 679, distance: 360.1
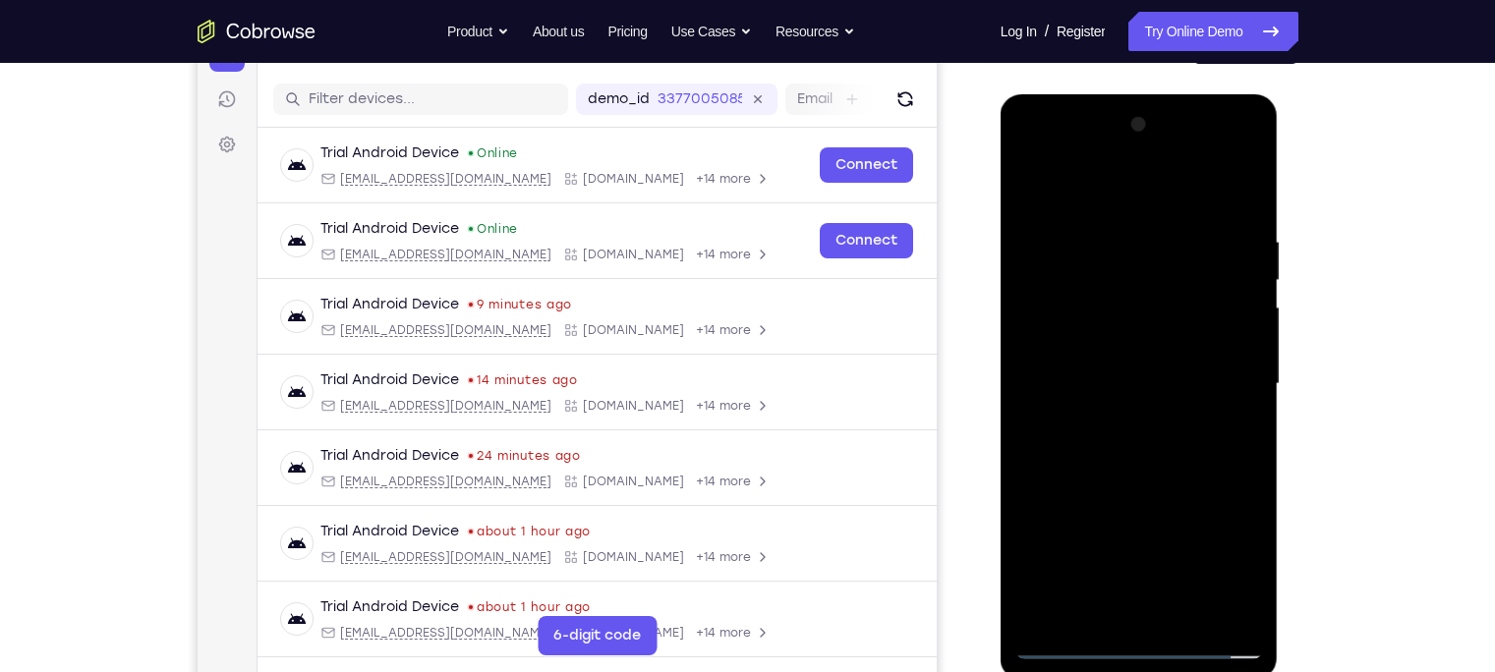
click at [1175, 671] on div at bounding box center [1139, 387] width 278 height 586
click at [976, 367] on div "Your Support Agent Your Customer Web iOS Android" at bounding box center [748, 321] width 1101 height 726
drag, startPoint x: 1023, startPoint y: 329, endPoint x: 1058, endPoint y: 469, distance: 143.9
click at [1058, 469] on div at bounding box center [1139, 384] width 248 height 550
drag, startPoint x: 1127, startPoint y: 350, endPoint x: 1158, endPoint y: 578, distance: 230.0
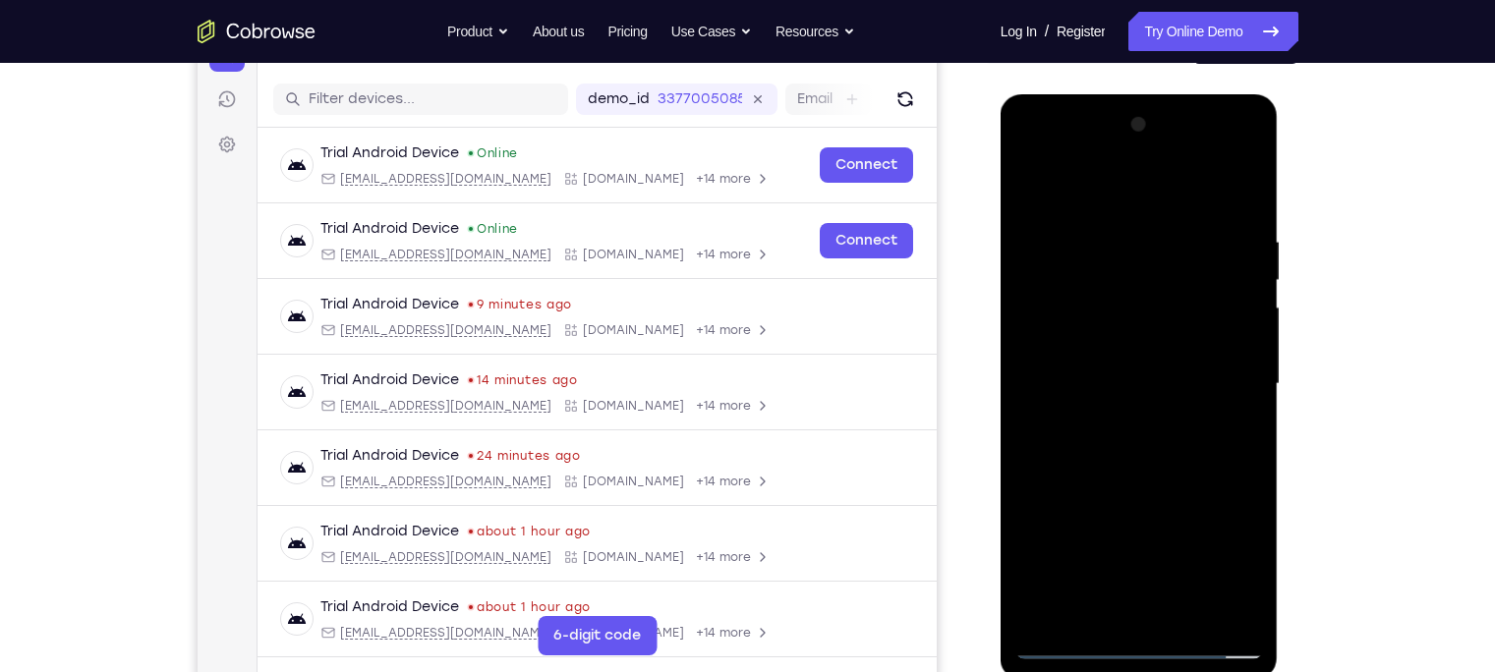
click at [1158, 578] on div at bounding box center [1139, 384] width 248 height 550
drag, startPoint x: 1104, startPoint y: 366, endPoint x: 1159, endPoint y: 612, distance: 252.7
click at [1159, 612] on div at bounding box center [1139, 384] width 248 height 550
drag, startPoint x: 1124, startPoint y: 278, endPoint x: 1157, endPoint y: 492, distance: 216.7
click at [1157, 492] on div at bounding box center [1139, 384] width 248 height 550
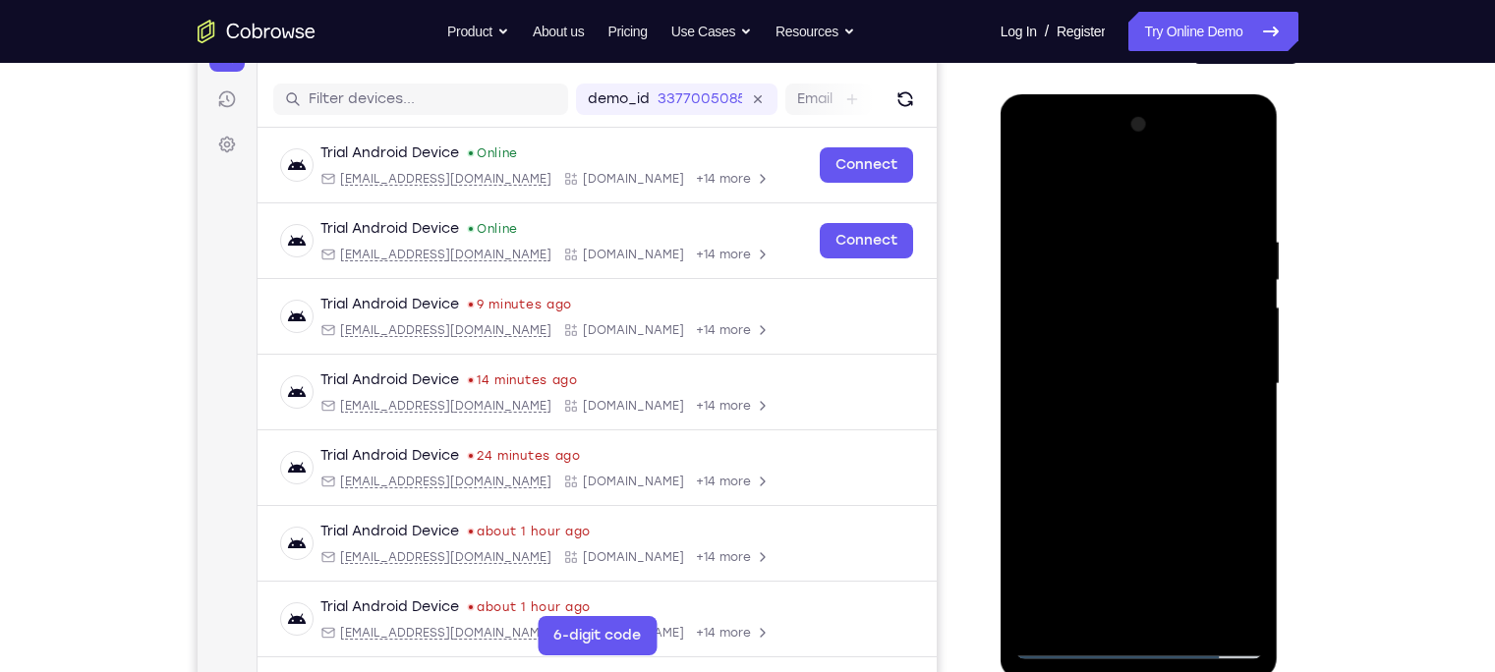
drag, startPoint x: 1115, startPoint y: 607, endPoint x: 1099, endPoint y: 458, distance: 150.3
click at [1099, 458] on div at bounding box center [1139, 384] width 248 height 550
drag, startPoint x: 1139, startPoint y: 513, endPoint x: 1138, endPoint y: 480, distance: 32.4
click at [1138, 480] on div at bounding box center [1139, 384] width 248 height 550
drag, startPoint x: 1159, startPoint y: 294, endPoint x: 1207, endPoint y: 654, distance: 363.8
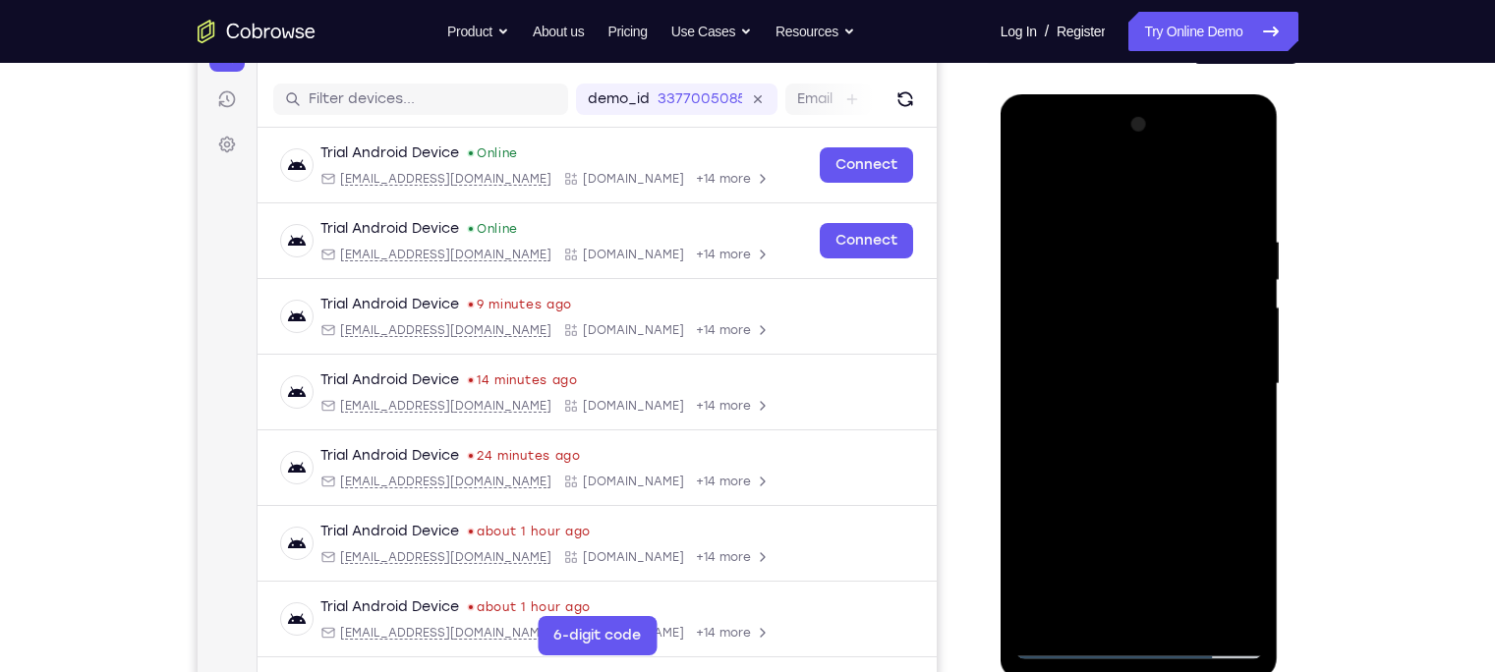
click at [1207, 654] on div at bounding box center [1139, 384] width 248 height 550
drag, startPoint x: 1155, startPoint y: 424, endPoint x: 1216, endPoint y: 714, distance: 297.4
click at [1216, 671] on html "Online web based iOS Simulators and Android Emulators. Run iPhone, iPad, Mobile…" at bounding box center [1140, 389] width 280 height 590
drag, startPoint x: 1127, startPoint y: 319, endPoint x: 1108, endPoint y: 234, distance: 87.5
click at [1108, 234] on div at bounding box center [1139, 384] width 248 height 550
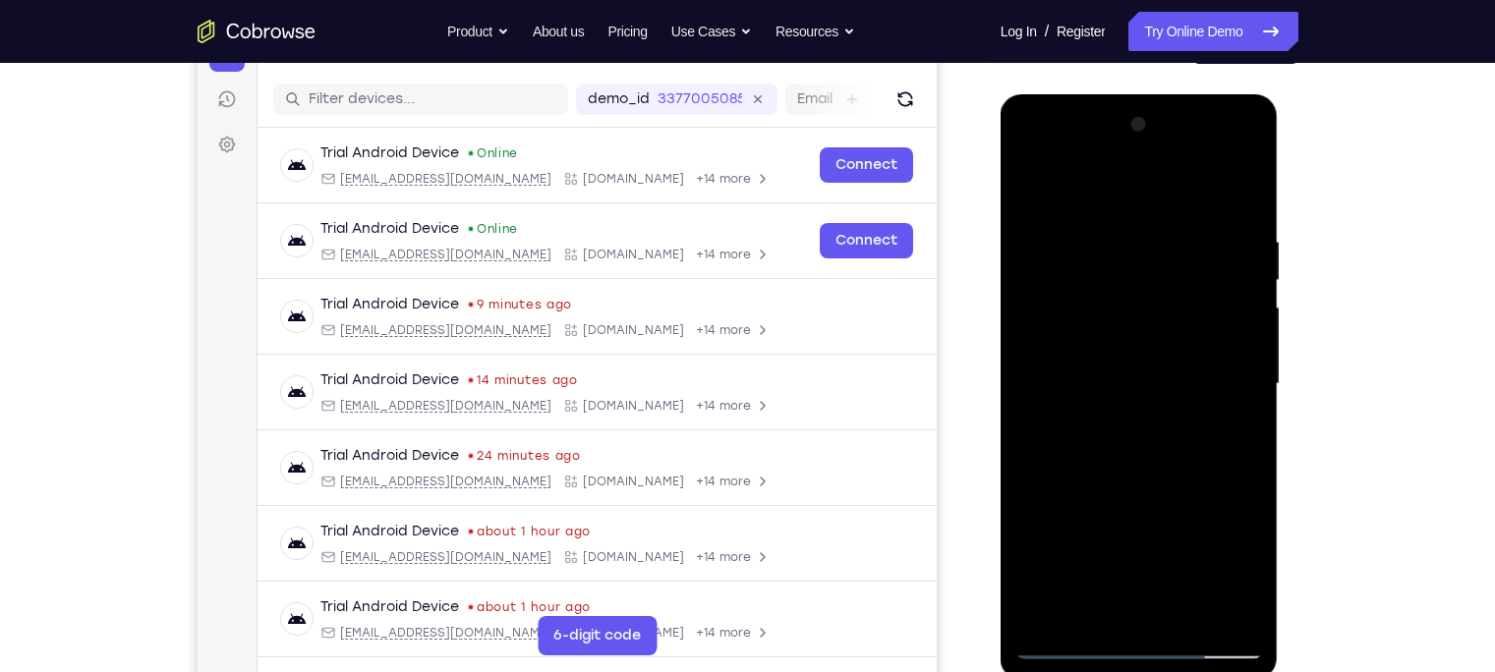
drag, startPoint x: 1149, startPoint y: 601, endPoint x: 1119, endPoint y: 256, distance: 346.2
click at [1119, 256] on div at bounding box center [1139, 384] width 248 height 550
drag, startPoint x: 1130, startPoint y: 592, endPoint x: 1087, endPoint y: 185, distance: 409.1
click at [1087, 185] on div at bounding box center [1139, 384] width 248 height 550
drag, startPoint x: 1130, startPoint y: 594, endPoint x: 1098, endPoint y: 154, distance: 441.4
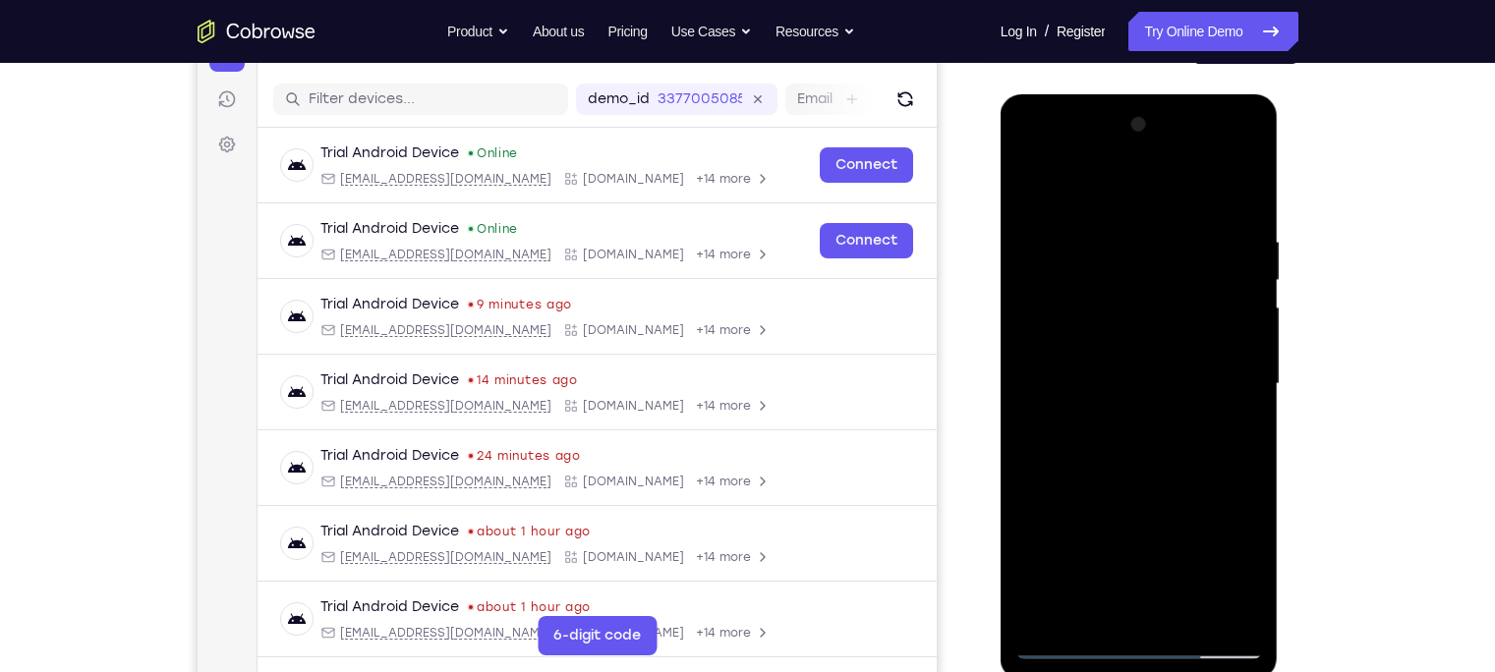
click at [1098, 154] on div at bounding box center [1139, 384] width 248 height 550
drag, startPoint x: 1150, startPoint y: 342, endPoint x: 1175, endPoint y: 601, distance: 260.7
click at [1175, 601] on div at bounding box center [1139, 384] width 248 height 550
click at [1124, 315] on div at bounding box center [1139, 384] width 248 height 550
drag, startPoint x: 1133, startPoint y: 465, endPoint x: 1088, endPoint y: 177, distance: 291.4
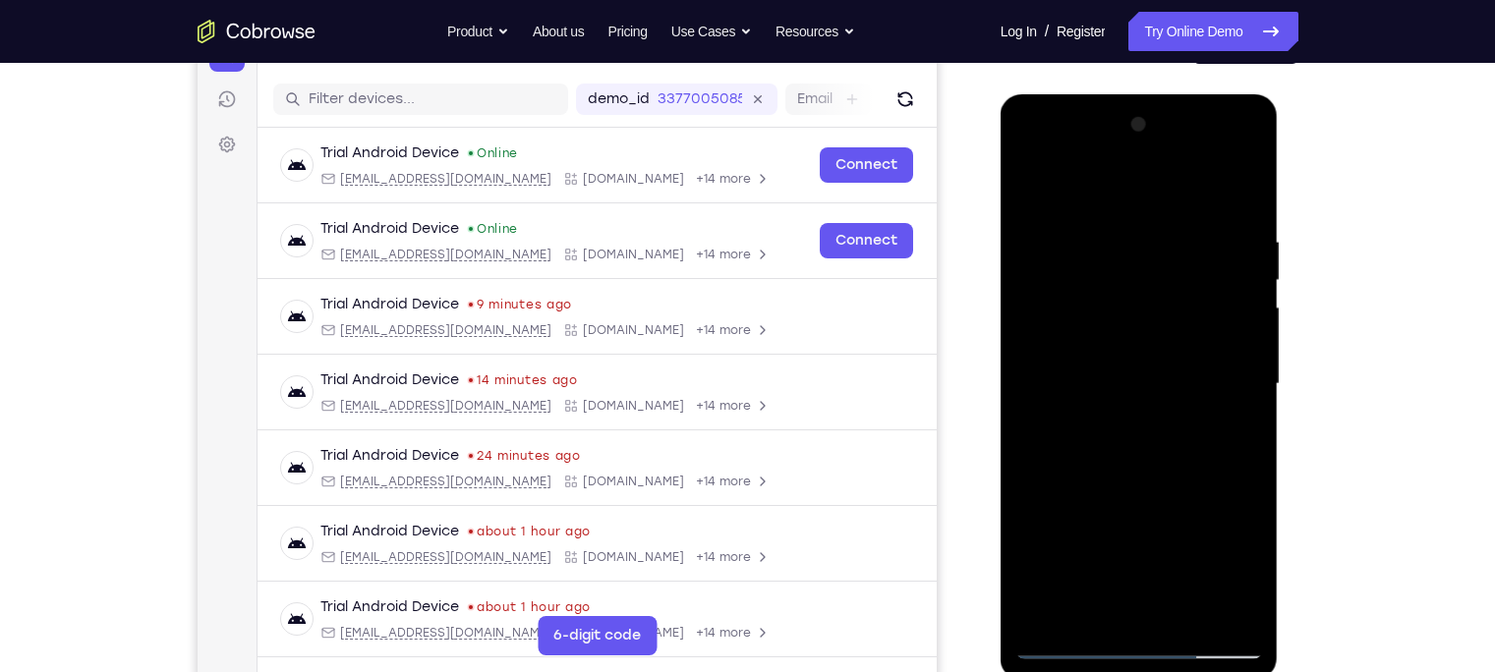
click at [1088, 177] on div at bounding box center [1139, 384] width 248 height 550
drag, startPoint x: 1124, startPoint y: 540, endPoint x: 1087, endPoint y: 252, distance: 291.3
click at [1087, 252] on div at bounding box center [1139, 384] width 248 height 550
drag, startPoint x: 1145, startPoint y: 608, endPoint x: 1105, endPoint y: 225, distance: 385.2
click at [1105, 225] on div at bounding box center [1139, 384] width 248 height 550
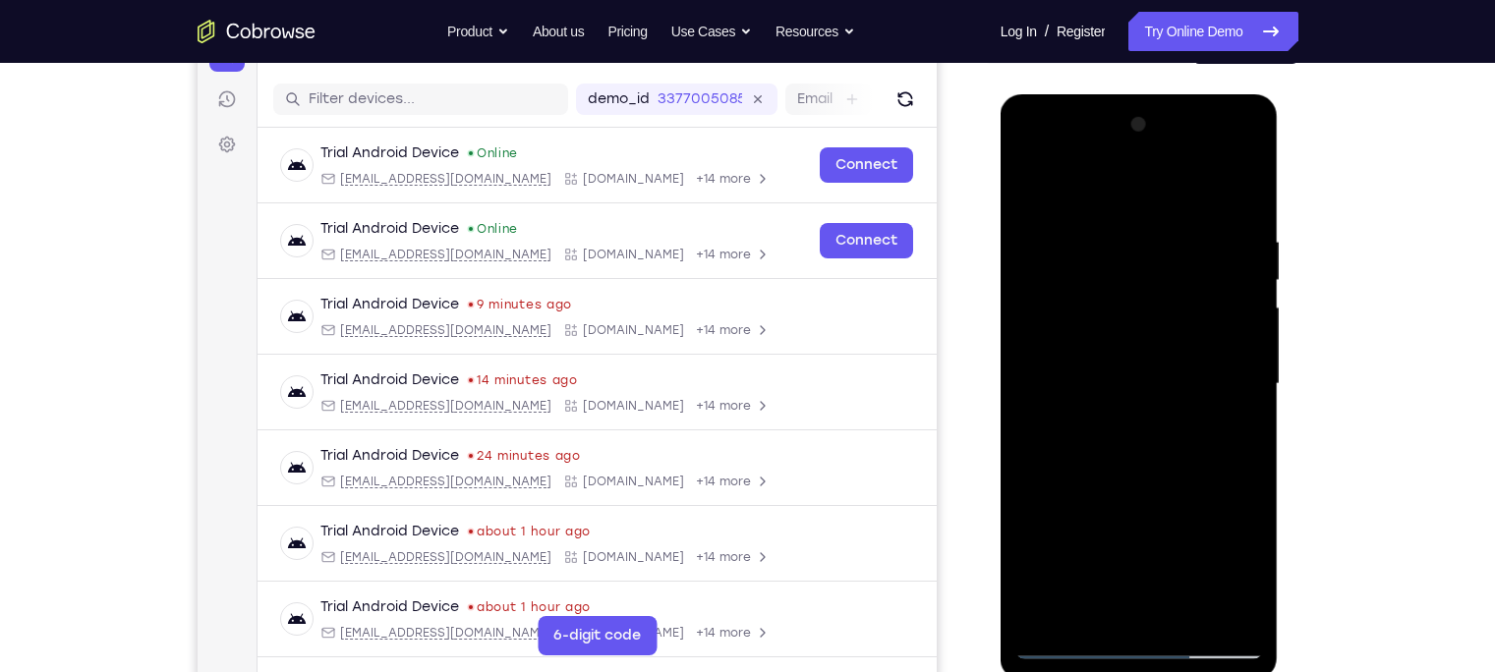
drag, startPoint x: 1152, startPoint y: 468, endPoint x: 1091, endPoint y: 50, distance: 422.0
click at [1091, 94] on html "Online web based iOS Simulators and Android Emulators. Run iPhone, iPad, Mobile…" at bounding box center [1140, 389] width 280 height 590
drag, startPoint x: 1134, startPoint y: 324, endPoint x: 1194, endPoint y: 626, distance: 307.6
click at [1194, 626] on div at bounding box center [1139, 384] width 248 height 550
drag, startPoint x: 1149, startPoint y: 475, endPoint x: 1144, endPoint y: 429, distance: 45.5
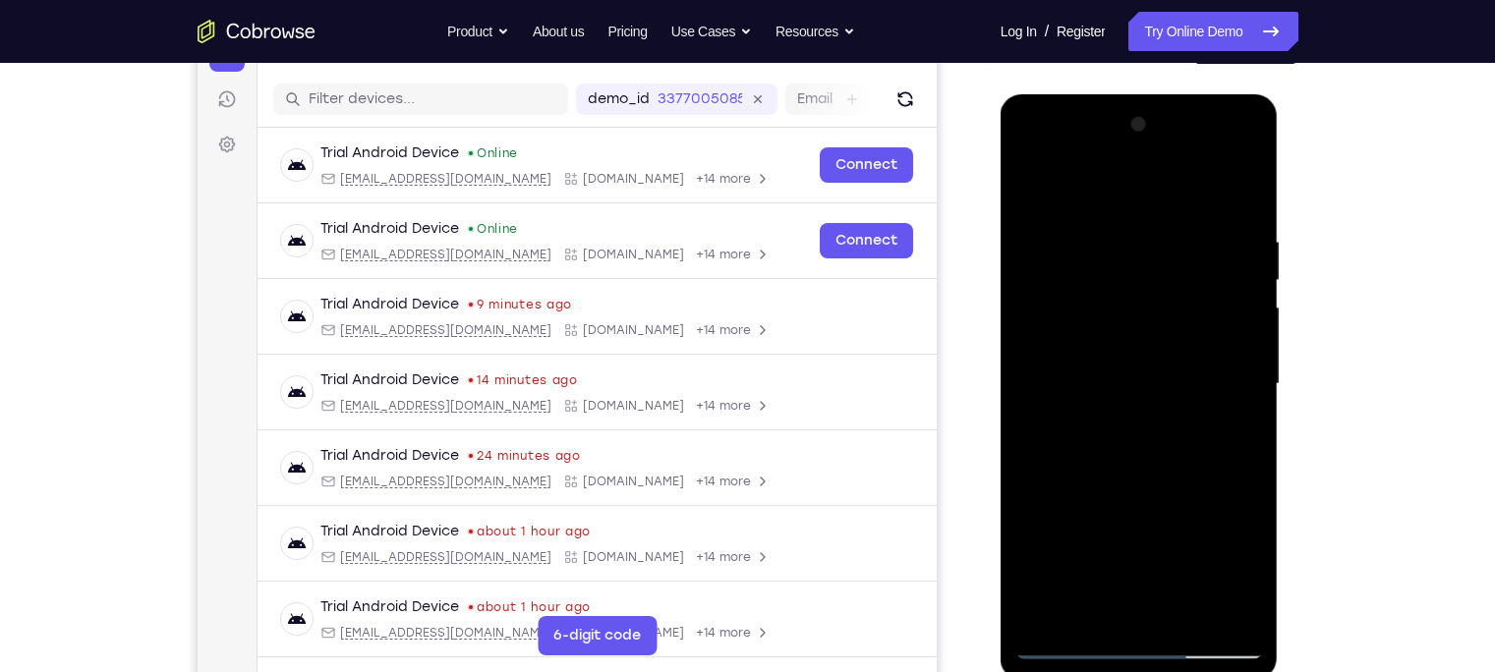
click at [1144, 429] on div at bounding box center [1139, 384] width 248 height 550
drag, startPoint x: 1122, startPoint y: 480, endPoint x: 1083, endPoint y: 203, distance: 279.9
click at [1083, 203] on div at bounding box center [1139, 384] width 248 height 550
drag, startPoint x: 1131, startPoint y: 591, endPoint x: 1080, endPoint y: 161, distance: 432.4
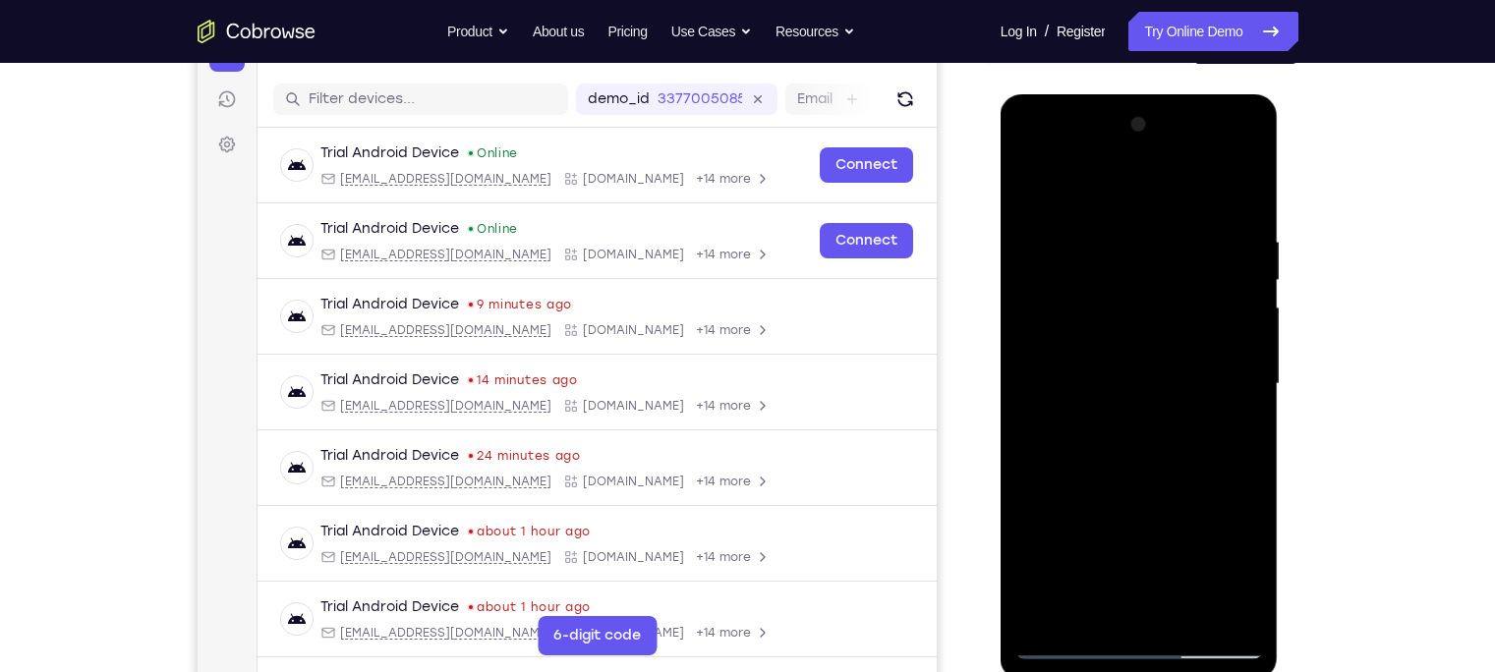
click at [1080, 161] on div at bounding box center [1139, 384] width 248 height 550
drag, startPoint x: 1141, startPoint y: 567, endPoint x: 1091, endPoint y: 166, distance: 404.0
click at [1091, 166] on div at bounding box center [1139, 384] width 248 height 550
drag, startPoint x: 1122, startPoint y: 323, endPoint x: 1163, endPoint y: 549, distance: 229.7
click at [1163, 549] on div at bounding box center [1139, 384] width 248 height 550
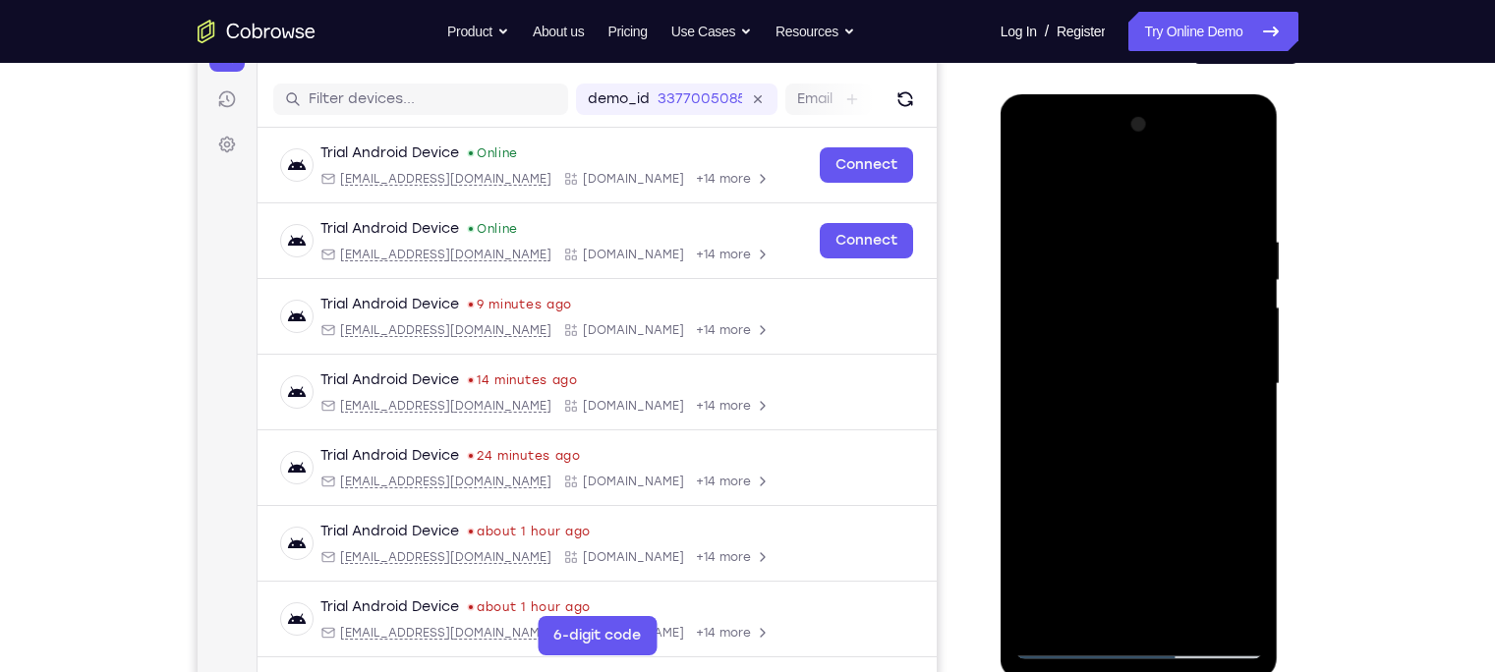
drag, startPoint x: 1137, startPoint y: 365, endPoint x: 1157, endPoint y: 443, distance: 81.0
click at [1157, 443] on div at bounding box center [1139, 384] width 248 height 550
drag, startPoint x: 1126, startPoint y: 268, endPoint x: 1152, endPoint y: 469, distance: 202.1
click at [1152, 469] on div at bounding box center [1139, 384] width 248 height 550
click at [1155, 459] on div at bounding box center [1139, 384] width 248 height 550
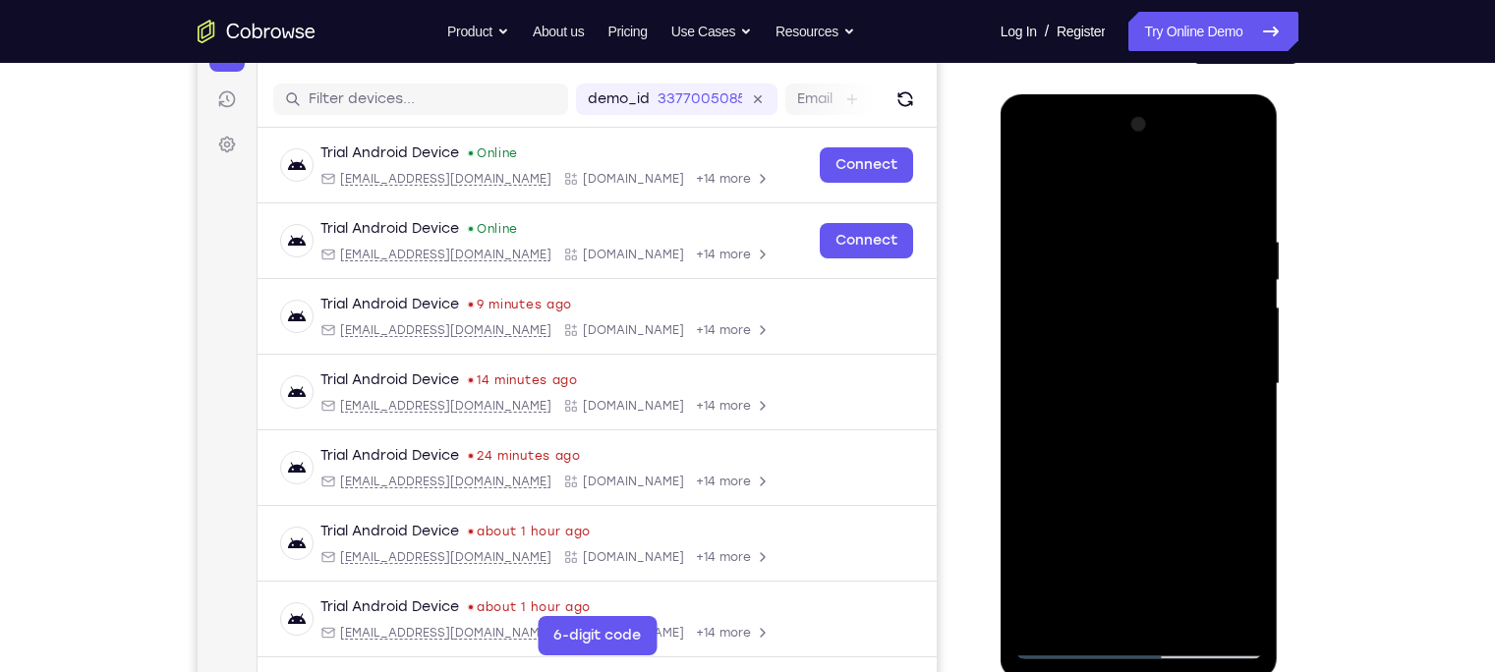
click at [1140, 373] on div at bounding box center [1139, 384] width 248 height 550
click at [1224, 430] on div at bounding box center [1139, 384] width 248 height 550
click at [1236, 372] on div at bounding box center [1139, 384] width 248 height 550
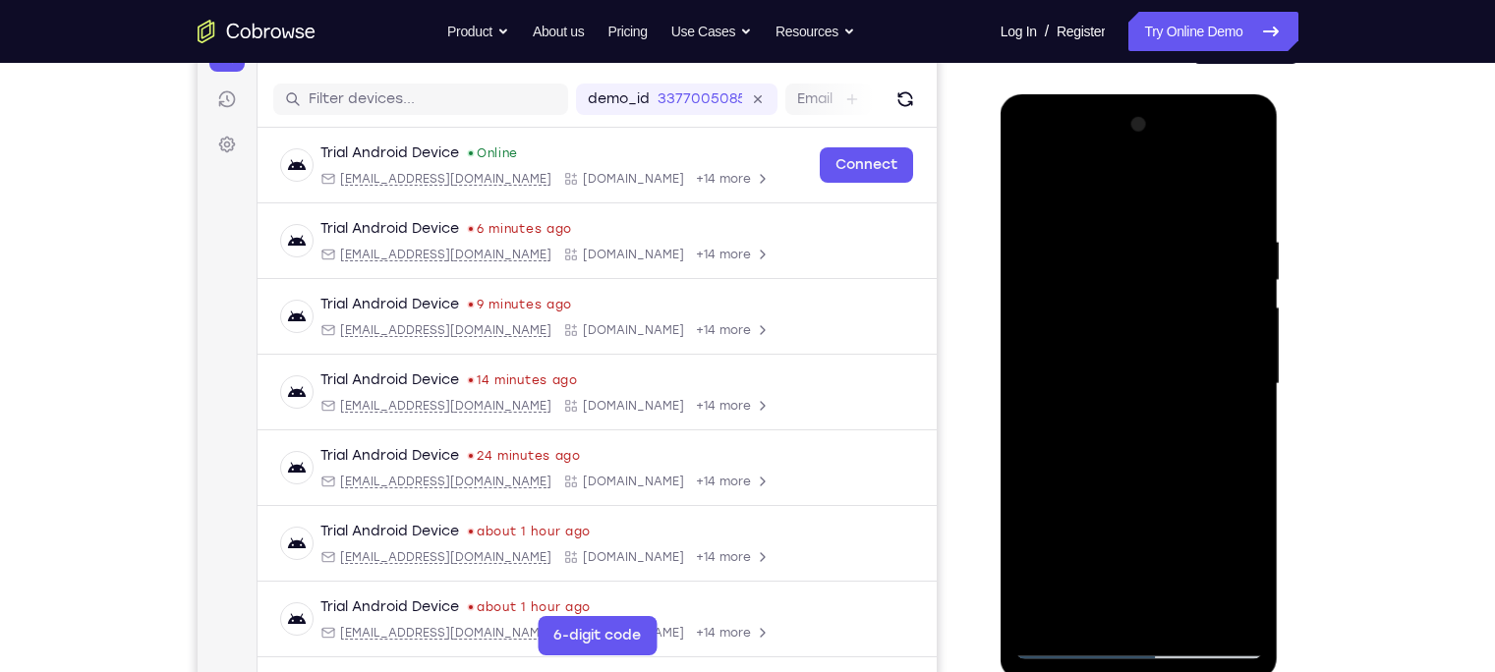
click at [1236, 372] on div at bounding box center [1139, 384] width 248 height 550
click at [1229, 372] on div at bounding box center [1139, 384] width 248 height 550
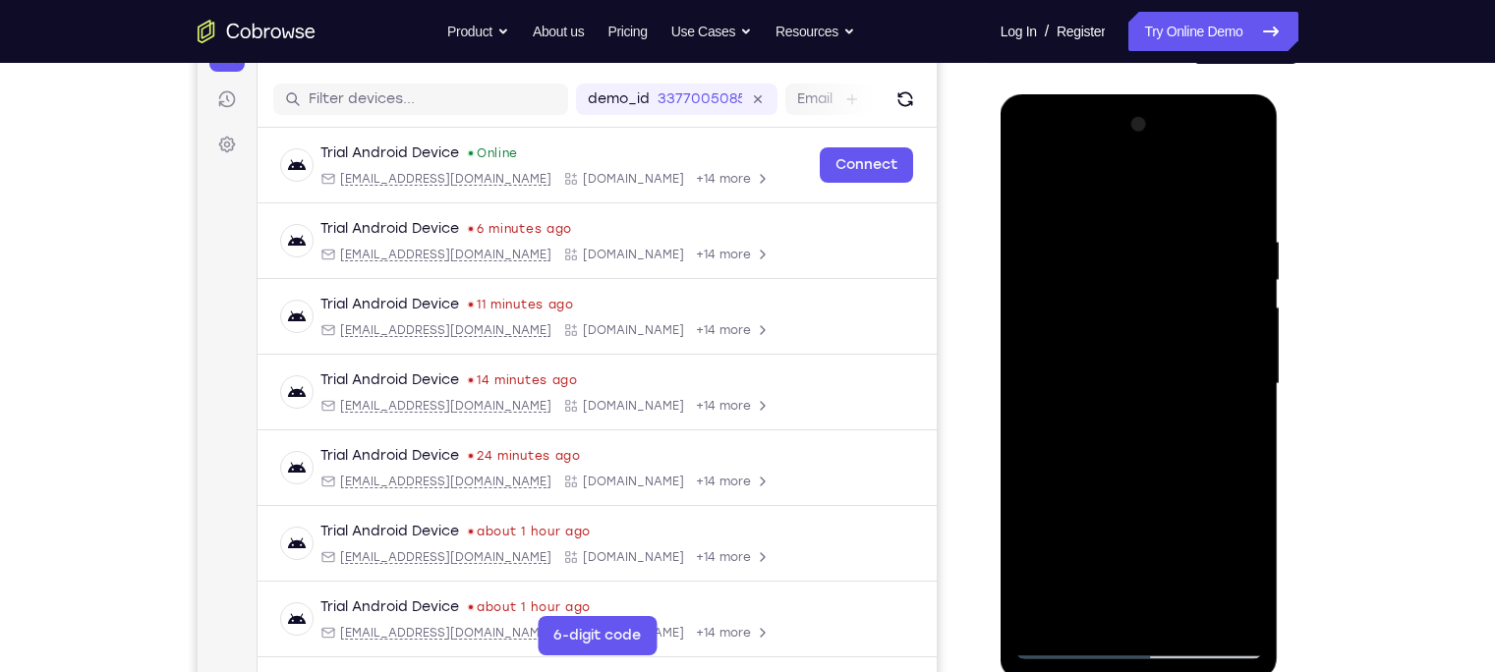
click at [1229, 372] on div at bounding box center [1139, 384] width 248 height 550
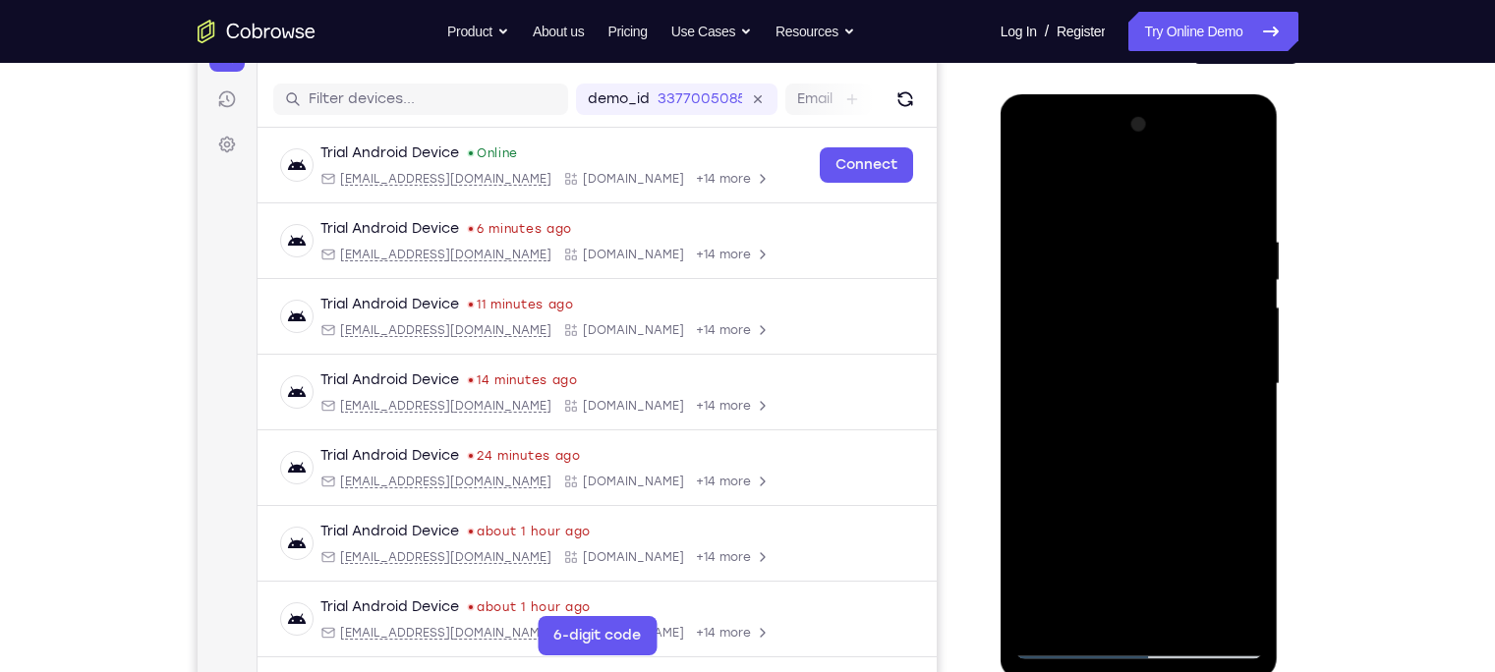
click at [1229, 372] on div at bounding box center [1139, 384] width 248 height 550
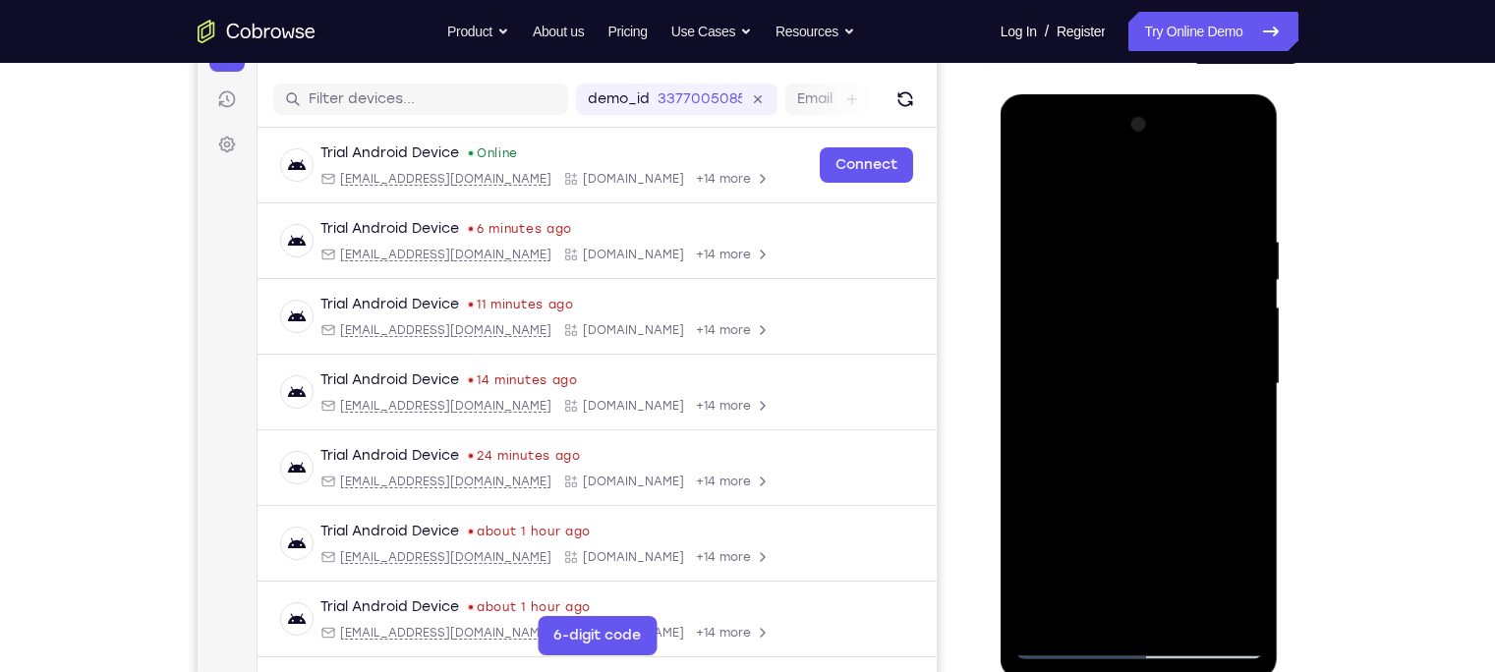
click at [1229, 372] on div at bounding box center [1139, 384] width 248 height 550
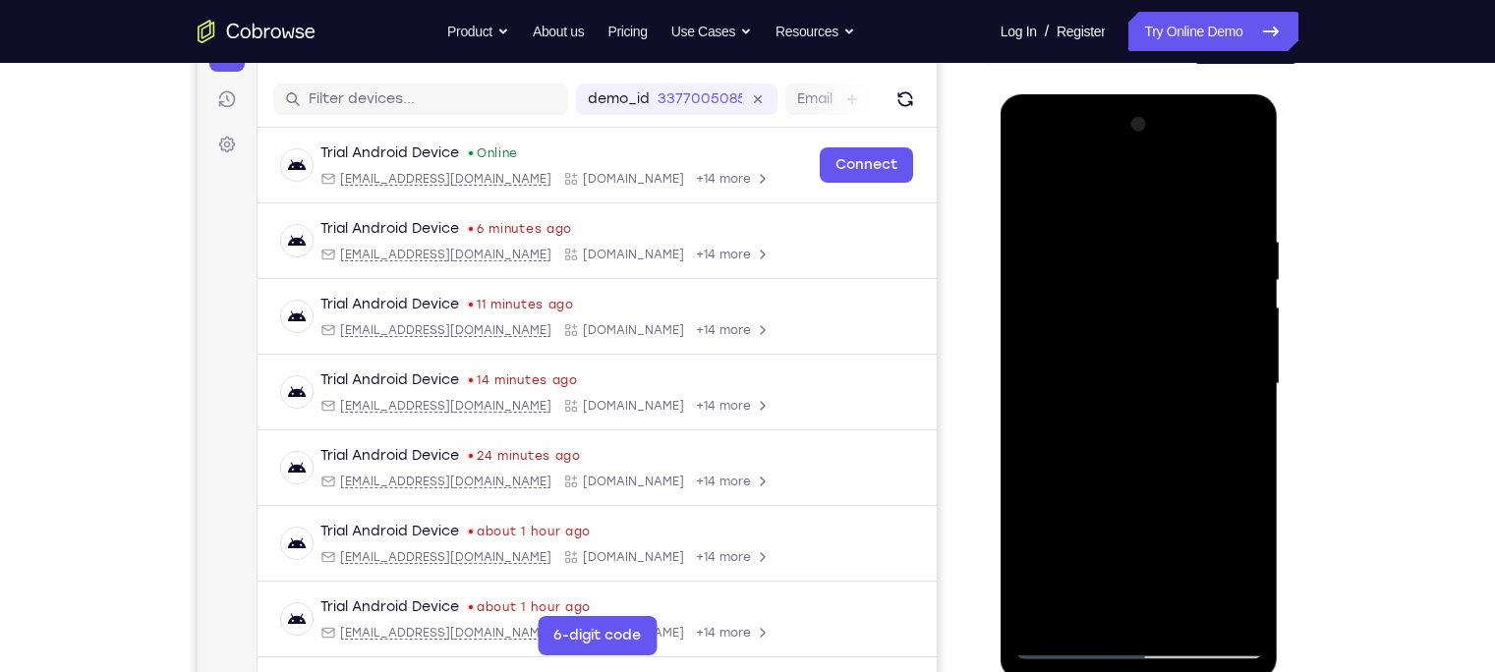
click at [1229, 372] on div at bounding box center [1139, 384] width 248 height 550
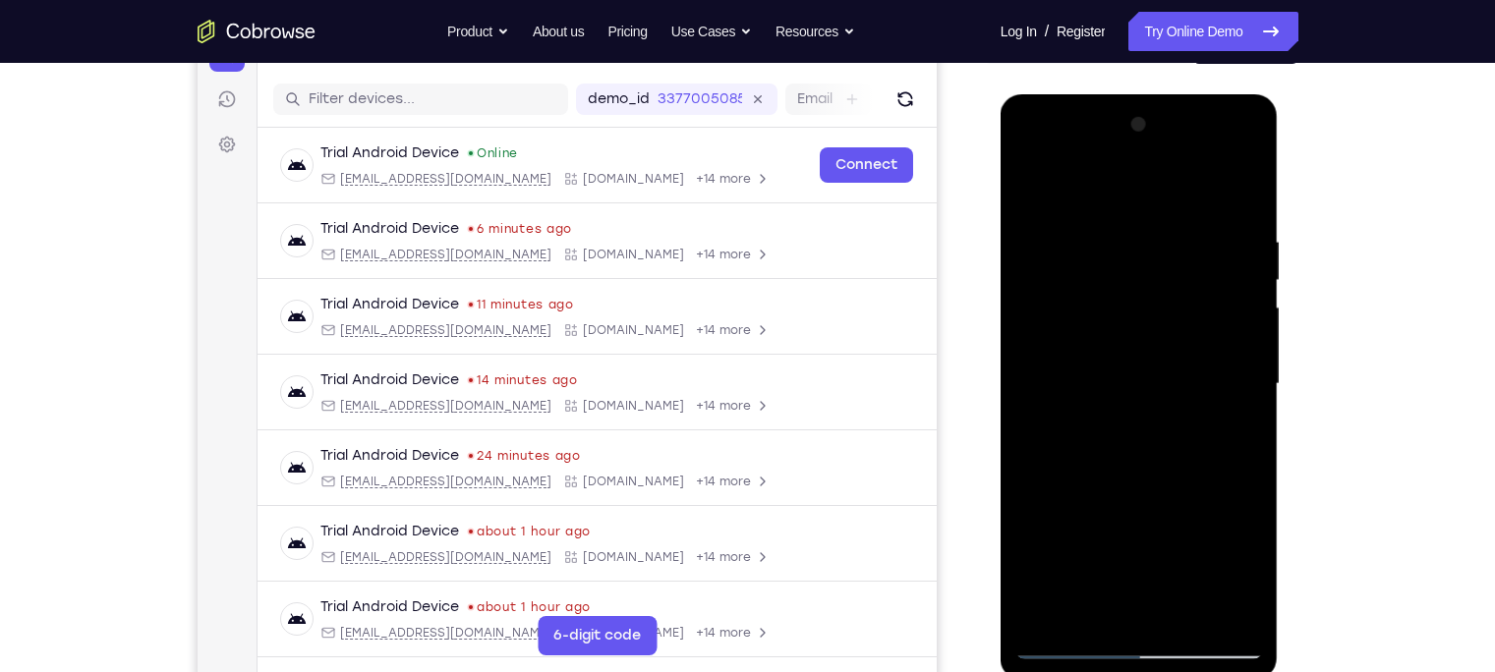
click at [1229, 372] on div at bounding box center [1139, 384] width 248 height 550
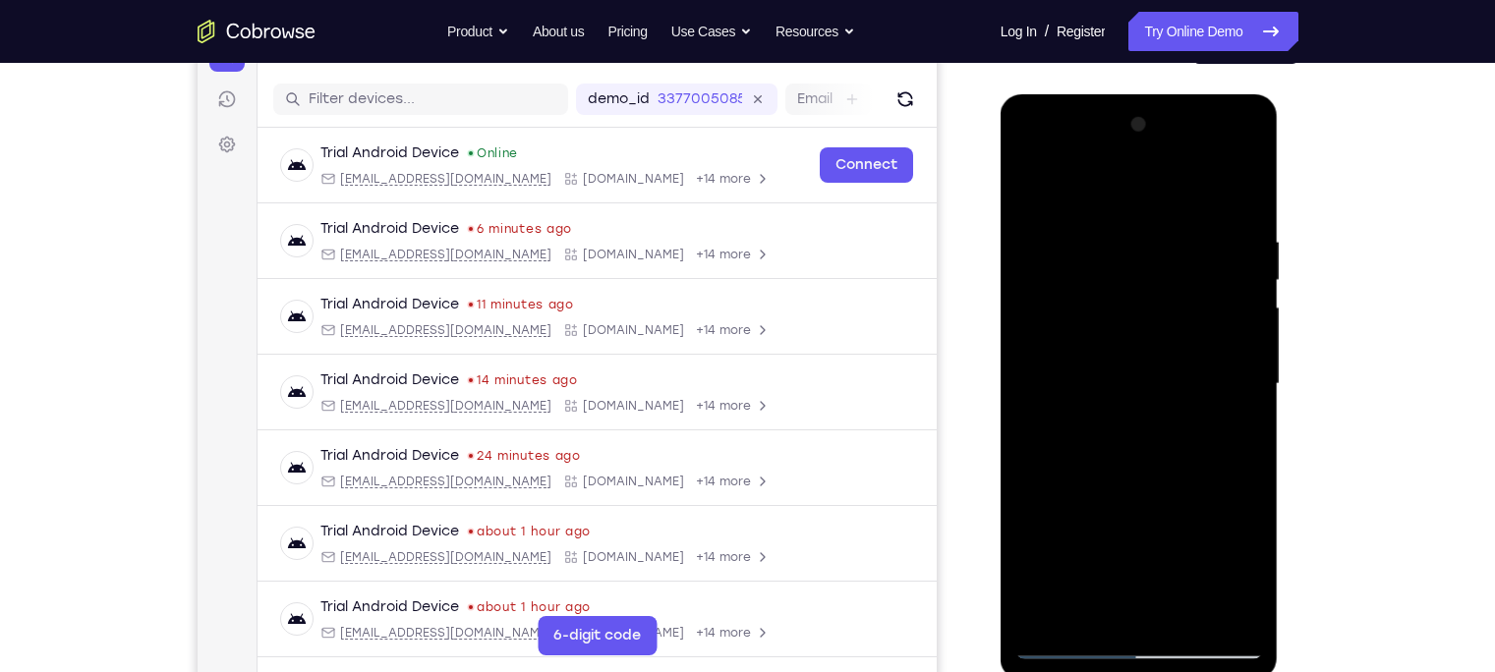
click at [1229, 372] on div at bounding box center [1139, 384] width 248 height 550
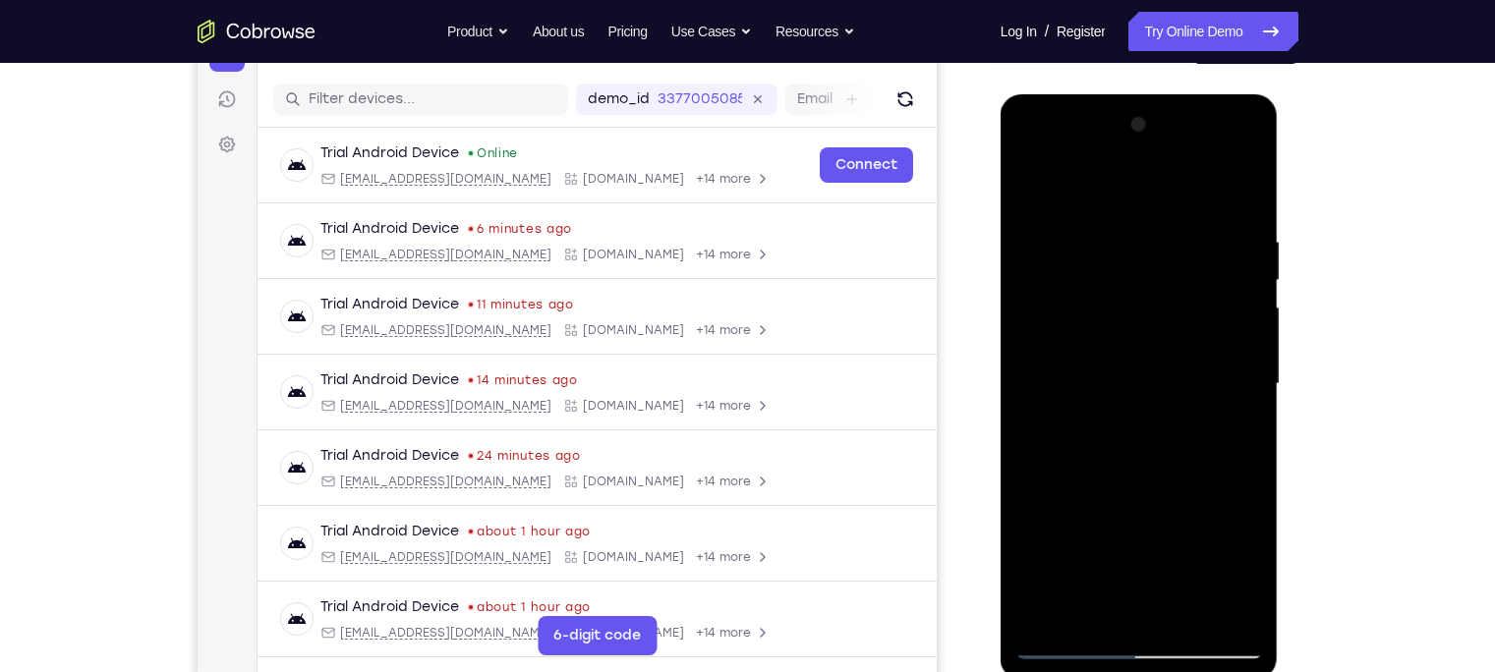
click at [1229, 372] on div at bounding box center [1139, 384] width 248 height 550
click at [1076, 367] on div at bounding box center [1139, 384] width 248 height 550
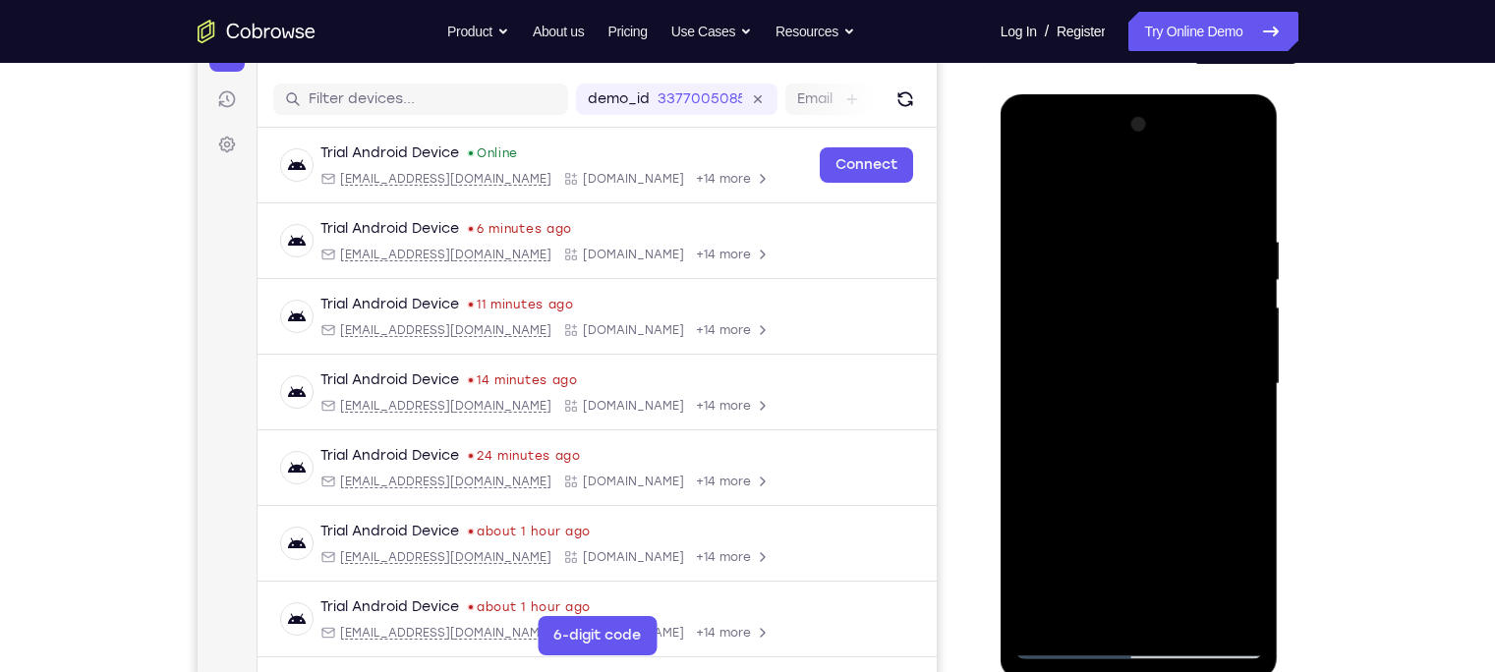
click at [1076, 367] on div at bounding box center [1139, 384] width 248 height 550
click at [1213, 371] on div at bounding box center [1139, 384] width 248 height 550
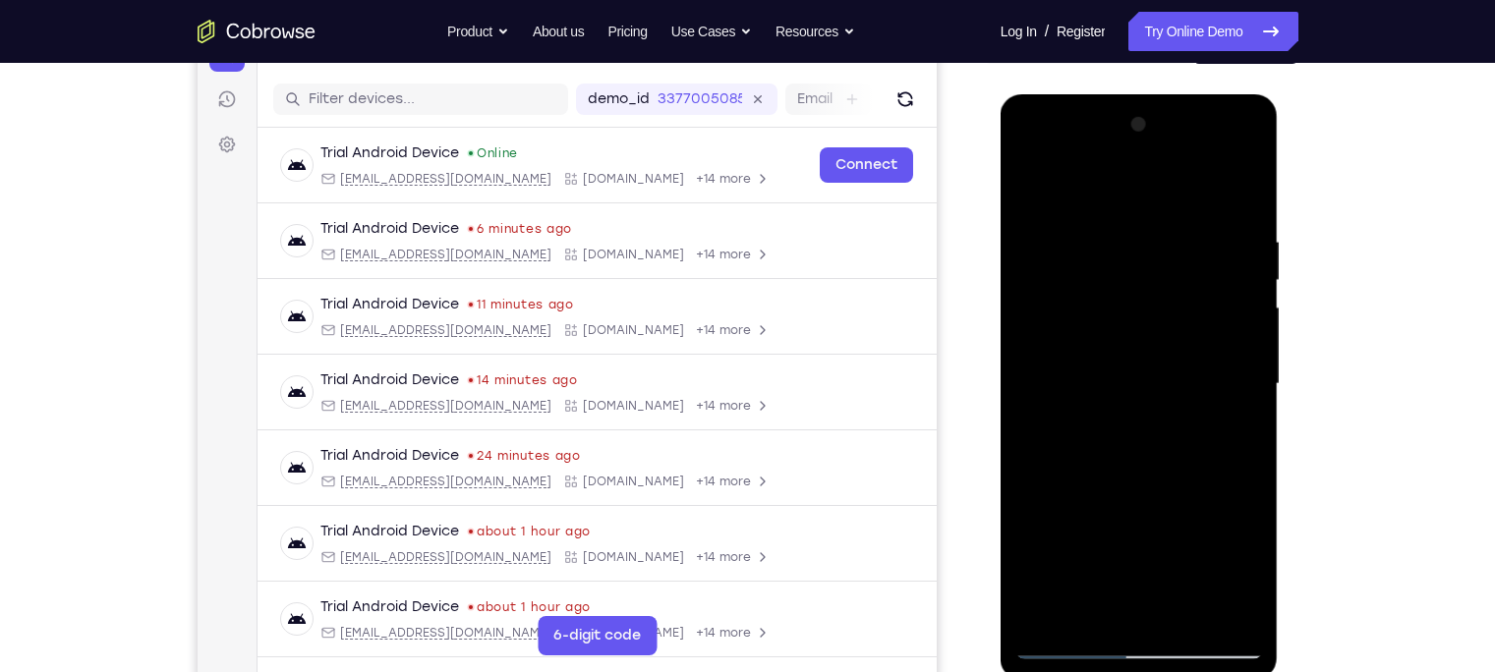
click at [1213, 371] on div at bounding box center [1139, 384] width 248 height 550
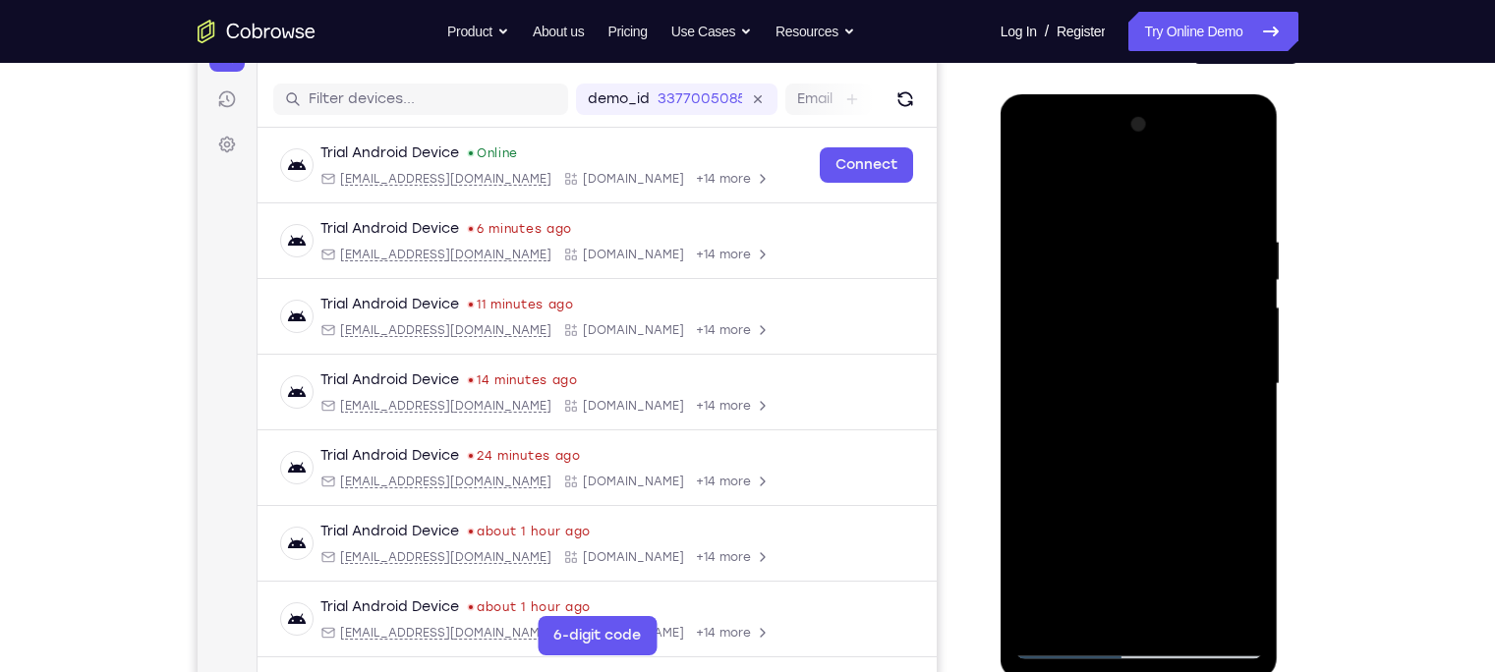
click at [1213, 371] on div at bounding box center [1139, 384] width 248 height 550
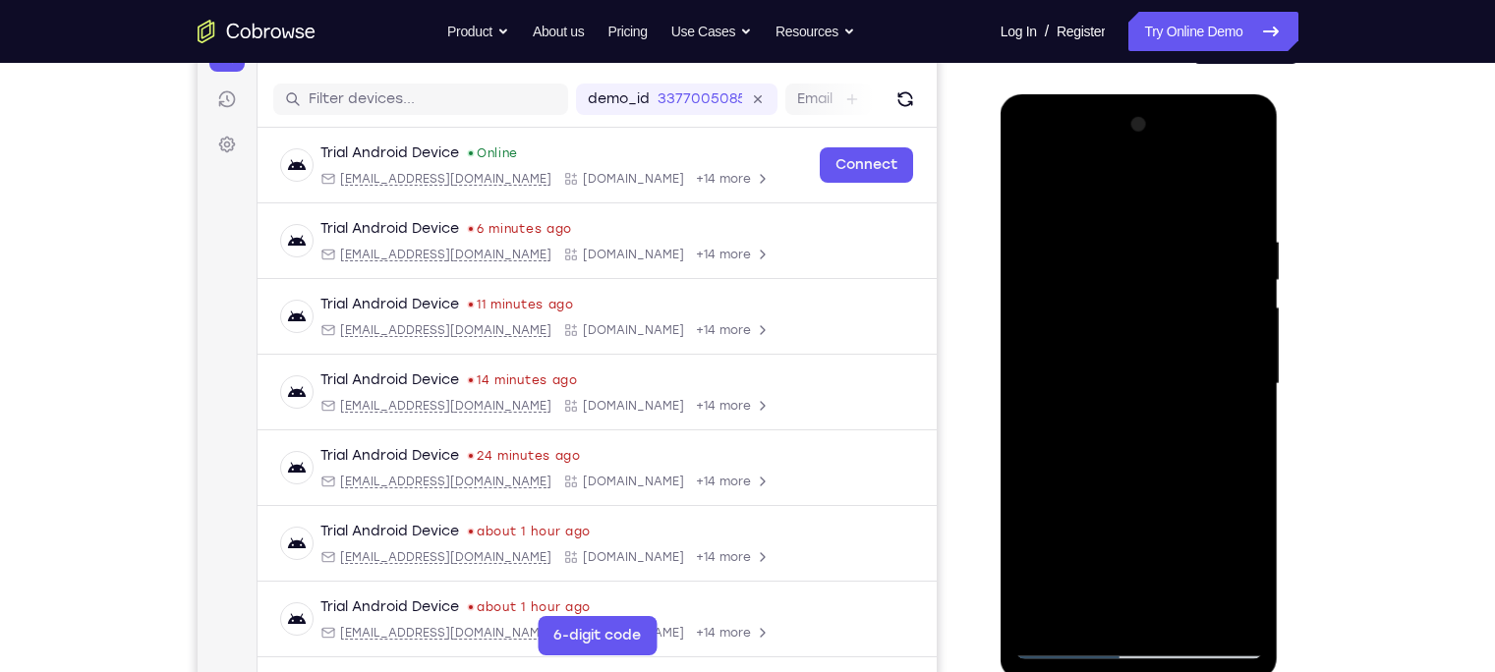
click at [1213, 371] on div at bounding box center [1139, 384] width 248 height 550
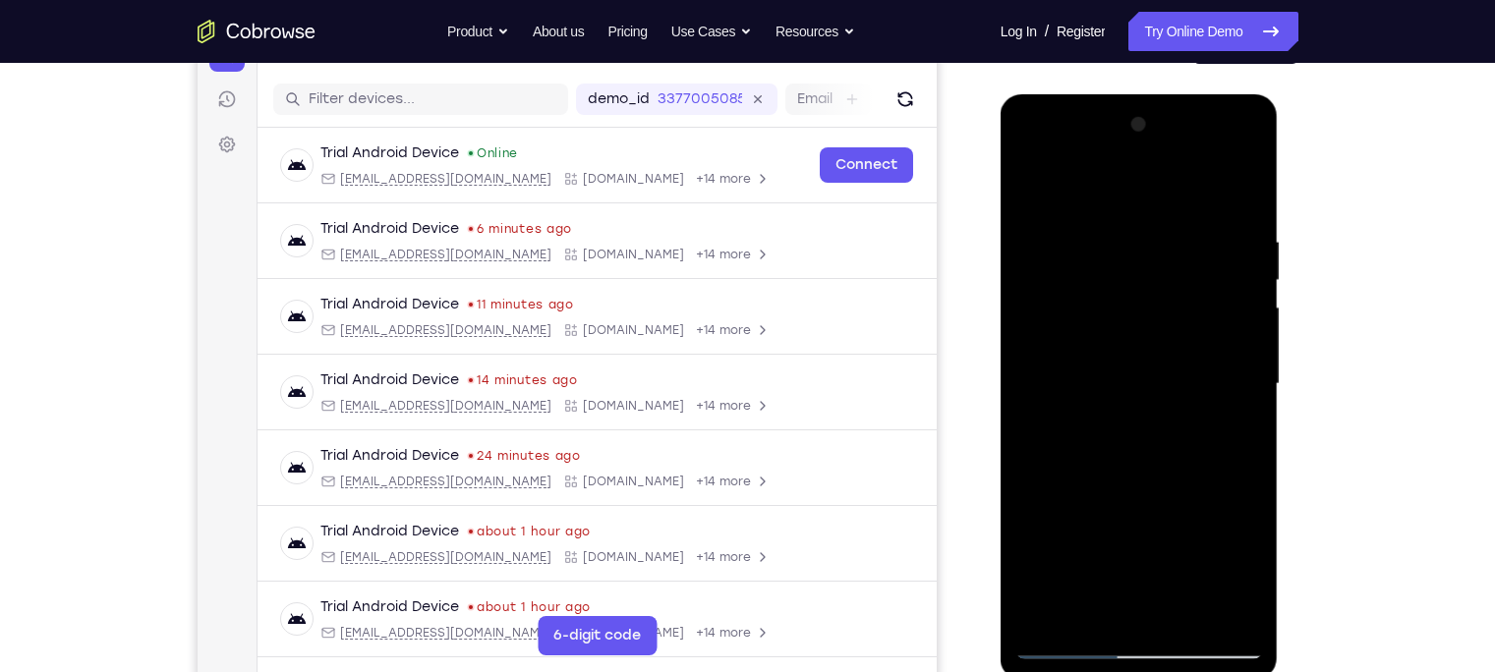
click at [1213, 371] on div at bounding box center [1139, 384] width 248 height 550
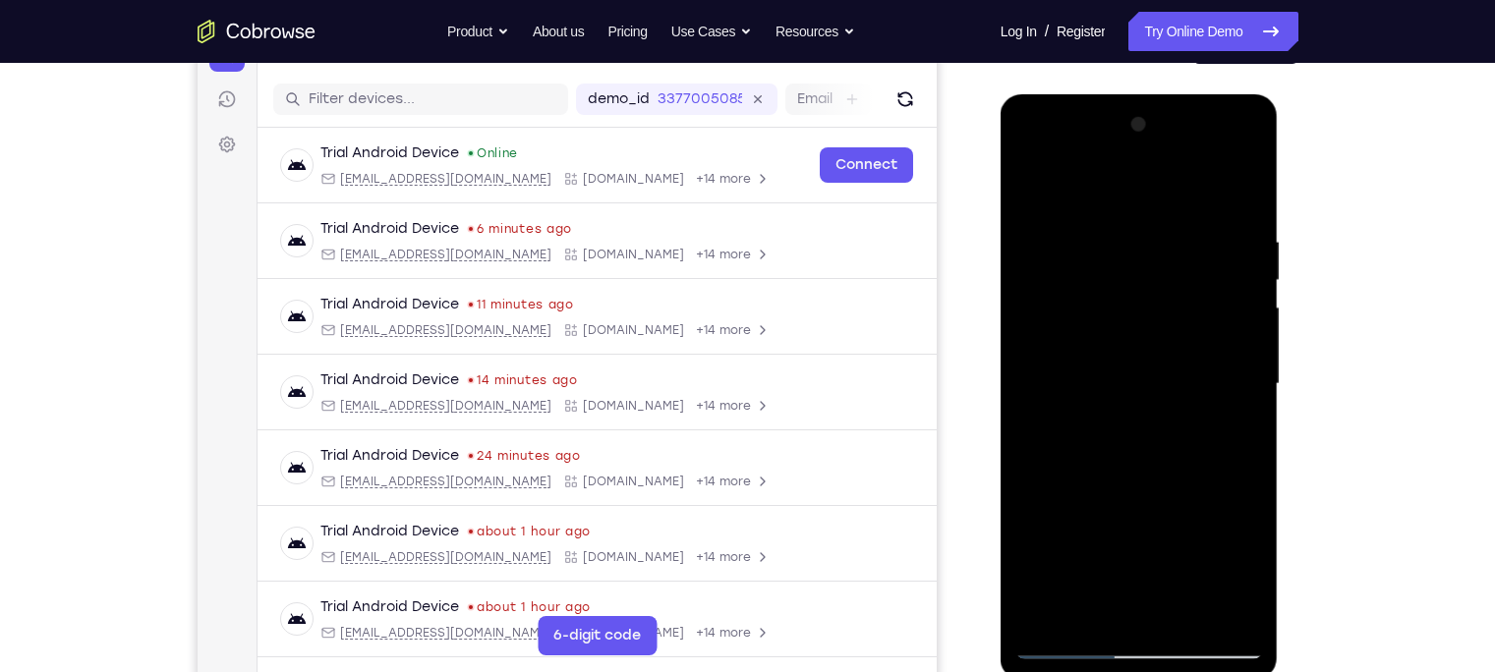
click at [1213, 371] on div at bounding box center [1139, 384] width 248 height 550
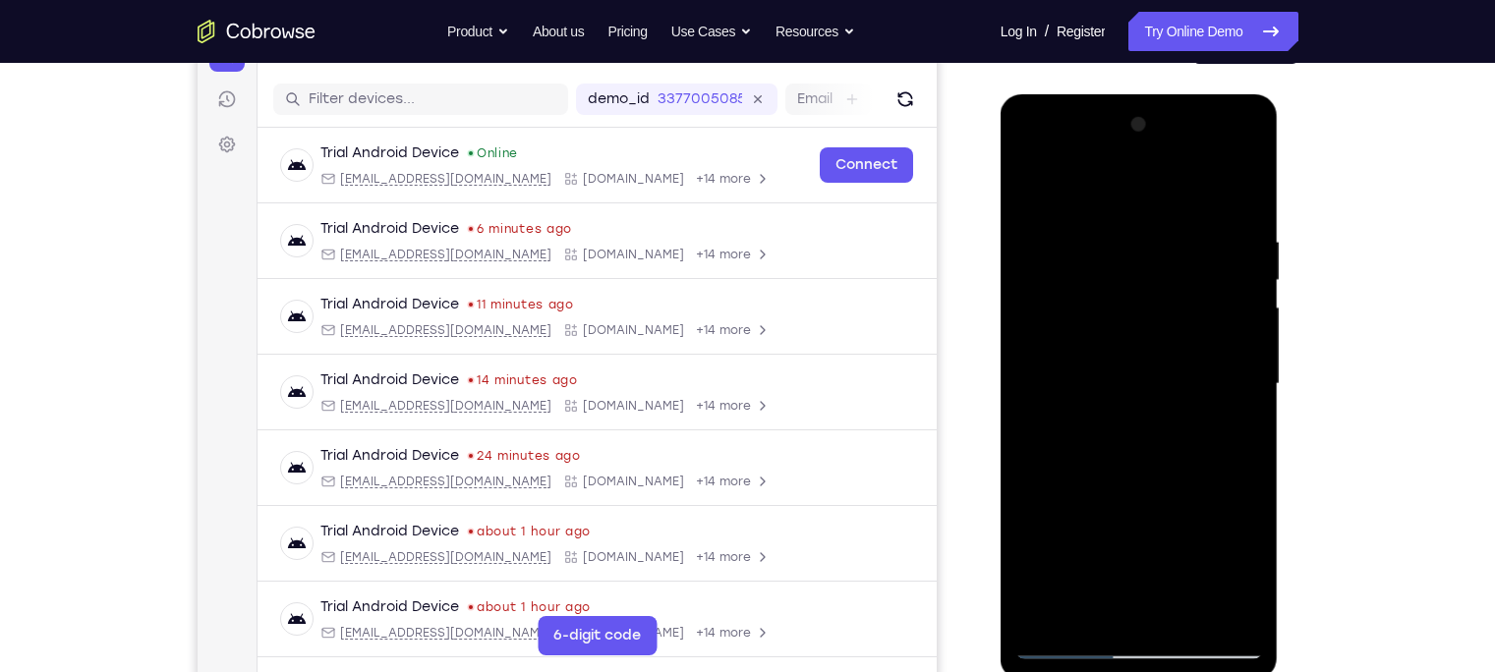
click at [1213, 371] on div at bounding box center [1139, 384] width 248 height 550
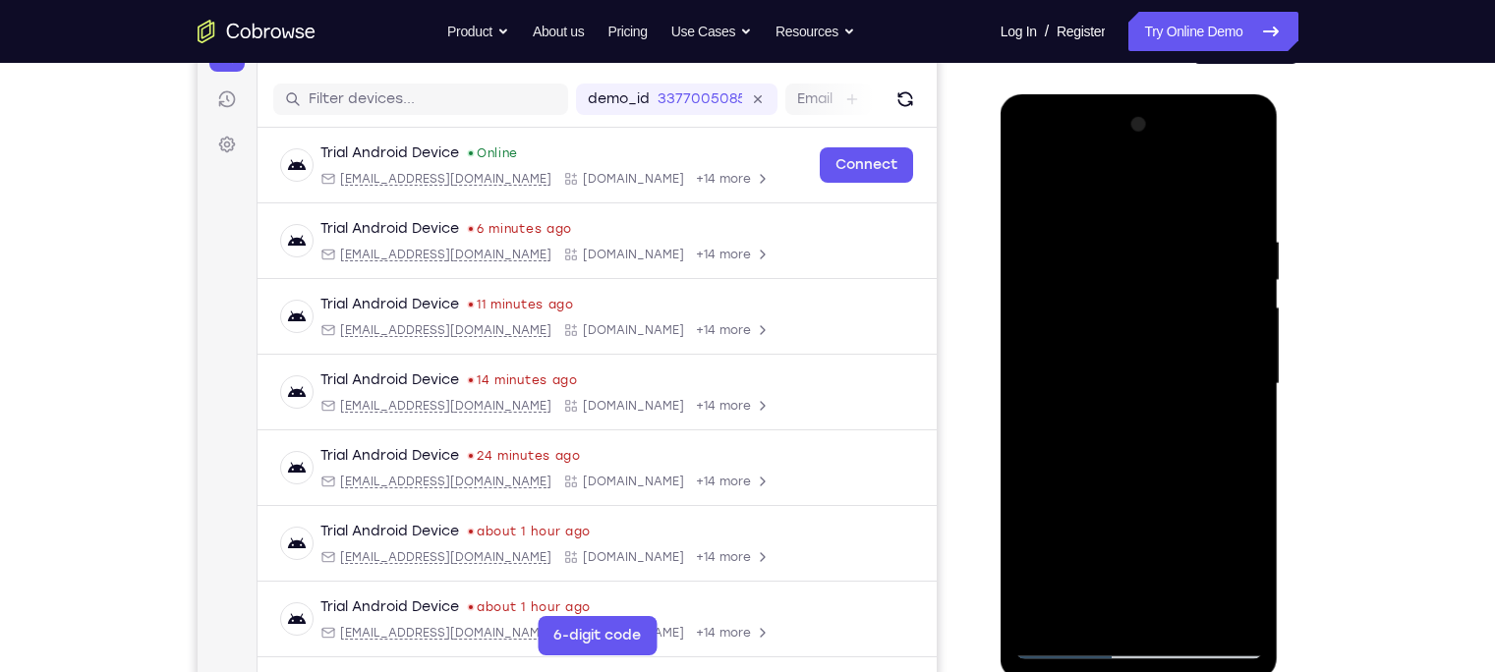
click at [1213, 371] on div at bounding box center [1139, 384] width 248 height 550
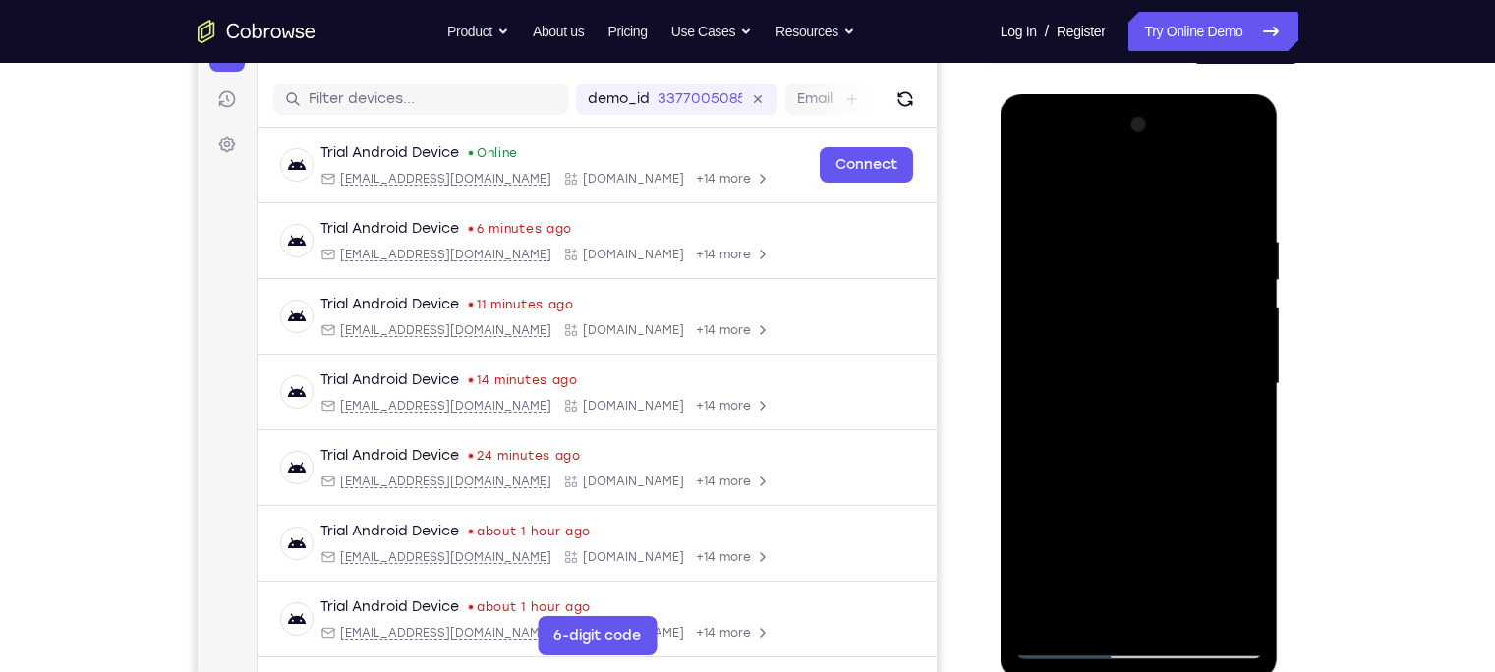
click at [1213, 371] on div at bounding box center [1139, 384] width 248 height 550
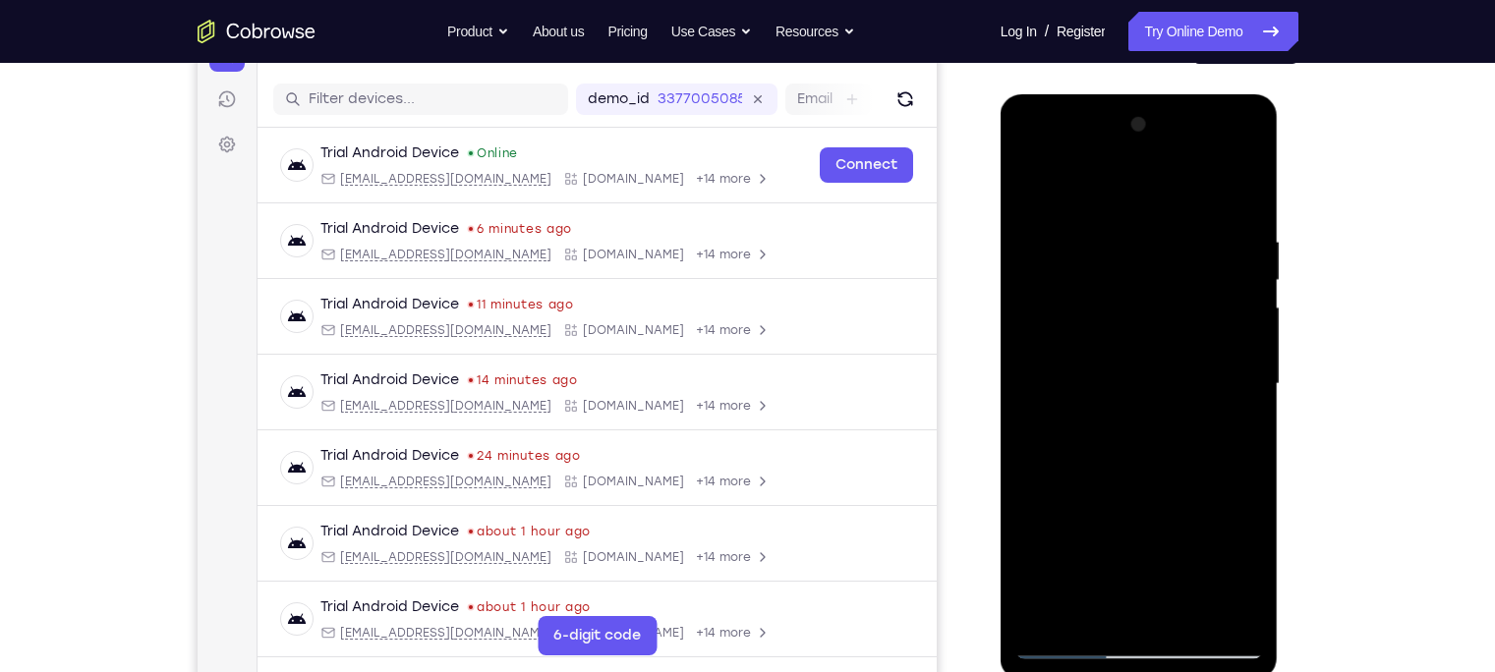
click at [1213, 371] on div at bounding box center [1139, 384] width 248 height 550
drag, startPoint x: 1134, startPoint y: 393, endPoint x: 1099, endPoint y: 292, distance: 107.2
click at [1099, 292] on div at bounding box center [1139, 384] width 248 height 550
drag, startPoint x: 1136, startPoint y: 451, endPoint x: 1098, endPoint y: 286, distance: 169.5
click at [1098, 286] on div at bounding box center [1139, 384] width 248 height 550
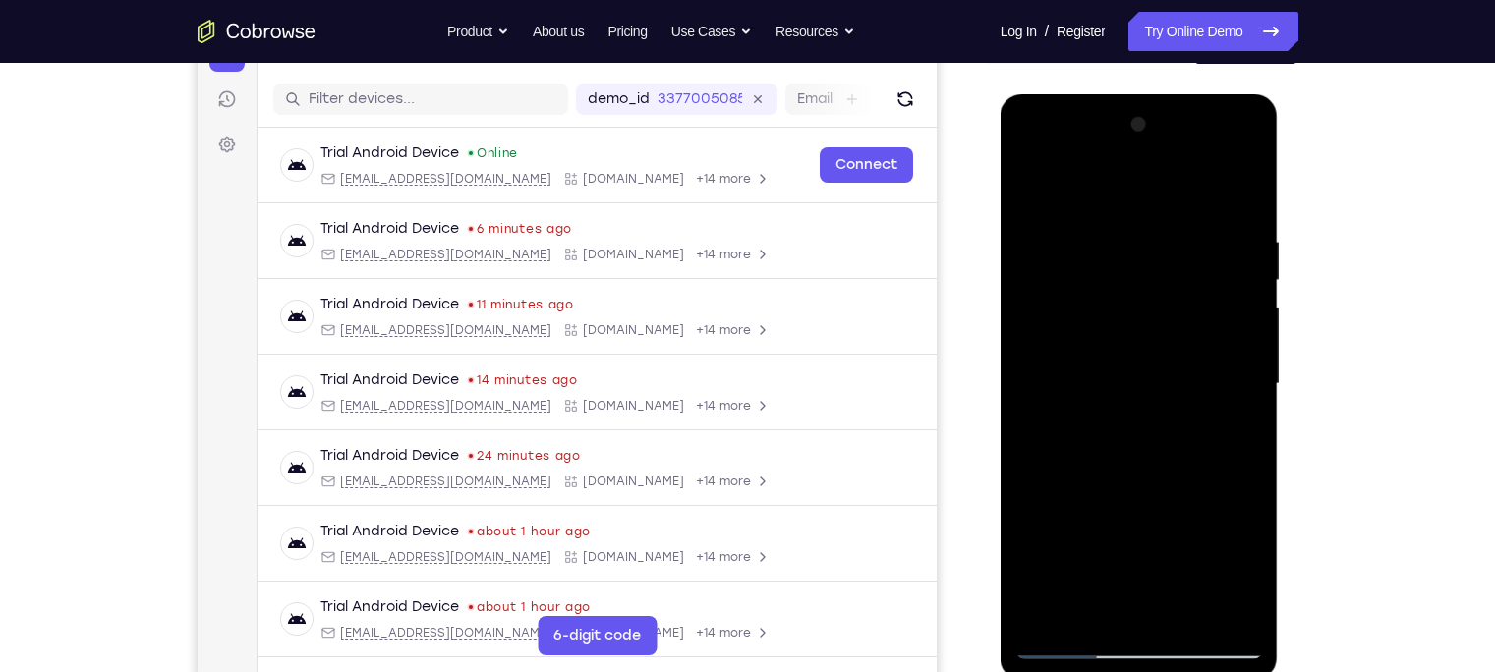
drag, startPoint x: 1113, startPoint y: 510, endPoint x: 1088, endPoint y: 249, distance: 262.6
click at [1088, 249] on div at bounding box center [1139, 384] width 248 height 550
drag, startPoint x: 1139, startPoint y: 455, endPoint x: 1086, endPoint y: 123, distance: 336.3
click at [1086, 123] on div at bounding box center [1139, 384] width 248 height 550
drag, startPoint x: 1151, startPoint y: 364, endPoint x: 1146, endPoint y: 342, distance: 22.2
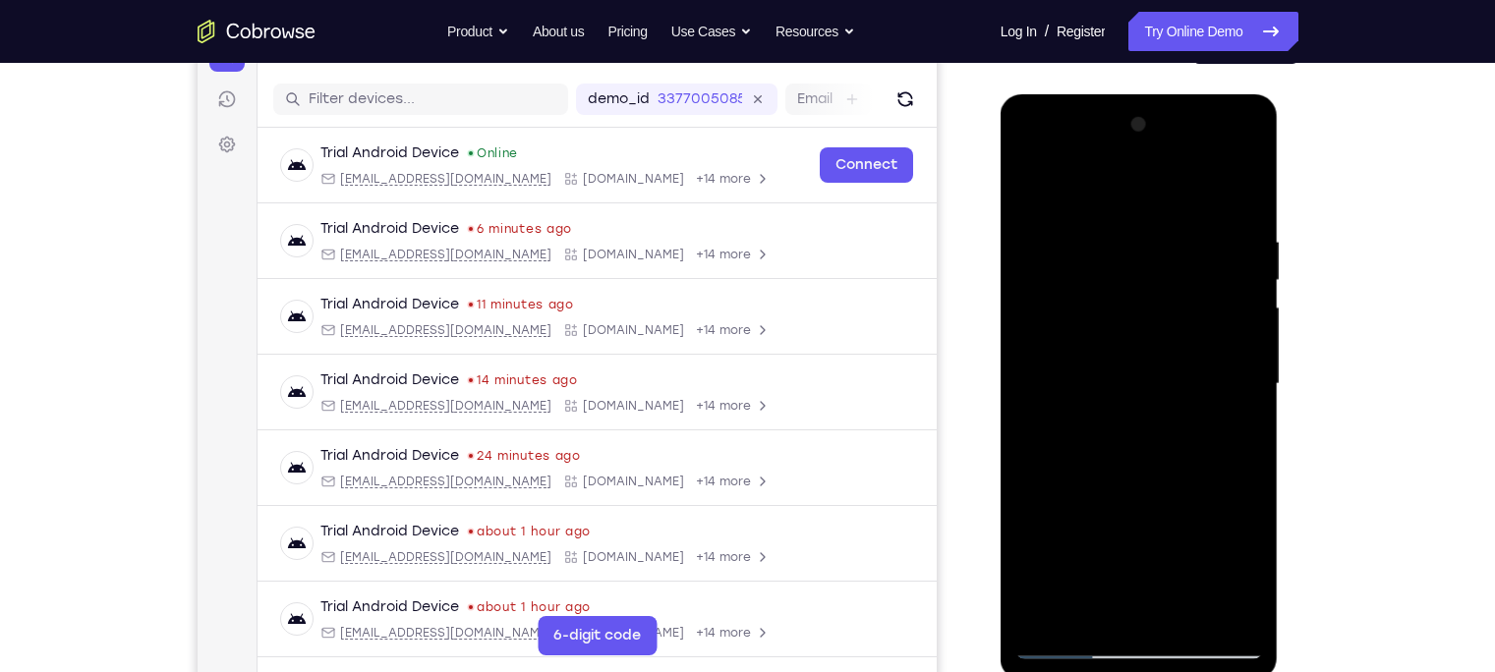
click at [1146, 342] on div at bounding box center [1139, 384] width 248 height 550
drag, startPoint x: 1115, startPoint y: 497, endPoint x: 1110, endPoint y: 199, distance: 297.8
click at [1110, 199] on div at bounding box center [1139, 384] width 248 height 550
drag, startPoint x: 1154, startPoint y: 423, endPoint x: 1145, endPoint y: 341, distance: 82.0
click at [1145, 341] on div at bounding box center [1139, 384] width 248 height 550
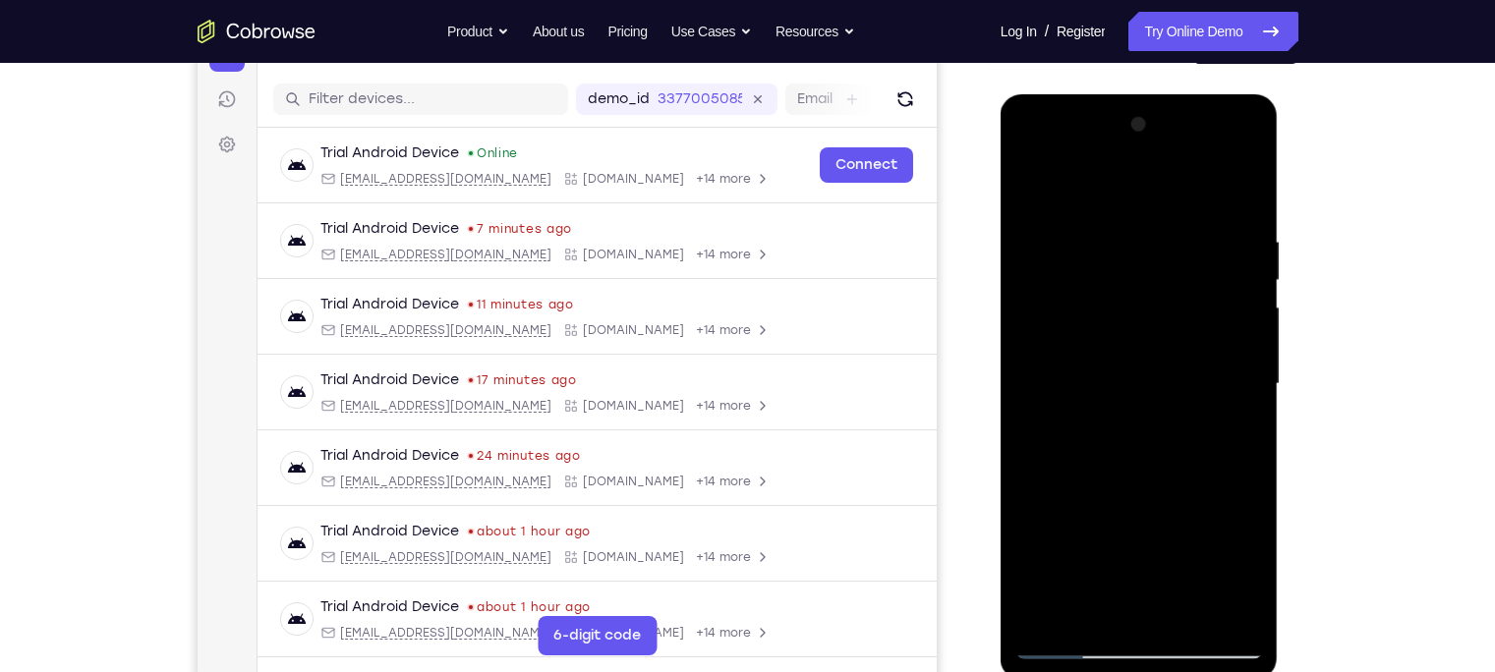
drag, startPoint x: 1118, startPoint y: 523, endPoint x: 1086, endPoint y: 251, distance: 274.1
click at [1086, 251] on div at bounding box center [1139, 384] width 248 height 550
drag, startPoint x: 1120, startPoint y: 477, endPoint x: 1092, endPoint y: 207, distance: 270.7
click at [1092, 207] on div at bounding box center [1139, 384] width 248 height 550
drag, startPoint x: 1139, startPoint y: 446, endPoint x: 1132, endPoint y: 380, distance: 66.2
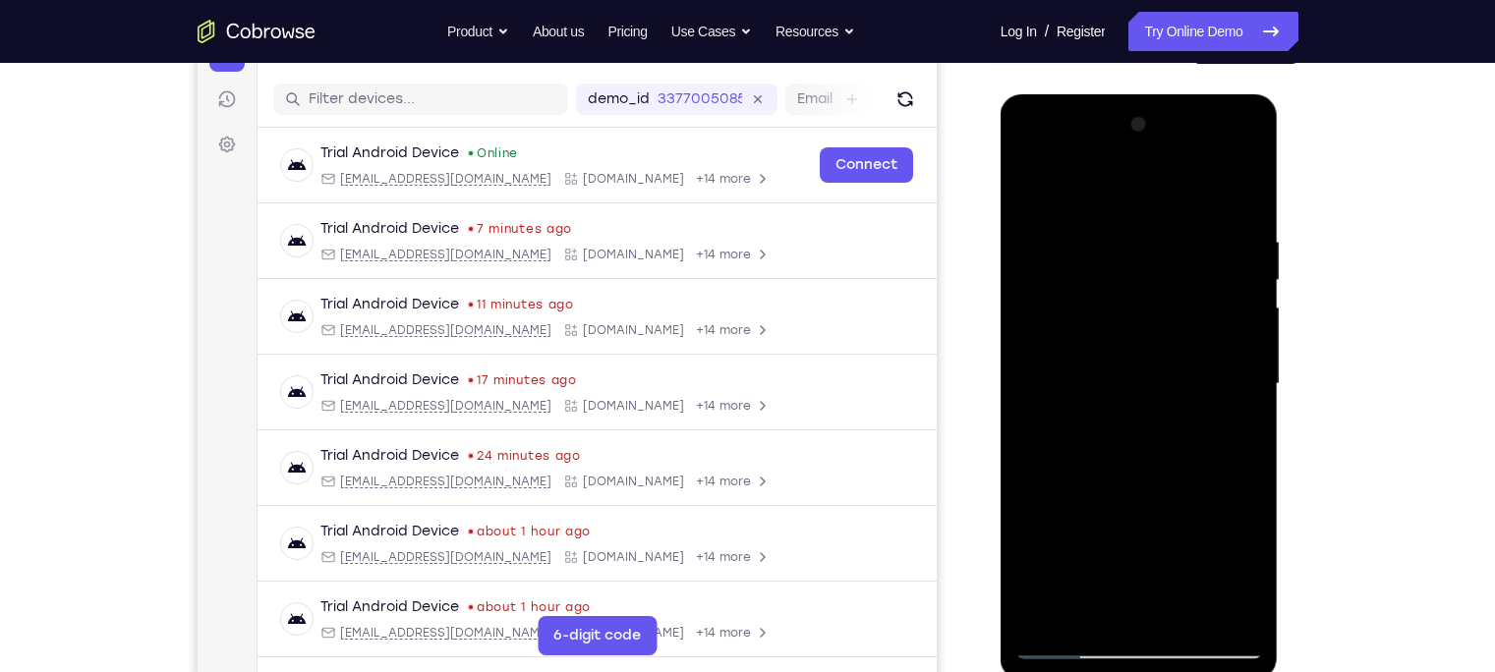
click at [1132, 380] on div at bounding box center [1139, 384] width 248 height 550
drag, startPoint x: 1122, startPoint y: 560, endPoint x: 1110, endPoint y: 472, distance: 89.2
click at [1110, 472] on div at bounding box center [1139, 384] width 248 height 550
click at [1120, 445] on div at bounding box center [1139, 384] width 248 height 550
click at [1145, 374] on div at bounding box center [1139, 384] width 248 height 550
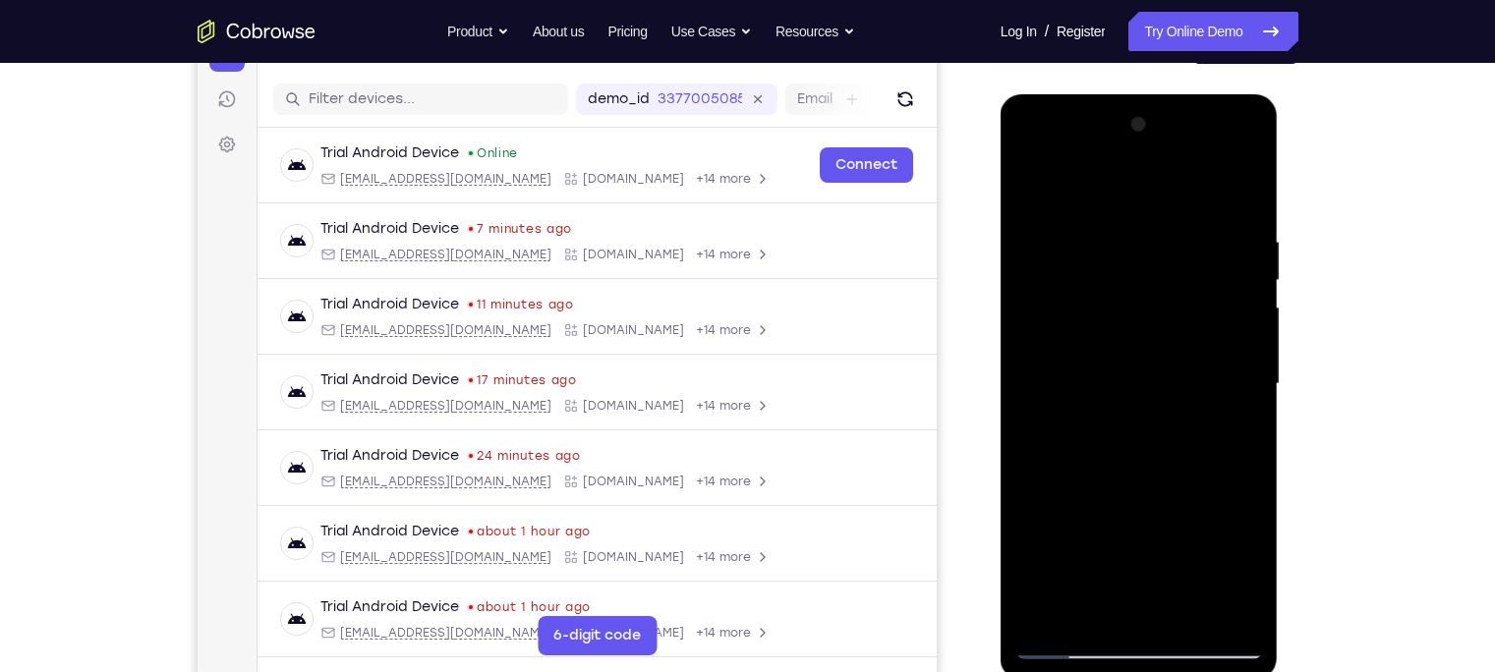
click at [1234, 393] on div at bounding box center [1139, 384] width 248 height 550
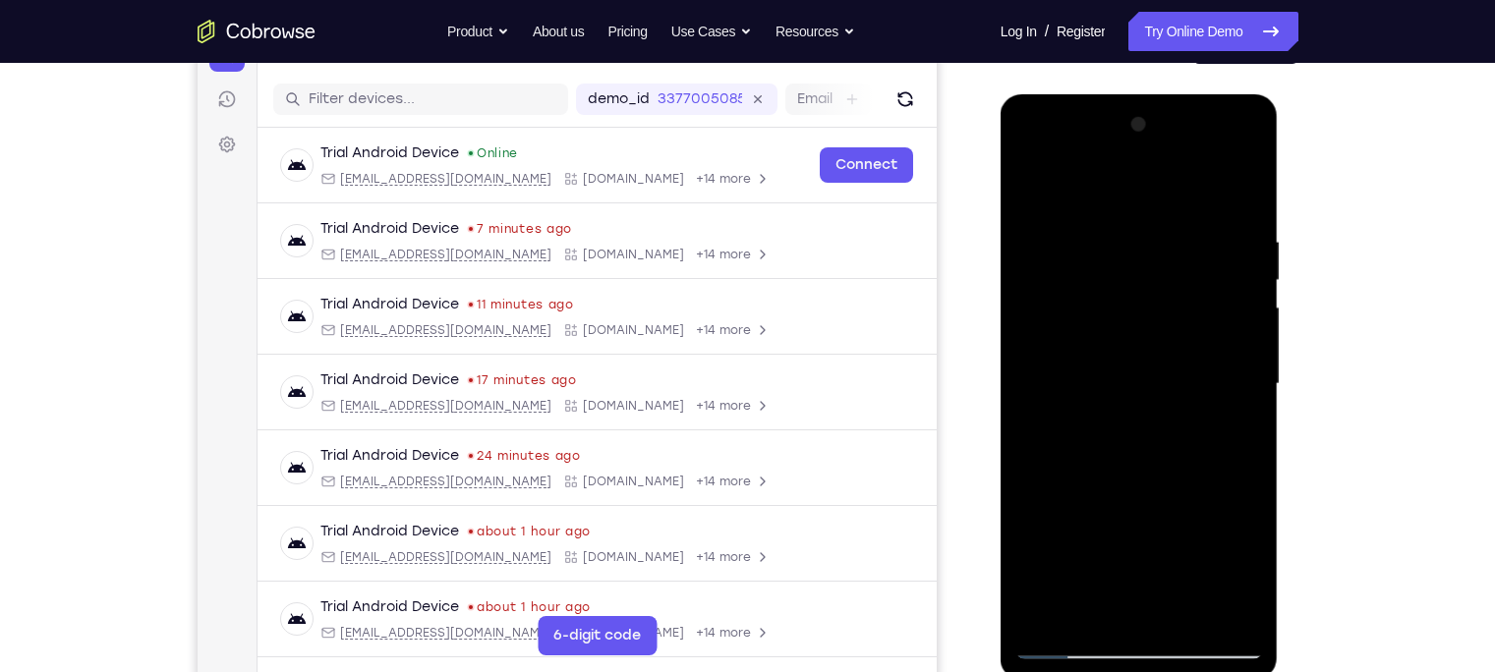
click at [1234, 393] on div at bounding box center [1139, 384] width 248 height 550
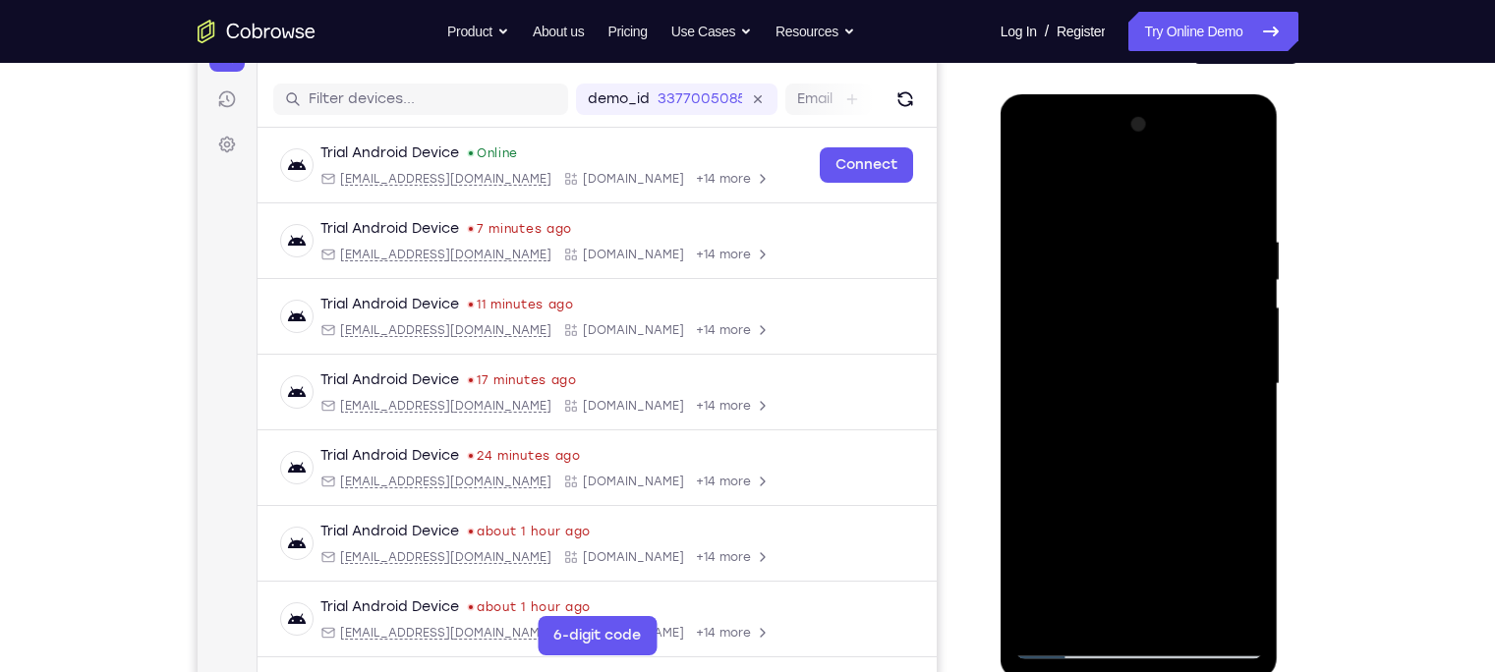
click at [1234, 393] on div at bounding box center [1139, 384] width 248 height 550
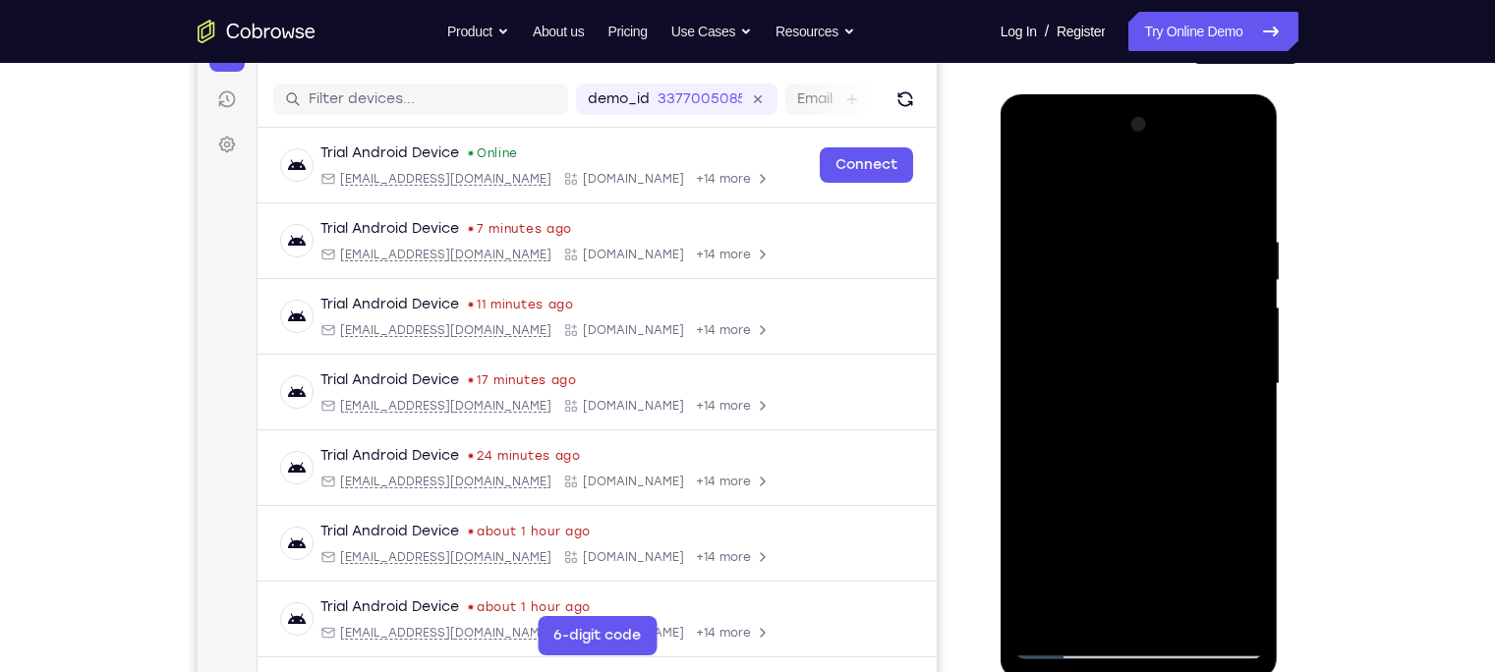
click at [1234, 393] on div at bounding box center [1139, 384] width 248 height 550
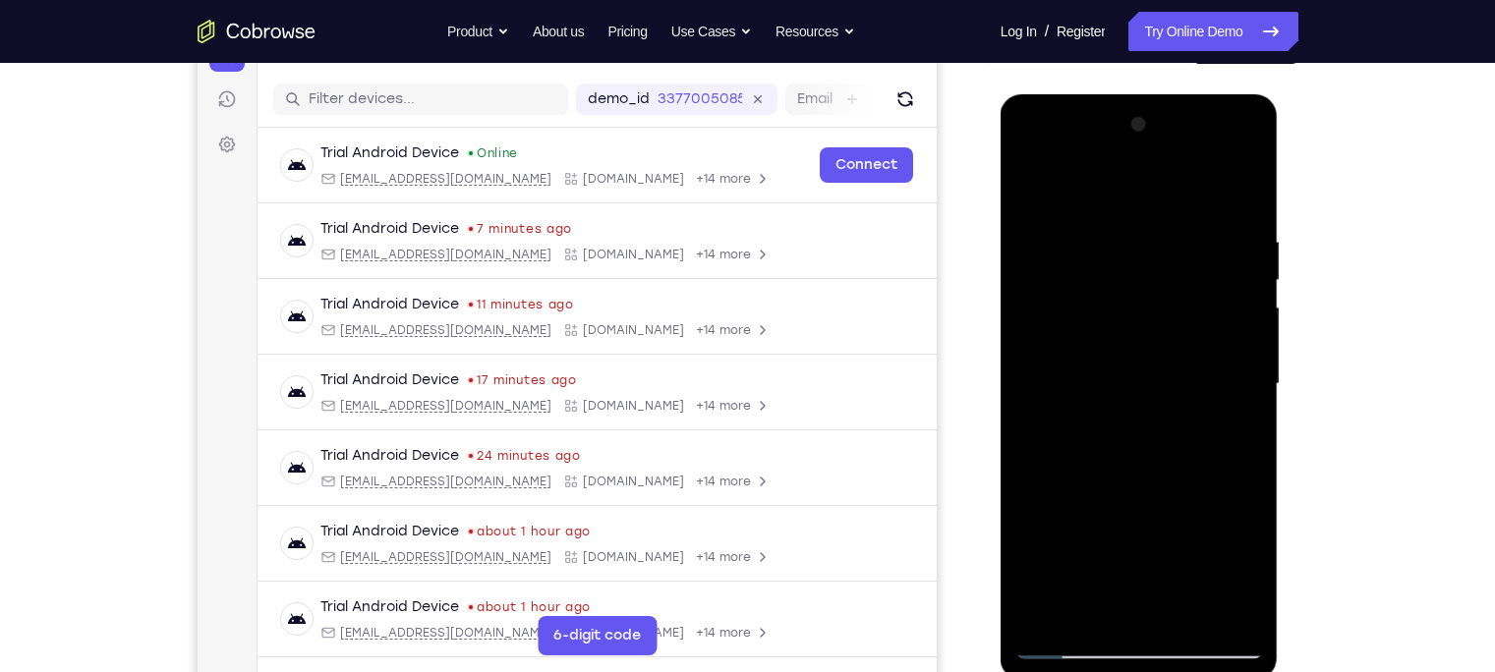
click at [1234, 393] on div at bounding box center [1139, 384] width 248 height 550
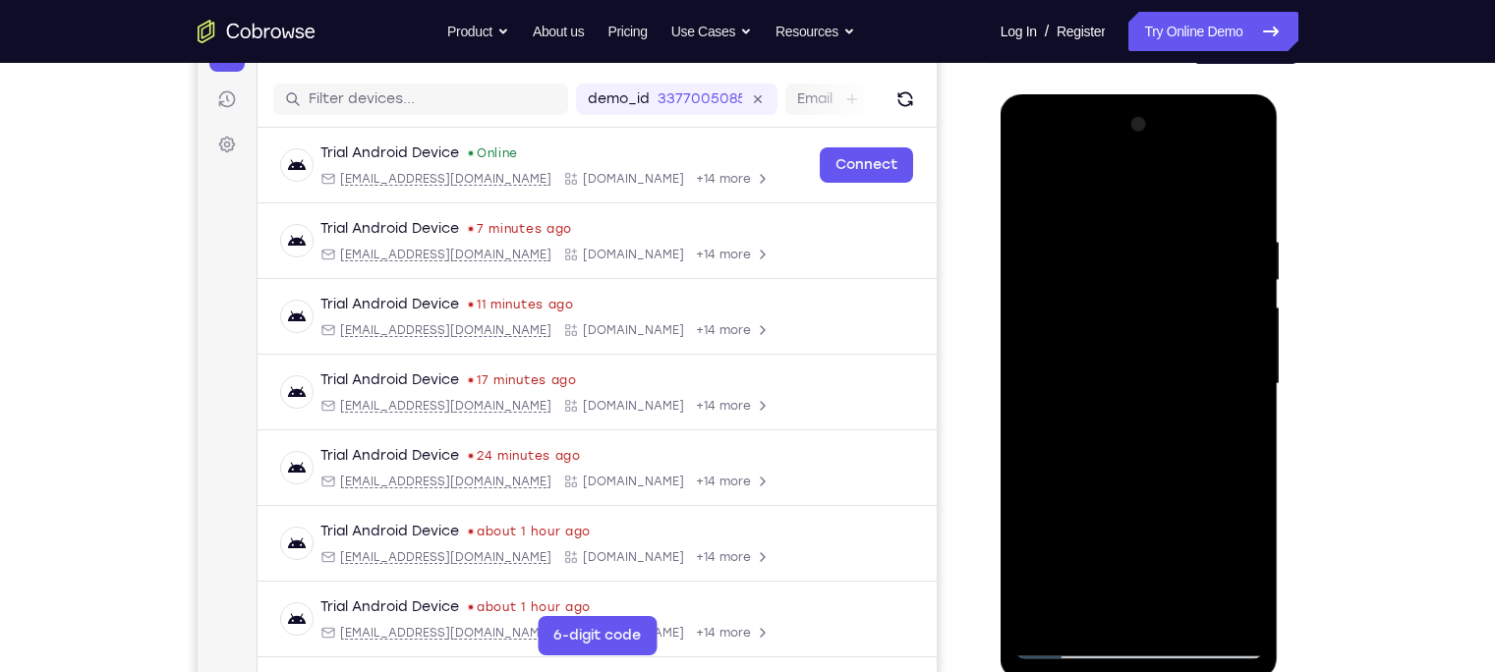
click at [1234, 393] on div at bounding box center [1139, 384] width 248 height 550
click at [1056, 363] on div at bounding box center [1139, 384] width 248 height 550
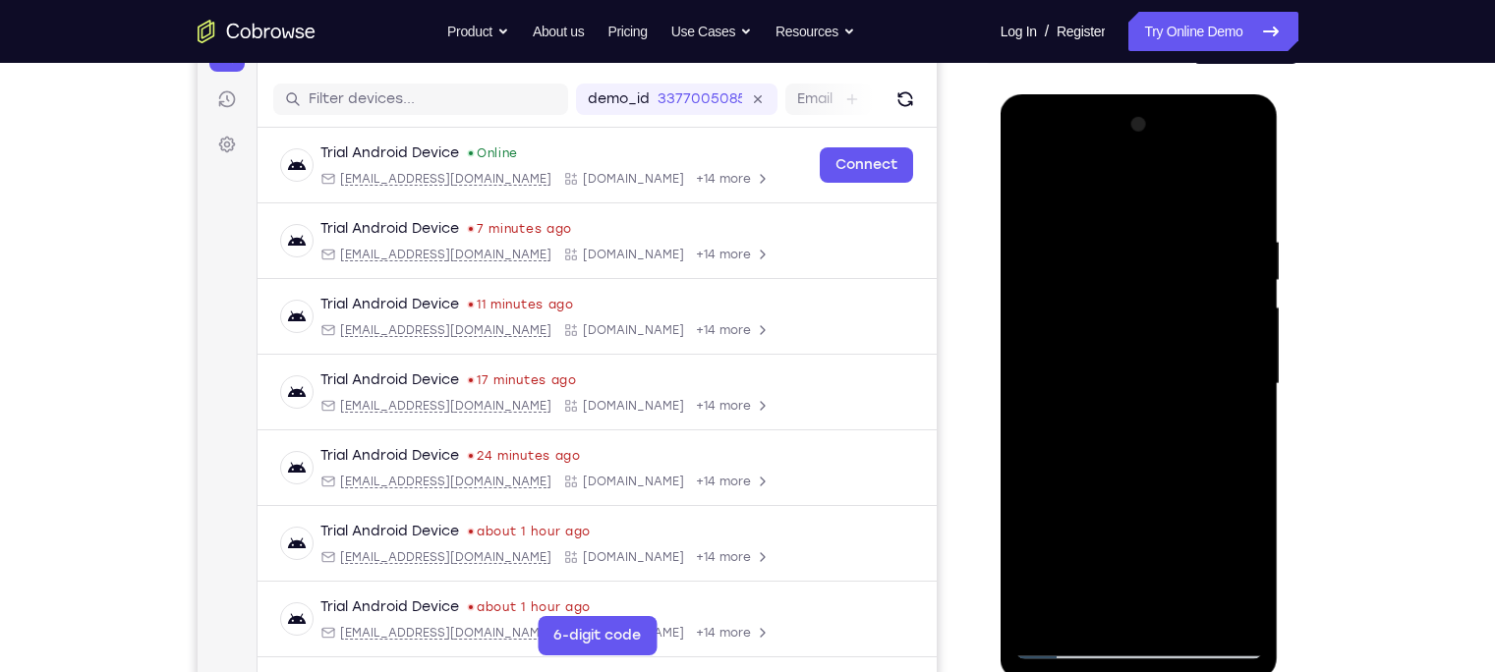
click at [1056, 363] on div at bounding box center [1139, 384] width 248 height 550
click at [1201, 355] on div at bounding box center [1139, 384] width 248 height 550
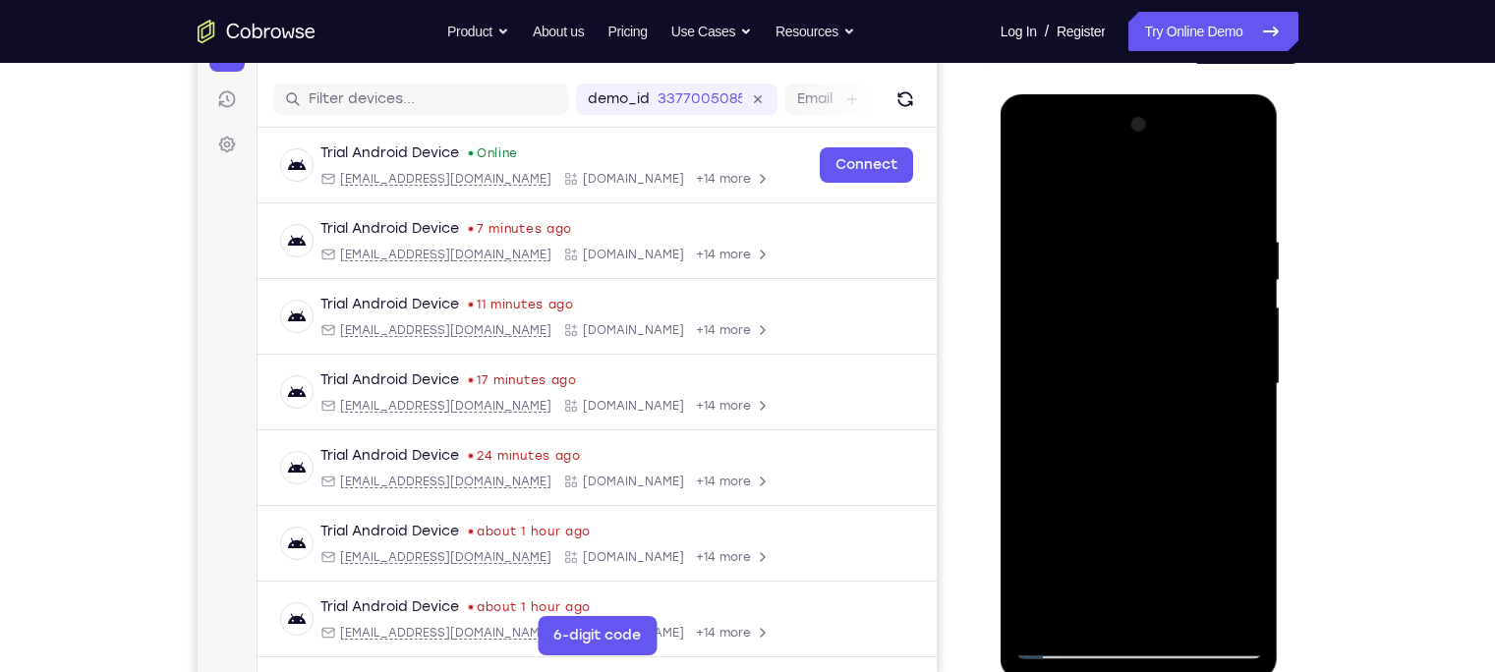
click at [1201, 355] on div at bounding box center [1139, 384] width 248 height 550
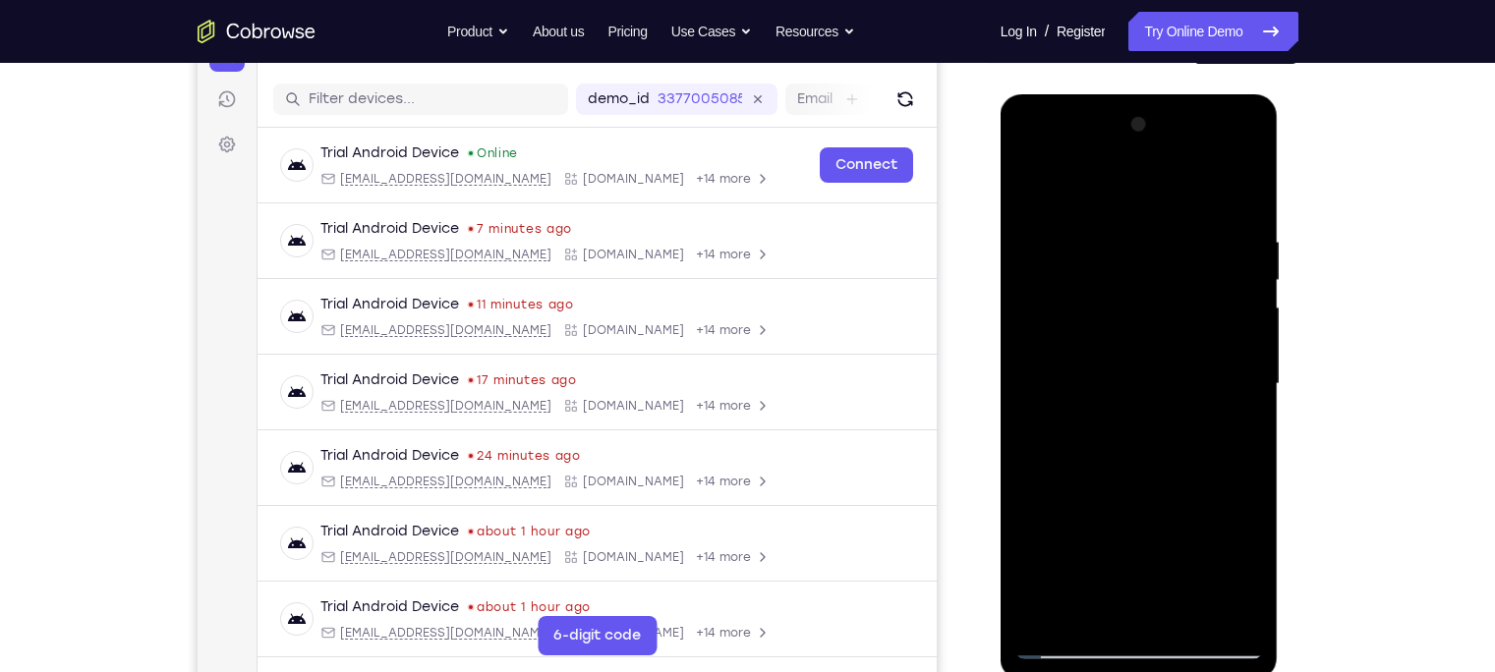
click at [1201, 355] on div at bounding box center [1139, 384] width 248 height 550
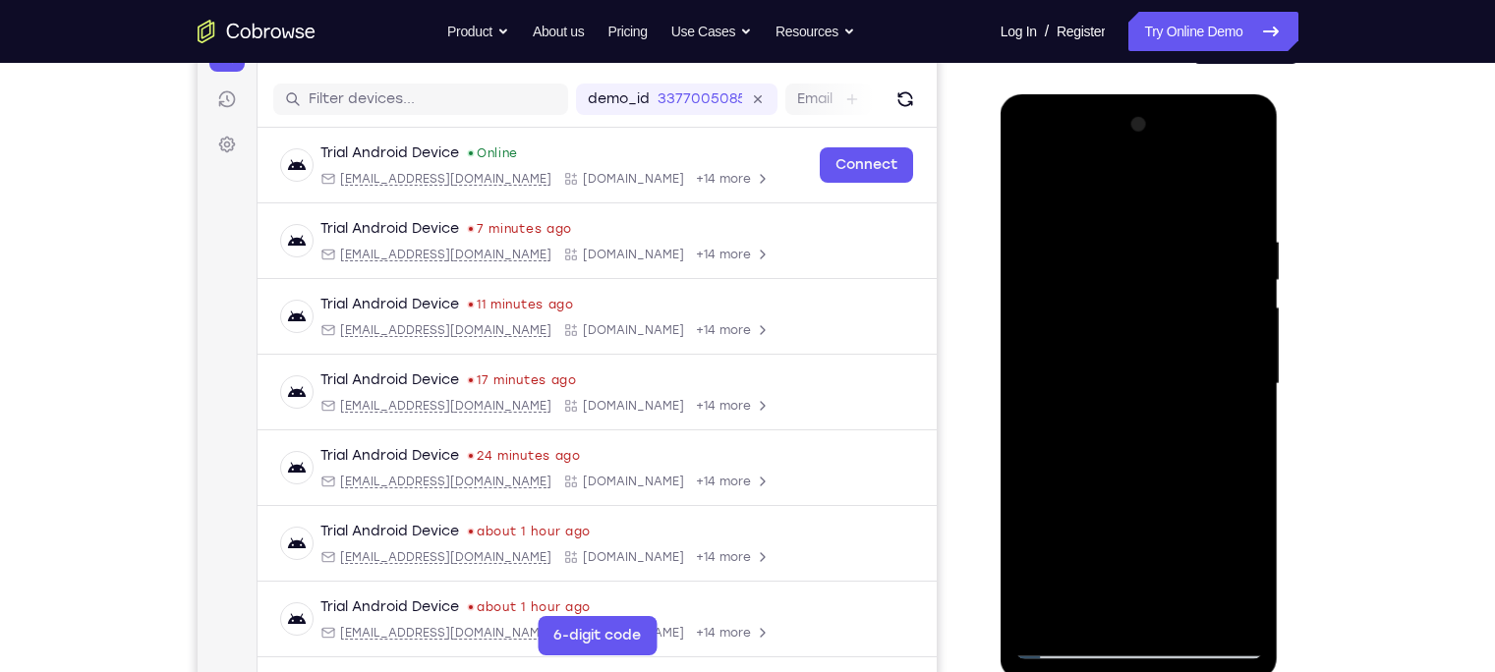
click at [1201, 355] on div at bounding box center [1139, 384] width 248 height 550
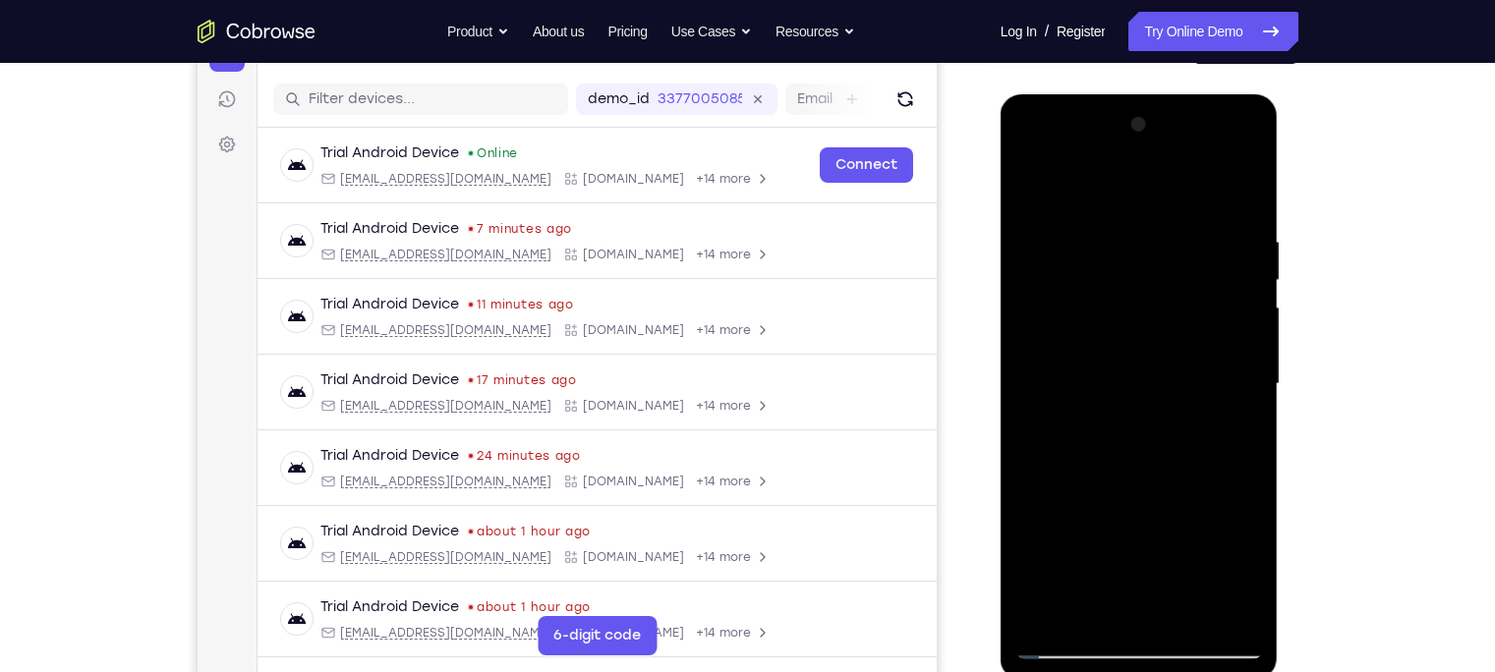
click at [1201, 355] on div at bounding box center [1139, 384] width 248 height 550
click at [1215, 365] on div at bounding box center [1139, 384] width 248 height 550
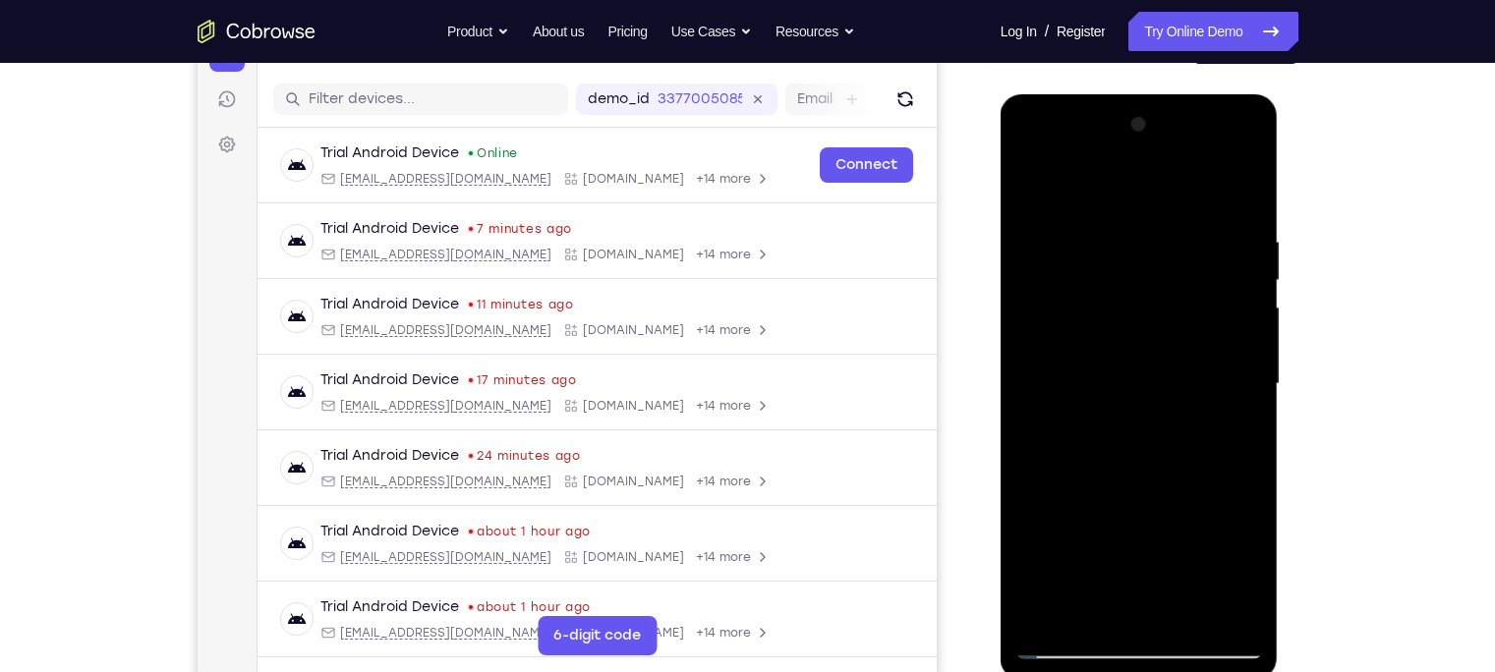
click at [1215, 365] on div at bounding box center [1139, 384] width 248 height 550
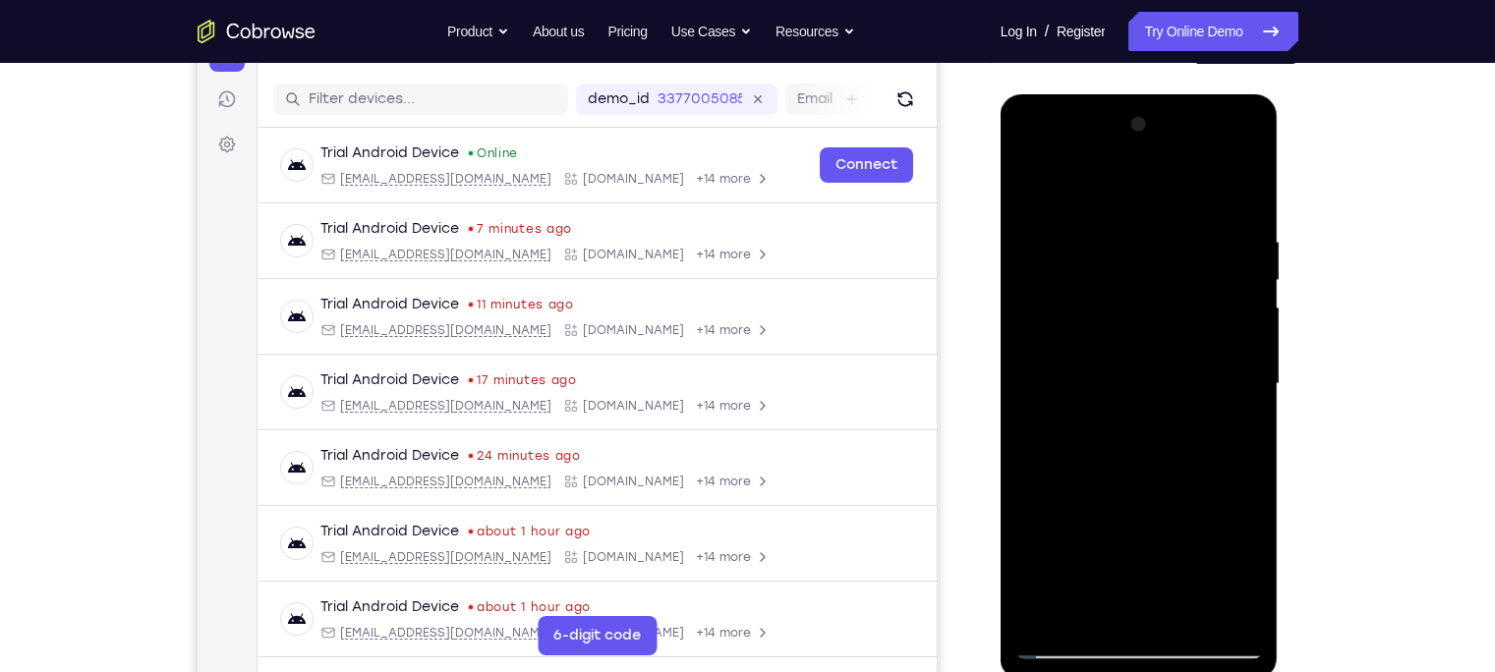
click at [1215, 365] on div at bounding box center [1139, 384] width 248 height 550
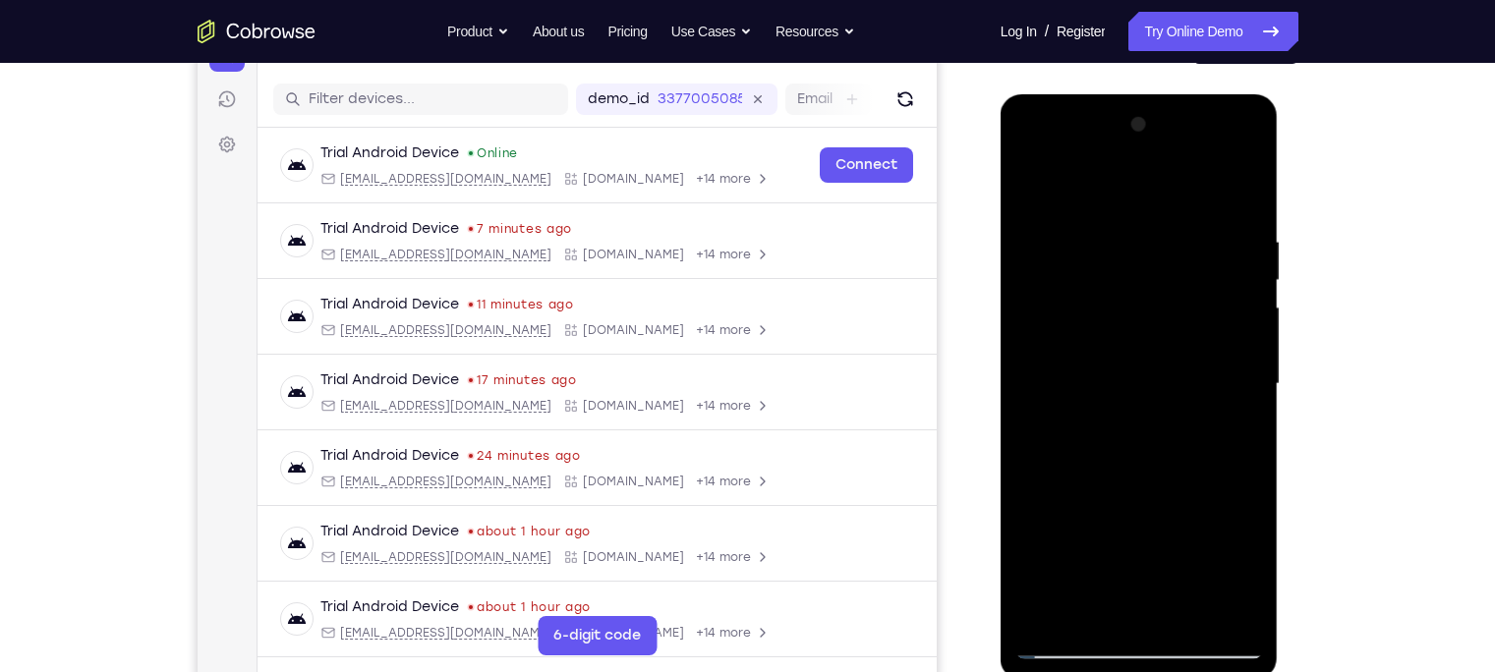
click at [1215, 365] on div at bounding box center [1139, 384] width 248 height 550
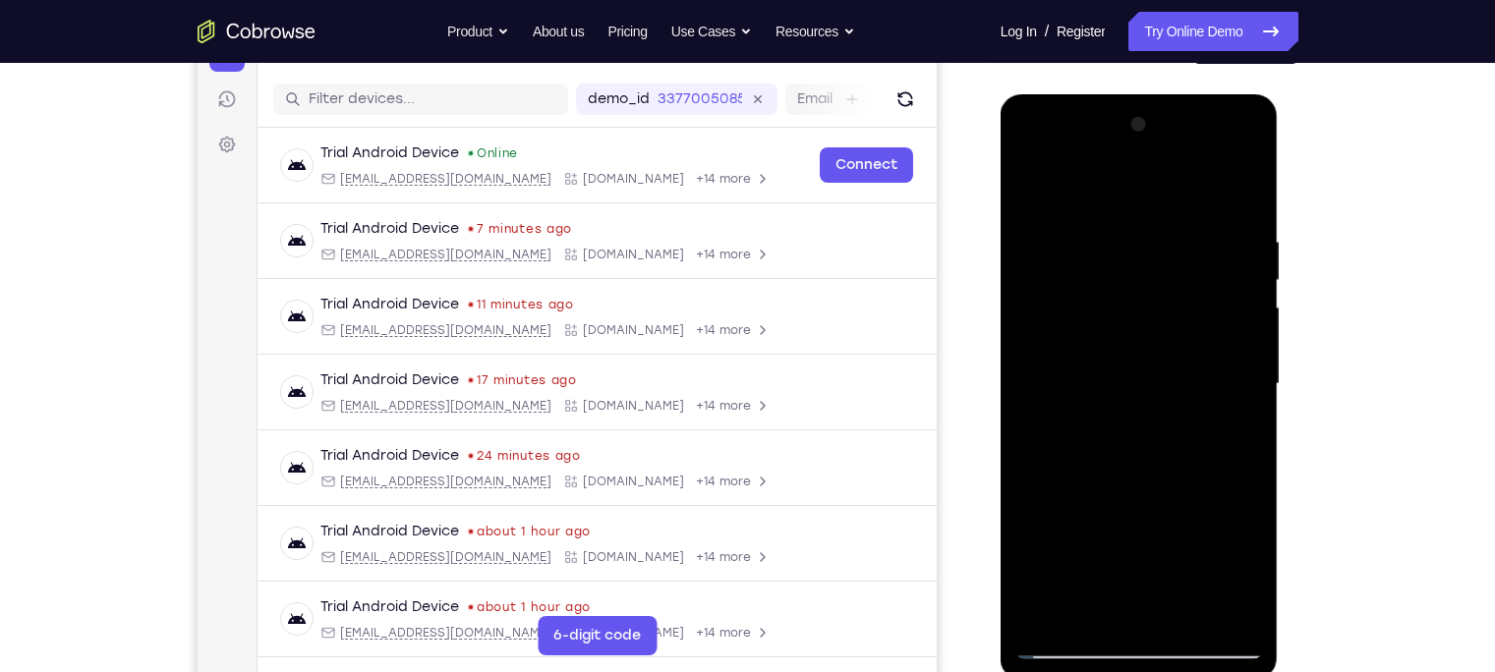
click at [1215, 365] on div at bounding box center [1139, 384] width 248 height 550
click at [1060, 364] on div at bounding box center [1139, 384] width 248 height 550
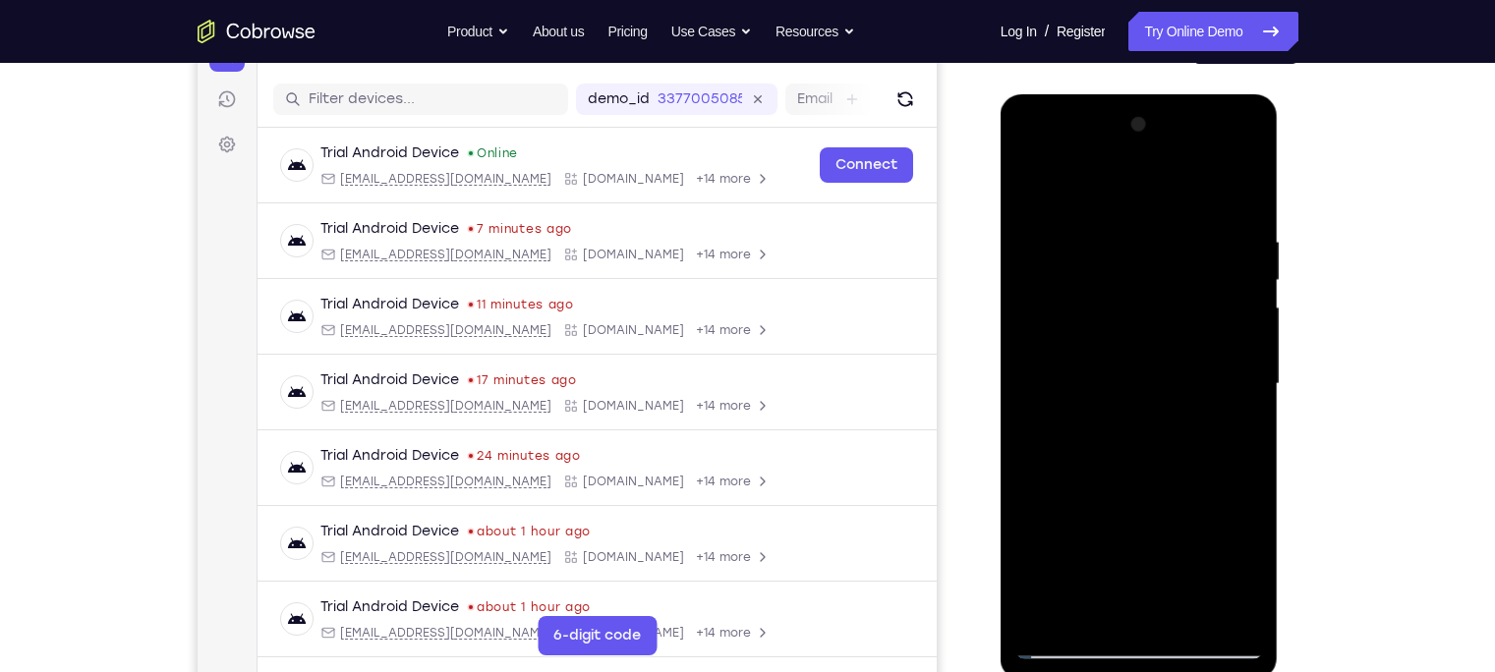
click at [1060, 364] on div at bounding box center [1139, 384] width 248 height 550
click at [1222, 378] on div at bounding box center [1139, 384] width 248 height 550
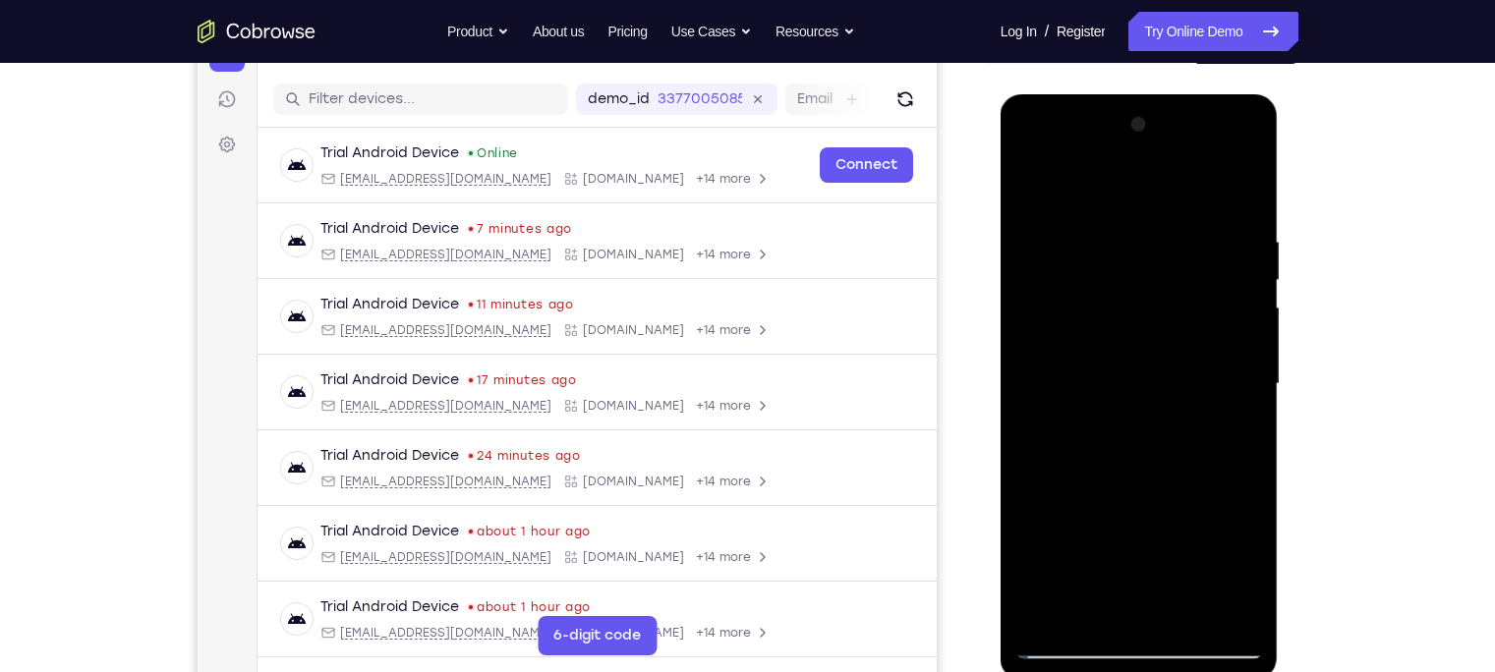
click at [1222, 378] on div at bounding box center [1139, 384] width 248 height 550
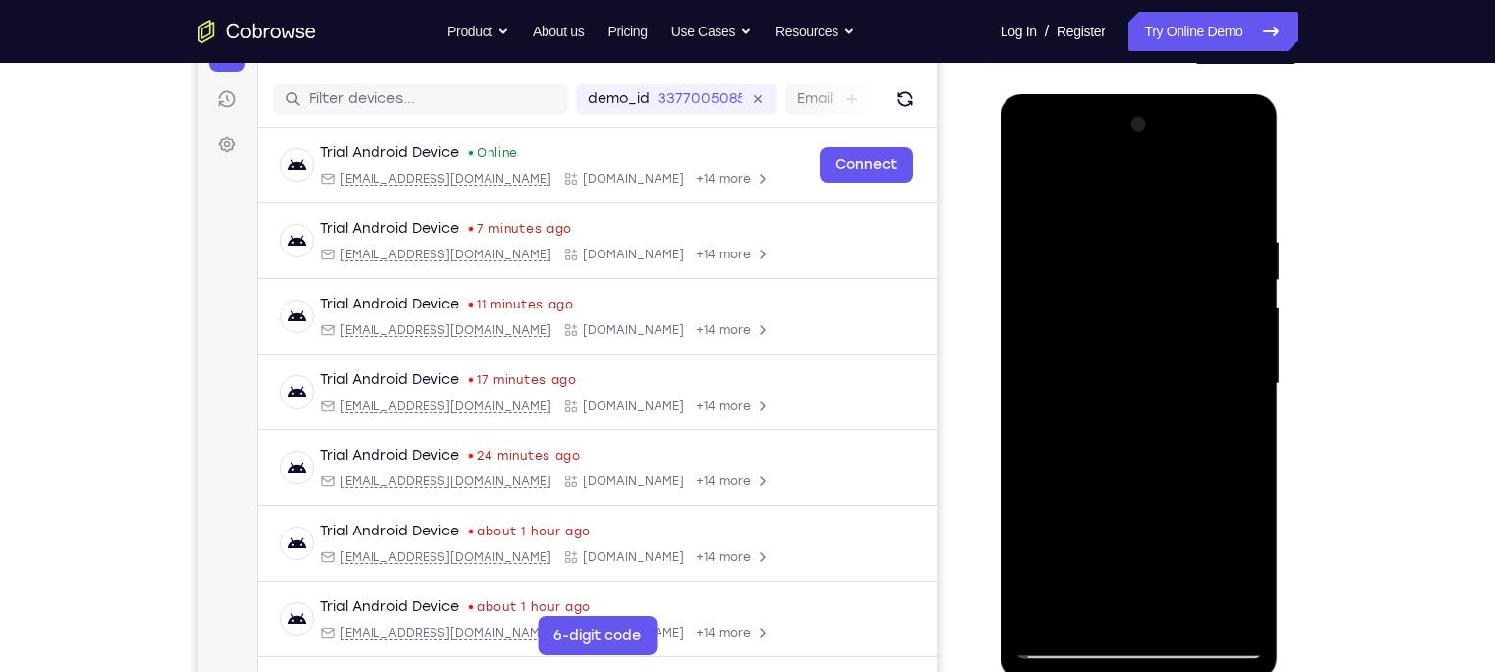
click at [1222, 378] on div at bounding box center [1139, 384] width 248 height 550
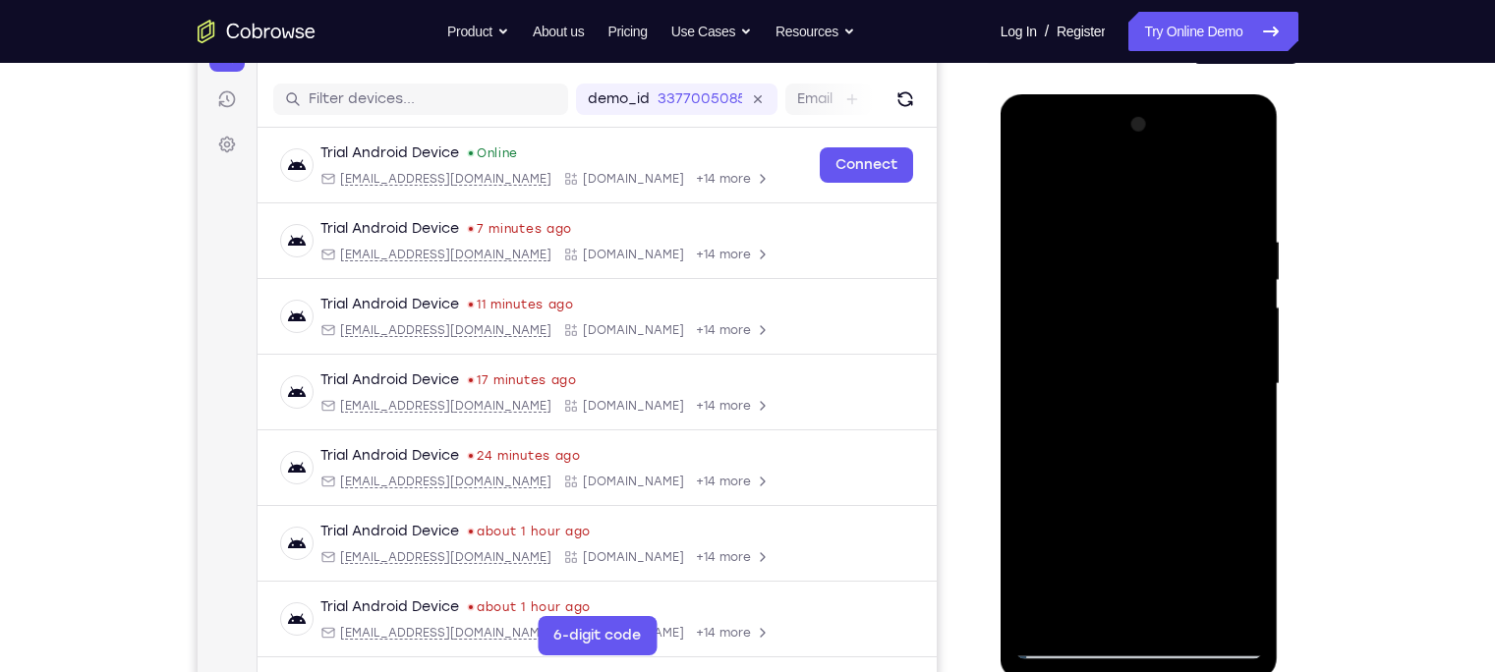
click at [1222, 378] on div at bounding box center [1139, 384] width 248 height 550
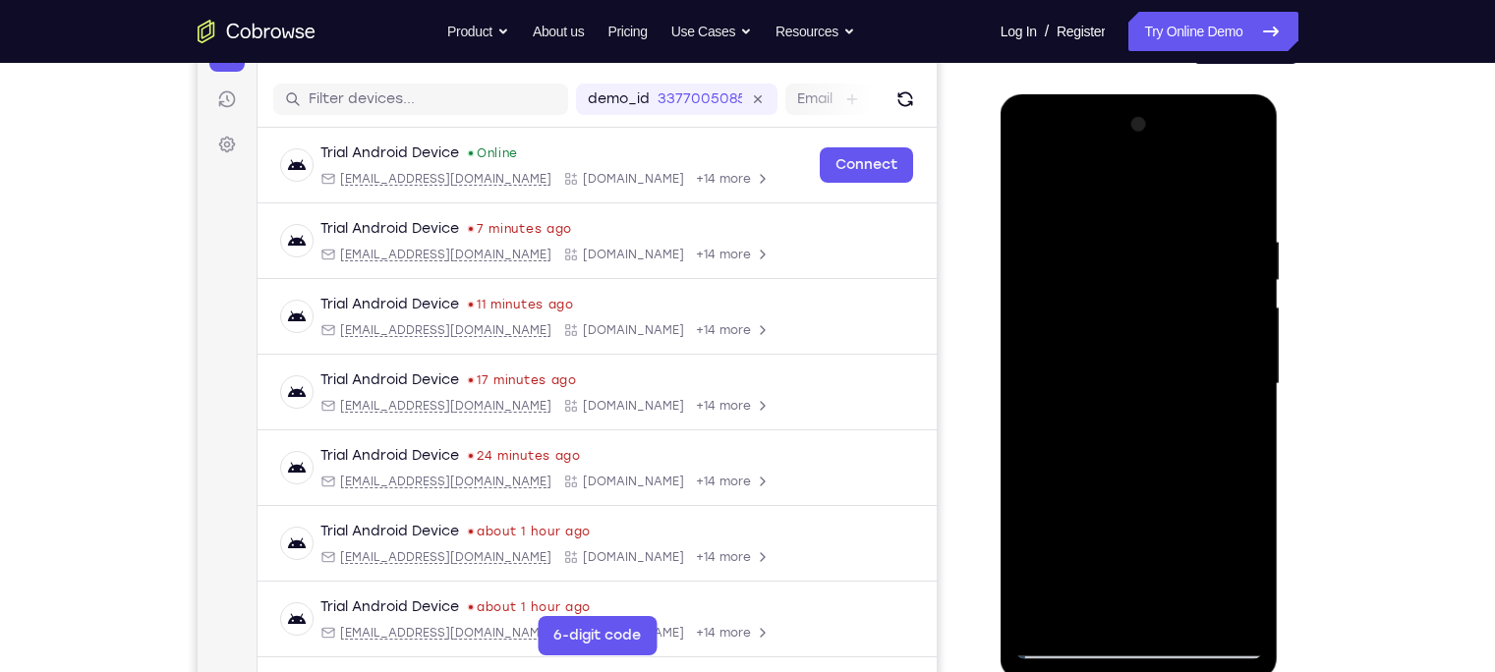
click at [1222, 378] on div at bounding box center [1139, 384] width 248 height 550
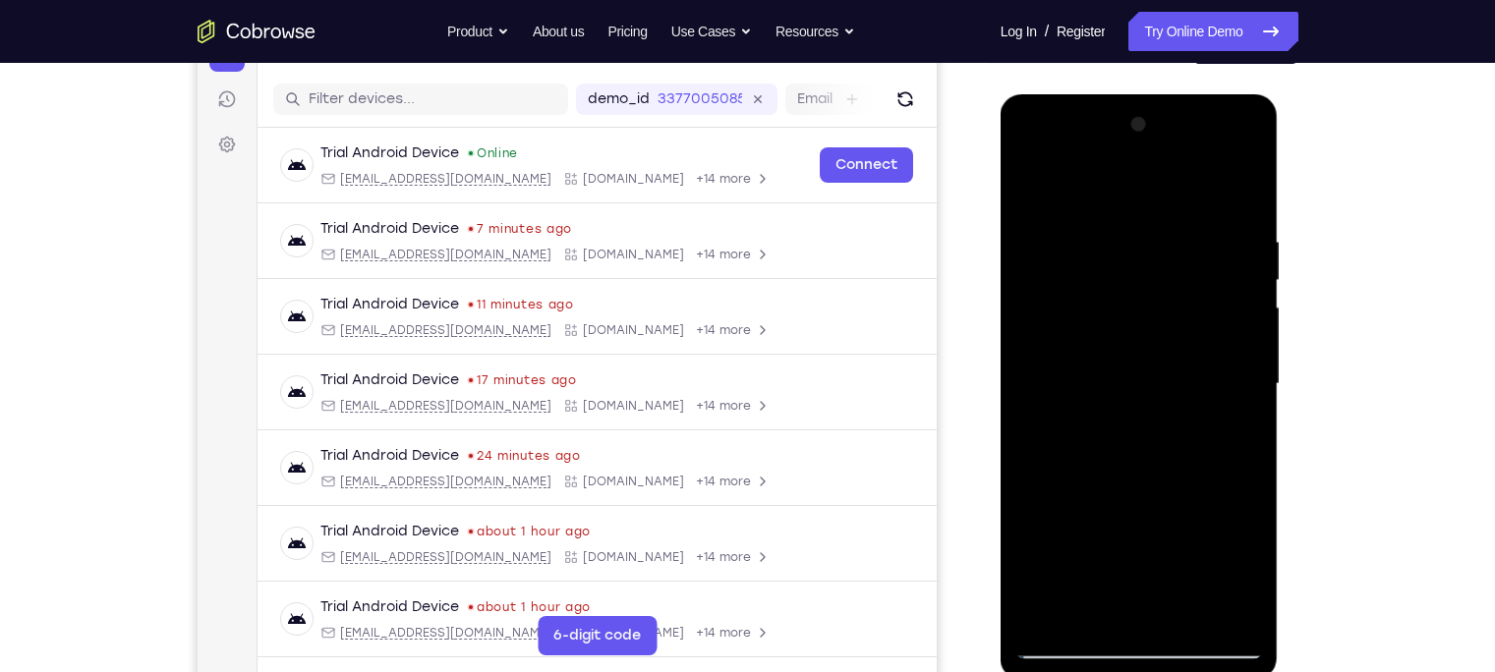
click at [1222, 378] on div at bounding box center [1139, 384] width 248 height 550
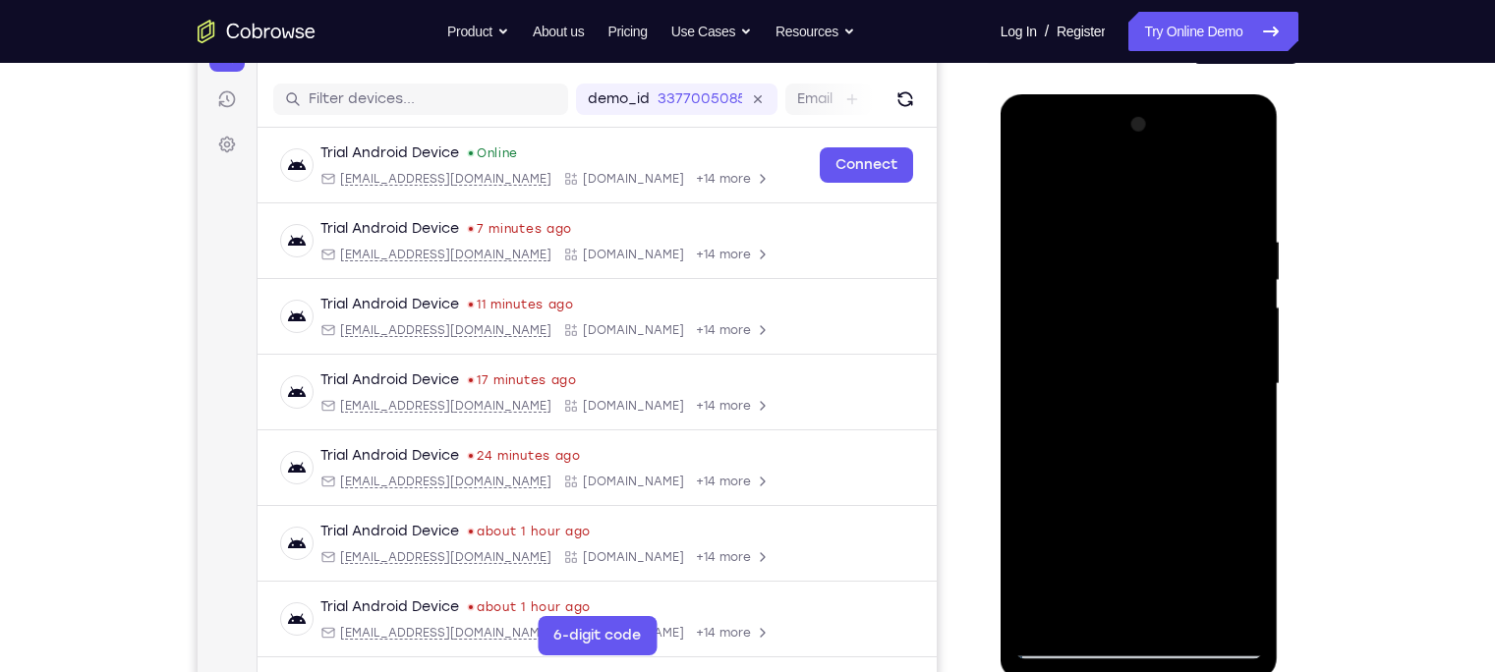
click at [1222, 378] on div at bounding box center [1139, 384] width 248 height 550
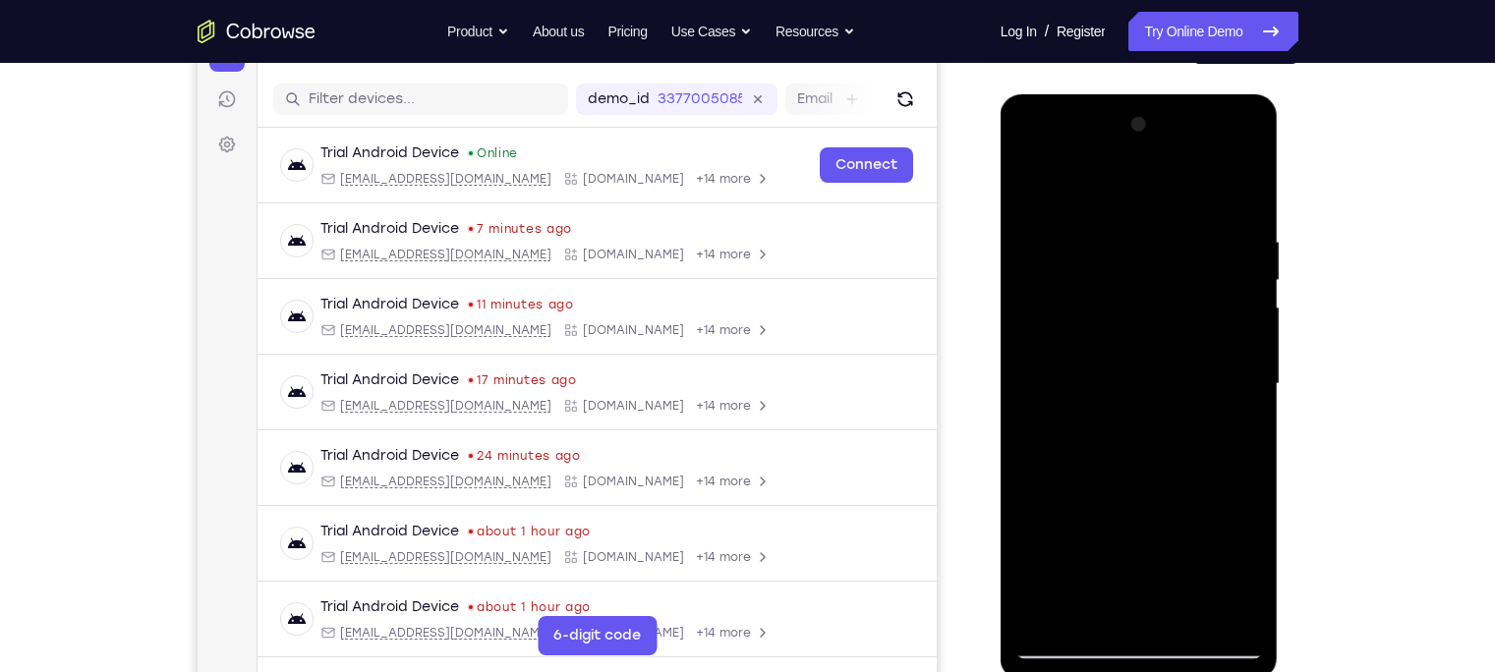
click at [1222, 378] on div at bounding box center [1139, 384] width 248 height 550
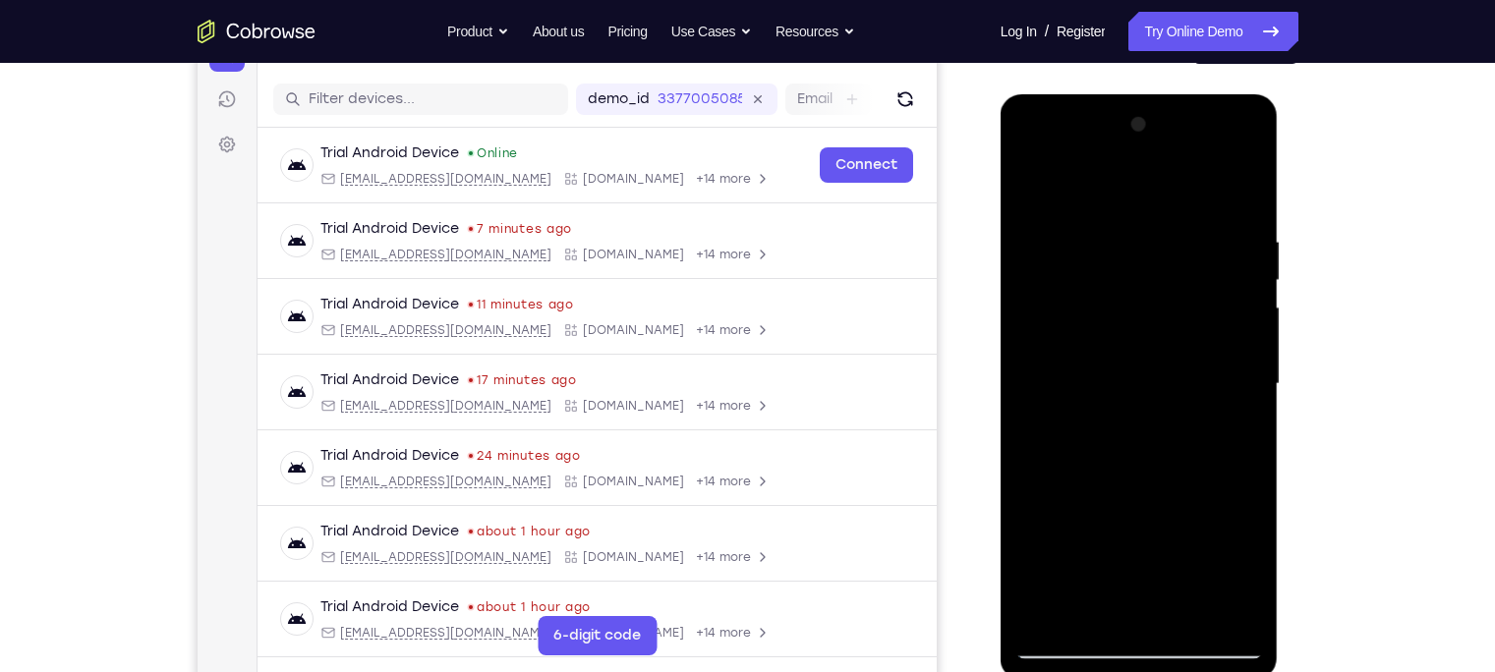
click at [1222, 378] on div at bounding box center [1139, 384] width 248 height 550
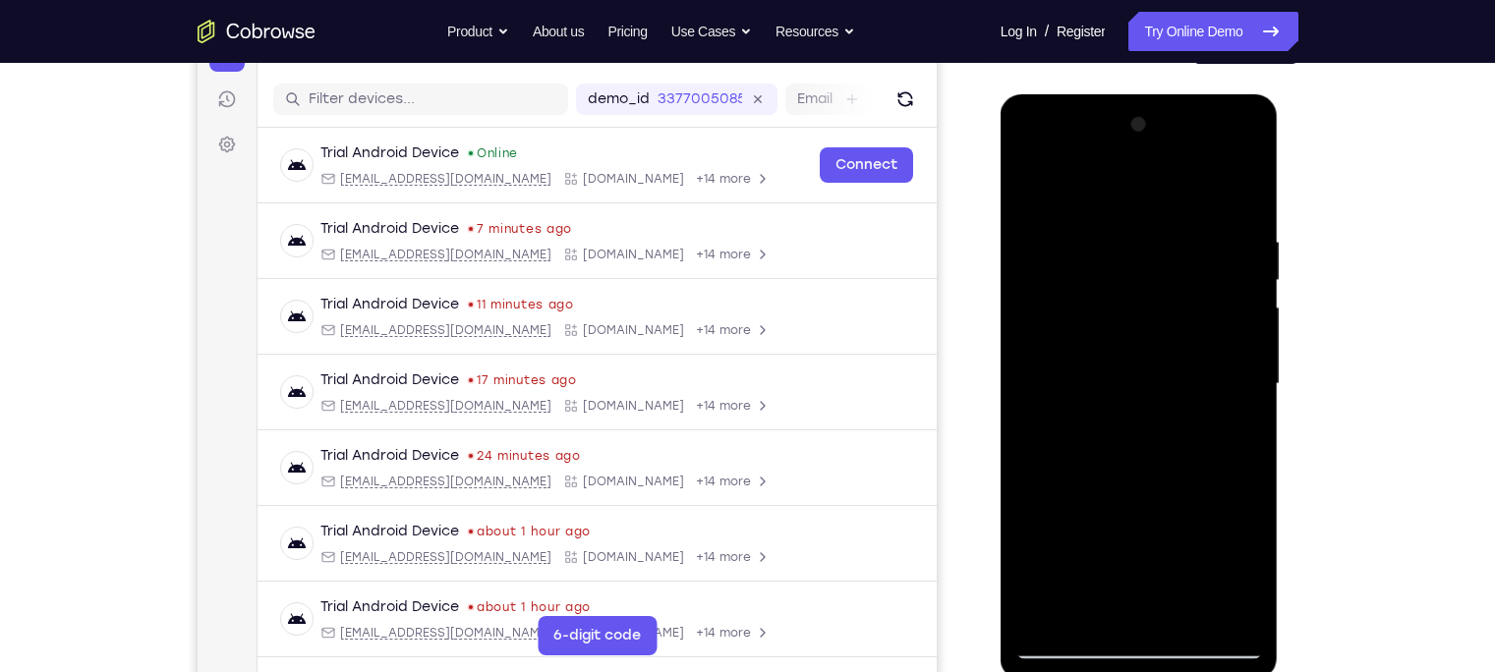
drag, startPoint x: 1149, startPoint y: 483, endPoint x: 1122, endPoint y: 260, distance: 224.6
click at [1122, 260] on div at bounding box center [1139, 384] width 248 height 550
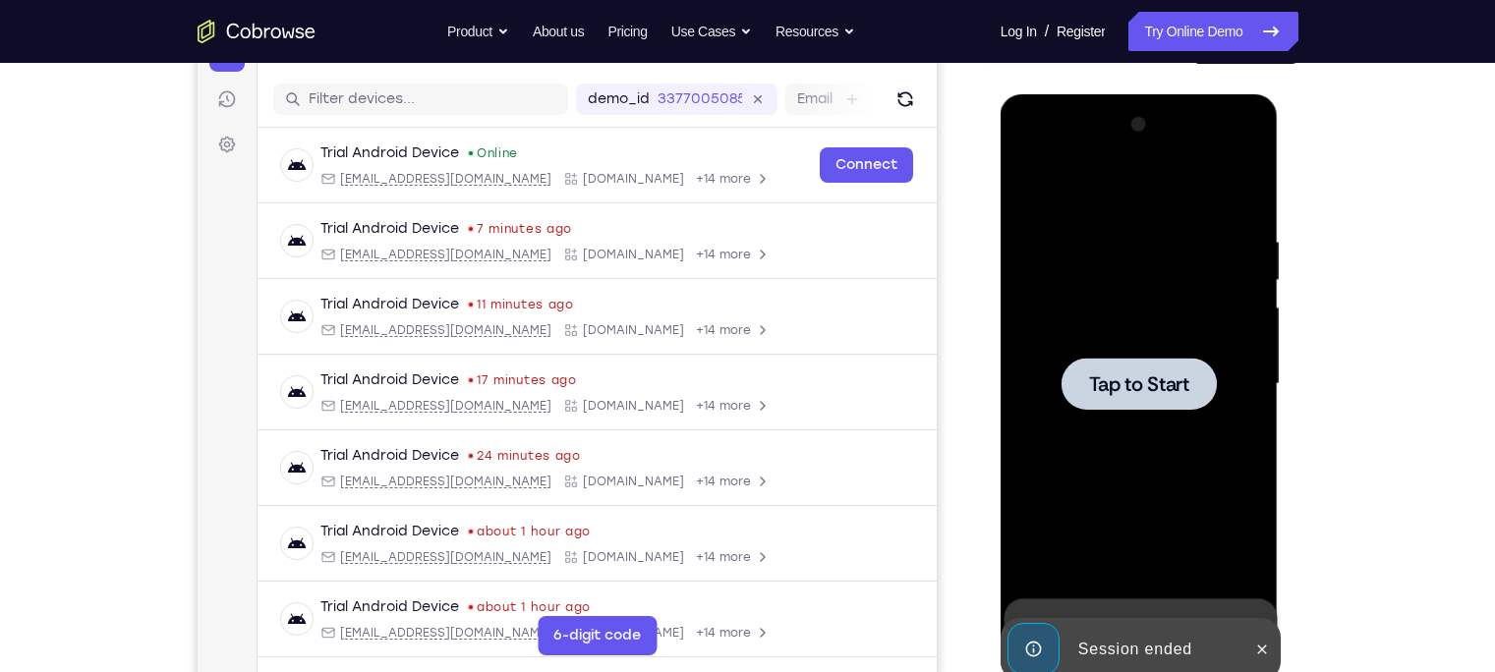
click at [1160, 374] on span "Tap to Start" at bounding box center [1139, 384] width 100 height 20
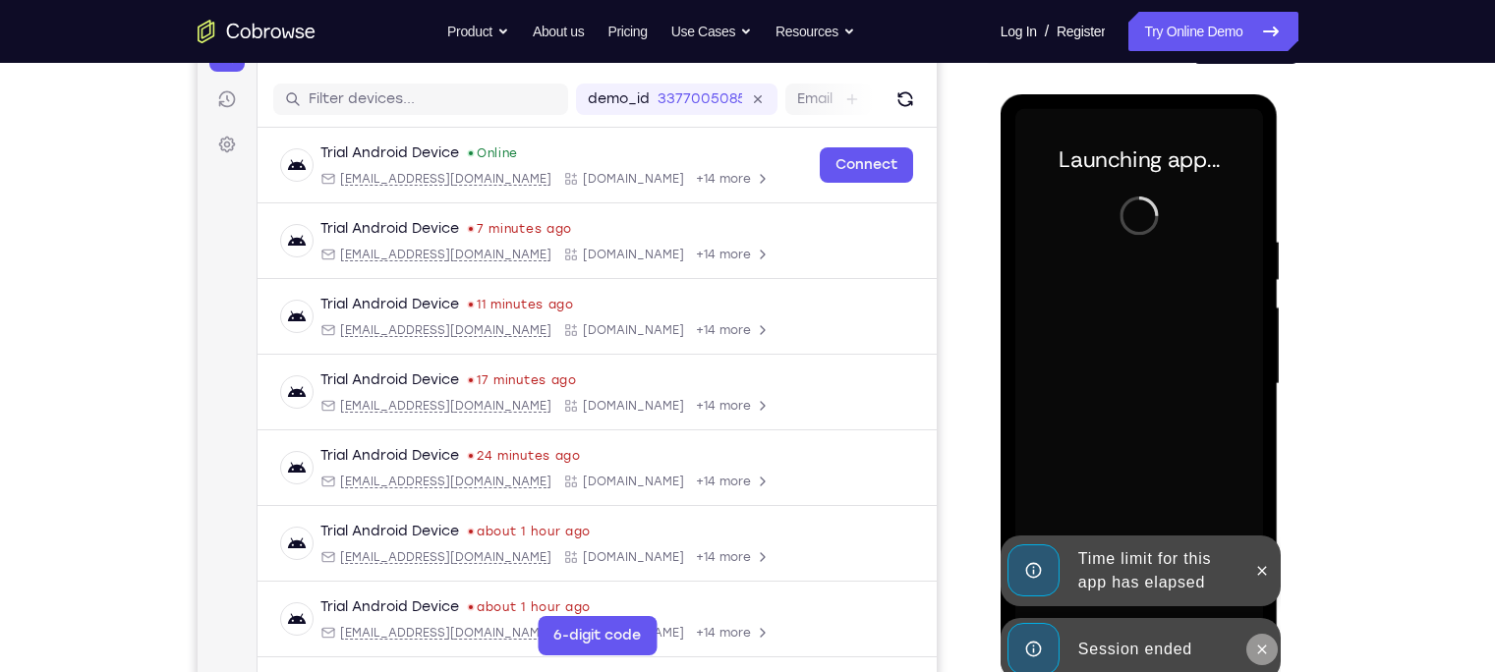
click at [1268, 643] on icon at bounding box center [1262, 650] width 16 height 16
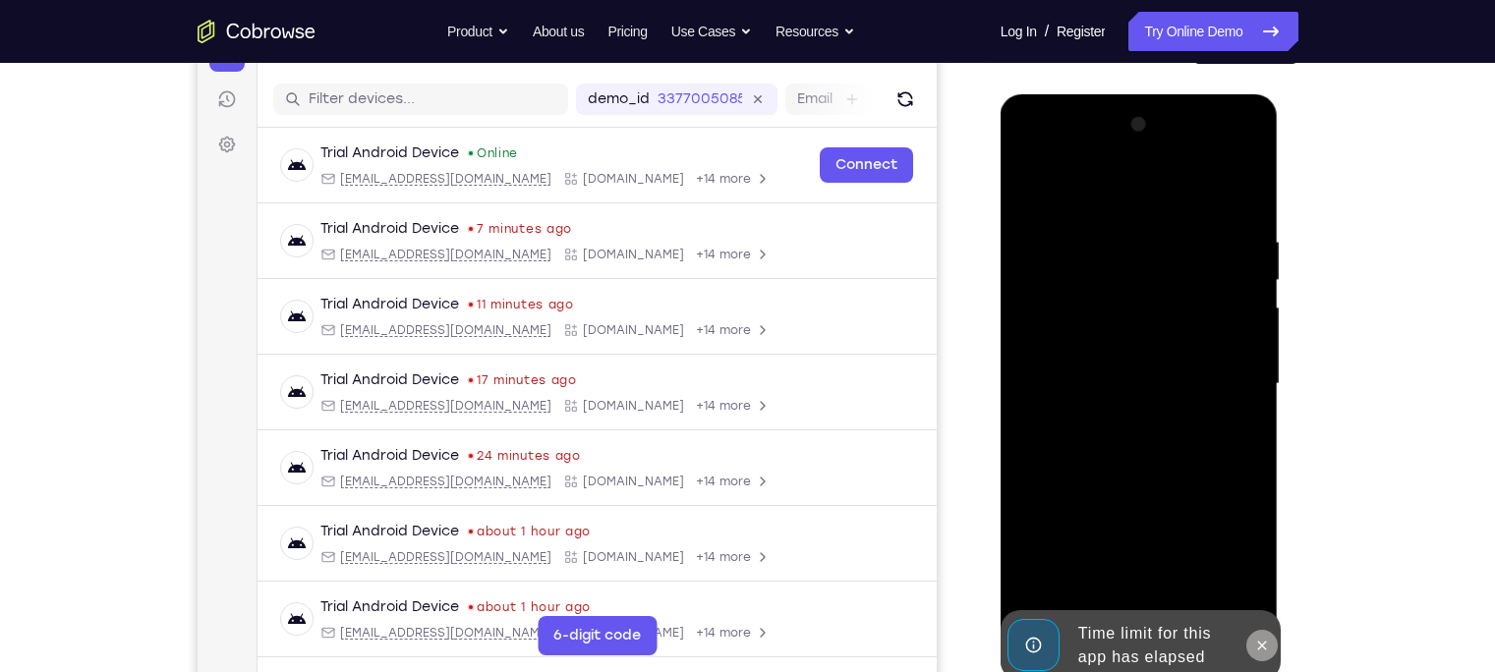
click at [1261, 631] on button at bounding box center [1261, 645] width 31 height 31
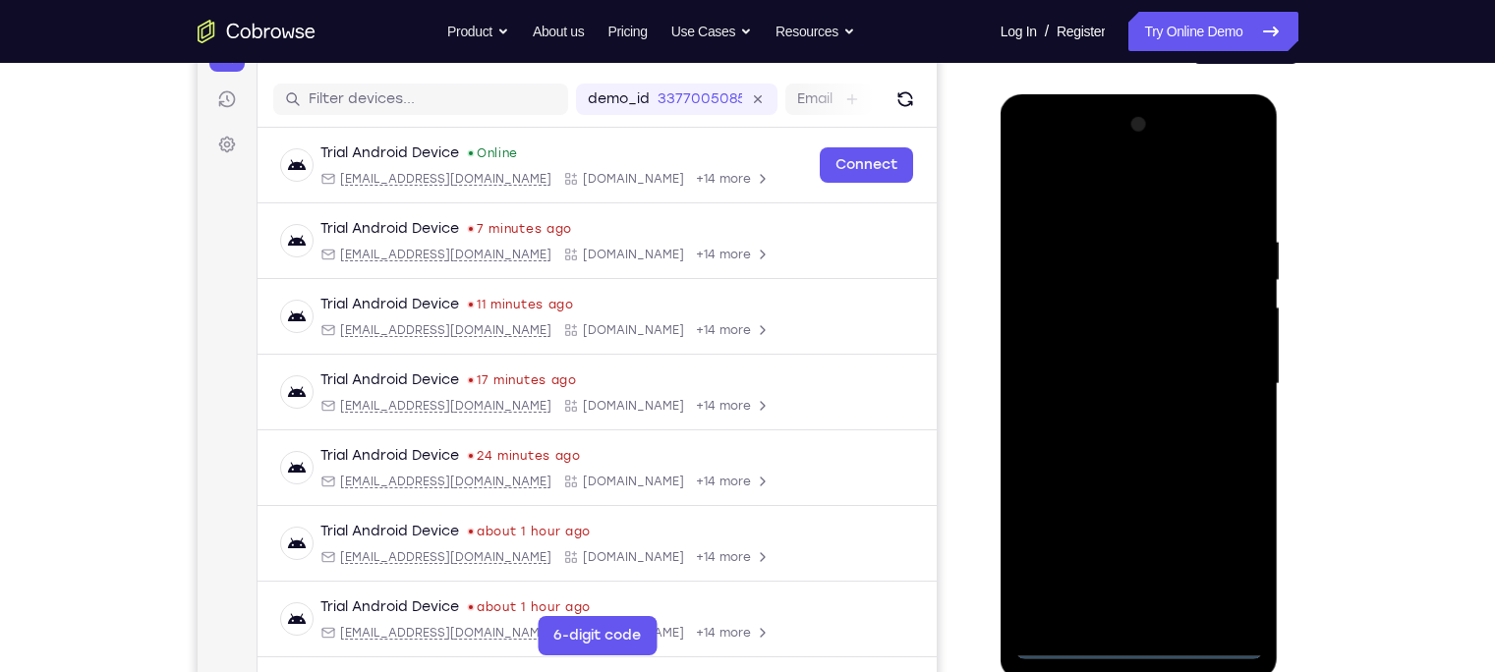
click at [1155, 640] on div at bounding box center [1139, 384] width 248 height 550
click at [1236, 554] on div at bounding box center [1139, 384] width 248 height 550
click at [1069, 389] on div at bounding box center [1139, 384] width 248 height 550
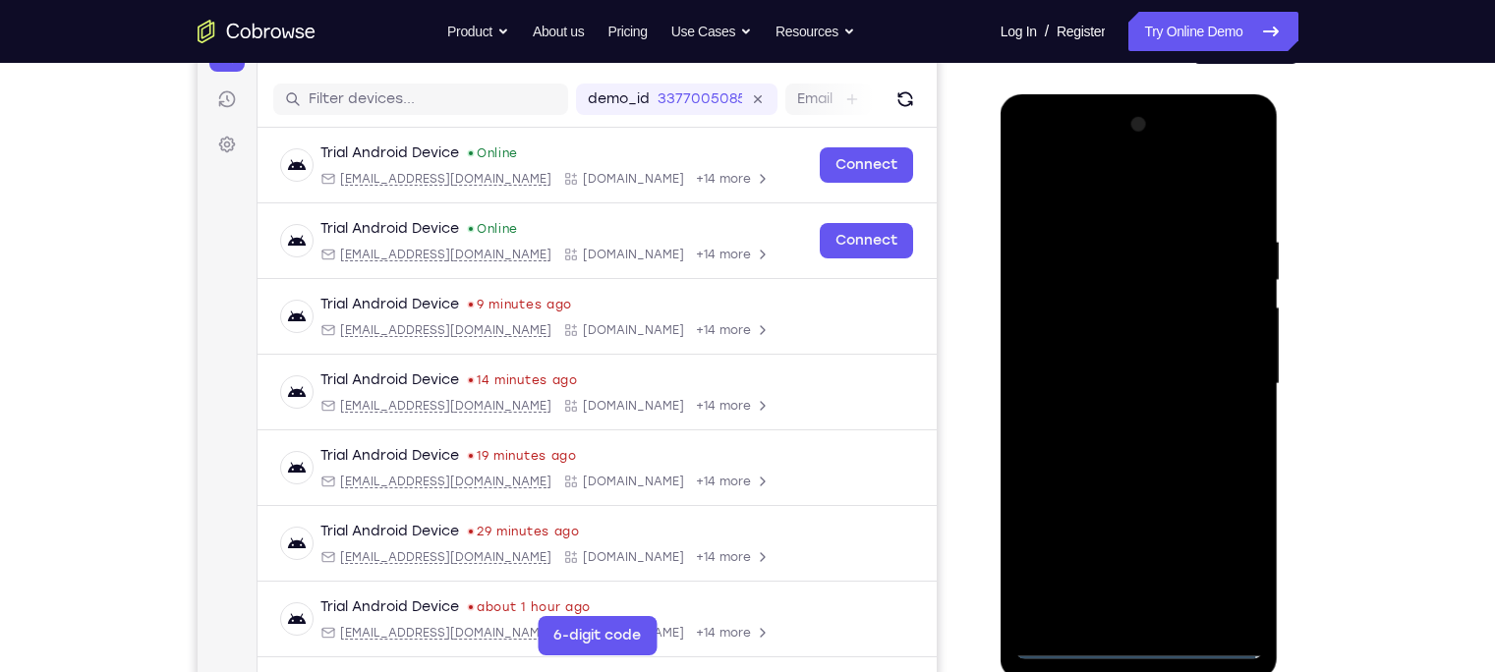
click at [1033, 160] on div at bounding box center [1139, 384] width 248 height 550
click at [1151, 267] on div at bounding box center [1139, 384] width 248 height 550
click at [1066, 328] on div at bounding box center [1139, 384] width 248 height 550
click at [1128, 496] on div at bounding box center [1139, 384] width 248 height 550
click at [1223, 532] on div at bounding box center [1139, 384] width 248 height 550
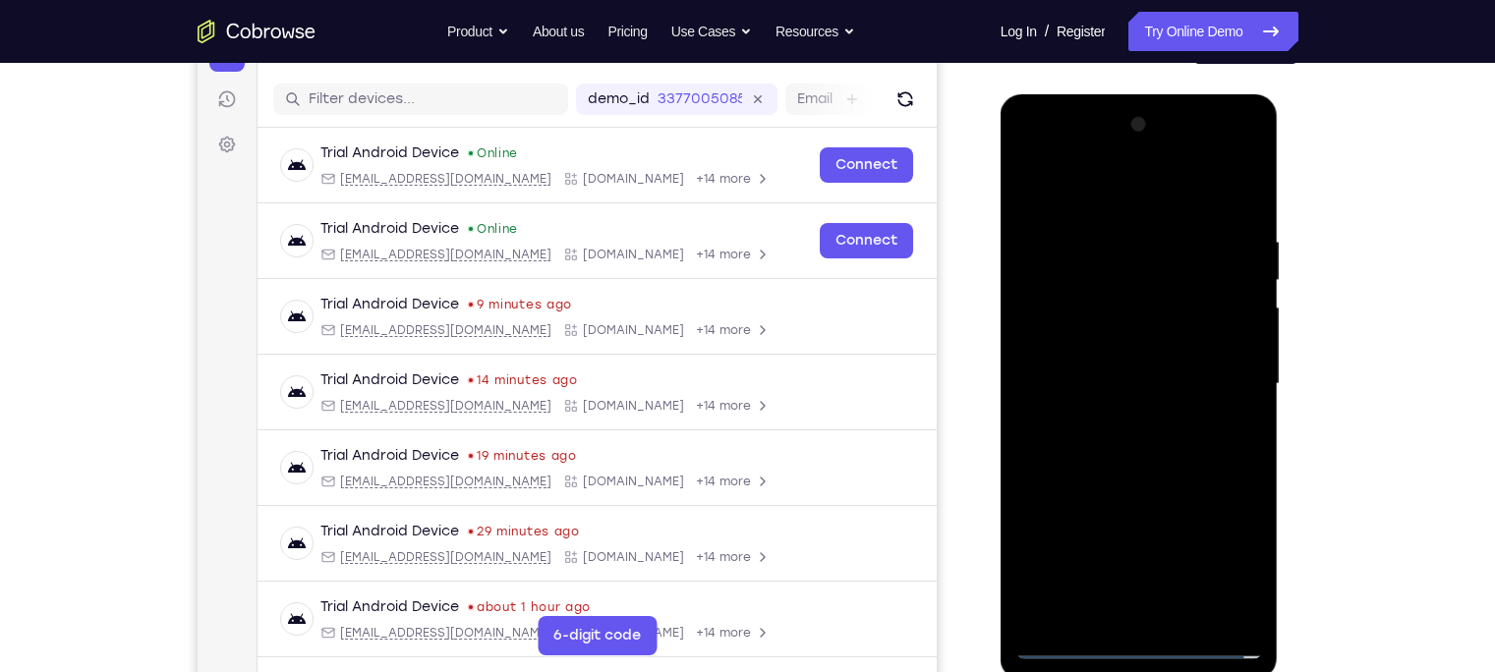
drag, startPoint x: 1111, startPoint y: 512, endPoint x: 1071, endPoint y: 163, distance: 351.1
click at [1071, 163] on div at bounding box center [1139, 384] width 248 height 550
drag, startPoint x: 1158, startPoint y: 402, endPoint x: 1146, endPoint y: 360, distance: 43.9
click at [1146, 360] on div at bounding box center [1139, 384] width 248 height 550
drag, startPoint x: 1116, startPoint y: 538, endPoint x: 1098, endPoint y: 260, distance: 278.7
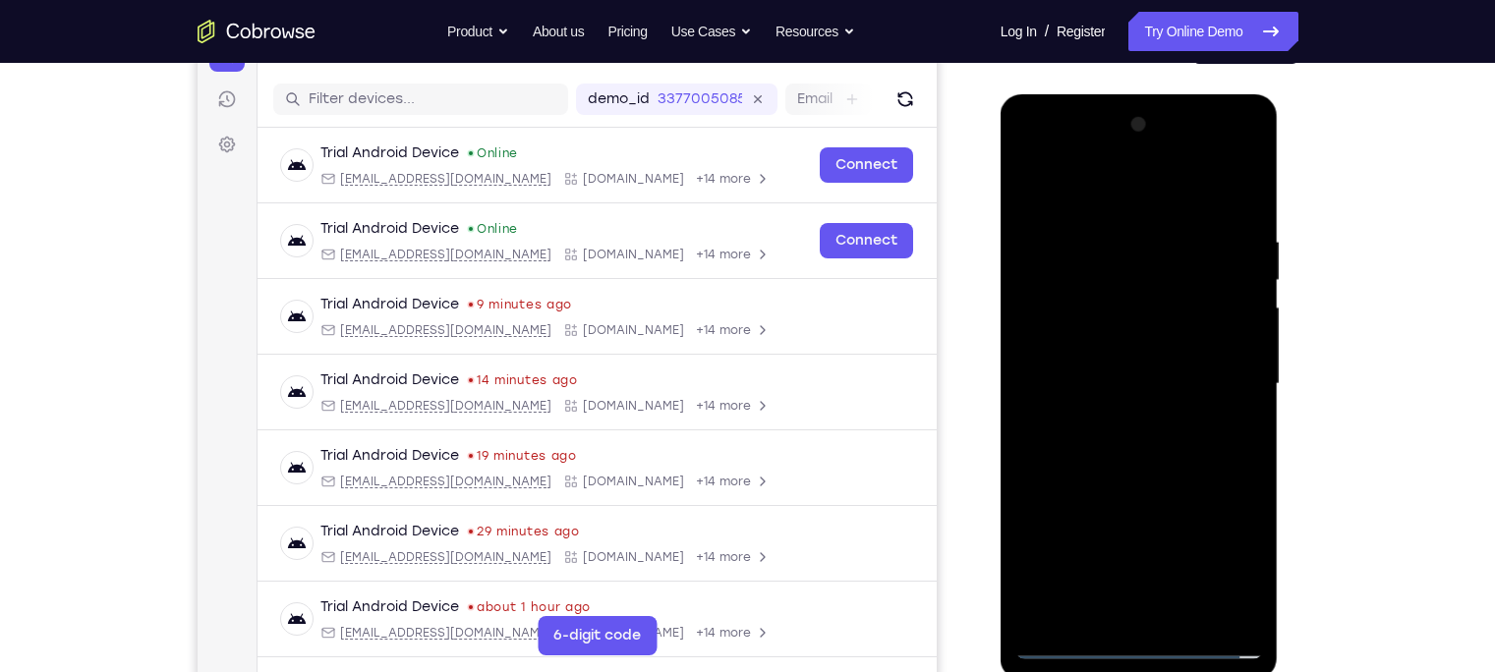
click at [1098, 260] on div at bounding box center [1139, 384] width 248 height 550
drag, startPoint x: 1132, startPoint y: 609, endPoint x: 1128, endPoint y: 315, distance: 293.8
click at [1128, 315] on div at bounding box center [1139, 384] width 248 height 550
drag, startPoint x: 1138, startPoint y: 569, endPoint x: 1120, endPoint y: 228, distance: 341.4
click at [1120, 228] on div at bounding box center [1139, 384] width 248 height 550
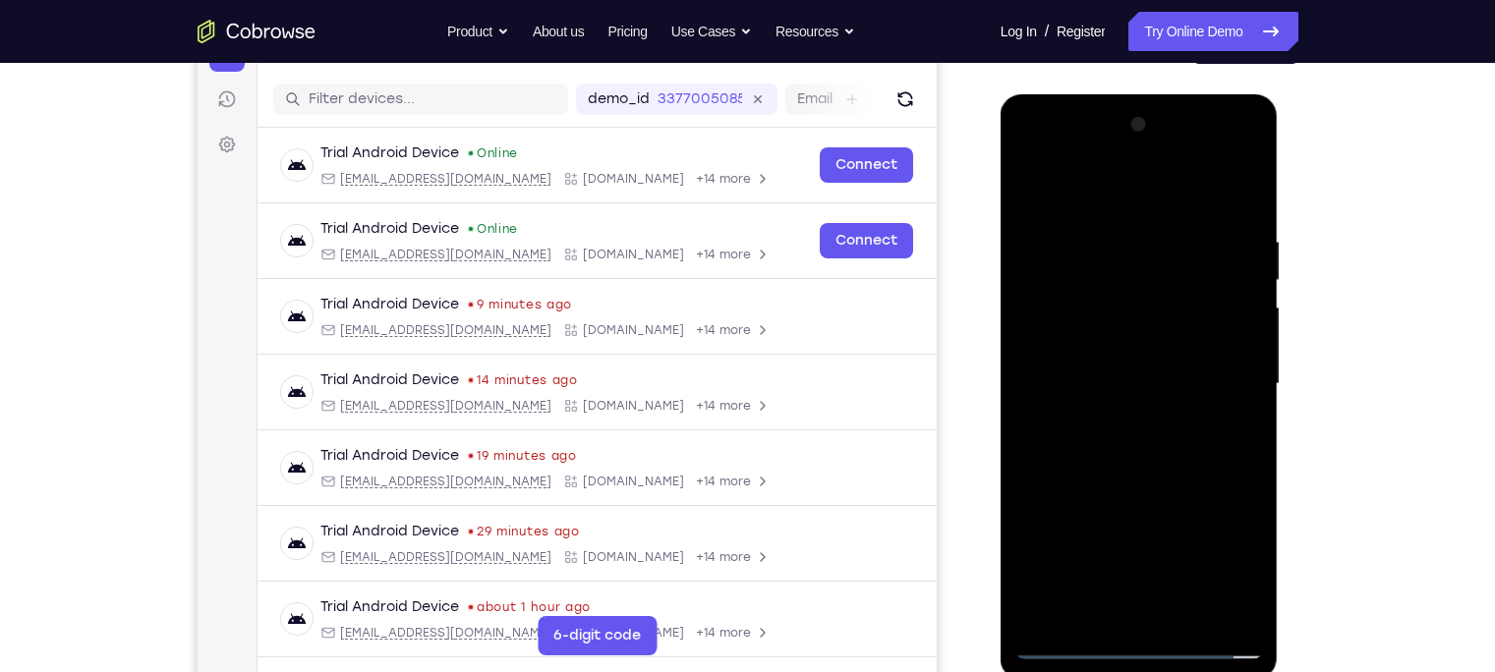
drag, startPoint x: 1132, startPoint y: 579, endPoint x: 1096, endPoint y: 272, distance: 308.7
click at [1096, 272] on div at bounding box center [1139, 384] width 248 height 550
drag, startPoint x: 1134, startPoint y: 498, endPoint x: 1101, endPoint y: 218, distance: 282.0
click at [1101, 218] on div at bounding box center [1139, 384] width 248 height 550
drag, startPoint x: 1141, startPoint y: 473, endPoint x: 1137, endPoint y: 381, distance: 91.5
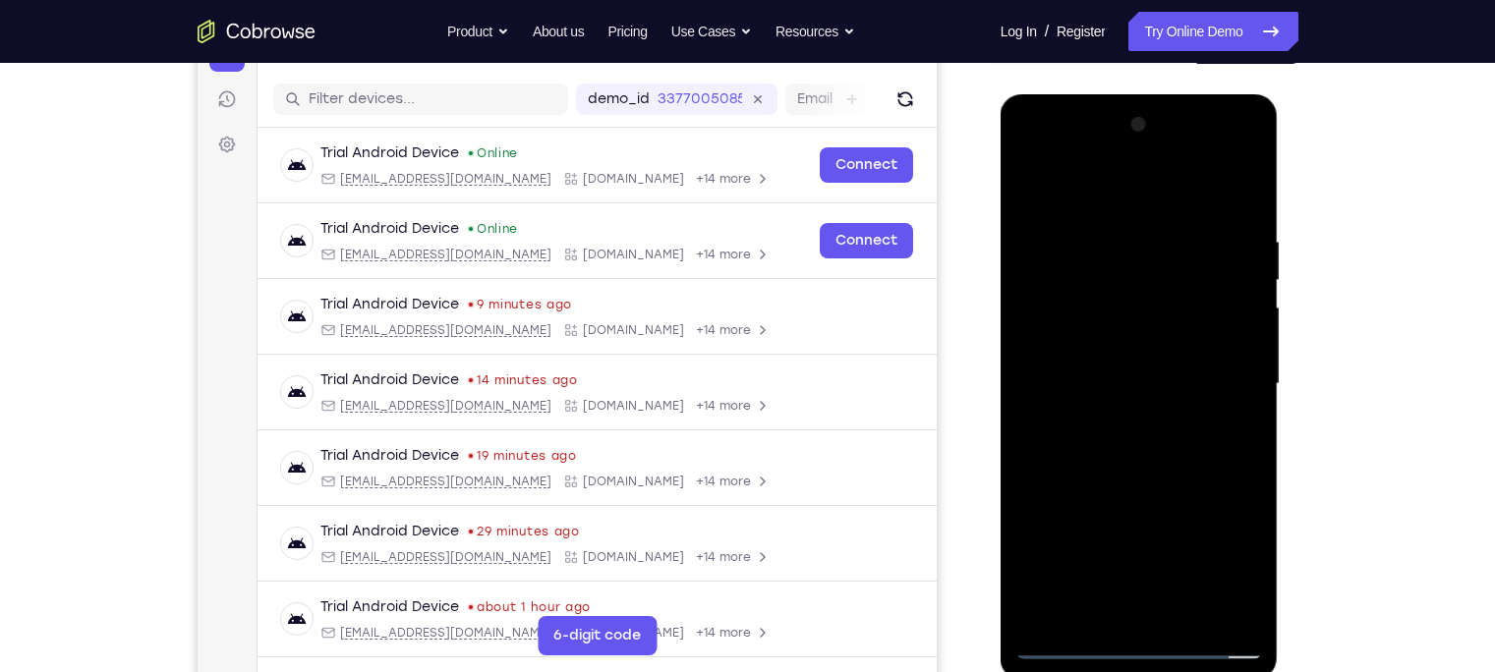
click at [1137, 381] on div at bounding box center [1139, 384] width 248 height 550
drag, startPoint x: 1124, startPoint y: 555, endPoint x: 1119, endPoint y: 475, distance: 80.7
click at [1119, 475] on div at bounding box center [1139, 384] width 248 height 550
drag, startPoint x: 1129, startPoint y: 282, endPoint x: 1135, endPoint y: 371, distance: 89.6
click at [1135, 371] on div at bounding box center [1139, 384] width 248 height 550
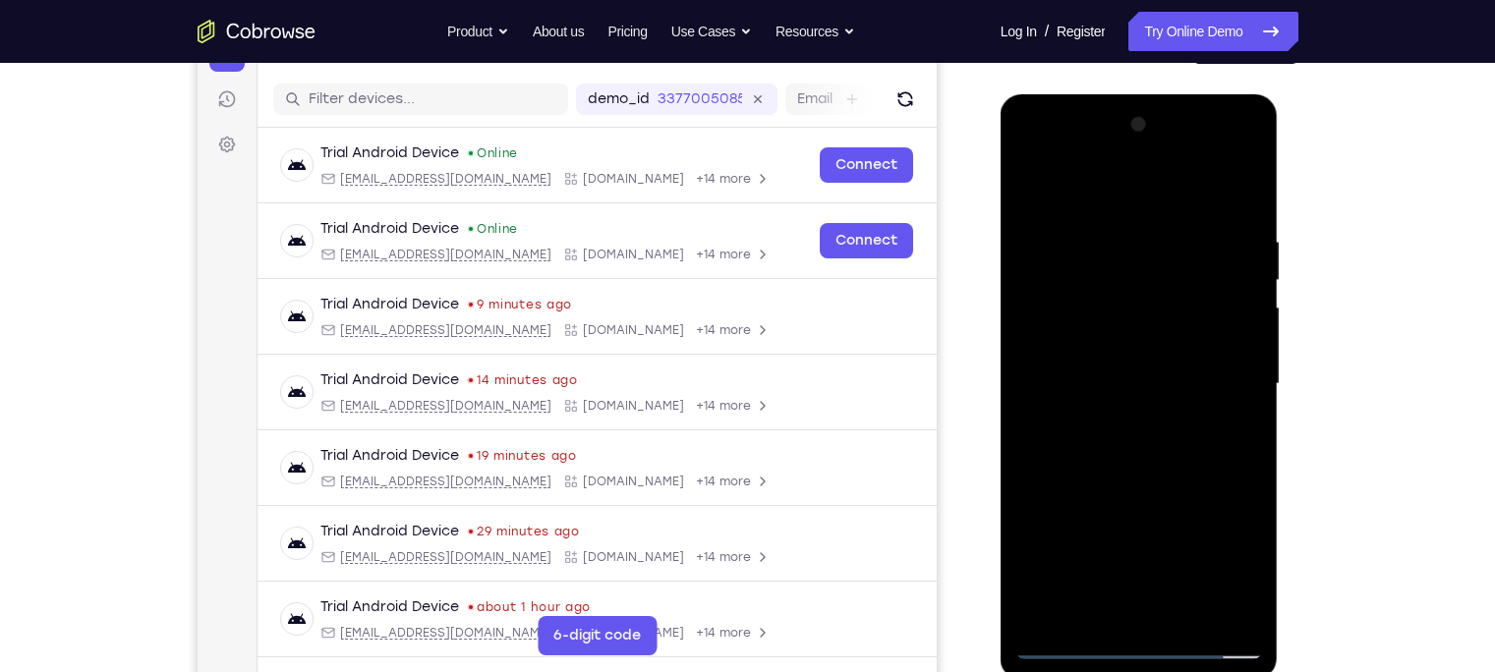
click at [1135, 371] on div at bounding box center [1139, 384] width 248 height 550
drag, startPoint x: 1116, startPoint y: 509, endPoint x: 1087, endPoint y: 209, distance: 301.1
click at [1087, 209] on div at bounding box center [1139, 384] width 248 height 550
drag, startPoint x: 1112, startPoint y: 611, endPoint x: 1114, endPoint y: 239, distance: 372.4
click at [1114, 239] on div at bounding box center [1139, 384] width 248 height 550
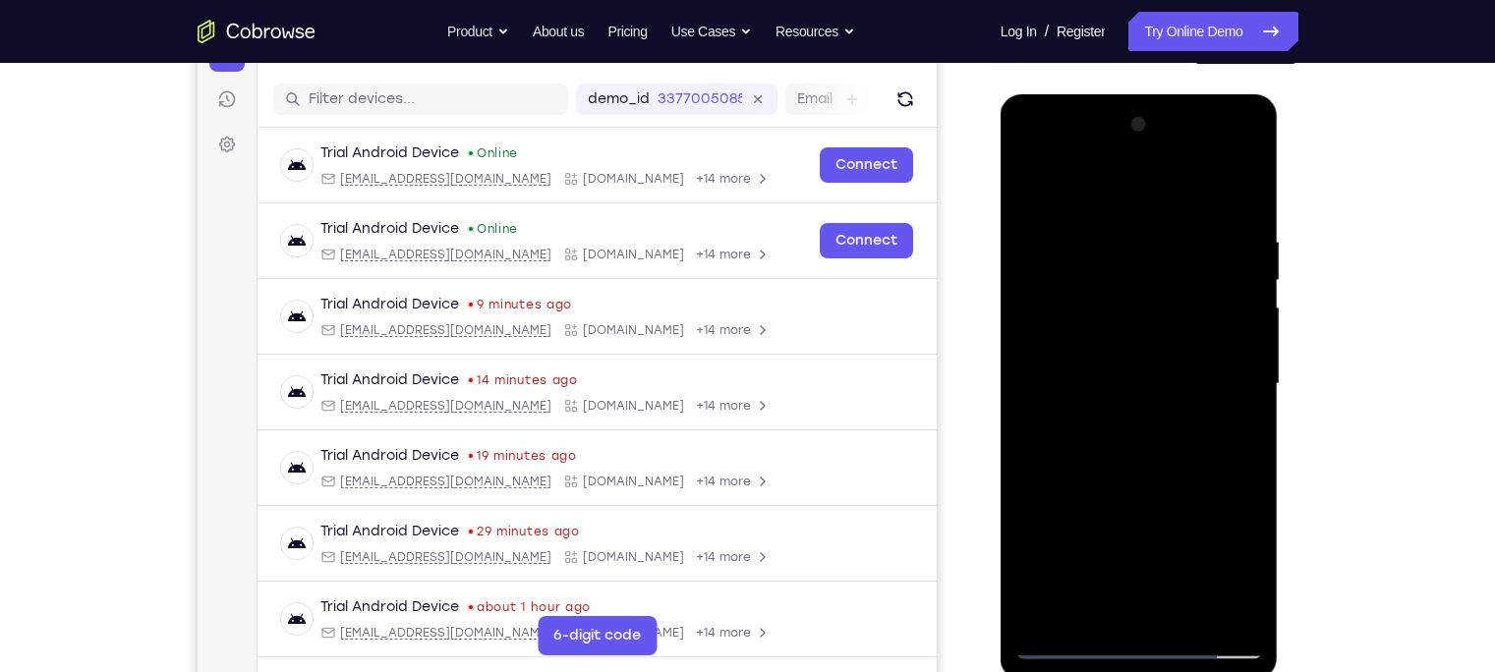
drag, startPoint x: 1118, startPoint y: 498, endPoint x: 1096, endPoint y: 102, distance: 396.6
click at [1096, 102] on div at bounding box center [1139, 387] width 278 height 586
drag, startPoint x: 1136, startPoint y: 500, endPoint x: 1126, endPoint y: 381, distance: 119.3
click at [1126, 381] on div at bounding box center [1139, 384] width 248 height 550
drag, startPoint x: 1127, startPoint y: 557, endPoint x: 1092, endPoint y: 217, distance: 341.8
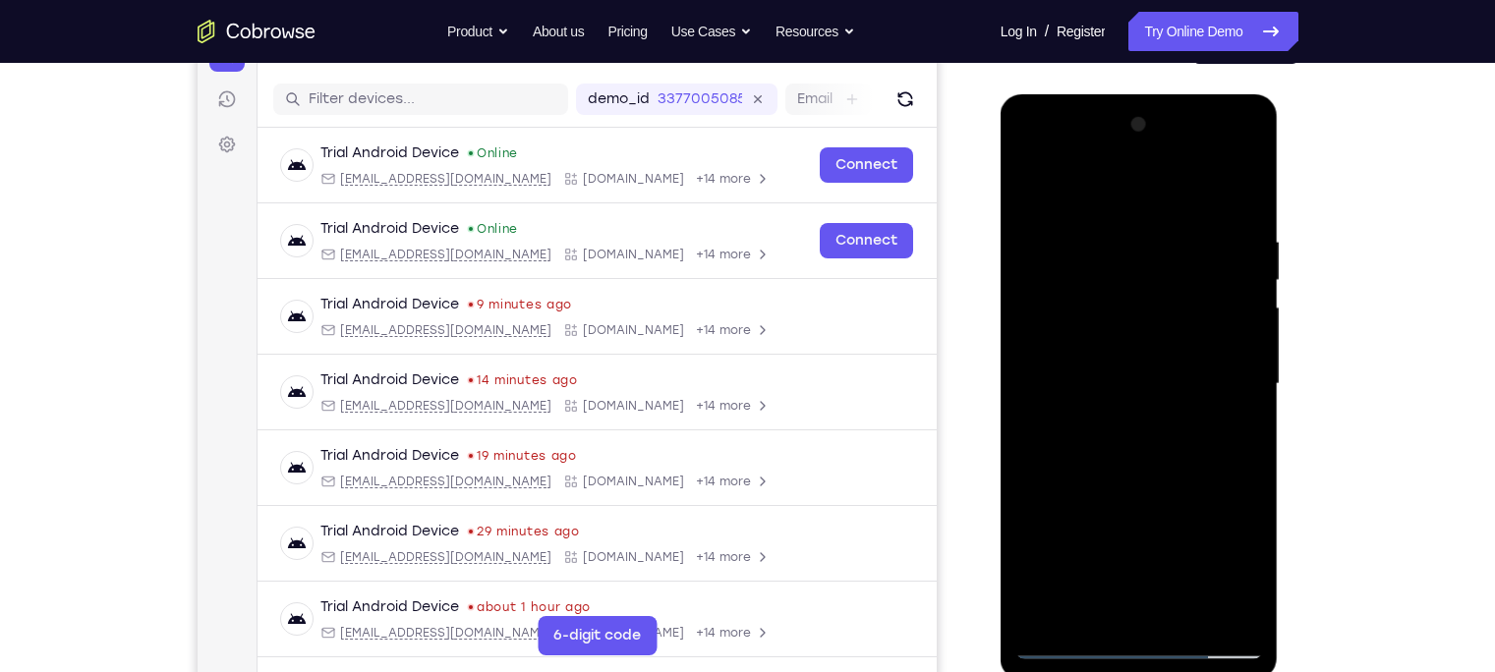
click at [1092, 217] on div at bounding box center [1139, 384] width 248 height 550
drag, startPoint x: 1119, startPoint y: 564, endPoint x: 1109, endPoint y: 343, distance: 221.3
click at [1109, 343] on div at bounding box center [1139, 384] width 248 height 550
drag, startPoint x: 1104, startPoint y: 594, endPoint x: 1082, endPoint y: 231, distance: 364.3
click at [1082, 231] on div at bounding box center [1139, 384] width 248 height 550
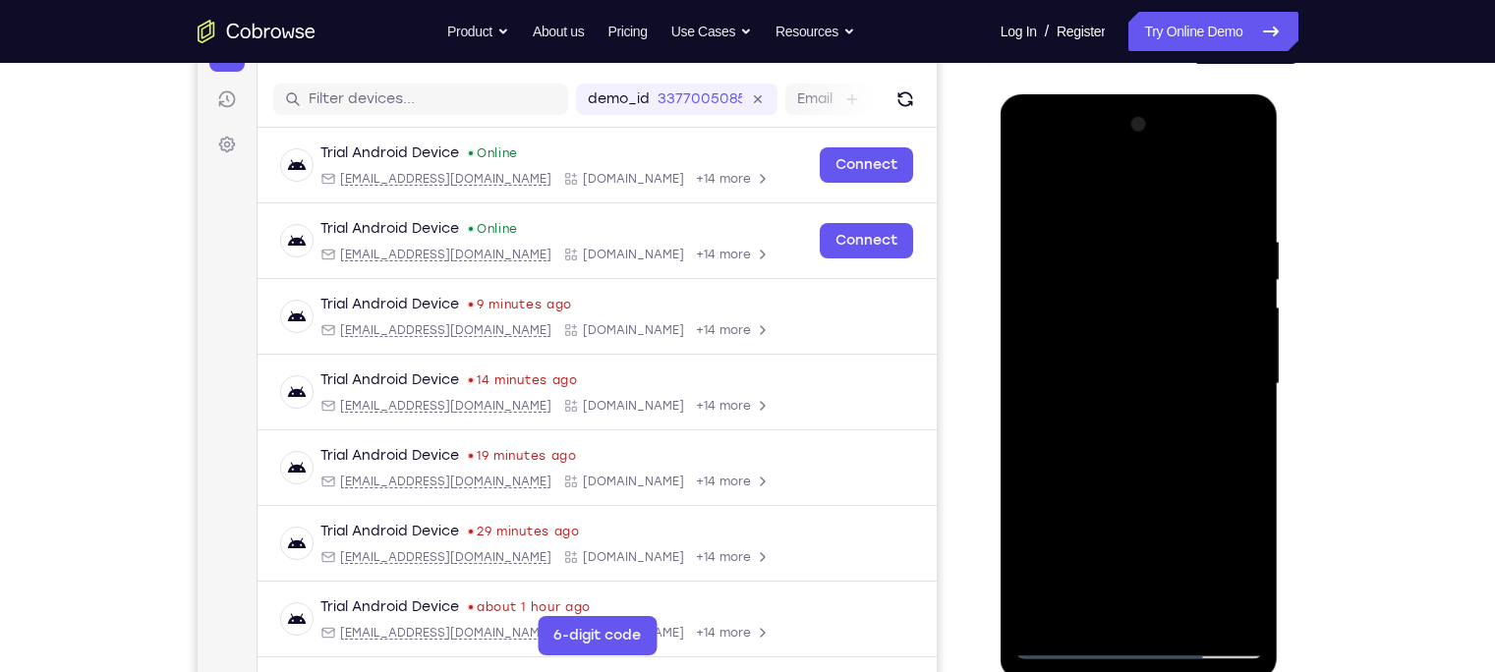
drag, startPoint x: 1125, startPoint y: 503, endPoint x: 1121, endPoint y: 415, distance: 88.5
click at [1121, 415] on div at bounding box center [1139, 384] width 248 height 550
drag, startPoint x: 1121, startPoint y: 559, endPoint x: 1105, endPoint y: 194, distance: 365.9
click at [1105, 194] on div at bounding box center [1139, 384] width 248 height 550
drag, startPoint x: 1148, startPoint y: 585, endPoint x: 1112, endPoint y: 182, distance: 404.4
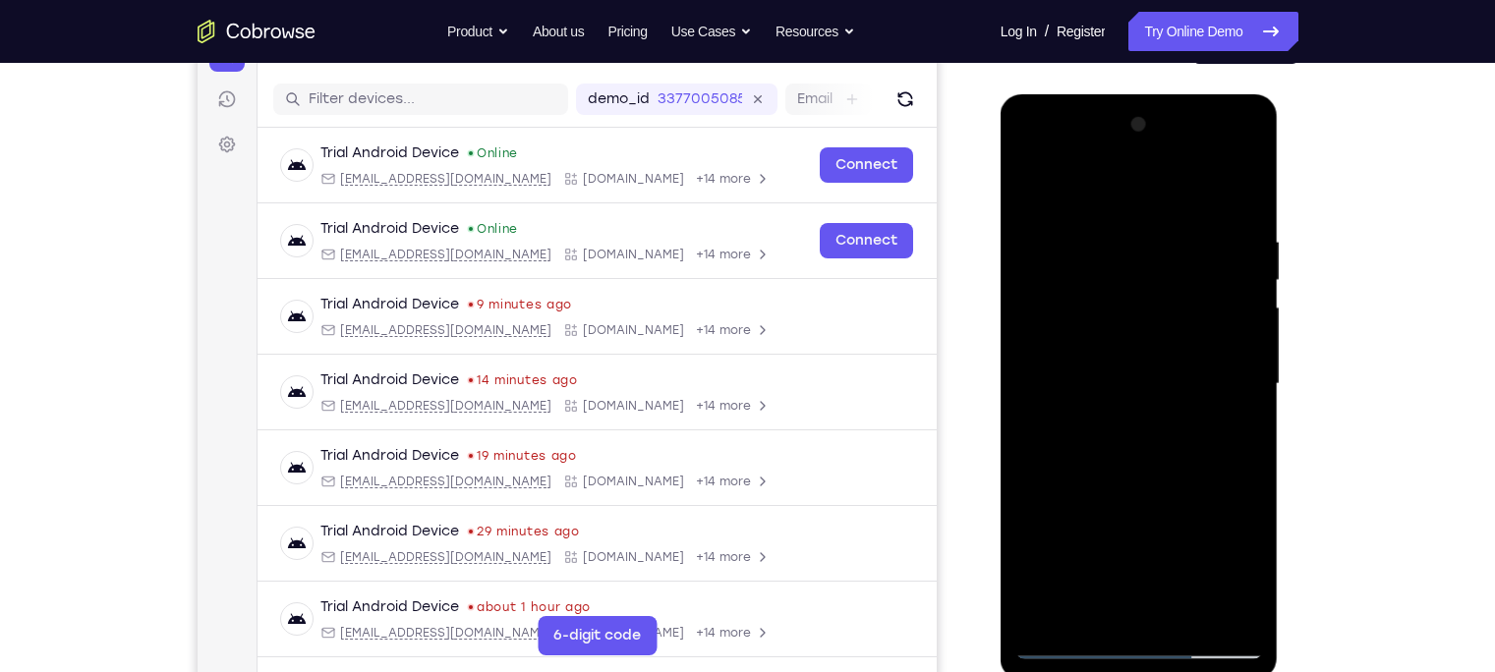
click at [1112, 182] on div at bounding box center [1139, 384] width 248 height 550
drag, startPoint x: 1131, startPoint y: 594, endPoint x: 1107, endPoint y: 329, distance: 266.4
click at [1107, 329] on div at bounding box center [1139, 384] width 248 height 550
drag, startPoint x: 1089, startPoint y: 567, endPoint x: 1062, endPoint y: 201, distance: 366.5
click at [1062, 201] on div at bounding box center [1139, 384] width 248 height 550
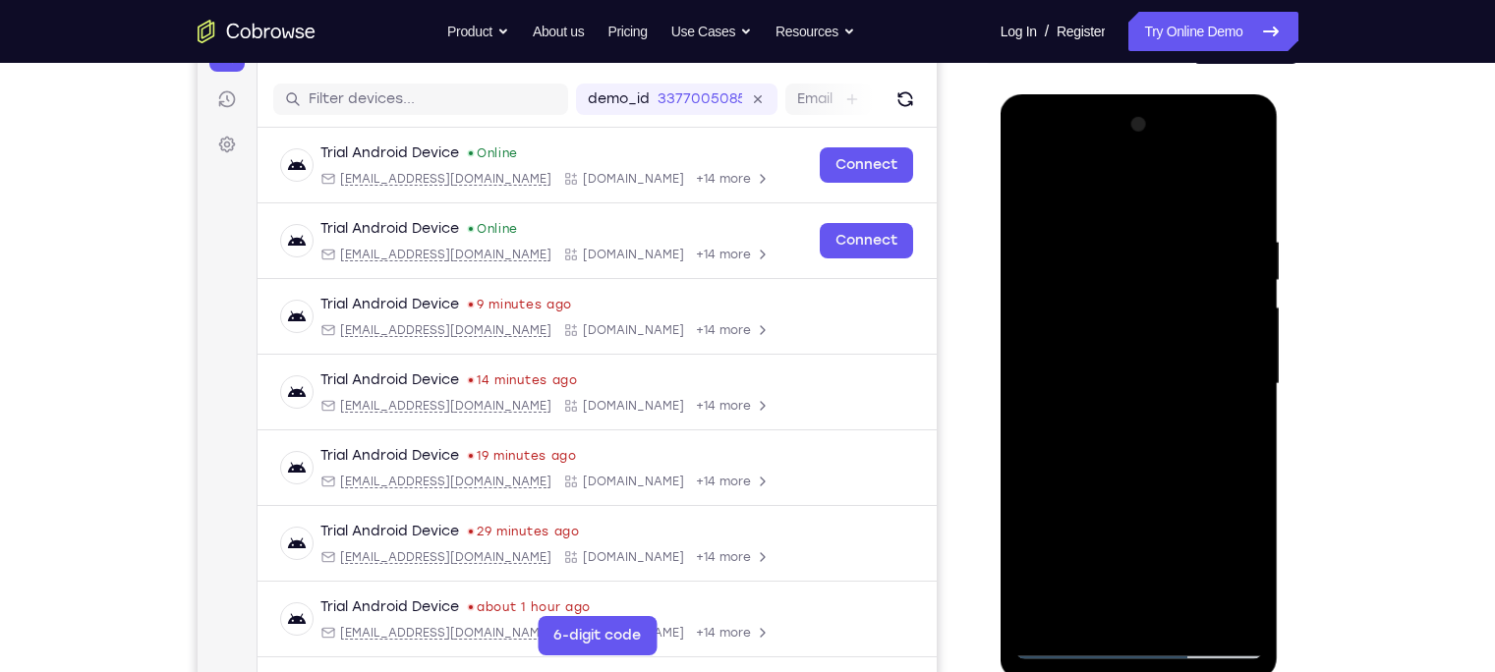
drag, startPoint x: 1116, startPoint y: 583, endPoint x: 1111, endPoint y: 491, distance: 91.5
click at [1111, 491] on div at bounding box center [1139, 384] width 248 height 550
drag, startPoint x: 1145, startPoint y: 303, endPoint x: 1149, endPoint y: 402, distance: 99.3
click at [1149, 402] on div at bounding box center [1139, 384] width 248 height 550
drag, startPoint x: 1112, startPoint y: 570, endPoint x: 1096, endPoint y: 175, distance: 395.4
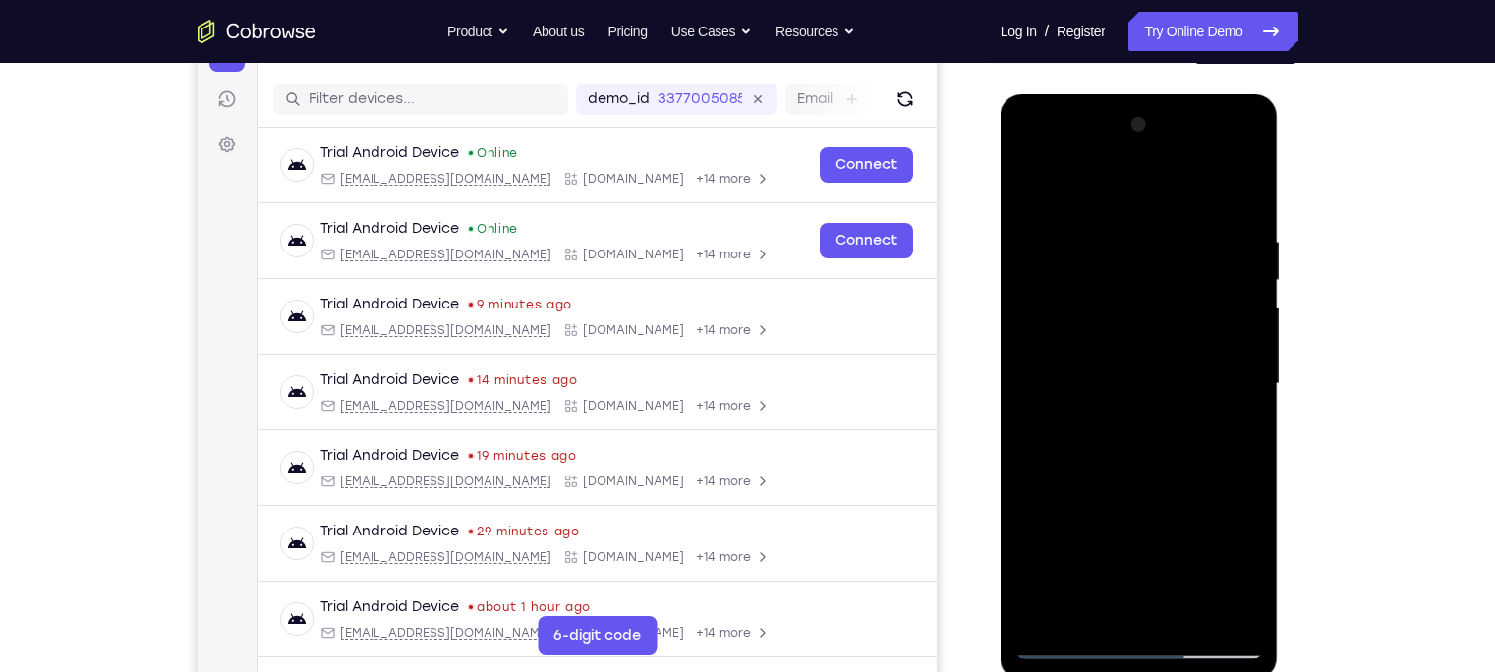
click at [1096, 175] on div at bounding box center [1139, 384] width 248 height 550
drag, startPoint x: 1127, startPoint y: 557, endPoint x: 1119, endPoint y: 332, distance: 225.2
click at [1119, 332] on div at bounding box center [1139, 384] width 248 height 550
drag, startPoint x: 1125, startPoint y: 555, endPoint x: 1101, endPoint y: 233, distance: 323.2
click at [1101, 233] on div at bounding box center [1139, 384] width 248 height 550
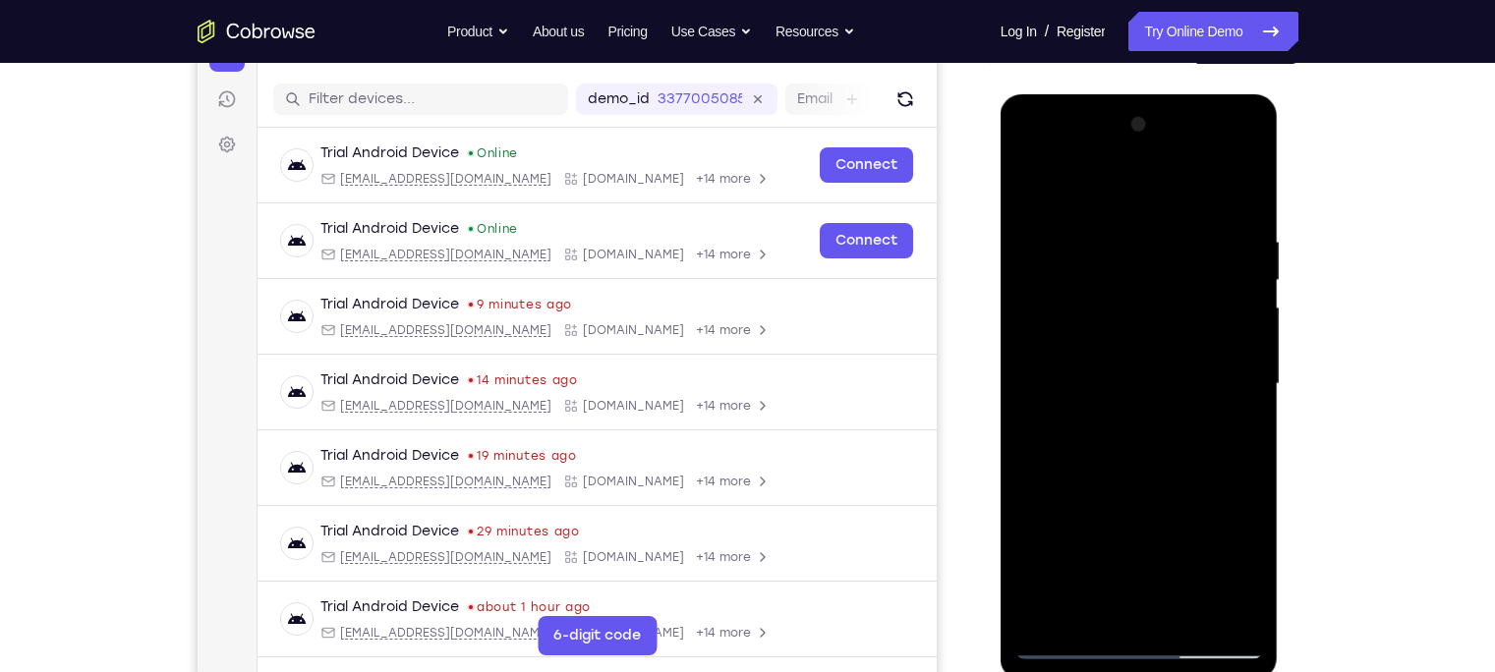
click at [1138, 329] on div at bounding box center [1139, 384] width 248 height 550
drag, startPoint x: 1143, startPoint y: 559, endPoint x: 1100, endPoint y: 126, distance: 435.5
click at [1100, 126] on div at bounding box center [1139, 384] width 248 height 550
drag, startPoint x: 1129, startPoint y: 540, endPoint x: 1114, endPoint y: 171, distance: 369.8
click at [1114, 171] on div at bounding box center [1139, 384] width 248 height 550
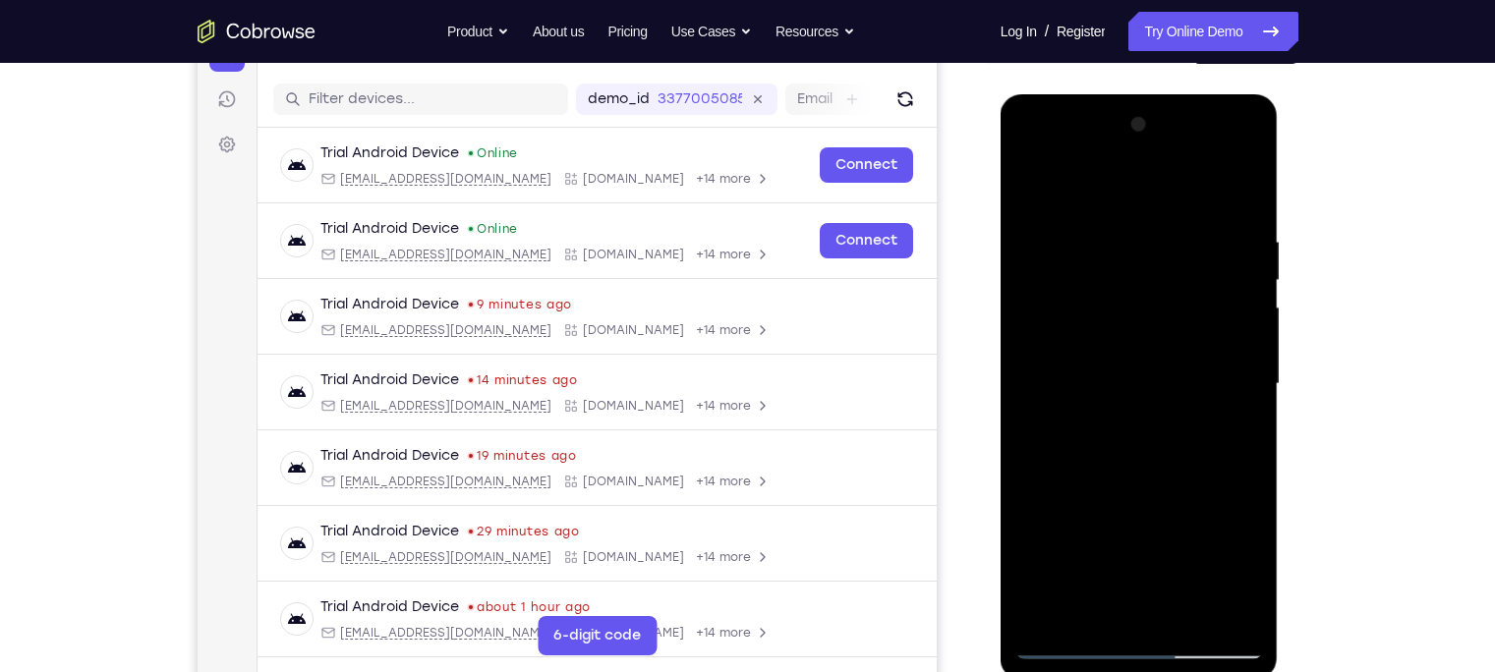
drag, startPoint x: 1138, startPoint y: 557, endPoint x: 1115, endPoint y: 206, distance: 351.5
click at [1115, 206] on div at bounding box center [1139, 384] width 248 height 550
drag, startPoint x: 1134, startPoint y: 566, endPoint x: 1090, endPoint y: 328, distance: 241.9
click at [1090, 328] on div at bounding box center [1139, 384] width 248 height 550
drag, startPoint x: 1116, startPoint y: 582, endPoint x: 1089, endPoint y: 214, distance: 368.5
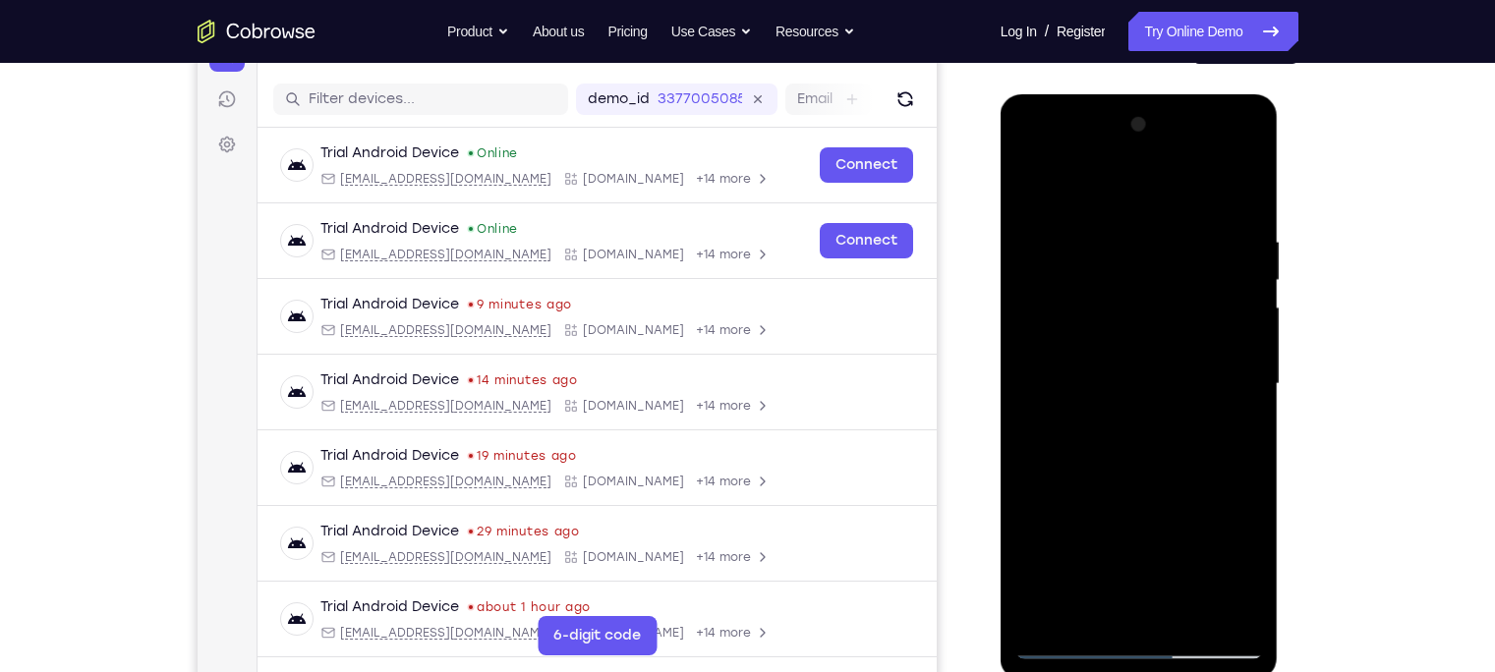
click at [1089, 214] on div at bounding box center [1139, 384] width 248 height 550
drag, startPoint x: 1128, startPoint y: 601, endPoint x: 1109, endPoint y: 208, distance: 393.5
click at [1109, 208] on div at bounding box center [1139, 384] width 248 height 550
drag, startPoint x: 1107, startPoint y: 585, endPoint x: 1068, endPoint y: 211, distance: 375.5
click at [1068, 211] on div at bounding box center [1139, 384] width 248 height 550
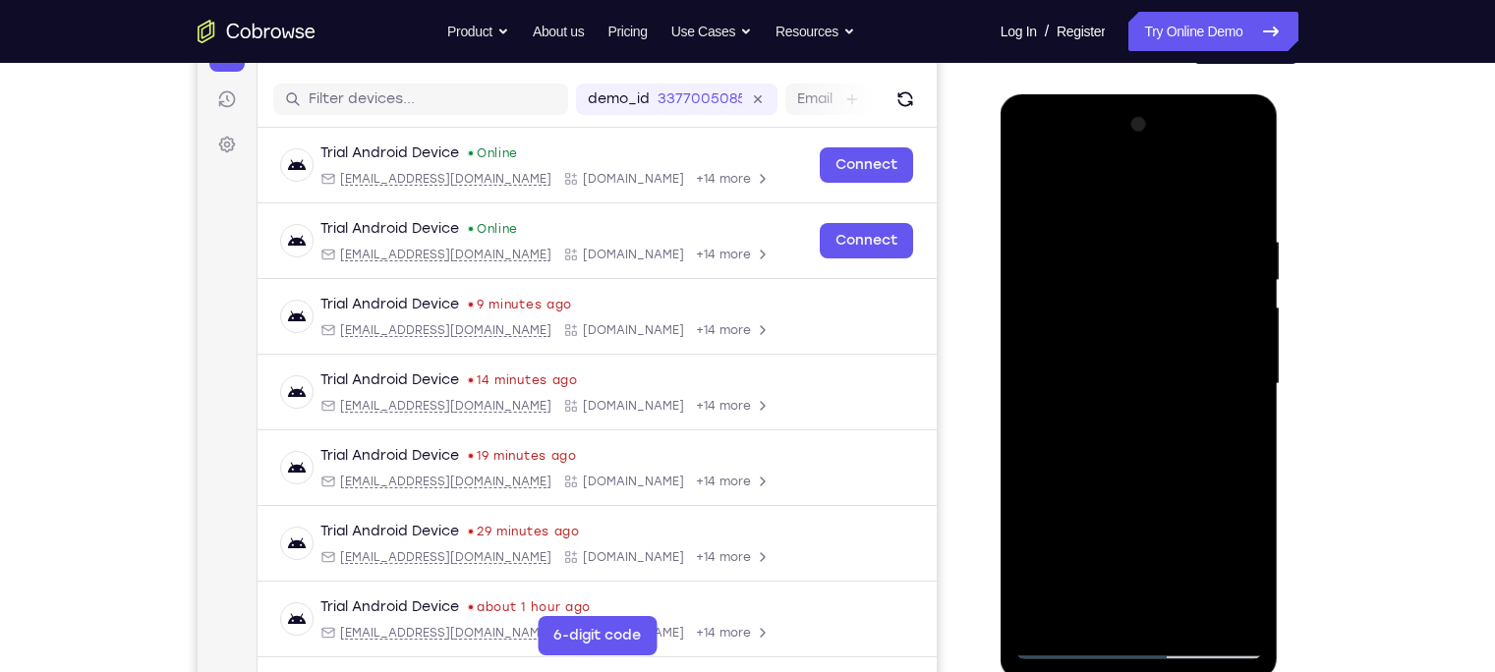
drag, startPoint x: 1128, startPoint y: 564, endPoint x: 1110, endPoint y: 224, distance: 340.4
click at [1110, 224] on div at bounding box center [1139, 384] width 248 height 550
drag, startPoint x: 1117, startPoint y: 282, endPoint x: 1125, endPoint y: 731, distance: 449.1
click at [1125, 671] on html "Online web based iOS Simulators and Android Emulators. Run iPhone, iPad, Mobile…" at bounding box center [1140, 389] width 280 height 590
drag, startPoint x: 1106, startPoint y: 352, endPoint x: 1145, endPoint y: 736, distance: 386.1
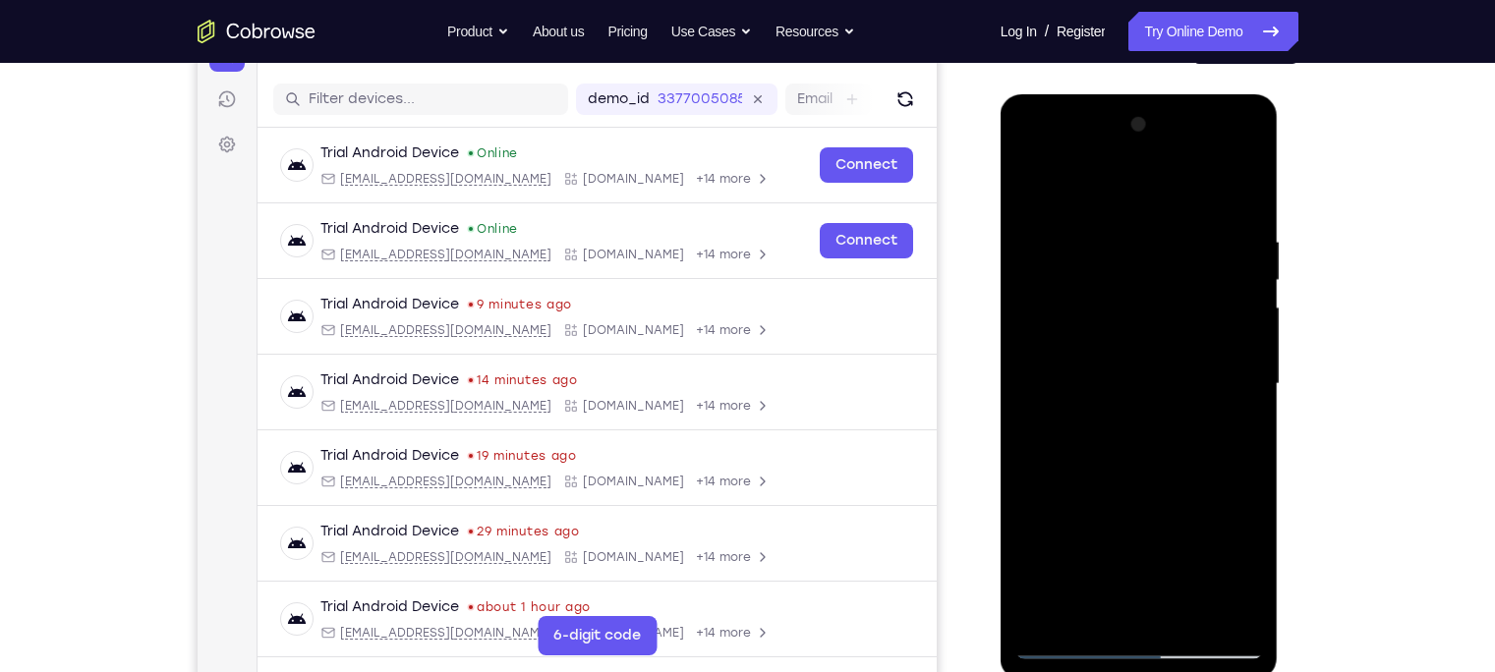
click at [1145, 671] on html "Online web based iOS Simulators and Android Emulators. Run iPhone, iPad, Mobile…" at bounding box center [1140, 389] width 280 height 590
drag, startPoint x: 1143, startPoint y: 254, endPoint x: 1181, endPoint y: 593, distance: 341.2
click at [1181, 593] on div at bounding box center [1139, 384] width 248 height 550
drag, startPoint x: 1132, startPoint y: 403, endPoint x: 1173, endPoint y: 692, distance: 291.8
click at [1173, 671] on html "Online web based iOS Simulators and Android Emulators. Run iPhone, iPad, Mobile…" at bounding box center [1140, 389] width 280 height 590
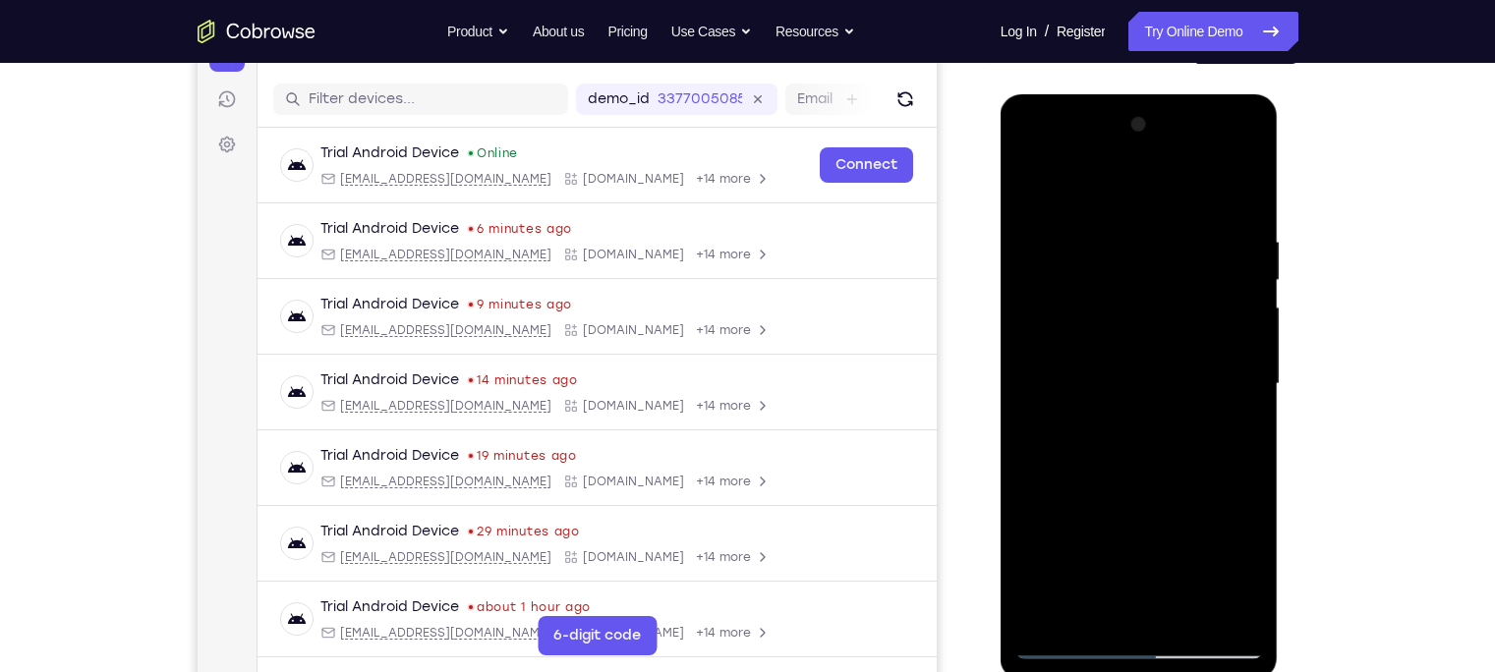
drag, startPoint x: 1117, startPoint y: 302, endPoint x: 1161, endPoint y: 626, distance: 327.3
click at [1161, 626] on div at bounding box center [1139, 384] width 248 height 550
drag, startPoint x: 1123, startPoint y: 338, endPoint x: 1192, endPoint y: 706, distance: 374.8
click at [1192, 671] on html "Online web based iOS Simulators and Android Emulators. Run iPhone, iPad, Mobile…" at bounding box center [1140, 389] width 280 height 590
drag, startPoint x: 1134, startPoint y: 581, endPoint x: 1118, endPoint y: 387, distance: 194.2
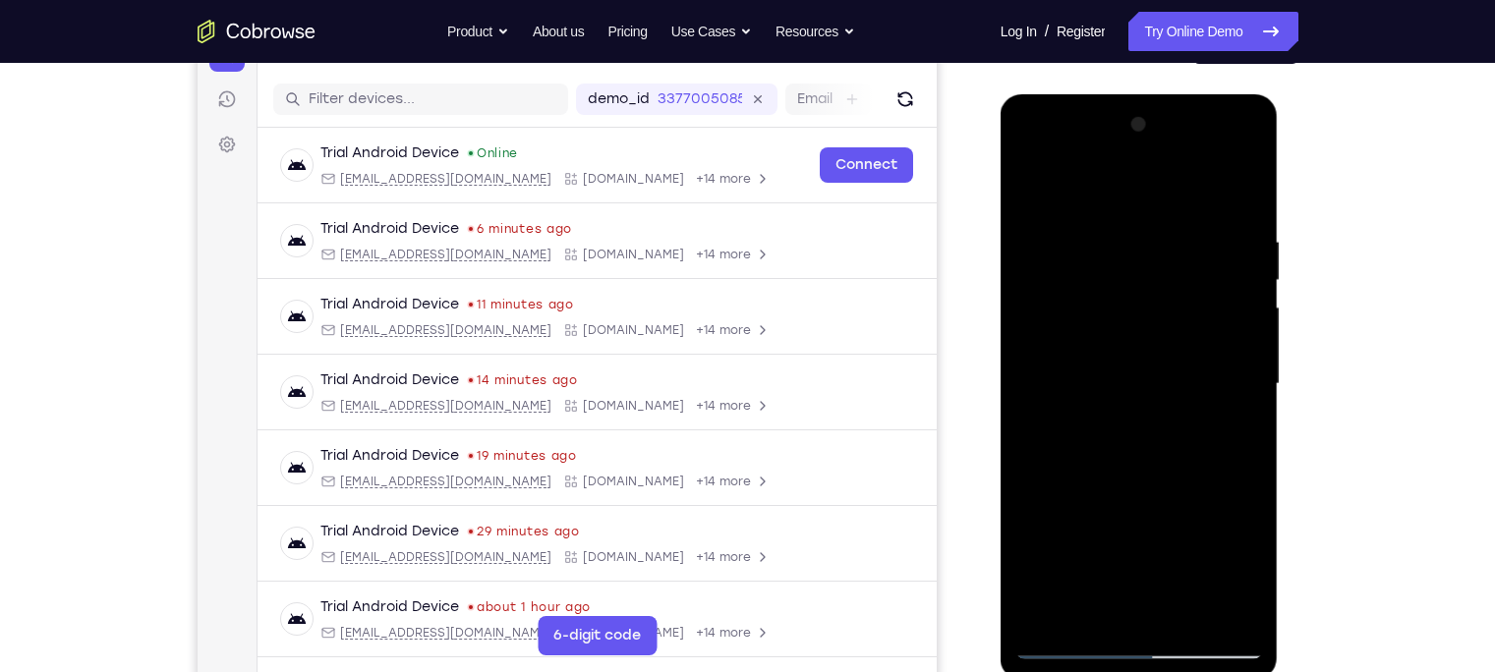
click at [1118, 387] on div at bounding box center [1139, 384] width 248 height 550
drag, startPoint x: 1116, startPoint y: 589, endPoint x: 1102, endPoint y: 345, distance: 244.1
click at [1102, 345] on div at bounding box center [1139, 384] width 248 height 550
click at [1130, 519] on div at bounding box center [1139, 384] width 248 height 550
click at [1144, 377] on div at bounding box center [1139, 384] width 248 height 550
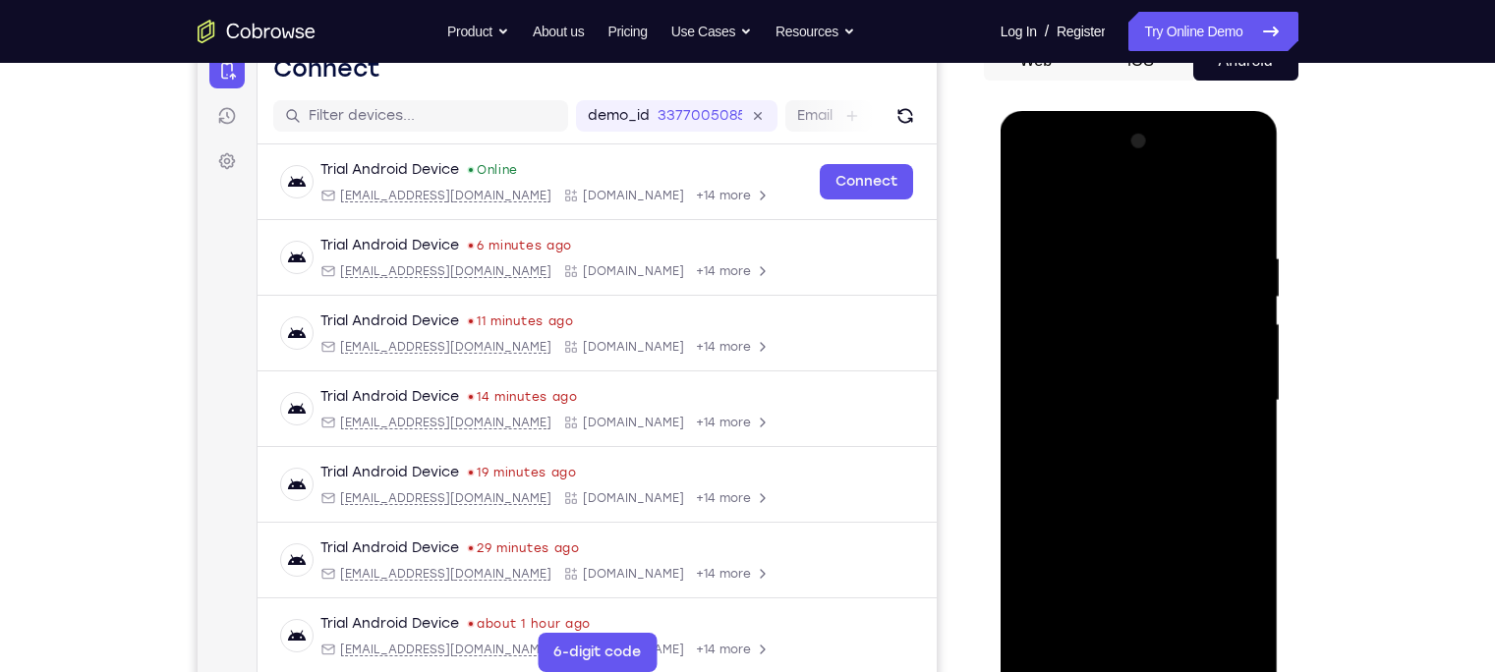
scroll to position [211, 0]
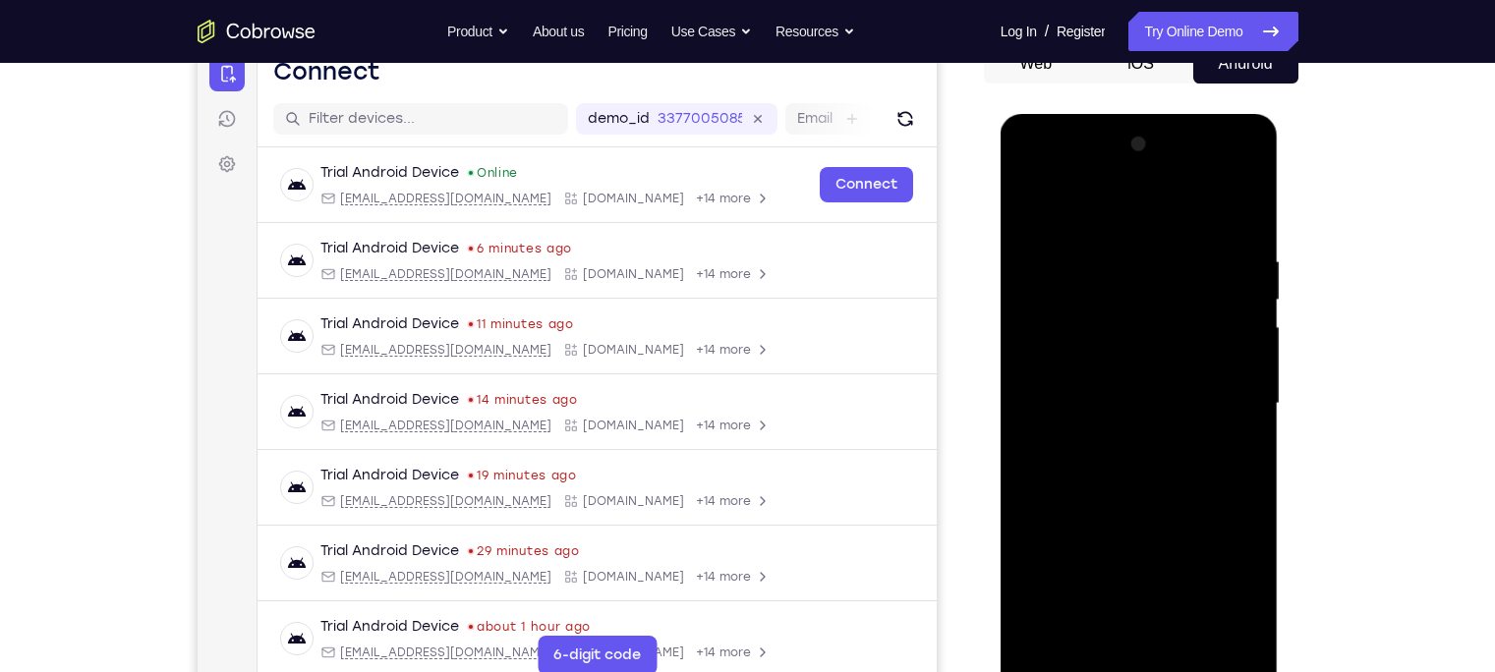
click at [1233, 443] on div at bounding box center [1139, 404] width 248 height 550
click at [1238, 388] on div at bounding box center [1139, 404] width 248 height 550
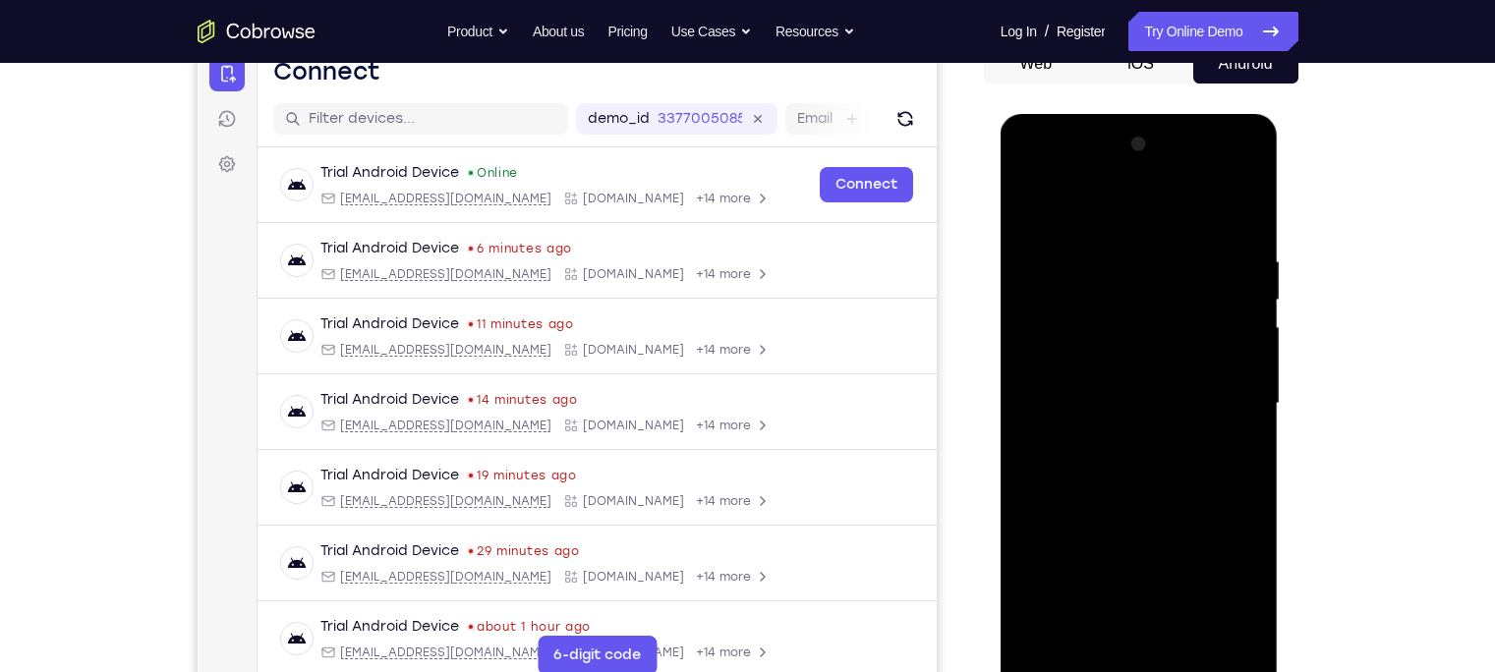
click at [1238, 388] on div at bounding box center [1139, 404] width 248 height 550
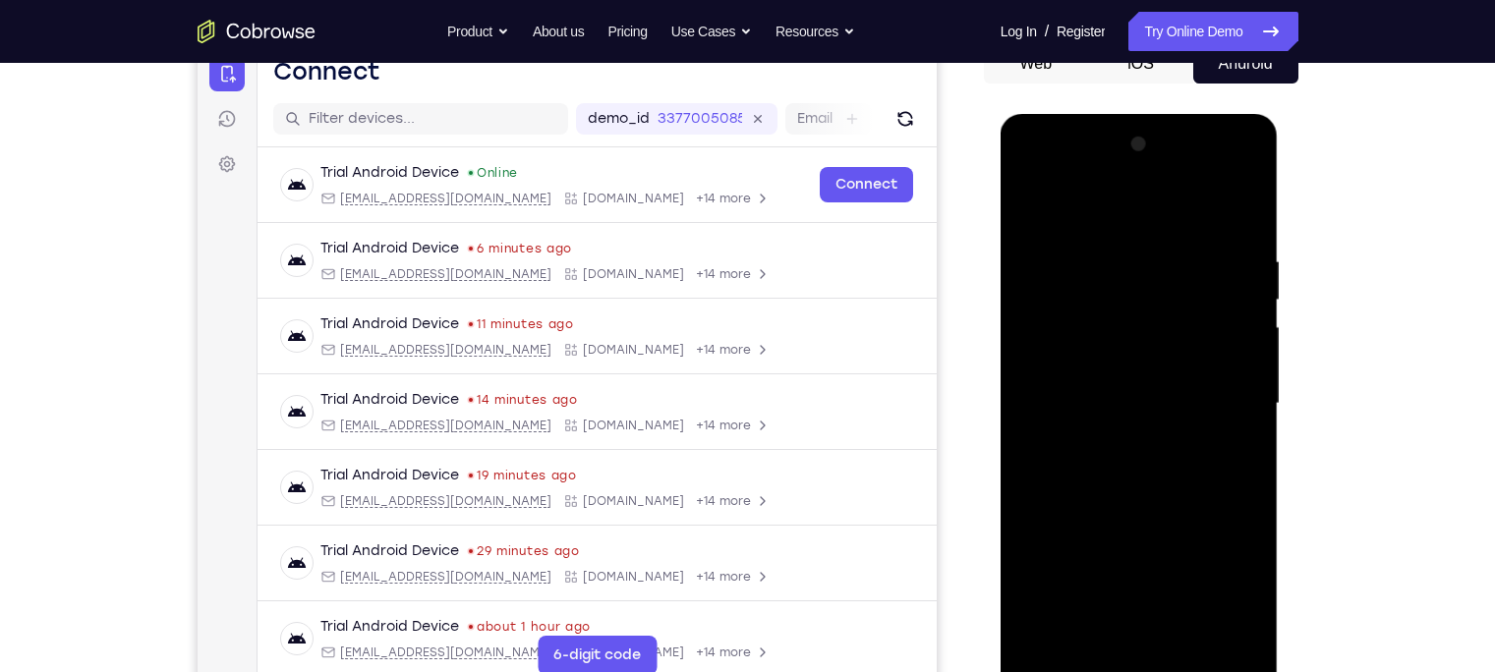
click at [1238, 388] on div at bounding box center [1139, 404] width 248 height 550
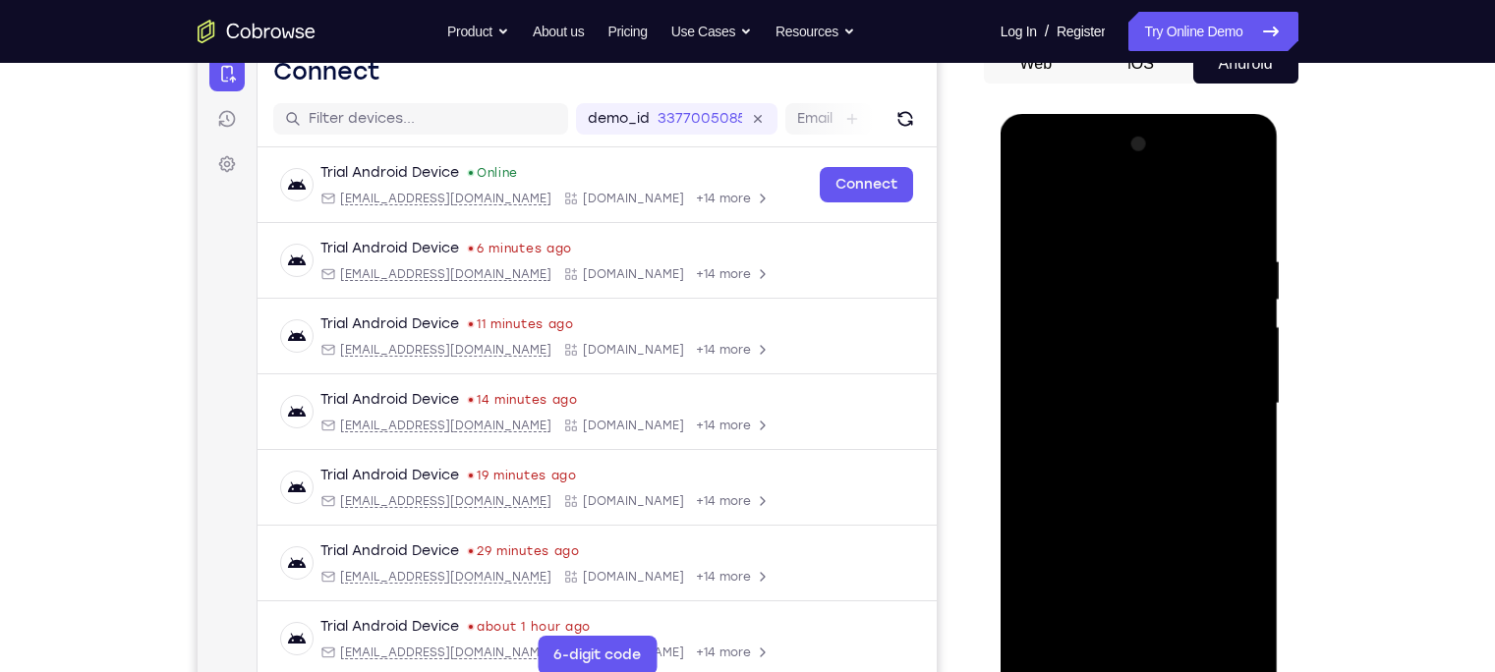
click at [1238, 388] on div at bounding box center [1139, 404] width 248 height 550
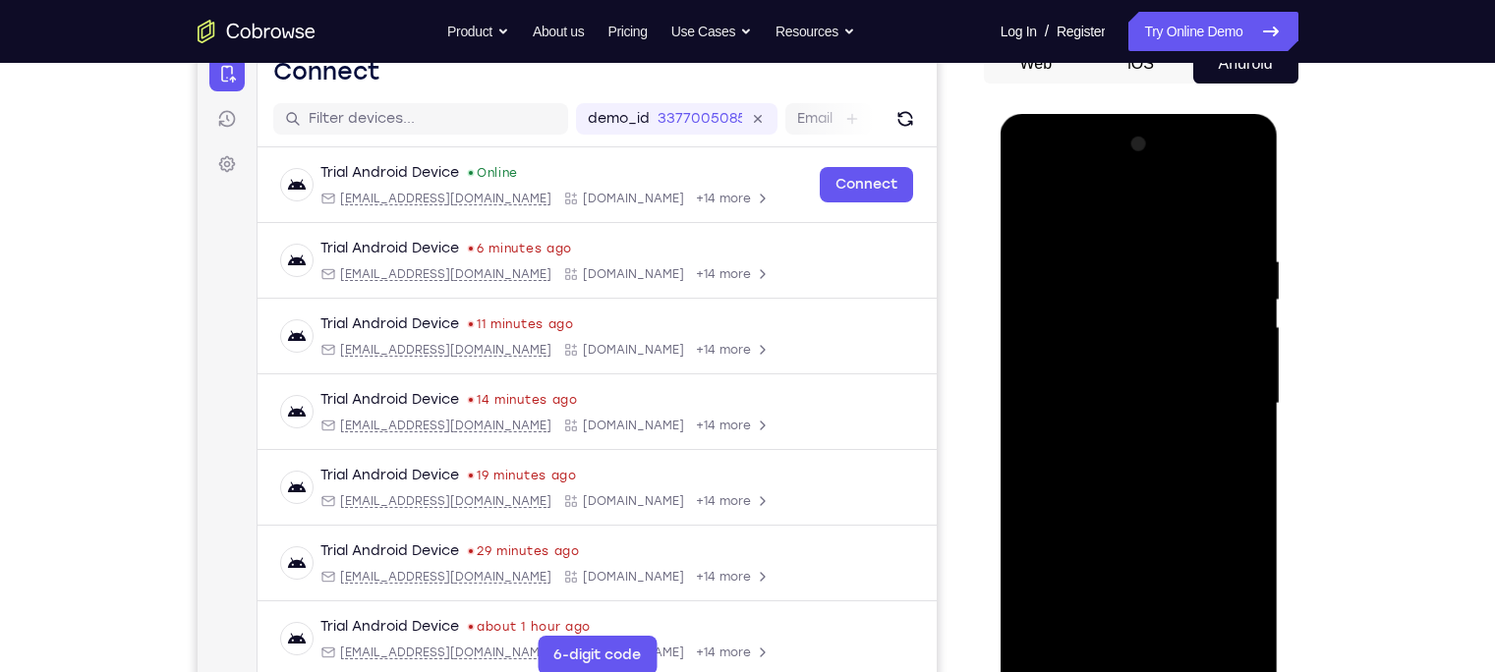
click at [1238, 388] on div at bounding box center [1139, 404] width 248 height 550
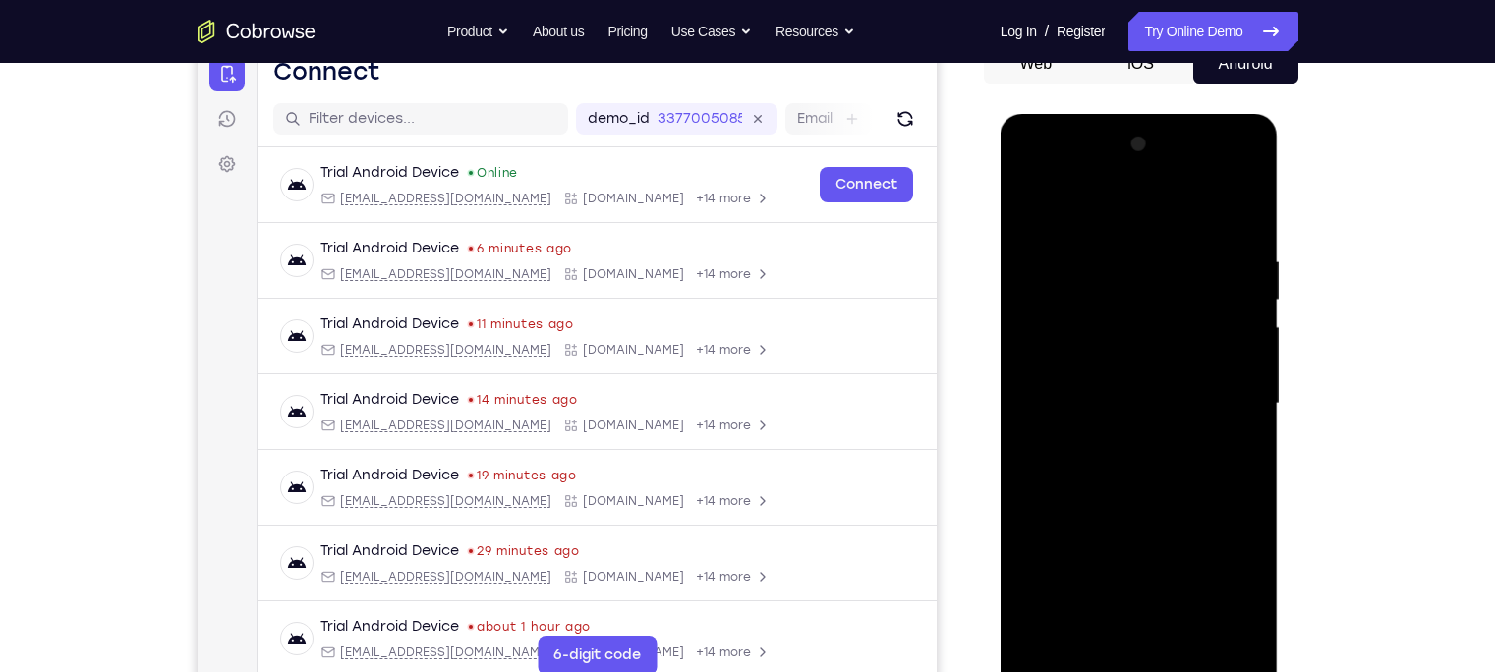
click at [1238, 388] on div at bounding box center [1139, 404] width 248 height 550
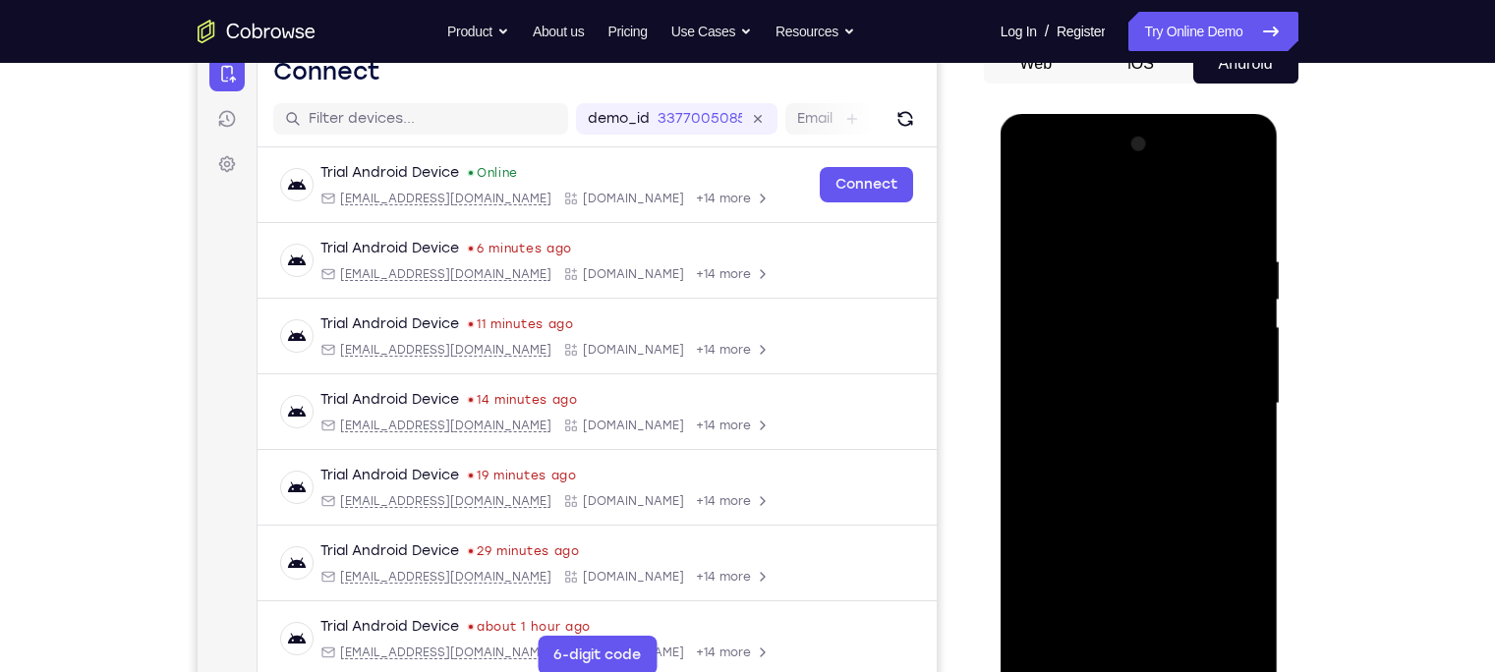
click at [1238, 388] on div at bounding box center [1139, 404] width 248 height 550
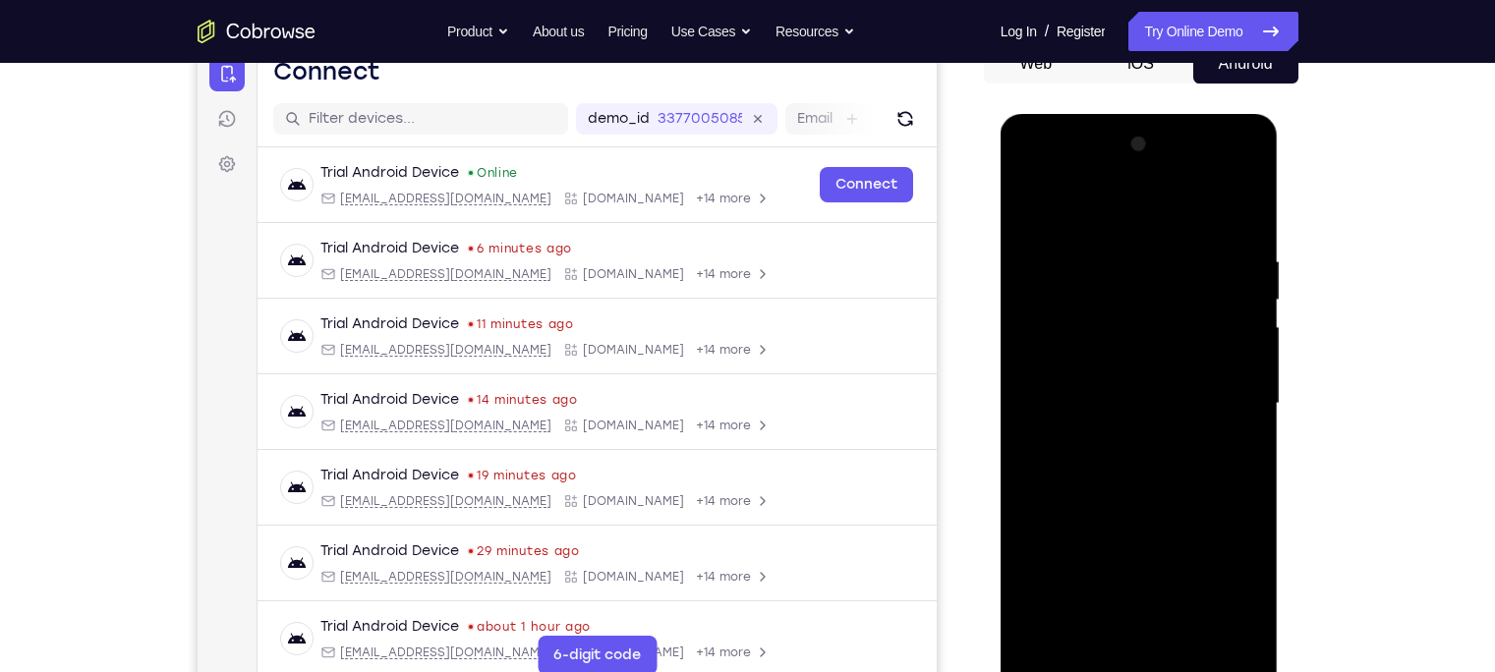
click at [1238, 388] on div at bounding box center [1139, 404] width 248 height 550
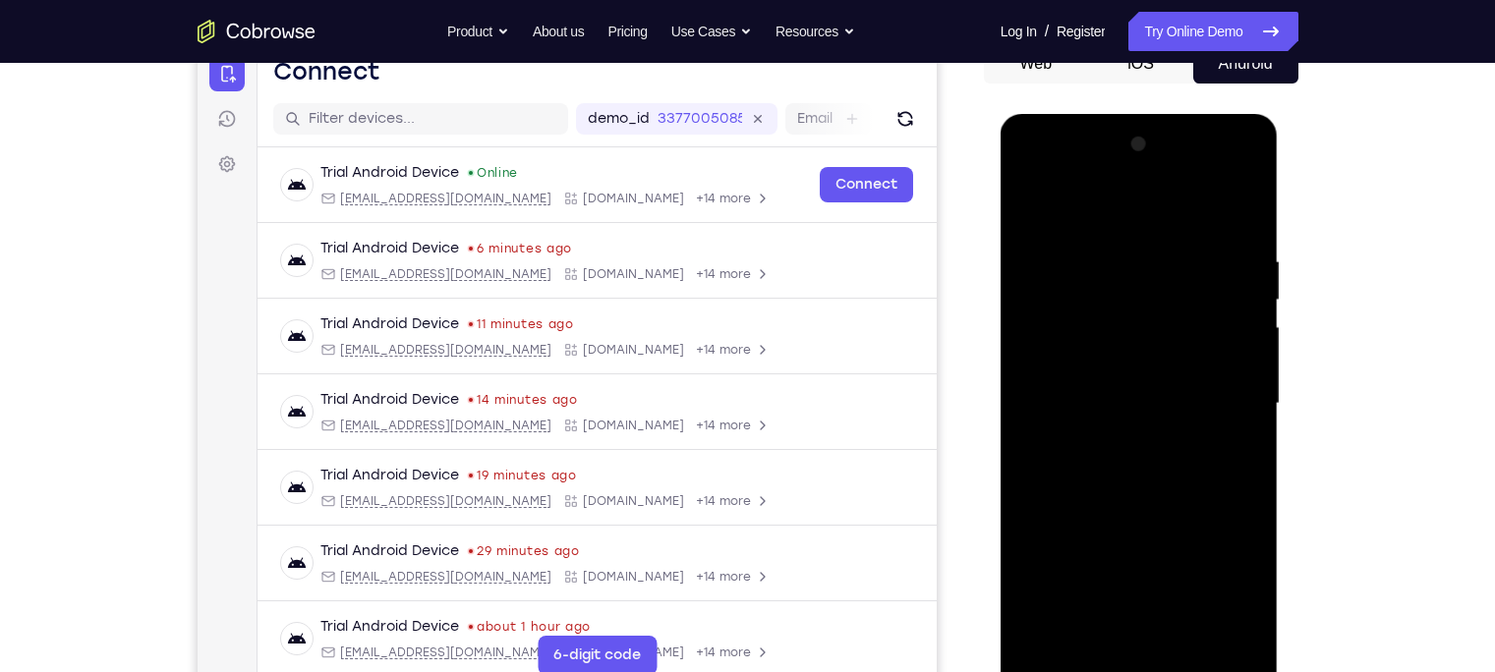
click at [1238, 388] on div at bounding box center [1139, 404] width 248 height 550
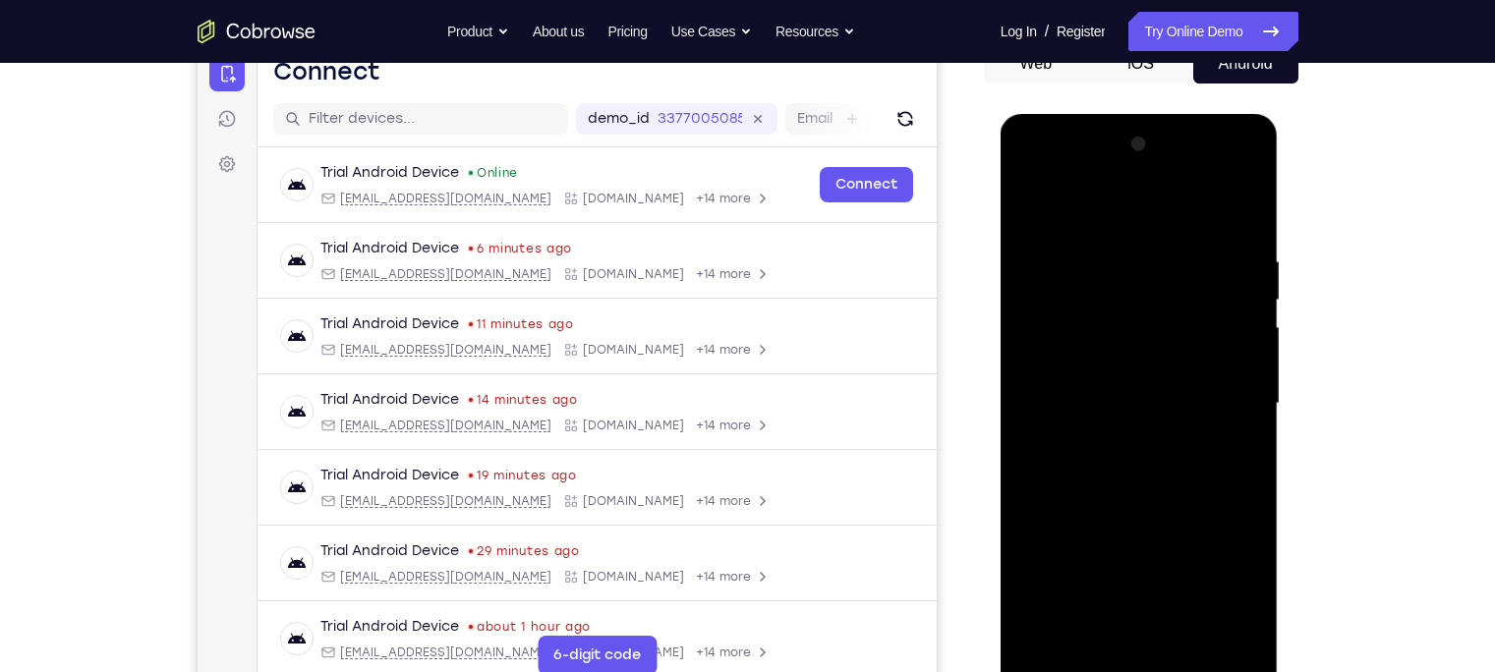
click at [1238, 388] on div at bounding box center [1139, 404] width 248 height 550
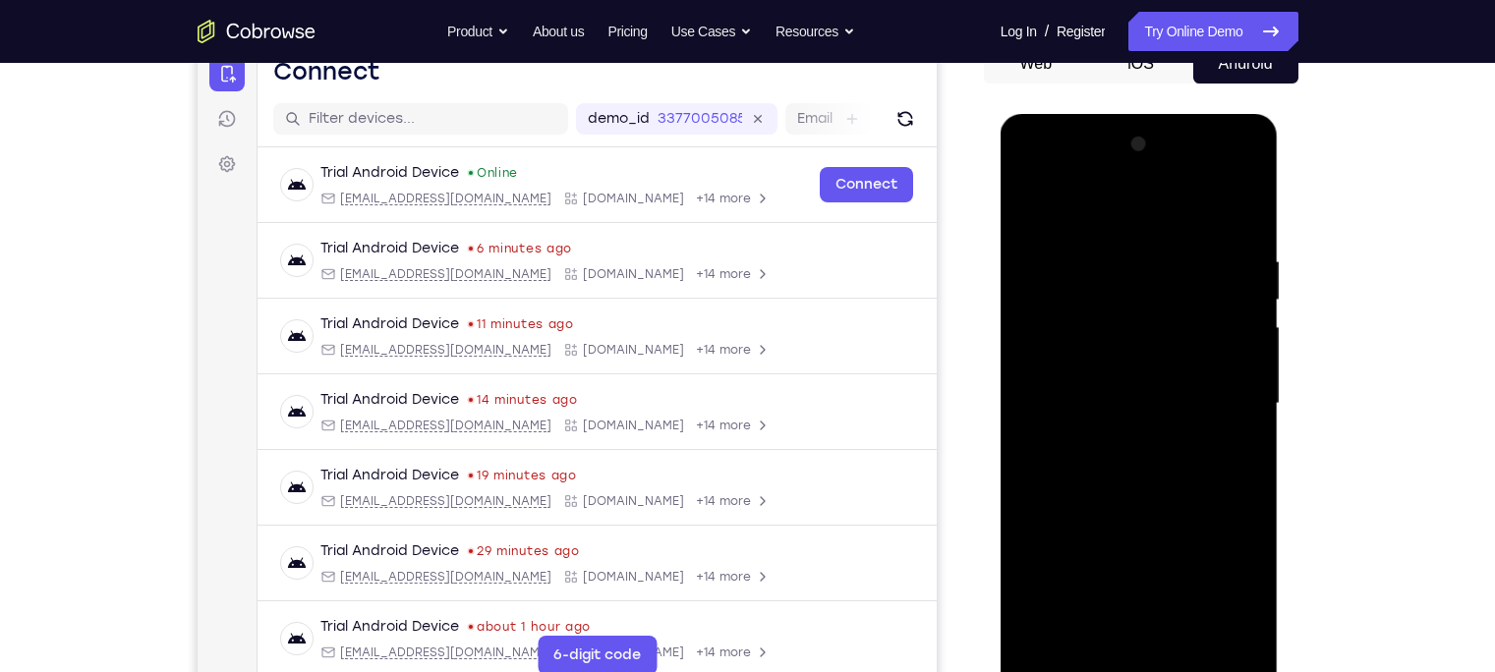
click at [1238, 388] on div at bounding box center [1139, 404] width 248 height 550
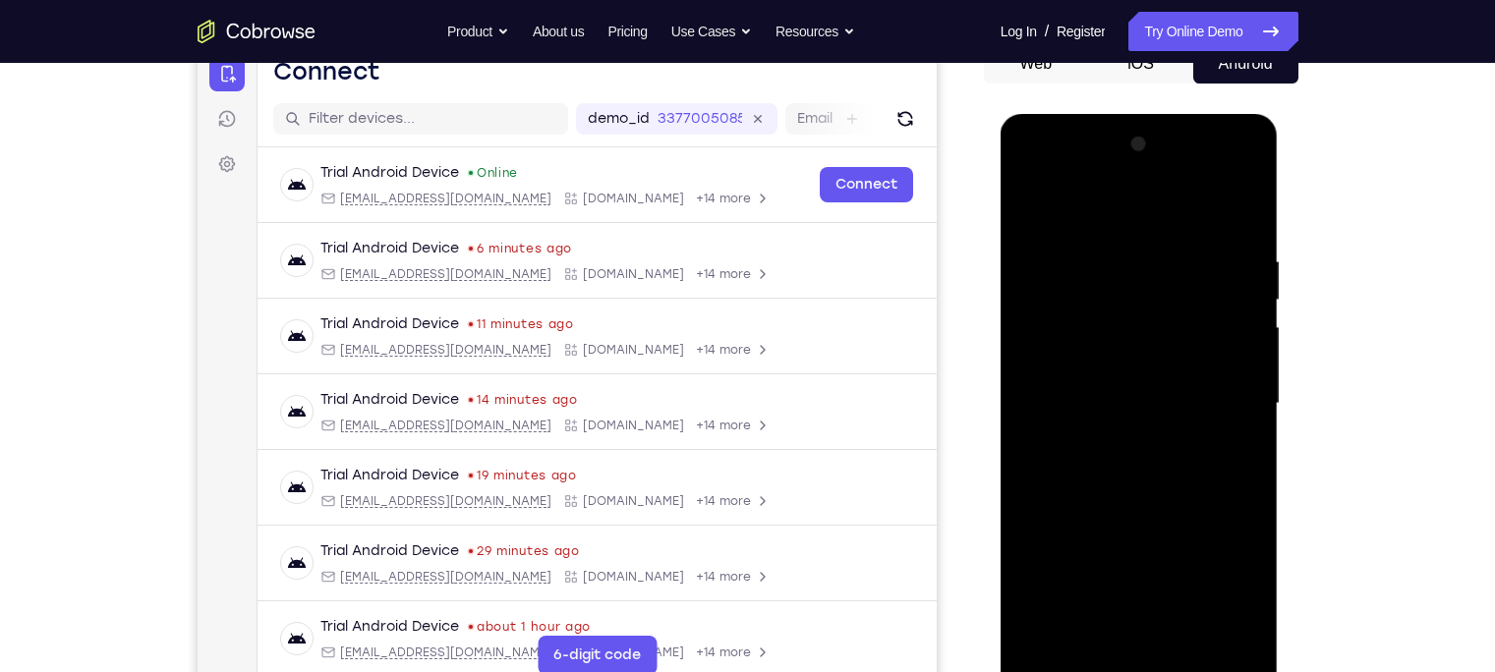
click at [1238, 388] on div at bounding box center [1139, 404] width 248 height 550
click
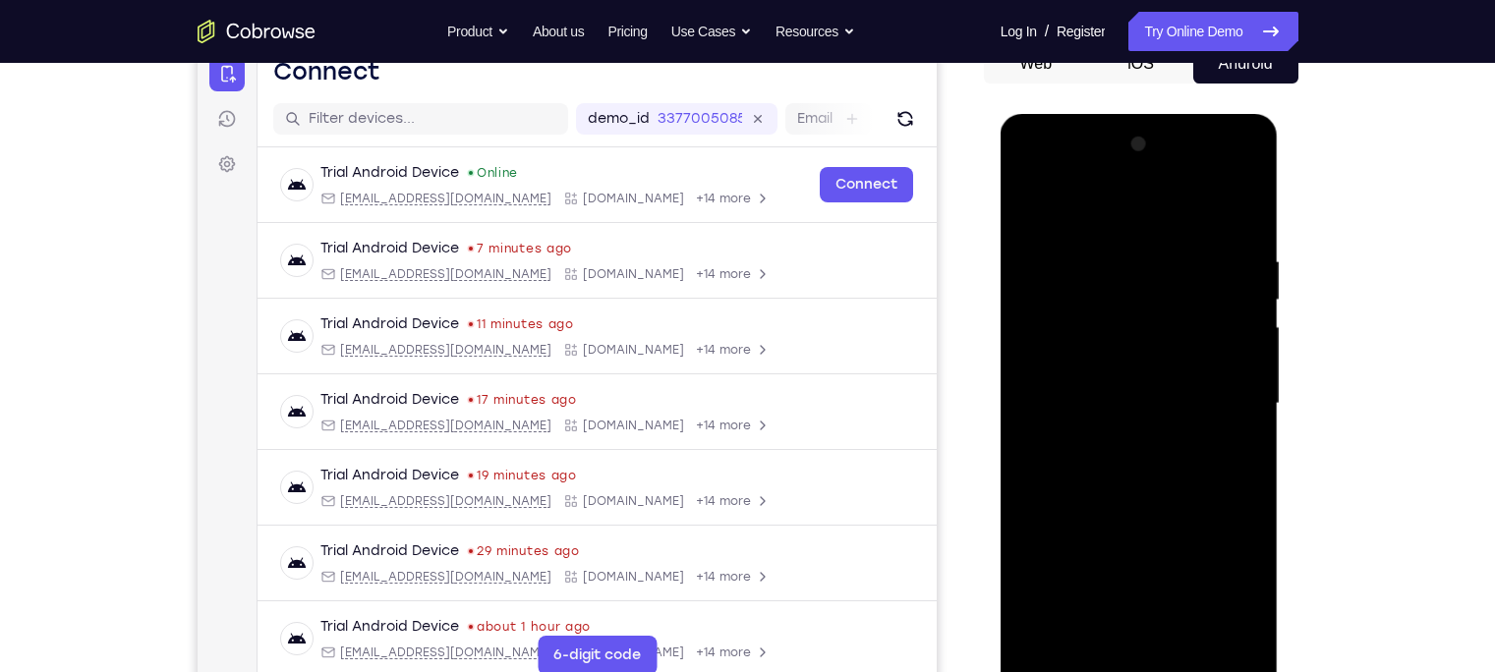
drag, startPoint x: 1128, startPoint y: 401, endPoint x: 1106, endPoint y: 295, distance: 108.3
drag, startPoint x: 1120, startPoint y: 527, endPoint x: 1080, endPoint y: 299, distance: 231.5
drag, startPoint x: 1124, startPoint y: 503, endPoint x: 1106, endPoint y: 299, distance: 205.1
drag, startPoint x: 1127, startPoint y: 529, endPoint x: 1099, endPoint y: 226, distance: 304.0
drag, startPoint x: 1115, startPoint y: 509, endPoint x: 1089, endPoint y: 243, distance: 267.6
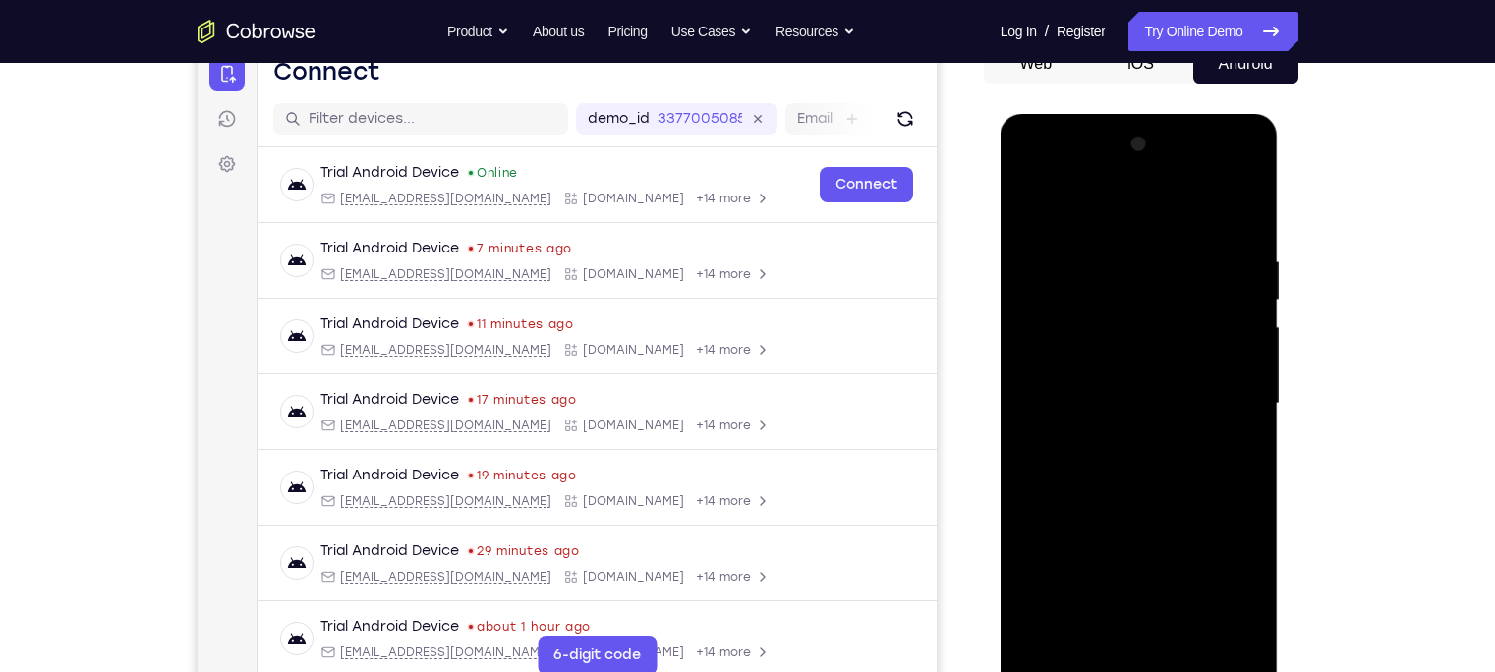
drag, startPoint x: 1133, startPoint y: 537, endPoint x: 1104, endPoint y: 311, distance: 226.8
drag, startPoint x: 1116, startPoint y: 554, endPoint x: 1088, endPoint y: 236, distance: 319.6
drag, startPoint x: 1130, startPoint y: 511, endPoint x: 1112, endPoint y: 190, distance: 321.8
drag, startPoint x: 1105, startPoint y: 561, endPoint x: 1061, endPoint y: 120, distance: 443.4
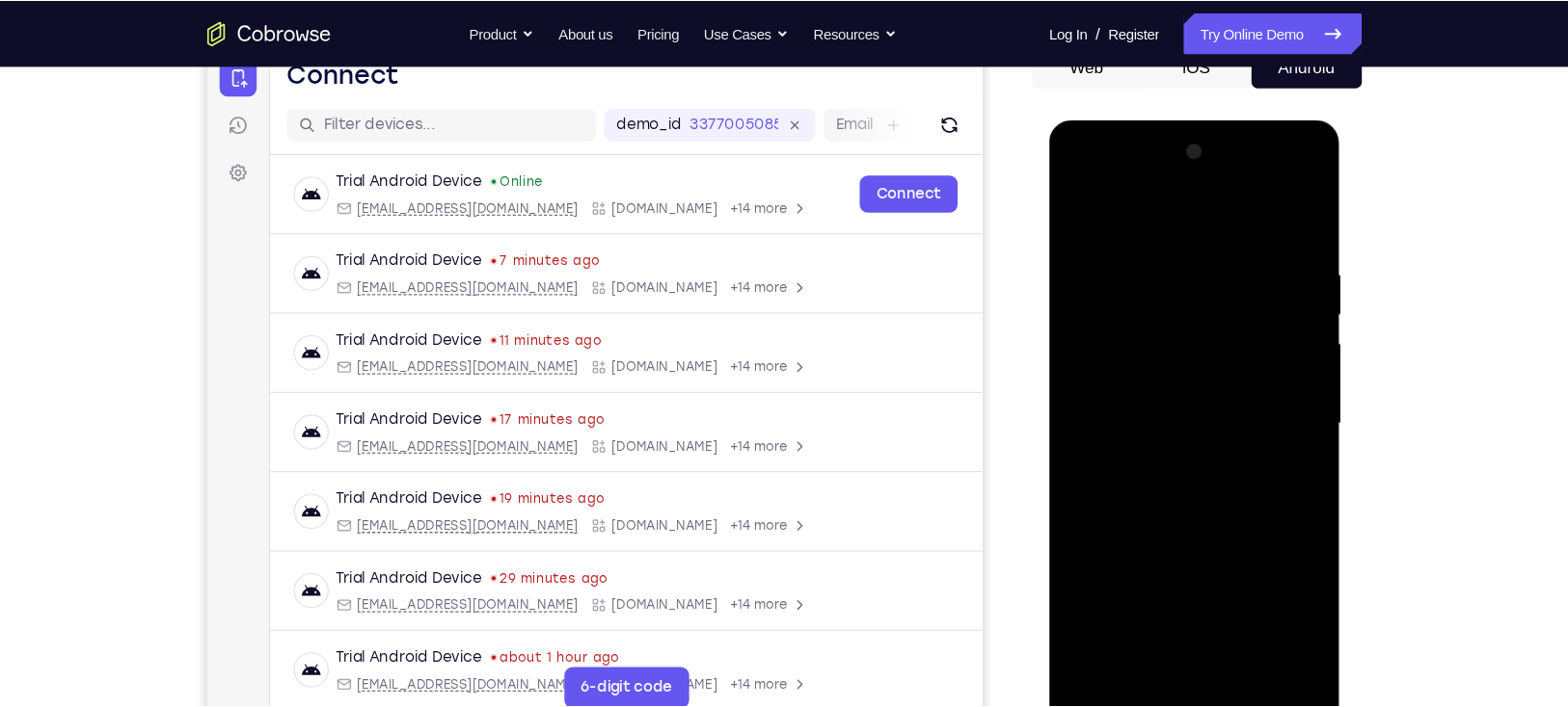
scroll to position [208, 0]
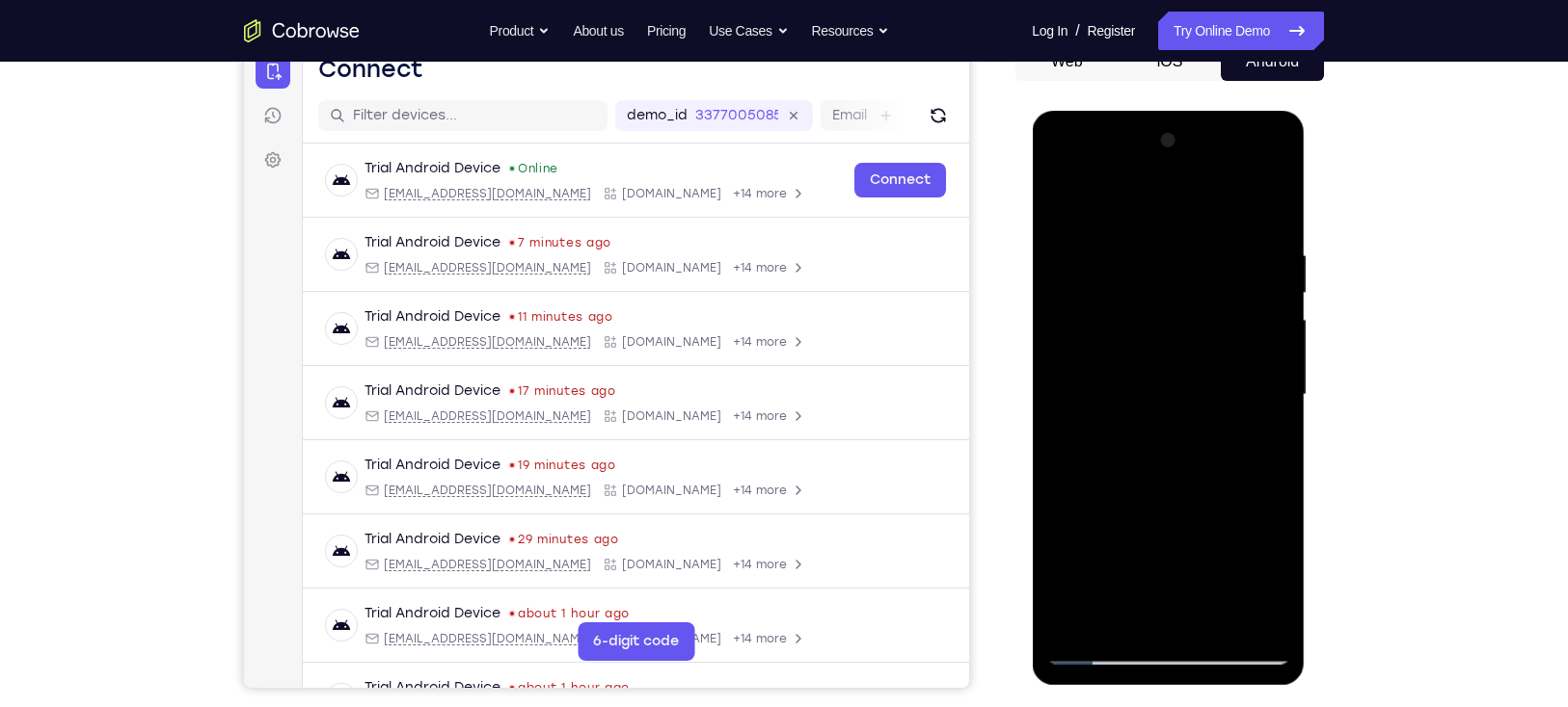
drag, startPoint x: 1145, startPoint y: 507, endPoint x: 1128, endPoint y: 384, distance: 124.2
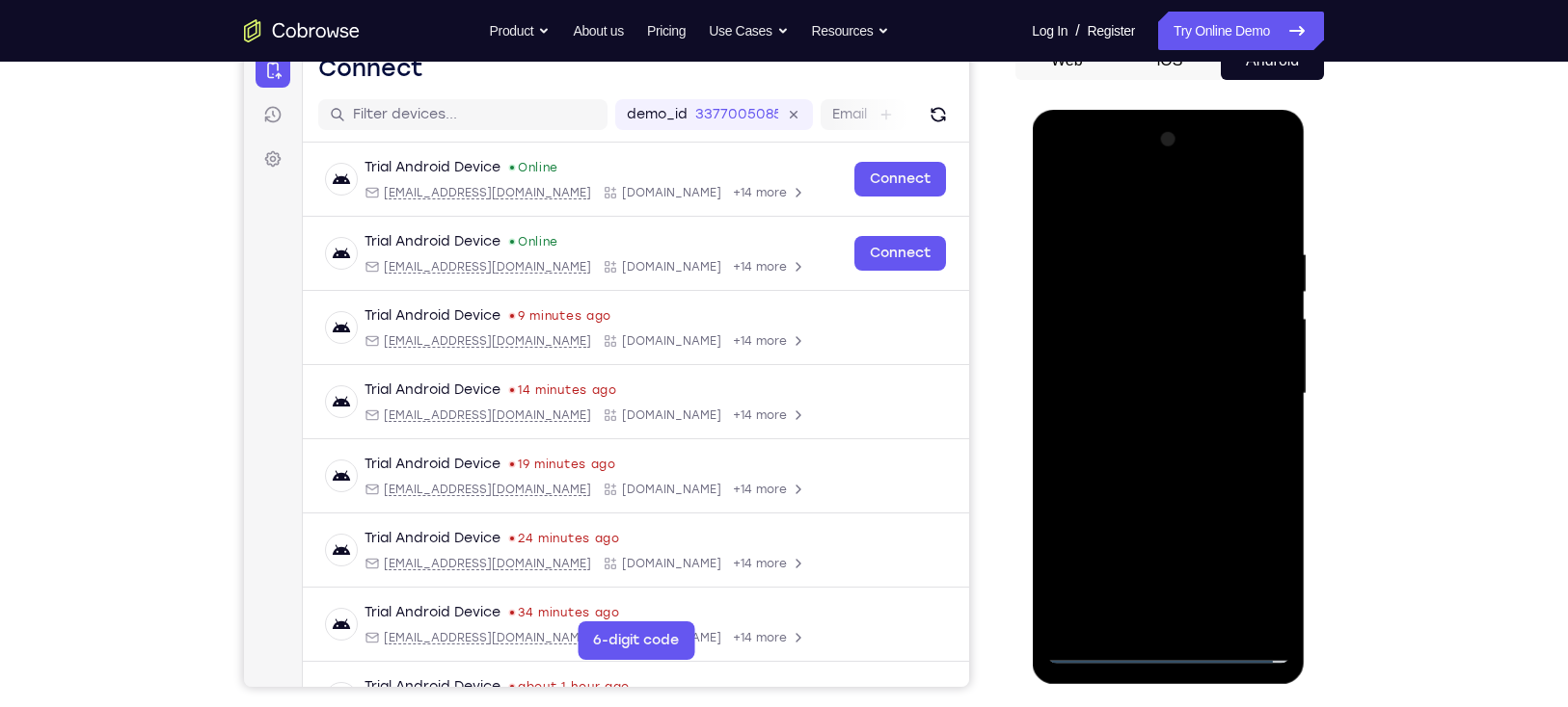
drag, startPoint x: 1146, startPoint y: 530, endPoint x: 1116, endPoint y: 167, distance: 364.2
drag, startPoint x: 1165, startPoint y: 568, endPoint x: 1123, endPoint y: 133, distance: 437.0
drag, startPoint x: 1136, startPoint y: 482, endPoint x: 1113, endPoint y: 95, distance: 387.7
drag, startPoint x: 1140, startPoint y: 553, endPoint x: 1085, endPoint y: 190, distance: 367.1
drag, startPoint x: 1135, startPoint y: 586, endPoint x: 1089, endPoint y: 125, distance: 463.3
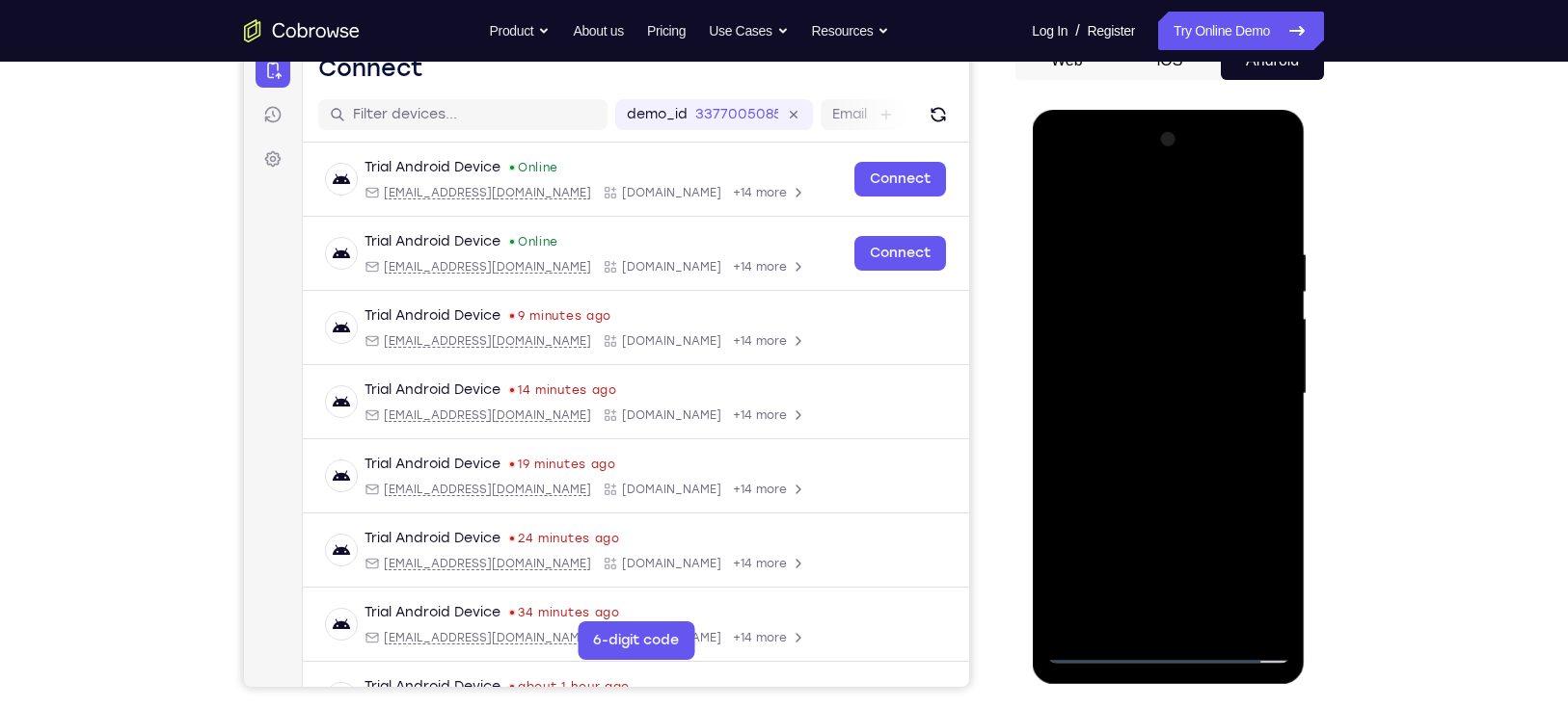
drag, startPoint x: 1138, startPoint y: 594, endPoint x: 1110, endPoint y: 241, distance: 354.1
drag, startPoint x: 1163, startPoint y: 591, endPoint x: 1069, endPoint y: 180, distance: 421.6
drag, startPoint x: 1169, startPoint y: 539, endPoint x: 1116, endPoint y: 228, distance: 315.5
drag, startPoint x: 1146, startPoint y: 604, endPoint x: 1090, endPoint y: 235, distance: 373.2
drag, startPoint x: 1145, startPoint y: 518, endPoint x: 1073, endPoint y: 135, distance: 389.7
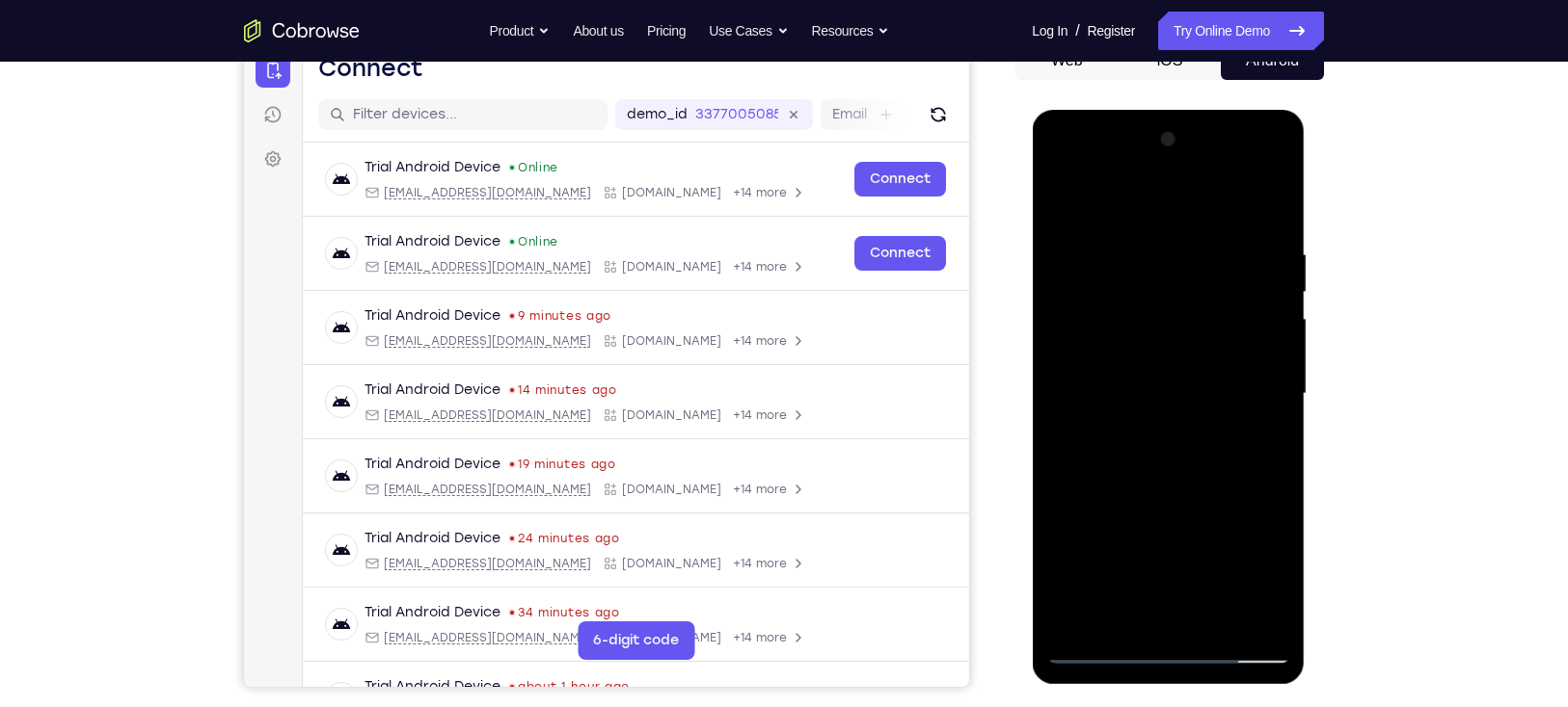
drag, startPoint x: 1162, startPoint y: 557, endPoint x: 1141, endPoint y: 126, distance: 431.5
drag, startPoint x: 1142, startPoint y: 624, endPoint x: 1112, endPoint y: 208, distance: 417.1
drag, startPoint x: 1159, startPoint y: 573, endPoint x: 1110, endPoint y: 70, distance: 505.4
drag, startPoint x: 1171, startPoint y: 548, endPoint x: 1110, endPoint y: 55, distance: 496.8
drag, startPoint x: 1151, startPoint y: 314, endPoint x: 1197, endPoint y: 626, distance: 315.4
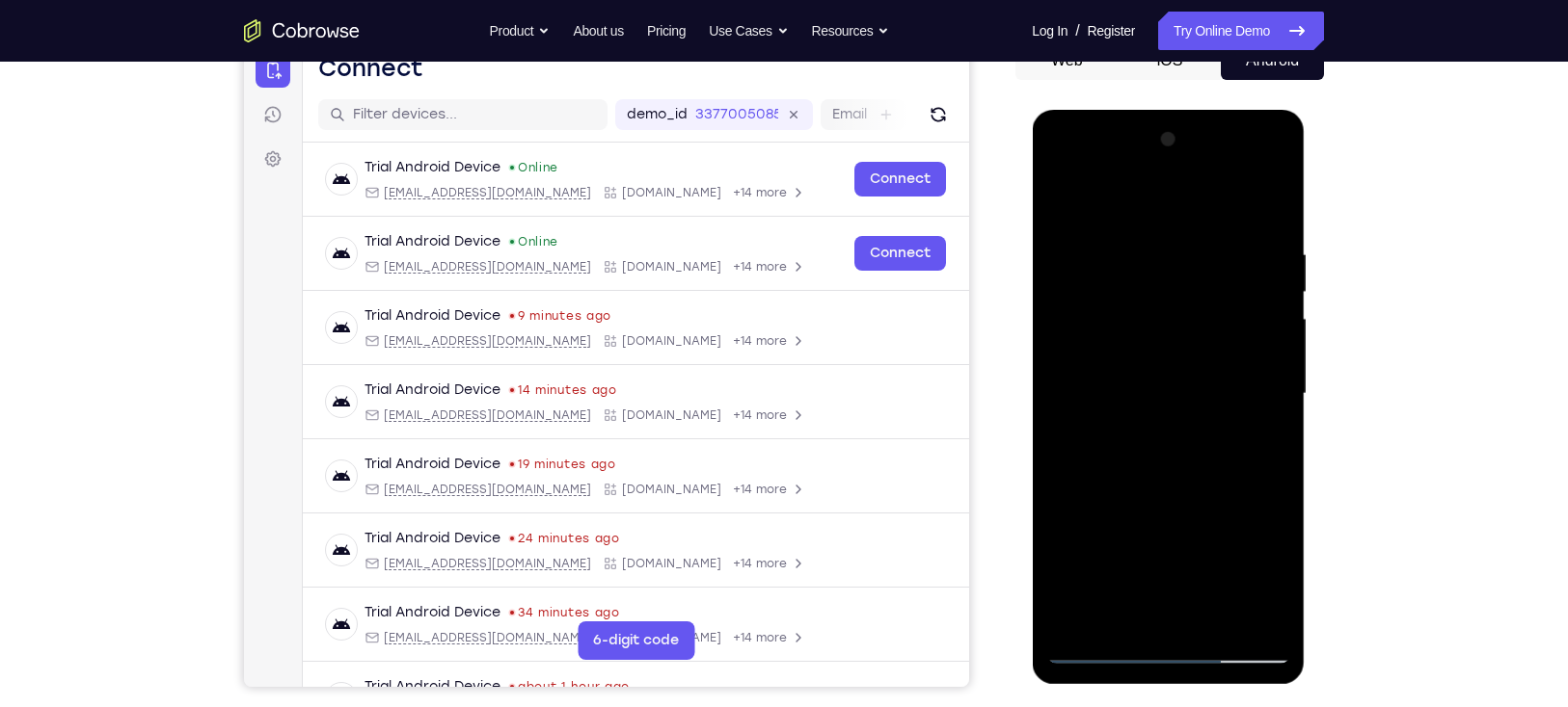
drag, startPoint x: 1157, startPoint y: 252, endPoint x: 1227, endPoint y: 628, distance: 382.5
drag, startPoint x: 1155, startPoint y: 238, endPoint x: 1196, endPoint y: 652, distance: 416.0
drag, startPoint x: 1126, startPoint y: 344, endPoint x: 1196, endPoint y: 686, distance: 349.1
drag, startPoint x: 1171, startPoint y: 347, endPoint x: 1187, endPoint y: 671, distance: 324.4
drag, startPoint x: 1149, startPoint y: 514, endPoint x: 1145, endPoint y: 464, distance: 50.2
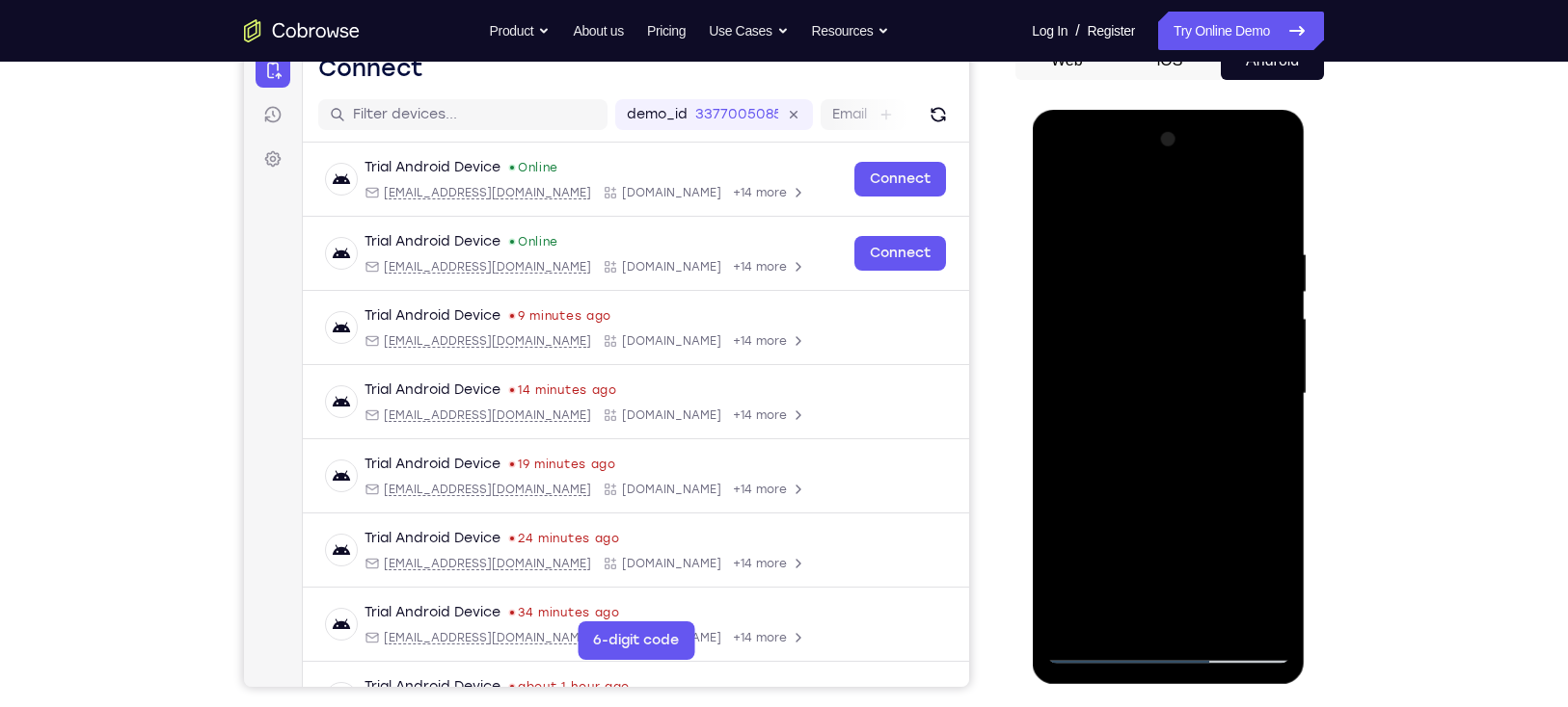
drag, startPoint x: 1144, startPoint y: 566, endPoint x: 988, endPoint y: 1, distance: 586.1
drag, startPoint x: 1159, startPoint y: 273, endPoint x: 1206, endPoint y: 581, distance: 311.6
drag, startPoint x: 1153, startPoint y: 247, endPoint x: 1187, endPoint y: 585, distance: 339.7
drag, startPoint x: 1160, startPoint y: 516, endPoint x: 1134, endPoint y: 360, distance: 158.2
drag, startPoint x: 1170, startPoint y: 515, endPoint x: 1116, endPoint y: 244, distance: 276.3
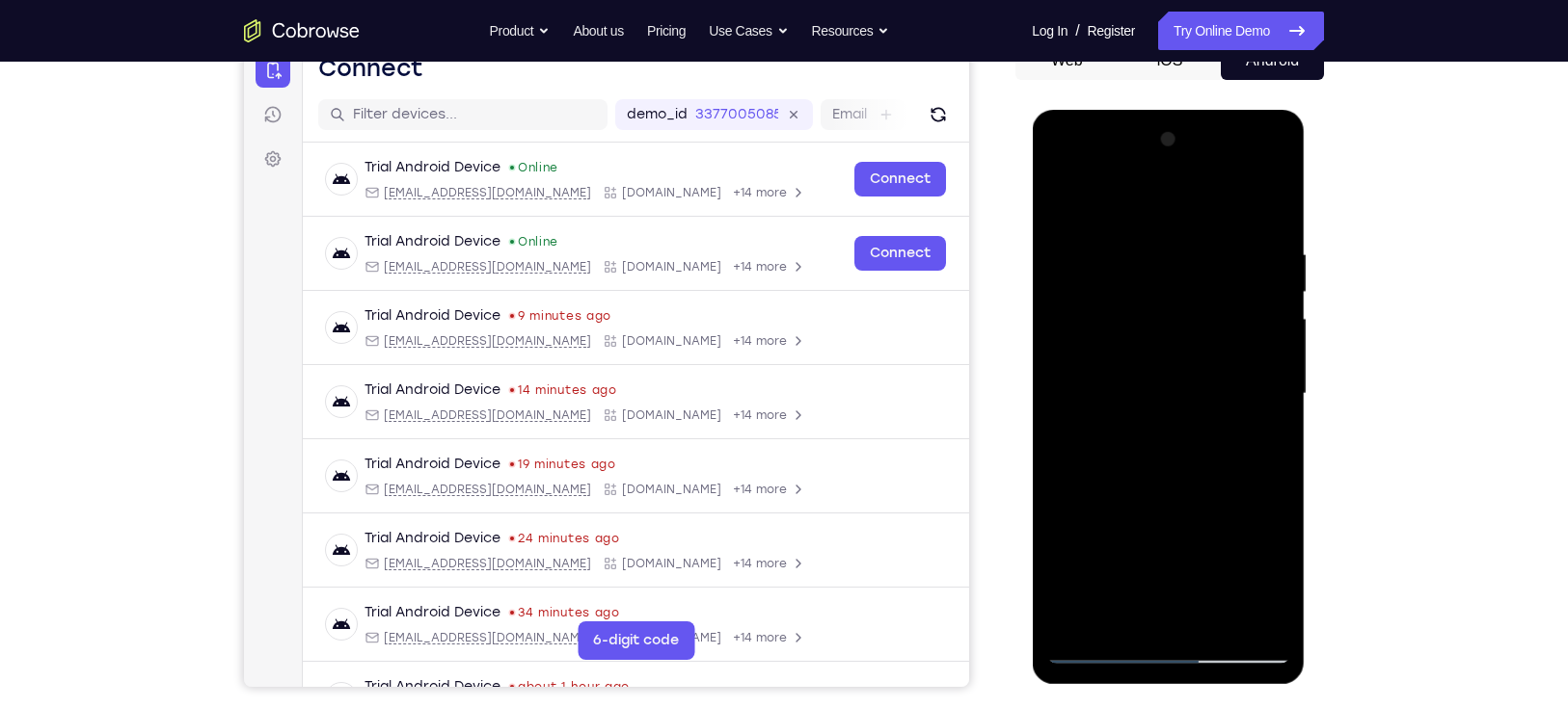
drag, startPoint x: 1166, startPoint y: 552, endPoint x: 1120, endPoint y: 245, distance: 310.4
drag, startPoint x: 1144, startPoint y: 572, endPoint x: 1113, endPoint y: 309, distance: 264.8
drag, startPoint x: 1132, startPoint y: 471, endPoint x: 1132, endPoint y: 390, distance: 81.0
drag, startPoint x: 1150, startPoint y: 531, endPoint x: 1128, endPoint y: 236, distance: 295.8
drag, startPoint x: 1153, startPoint y: 422, endPoint x: 1169, endPoint y: 715, distance: 293.4
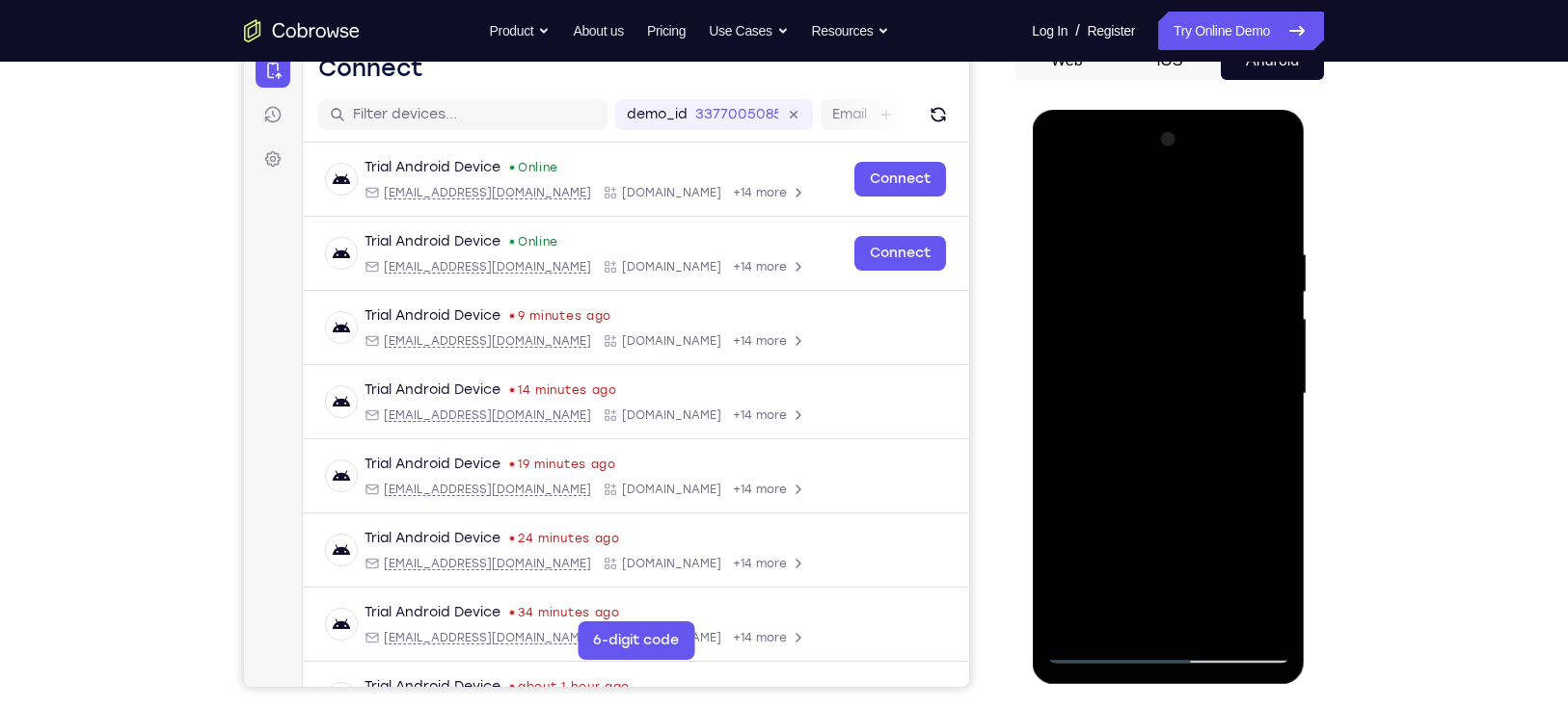
drag, startPoint x: 1132, startPoint y: 321, endPoint x: 1175, endPoint y: 715, distance: 396.3
drag, startPoint x: 1164, startPoint y: 492, endPoint x: 1109, endPoint y: -2, distance: 497.1
drag, startPoint x: 1127, startPoint y: 581, endPoint x: 1088, endPoint y: 236, distance: 347.2
drag, startPoint x: 1136, startPoint y: 455, endPoint x: 1130, endPoint y: 348, distance: 107.2
drag, startPoint x: 1126, startPoint y: 544, endPoint x: 1096, endPoint y: 98, distance: 447.0
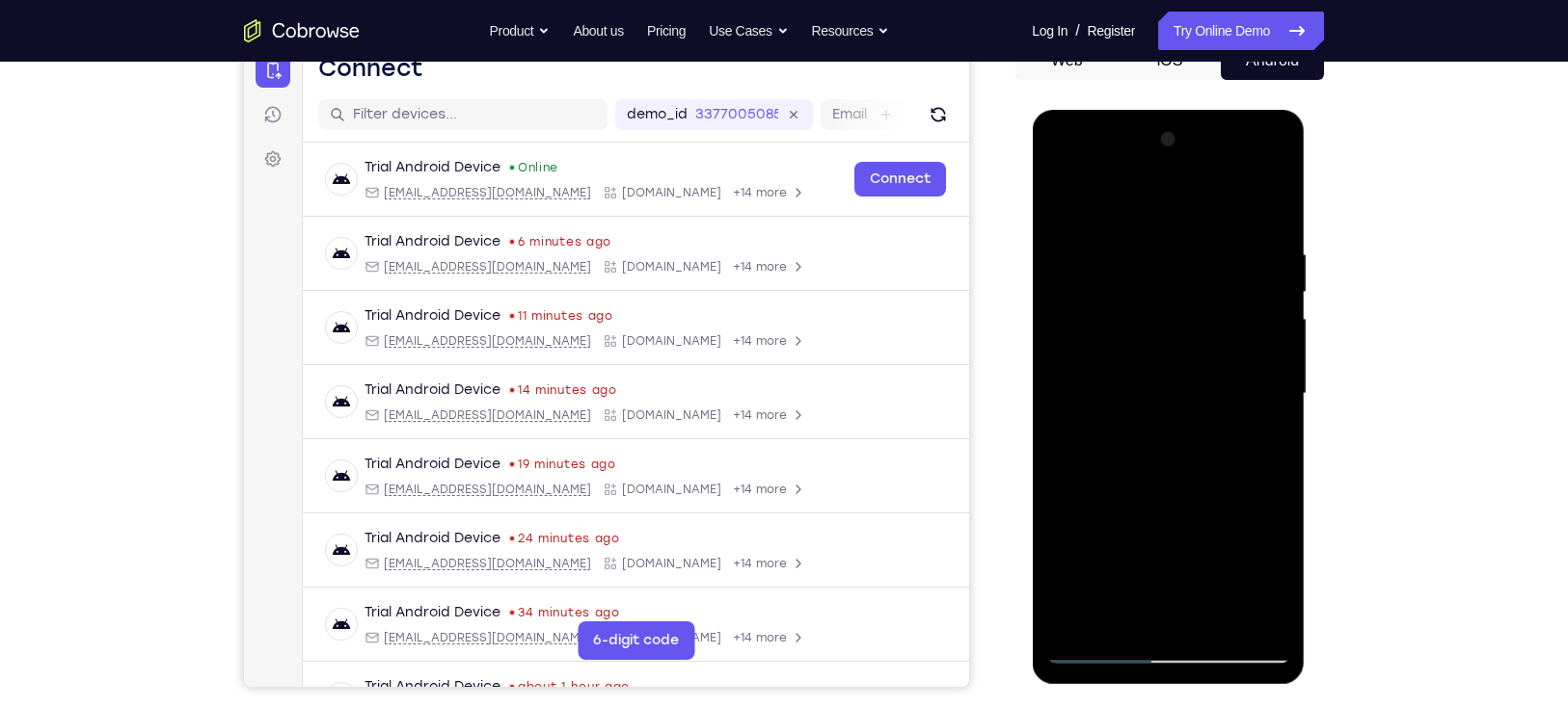
drag, startPoint x: 1139, startPoint y: 486, endPoint x: 1129, endPoint y: 262, distance: 224.2
drag, startPoint x: 1135, startPoint y: 592, endPoint x: 1137, endPoint y: 203, distance: 389.0
drag, startPoint x: 1146, startPoint y: 576, endPoint x: 1118, endPoint y: 266, distance: 311.3
drag, startPoint x: 1137, startPoint y: 618, endPoint x: 1119, endPoint y: 189, distance: 429.4
drag, startPoint x: 1179, startPoint y: 306, endPoint x: 1212, endPoint y: 544, distance: 240.3
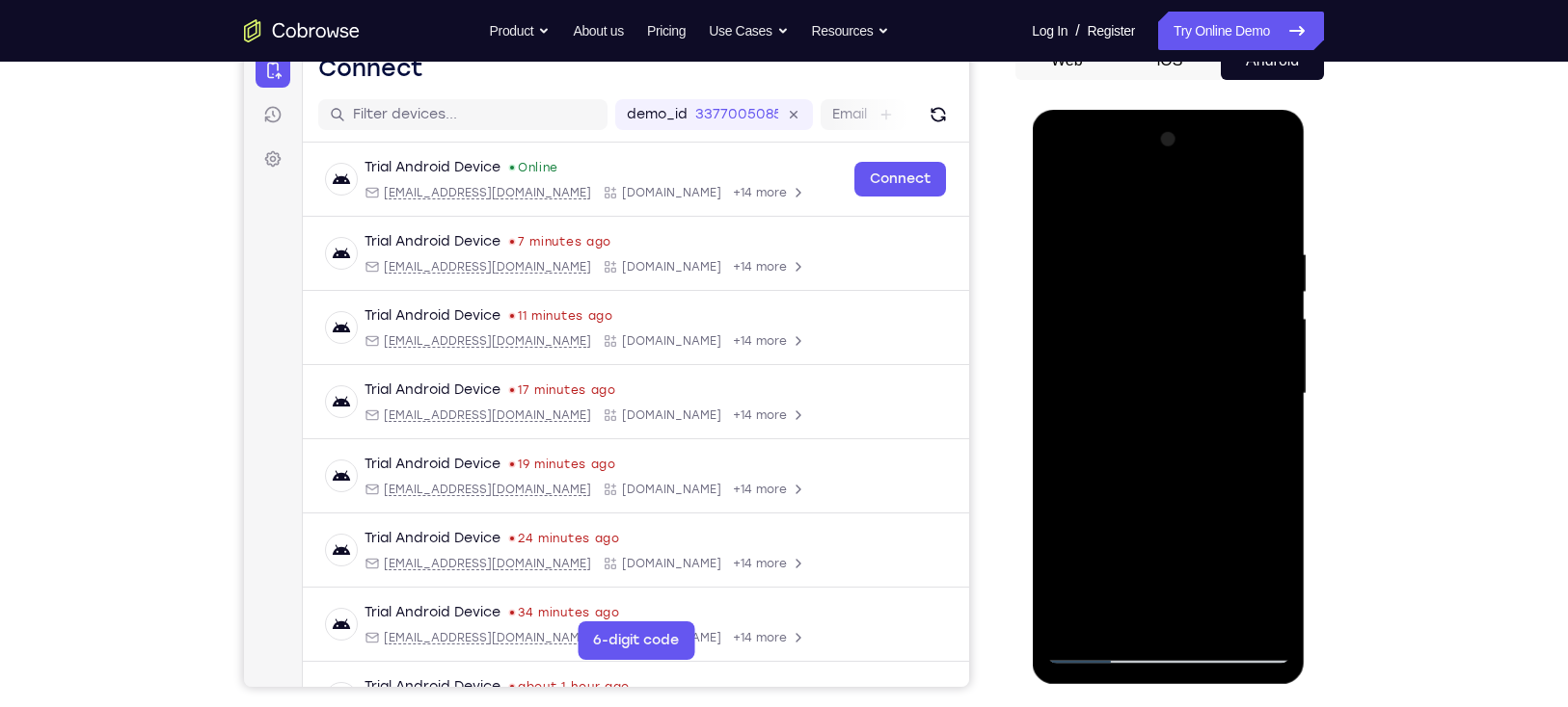
drag, startPoint x: 1150, startPoint y: 486, endPoint x: 1121, endPoint y: 173, distance: 314.3
drag, startPoint x: 1153, startPoint y: 541, endPoint x: 1115, endPoint y: 209, distance: 334.2
drag, startPoint x: 1147, startPoint y: 521, endPoint x: 1137, endPoint y: 41, distance: 480.1
drag, startPoint x: 1125, startPoint y: 522, endPoint x: 1112, endPoint y: 228, distance: 294.3
drag, startPoint x: 1132, startPoint y: 516, endPoint x: 1137, endPoint y: 289, distance: 227.1
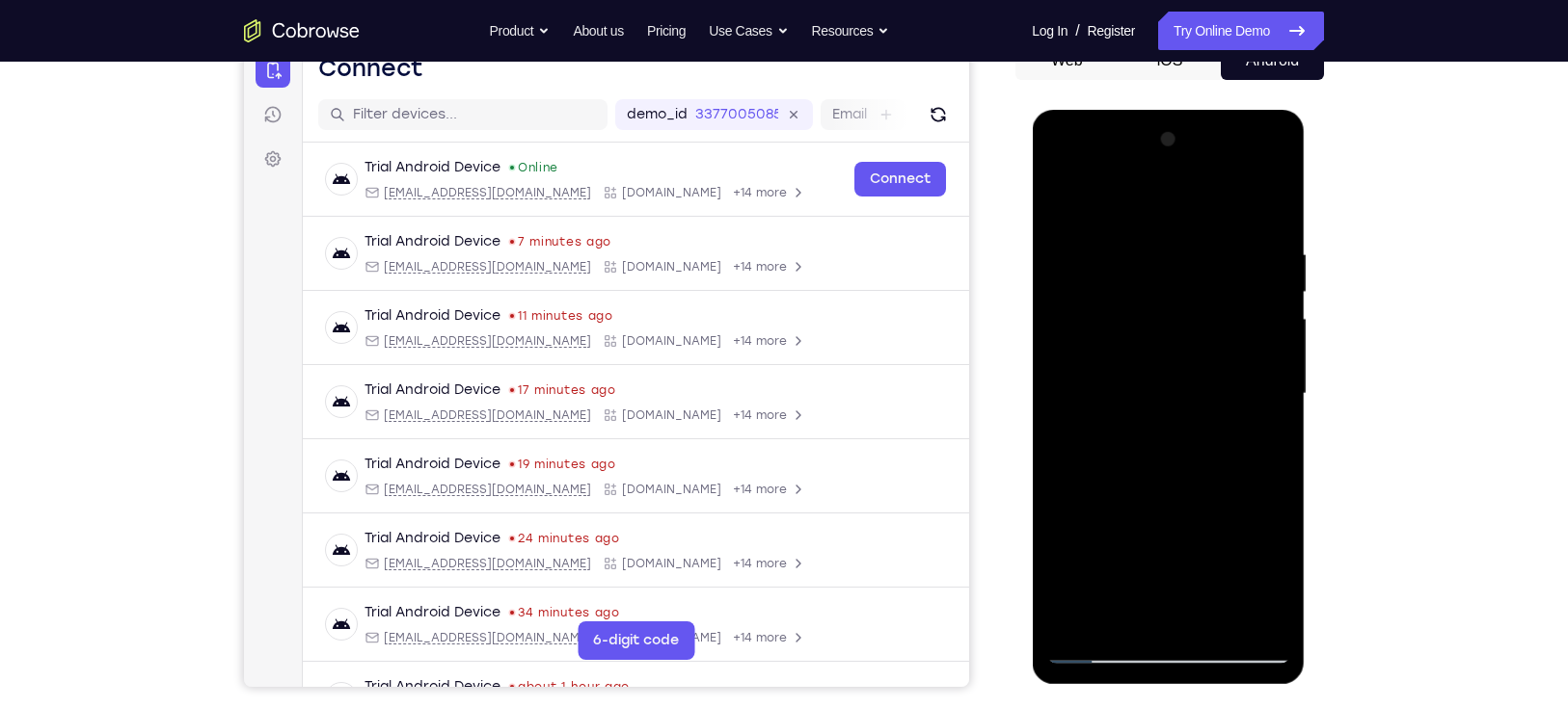
drag, startPoint x: 1129, startPoint y: 523, endPoint x: 1102, endPoint y: 123, distance: 400.9
drag, startPoint x: 1151, startPoint y: 532, endPoint x: 1118, endPoint y: 206, distance: 327.7
drag, startPoint x: 1164, startPoint y: 437, endPoint x: 1132, endPoint y: 305, distance: 135.8
drag, startPoint x: 1157, startPoint y: 502, endPoint x: 1094, endPoint y: 148, distance: 359.6
drag, startPoint x: 1171, startPoint y: 596, endPoint x: 1103, endPoint y: 260, distance: 342.8
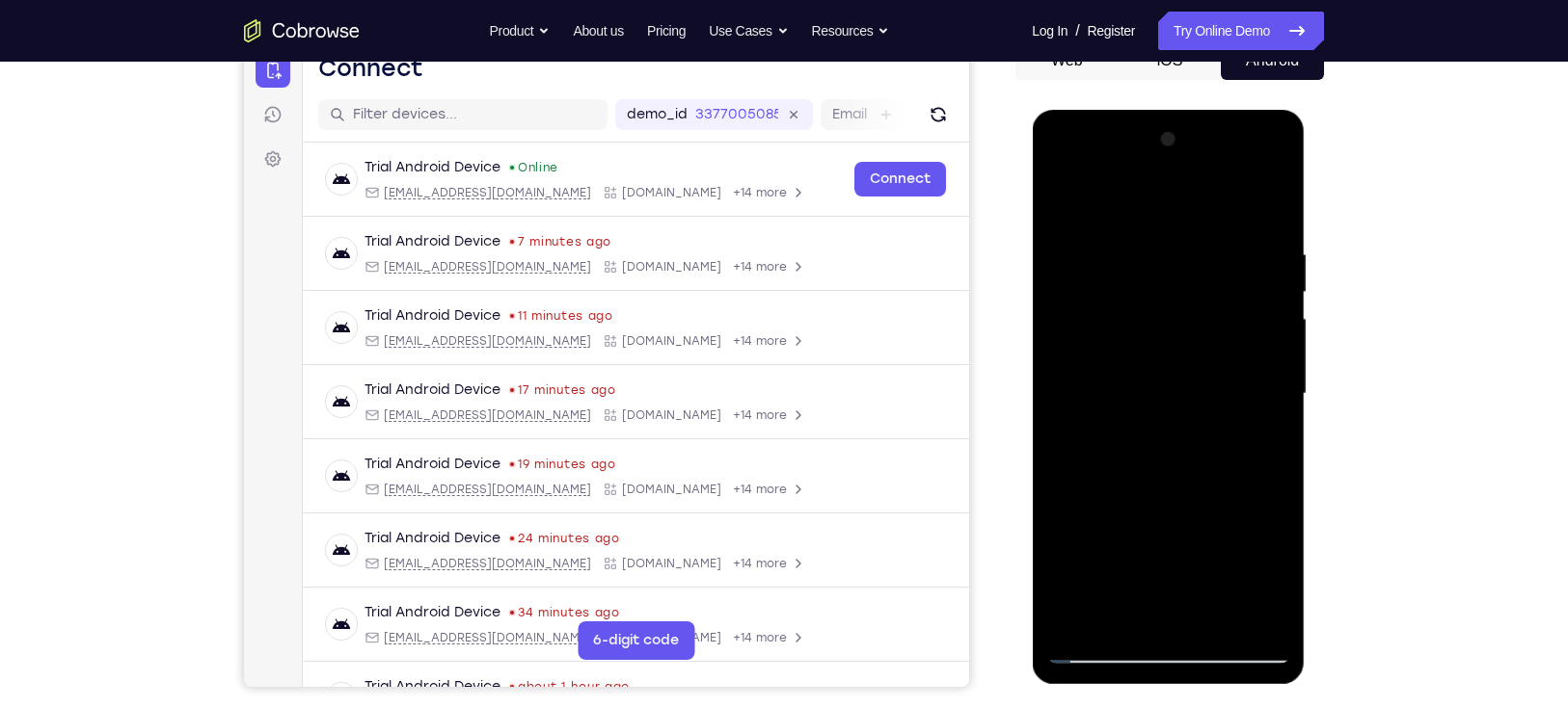
drag, startPoint x: 1158, startPoint y: 580, endPoint x: 1128, endPoint y: 263, distance: 318.4
drag, startPoint x: 1141, startPoint y: 479, endPoint x: 1119, endPoint y: 149, distance: 330.7
drag, startPoint x: 1165, startPoint y: 539, endPoint x: 1136, endPoint y: 375, distance: 166.5
drag, startPoint x: 1143, startPoint y: 518, endPoint x: 1096, endPoint y: 231, distance: 290.8
drag, startPoint x: 1146, startPoint y: 388, endPoint x: 1144, endPoint y: 339, distance: 49.0
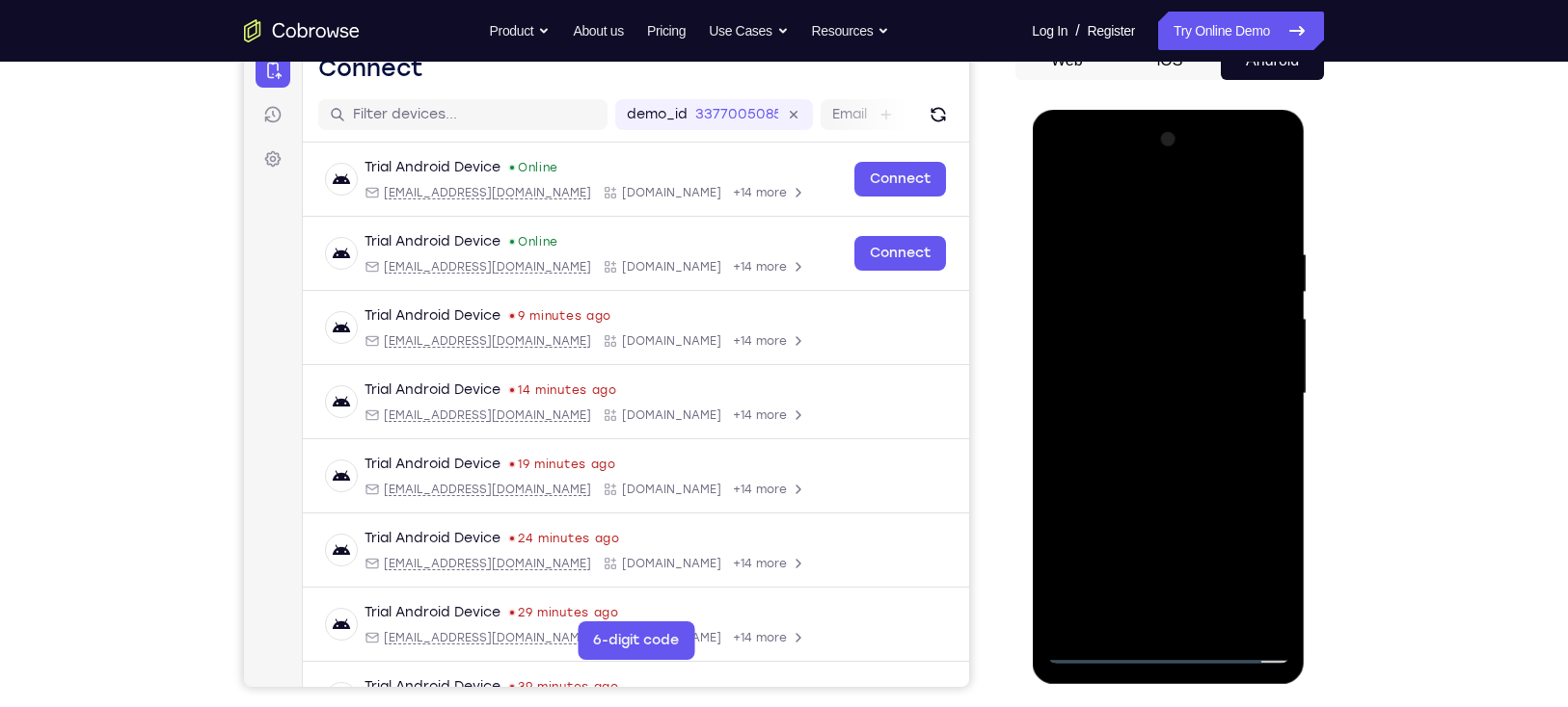
drag, startPoint x: 1178, startPoint y: 460, endPoint x: 1104, endPoint y: 97, distance: 370.5
drag, startPoint x: 1136, startPoint y: 487, endPoint x: 1099, endPoint y: 76, distance: 412.7
drag, startPoint x: 1180, startPoint y: 256, endPoint x: 1186, endPoint y: 350, distance: 94.2
drag, startPoint x: 1171, startPoint y: 554, endPoint x: 1133, endPoint y: 174, distance: 381.9
drag, startPoint x: 1181, startPoint y: 593, endPoint x: 1130, endPoint y: 270, distance: 327.0
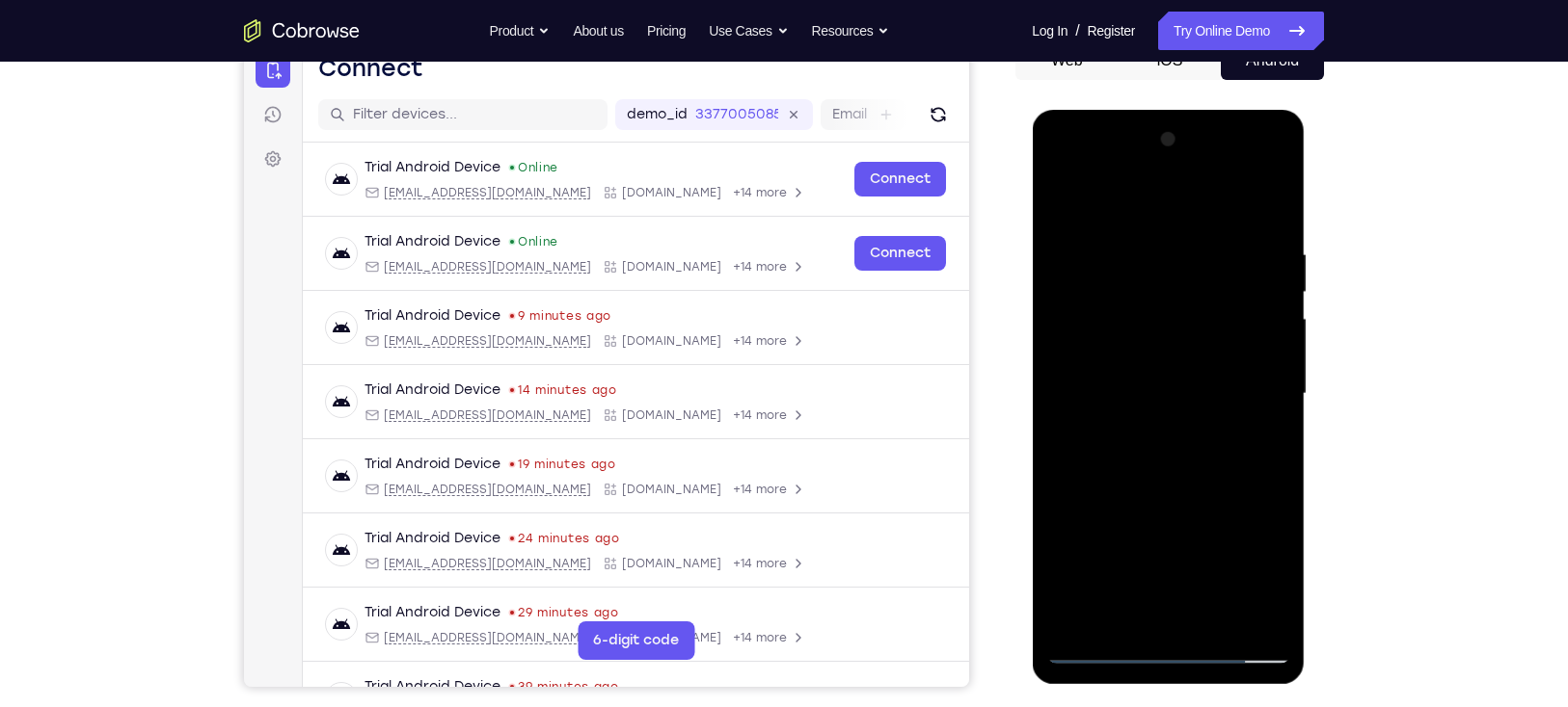
drag, startPoint x: 1169, startPoint y: 575, endPoint x: 1069, endPoint y: 188, distance: 399.7
drag, startPoint x: 1137, startPoint y: 596, endPoint x: 1097, endPoint y: 211, distance: 387.1
drag, startPoint x: 1157, startPoint y: 609, endPoint x: 1129, endPoint y: 229, distance: 381.0
drag, startPoint x: 1155, startPoint y: 476, endPoint x: 1121, endPoint y: 295, distance: 184.2
drag, startPoint x: 1127, startPoint y: 495, endPoint x: 1123, endPoint y: 267, distance: 228.0
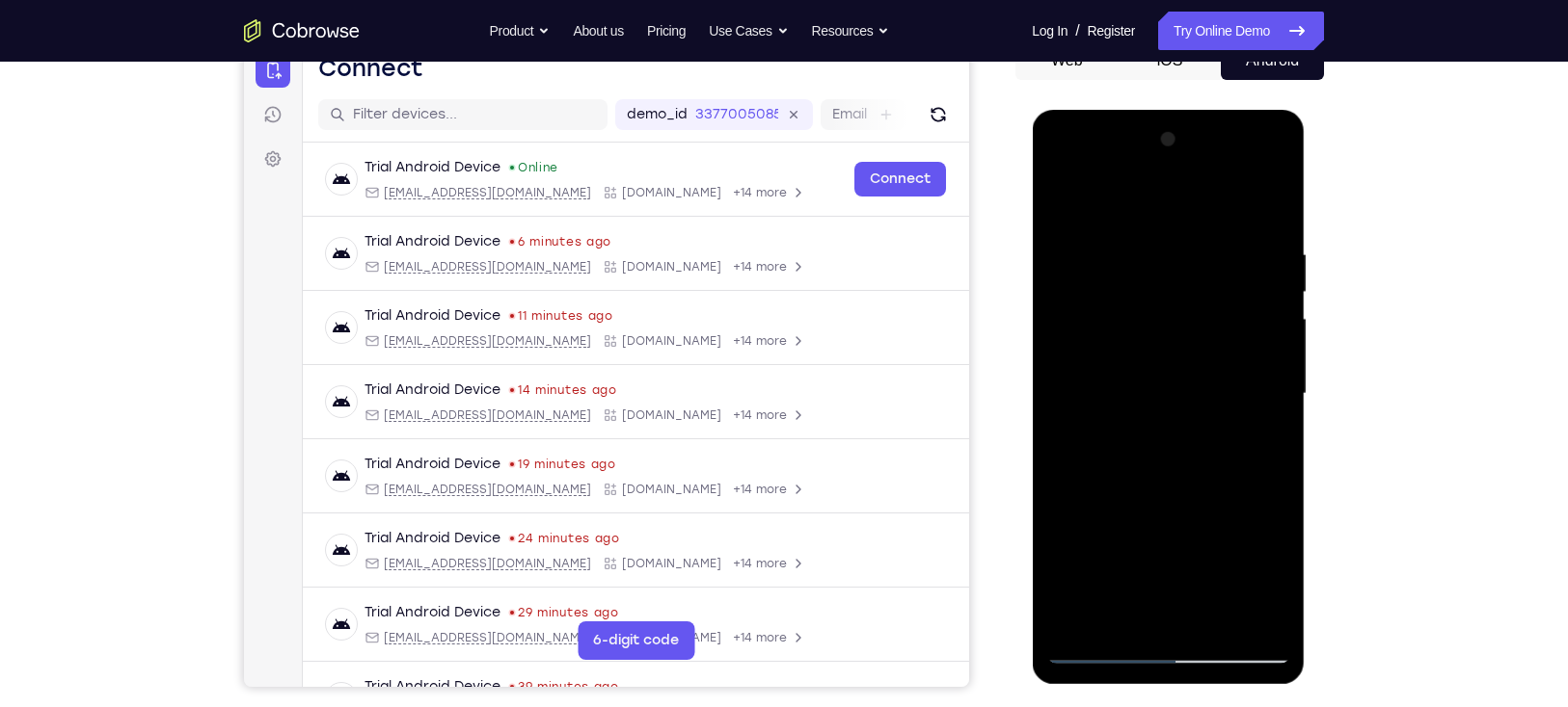
drag, startPoint x: 1165, startPoint y: 503, endPoint x: 1143, endPoint y: 316, distance: 188.3
drag, startPoint x: 1125, startPoint y: 445, endPoint x: 1129, endPoint y: 277, distance: 168.0
drag, startPoint x: 1125, startPoint y: 473, endPoint x: 1129, endPoint y: 293, distance: 180.0
drag, startPoint x: 1117, startPoint y: 482, endPoint x: 1110, endPoint y: 138, distance: 344.1
drag, startPoint x: 1151, startPoint y: 519, endPoint x: 1138, endPoint y: 282, distance: 237.4
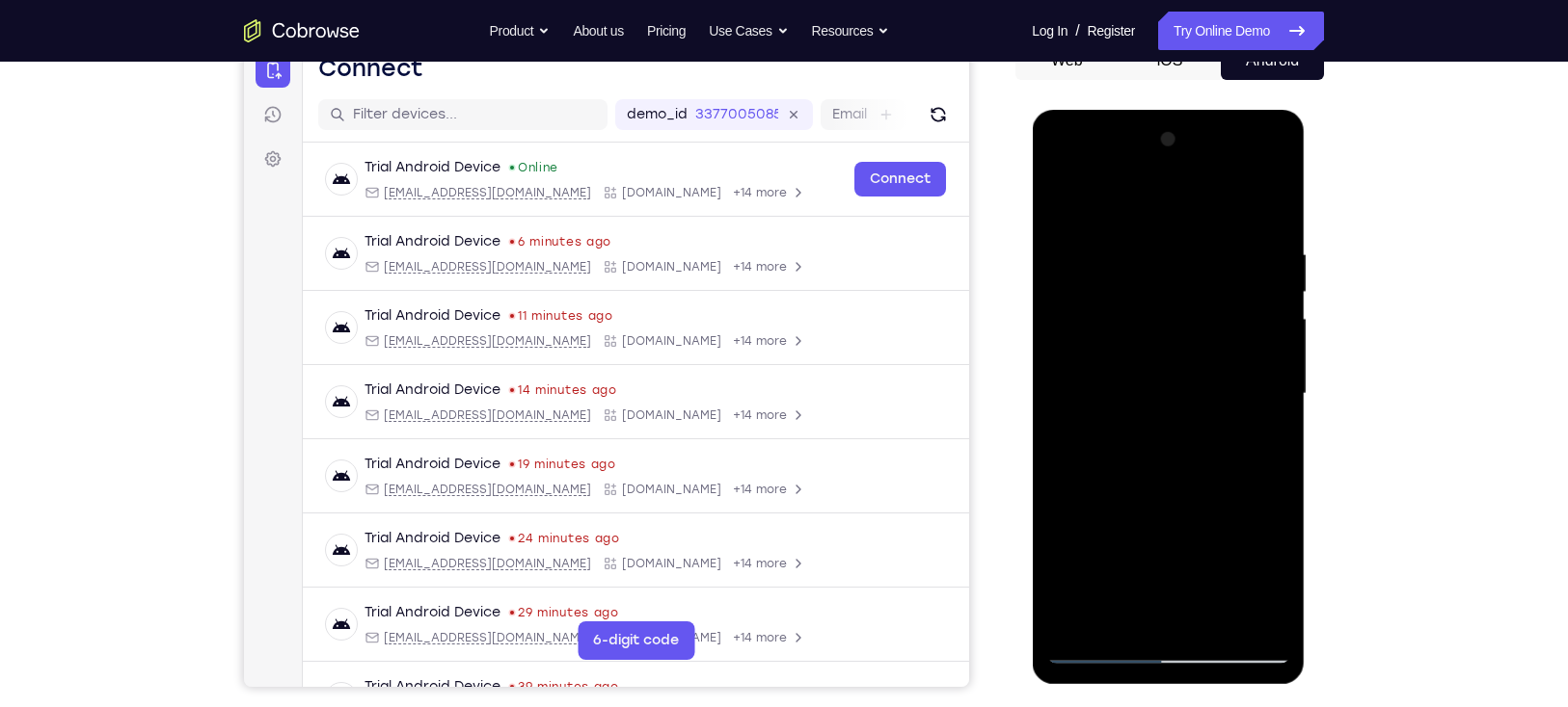
drag, startPoint x: 1141, startPoint y: 437, endPoint x: 1105, endPoint y: 174, distance: 265.5
drag, startPoint x: 1152, startPoint y: 465, endPoint x: 1130, endPoint y: 253, distance: 213.1
drag, startPoint x: 1133, startPoint y: 406, endPoint x: 1134, endPoint y: 370, distance: 36.0
drag, startPoint x: 1124, startPoint y: 507, endPoint x: 1134, endPoint y: 312, distance: 195.3
drag, startPoint x: 1136, startPoint y: 489, endPoint x: 1135, endPoint y: 277, distance: 212.0
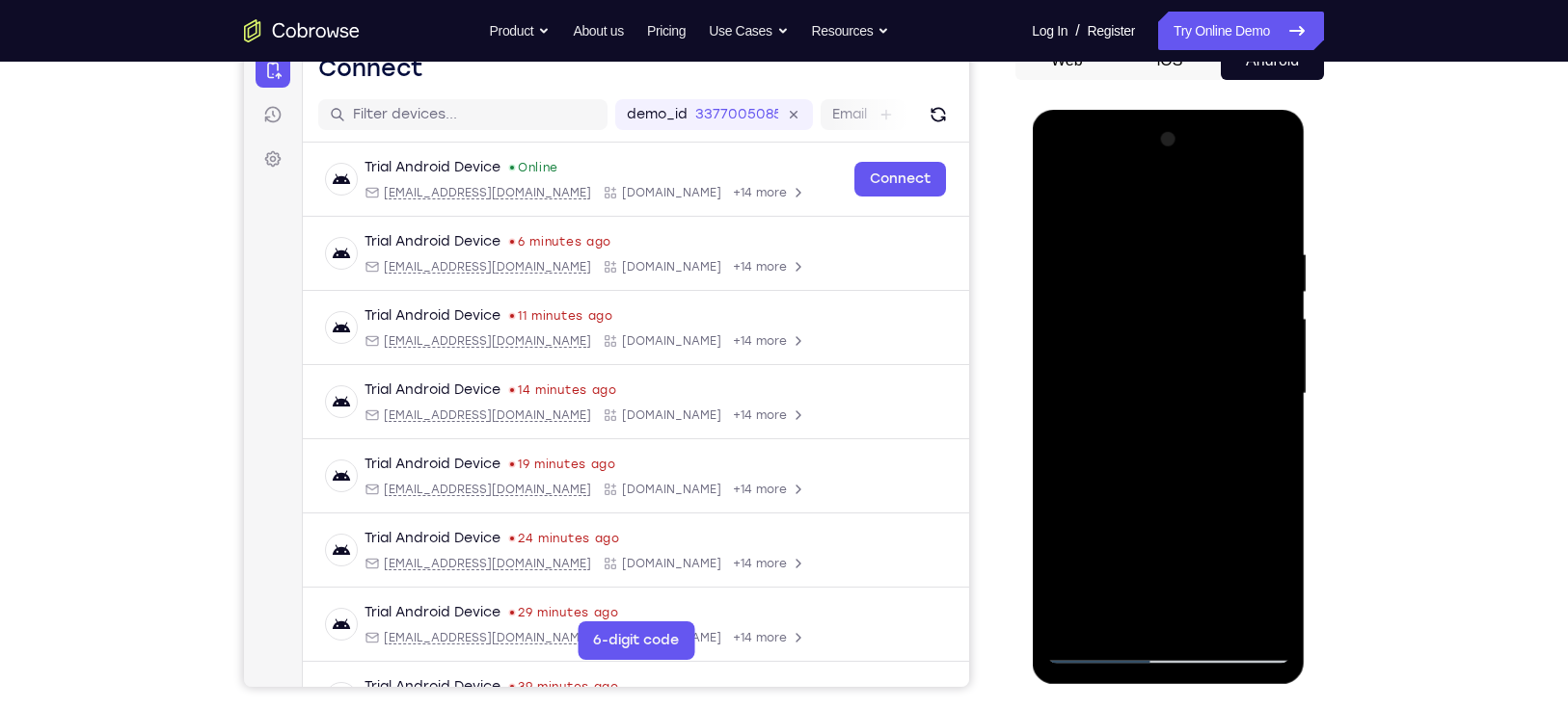
drag, startPoint x: 1131, startPoint y: 475, endPoint x: 1124, endPoint y: 195, distance: 280.1
drag, startPoint x: 1153, startPoint y: 439, endPoint x: 1121, endPoint y: 180, distance: 261.0
drag, startPoint x: 1134, startPoint y: 503, endPoint x: 1142, endPoint y: 324, distance: 179.2
drag, startPoint x: 1138, startPoint y: 514, endPoint x: 1141, endPoint y: 273, distance: 241.0
drag, startPoint x: 1150, startPoint y: 475, endPoint x: 1153, endPoint y: 424, distance: 51.1
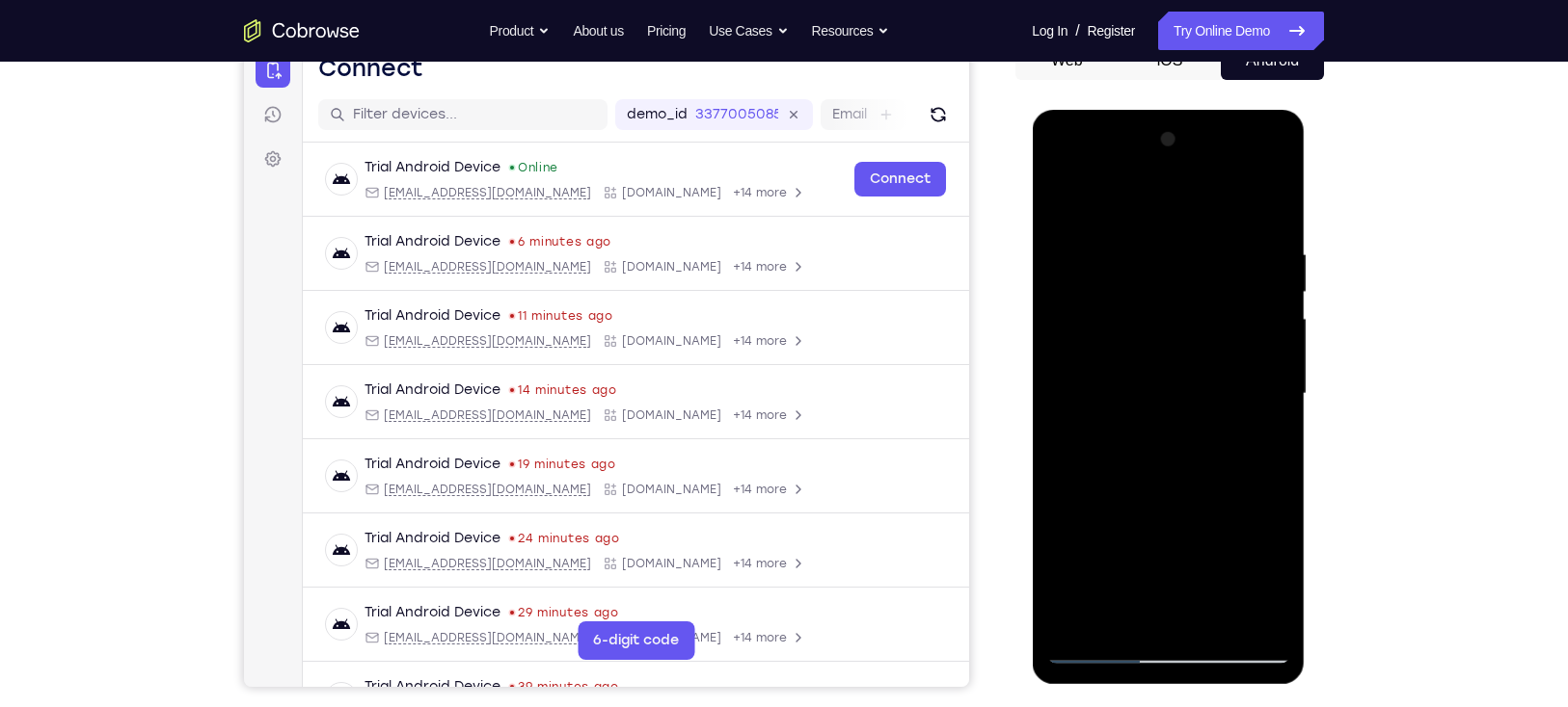
drag, startPoint x: 1131, startPoint y: 444, endPoint x: 1137, endPoint y: 363, distance: 81.2
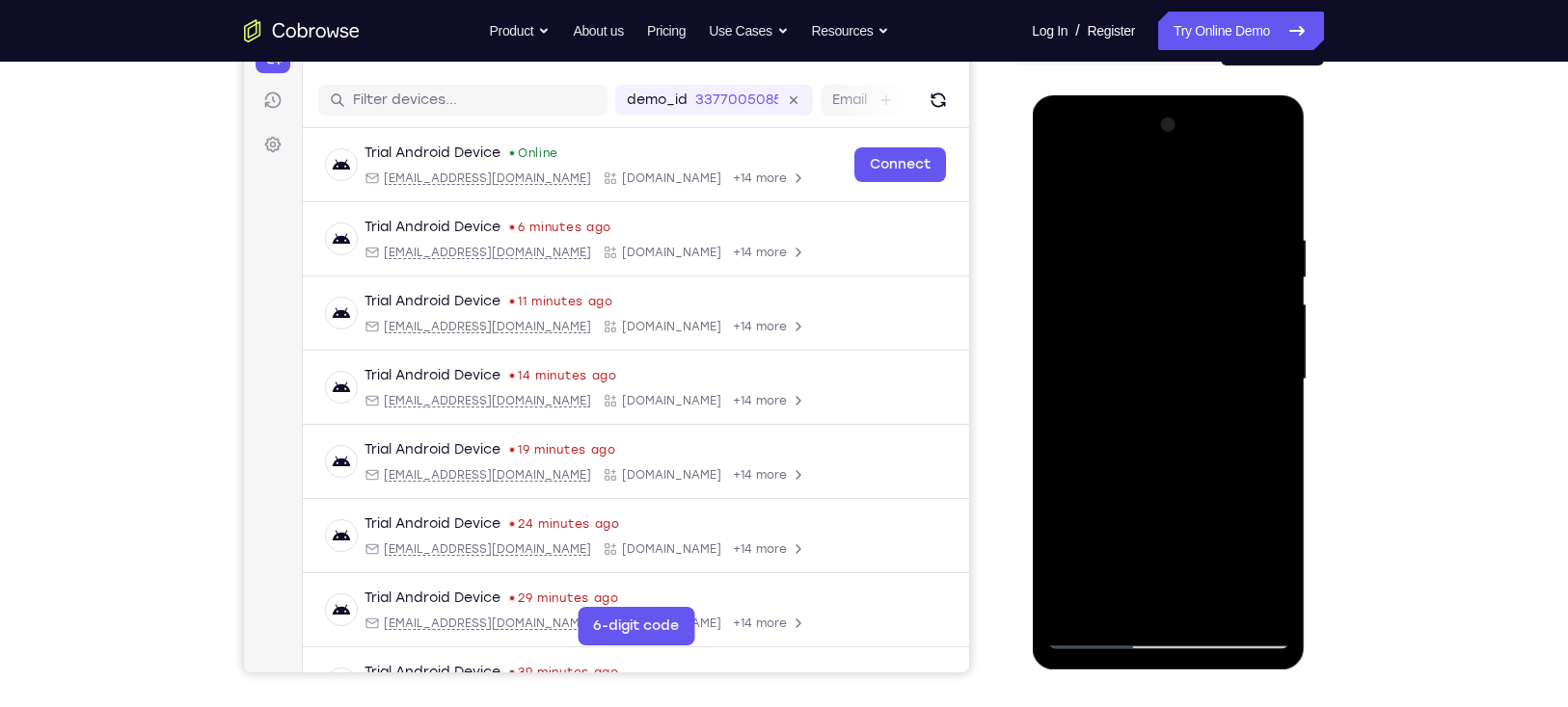
scroll to position [235, 0]
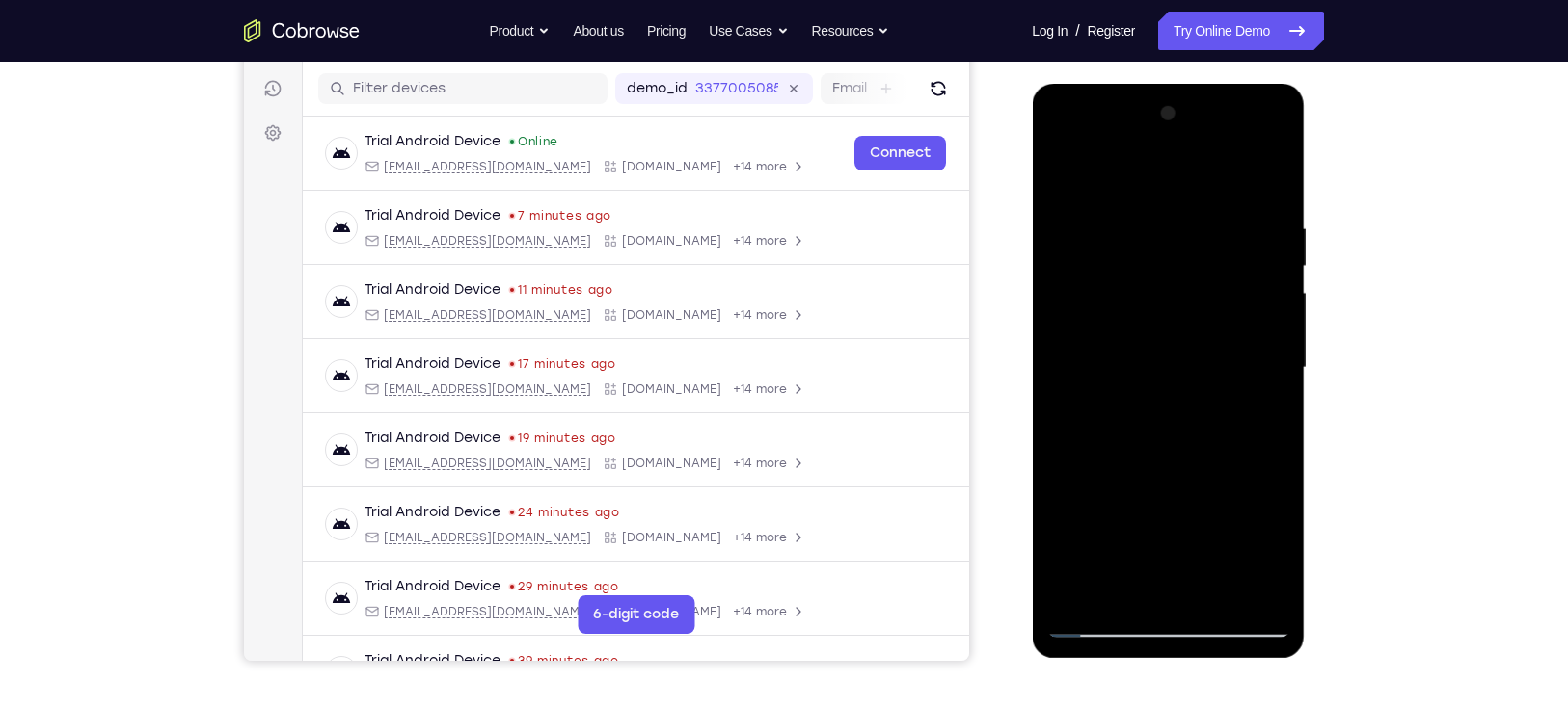
drag, startPoint x: 1157, startPoint y: 438, endPoint x: 1098, endPoint y: 248, distance: 198.9
drag, startPoint x: 1184, startPoint y: 546, endPoint x: 1149, endPoint y: 131, distance: 416.5
drag, startPoint x: 1160, startPoint y: 538, endPoint x: 1117, endPoint y: 189, distance: 351.6
drag, startPoint x: 1151, startPoint y: 508, endPoint x: 1113, endPoint y: 132, distance: 377.9
drag, startPoint x: 1172, startPoint y: 434, endPoint x: 1136, endPoint y: 93, distance: 342.9
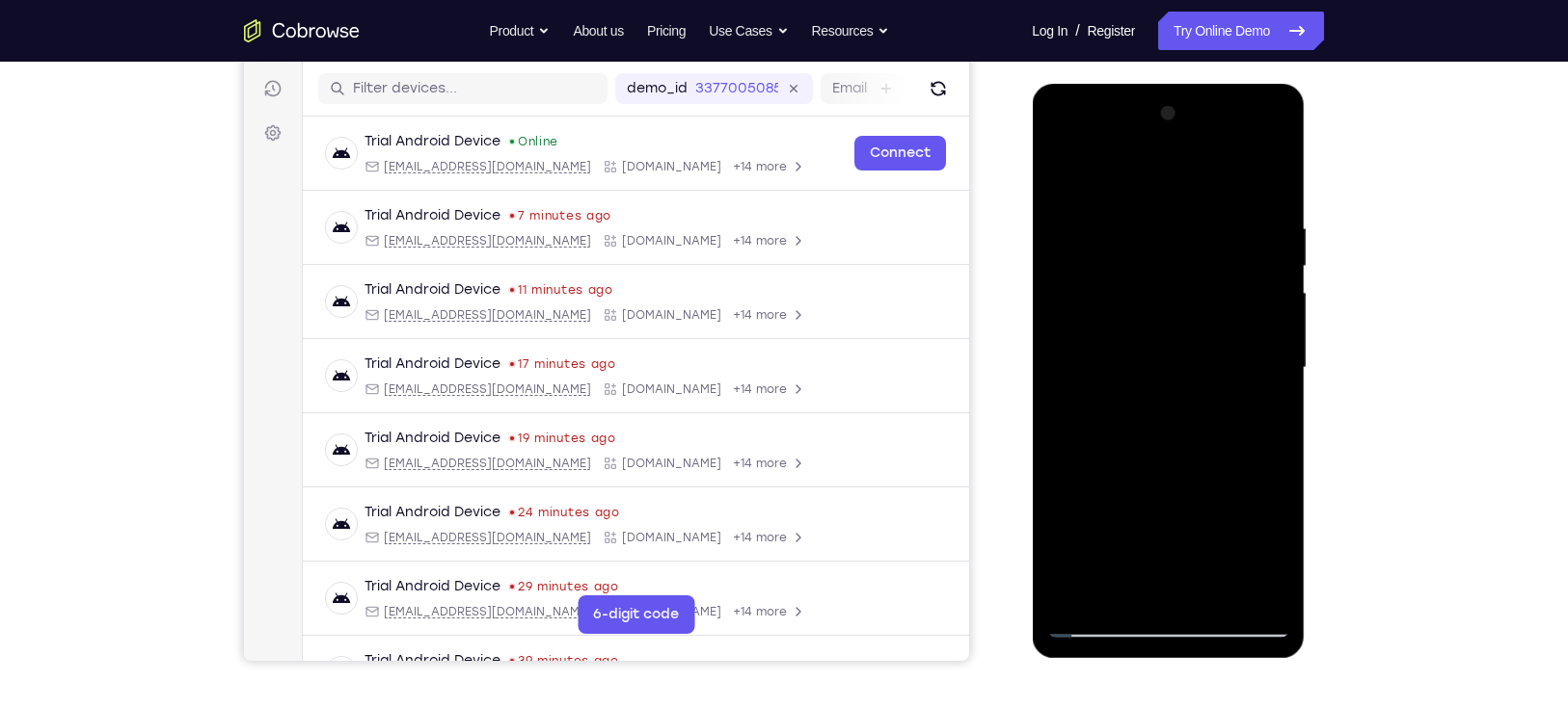
drag, startPoint x: 1181, startPoint y: 517, endPoint x: 1164, endPoint y: 141, distance: 376.4
drag, startPoint x: 1151, startPoint y: 541, endPoint x: 1137, endPoint y: 108, distance: 433.2
drag, startPoint x: 1159, startPoint y: 519, endPoint x: 1137, endPoint y: 12, distance: 507.5
drag, startPoint x: 1169, startPoint y: 316, endPoint x: 1197, endPoint y: 478, distance: 164.4
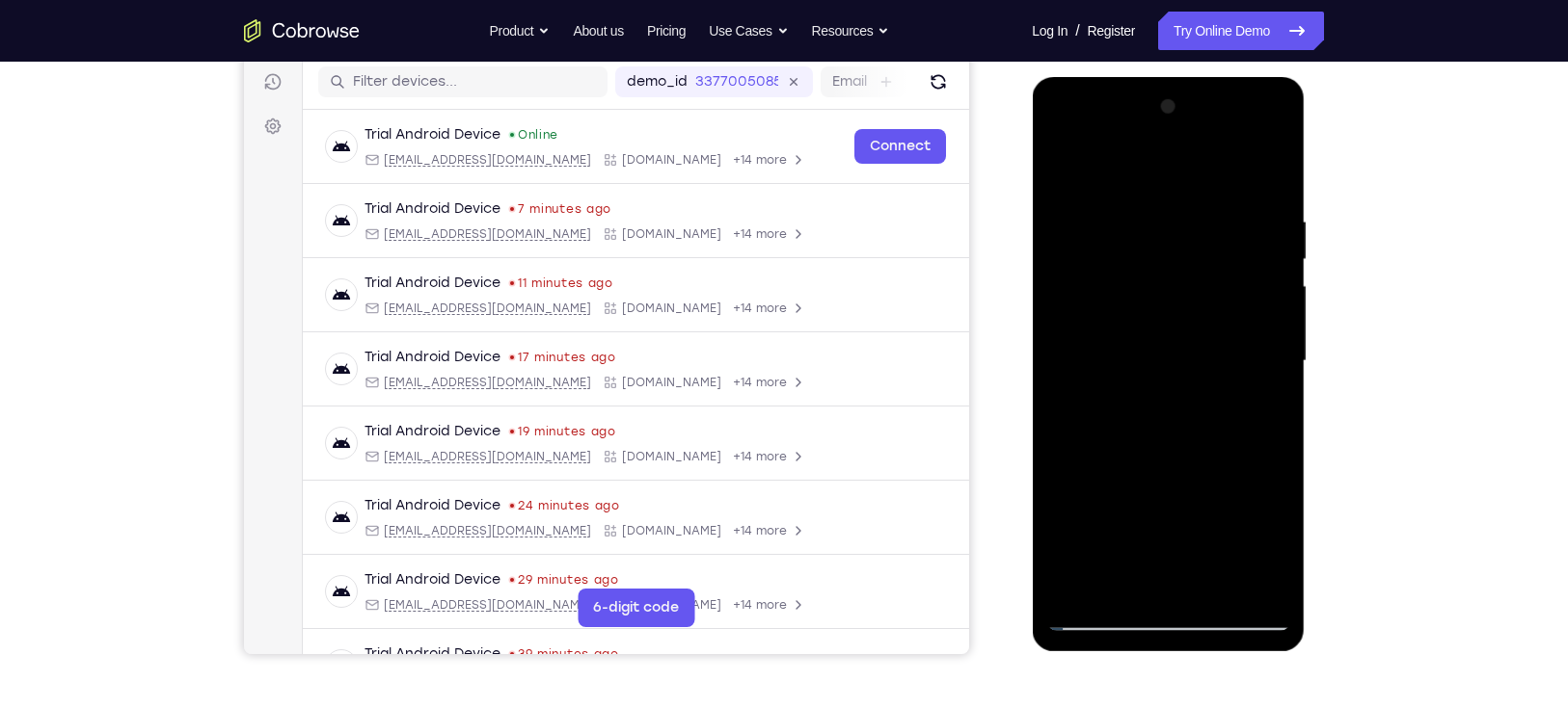
scroll to position [243, 0]
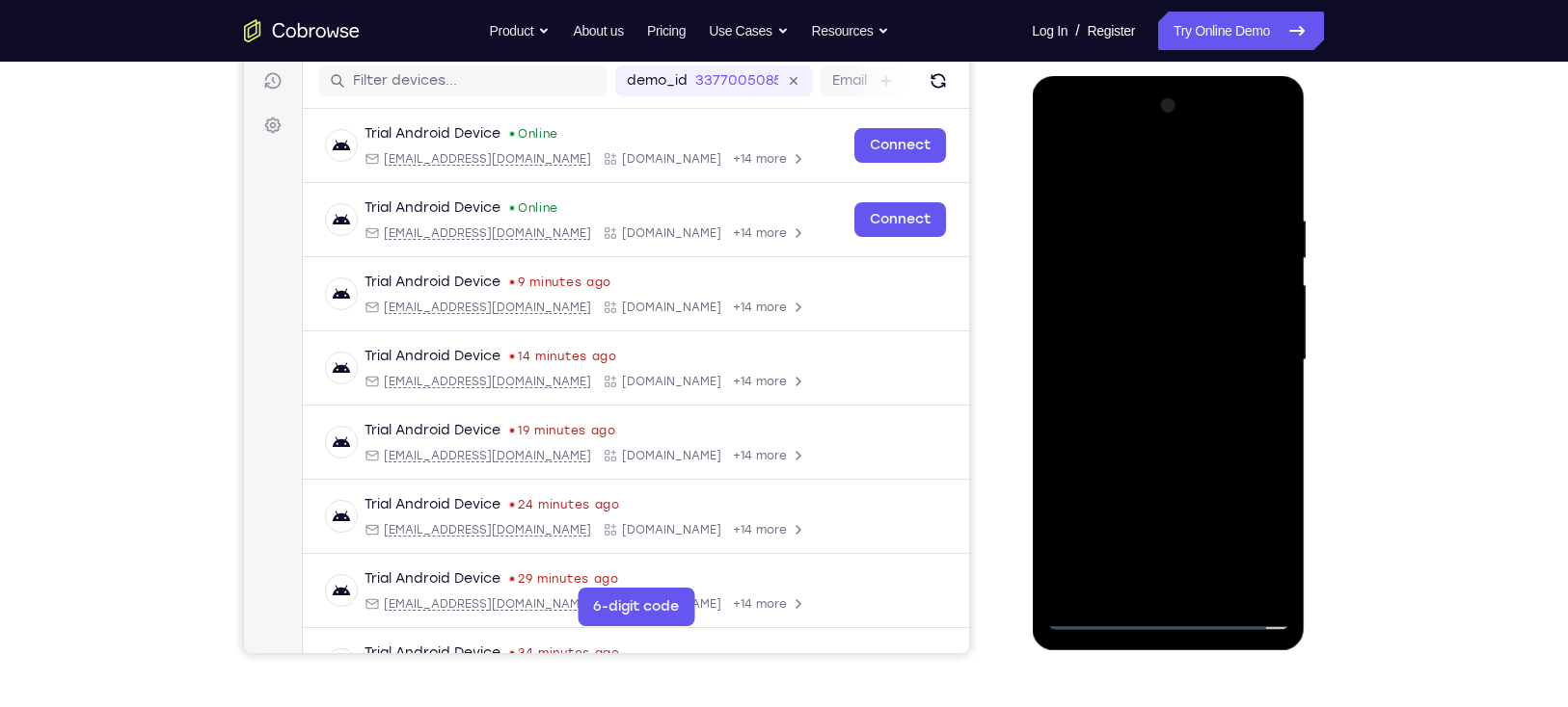
drag, startPoint x: 1128, startPoint y: 500, endPoint x: 1135, endPoint y: 455, distance: 45.5
drag, startPoint x: 1151, startPoint y: 543, endPoint x: 1159, endPoint y: 359, distance: 184.2
drag, startPoint x: 1132, startPoint y: 463, endPoint x: 1097, endPoint y: 165, distance: 300.0
drag, startPoint x: 1150, startPoint y: 562, endPoint x: 1153, endPoint y: 112, distance: 450.0
drag, startPoint x: 1173, startPoint y: 494, endPoint x: 1152, endPoint y: -40, distance: 534.4
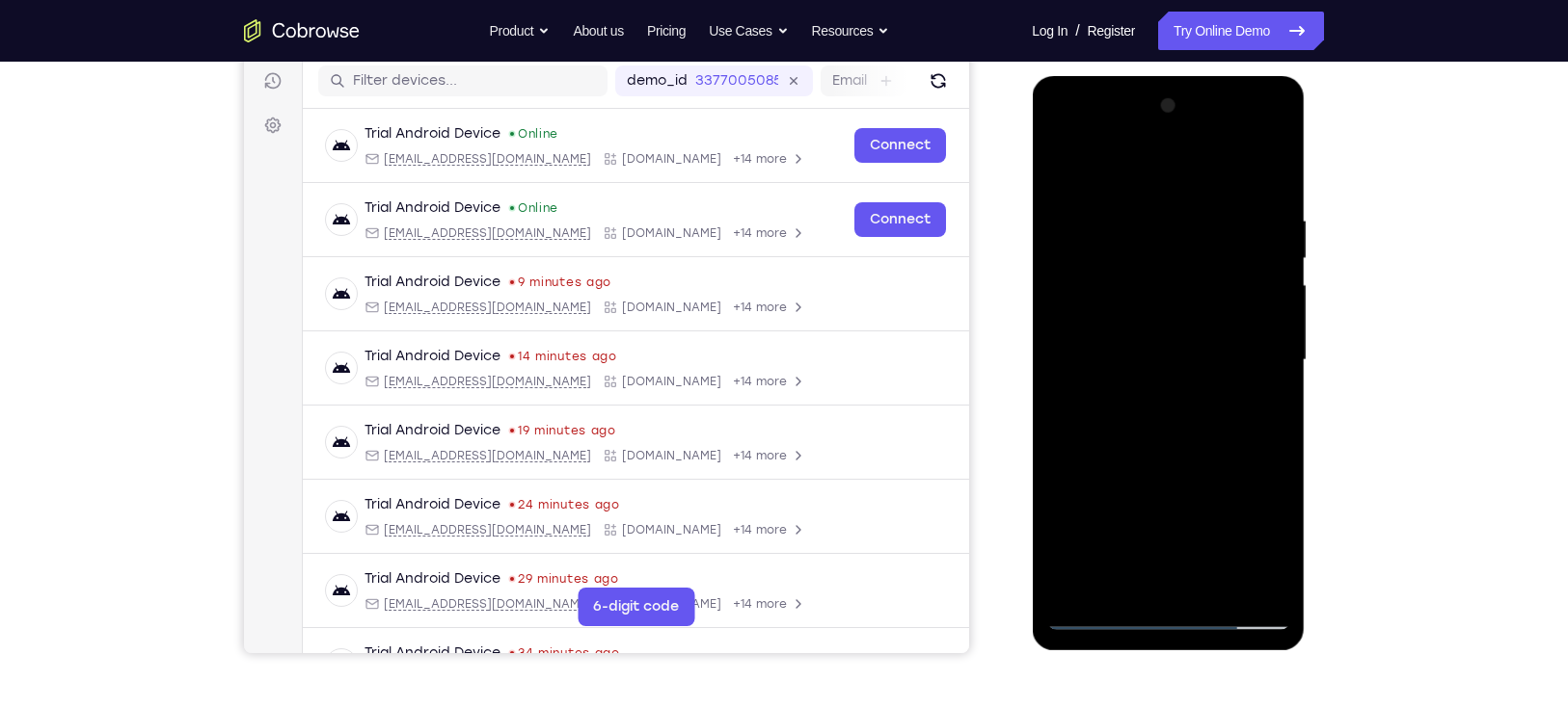
drag, startPoint x: 1151, startPoint y: 321, endPoint x: 1158, endPoint y: 450, distance: 129.2
drag, startPoint x: 1166, startPoint y: 296, endPoint x: 1166, endPoint y: 266, distance: 30.0
